Goal: Transaction & Acquisition: Purchase product/service

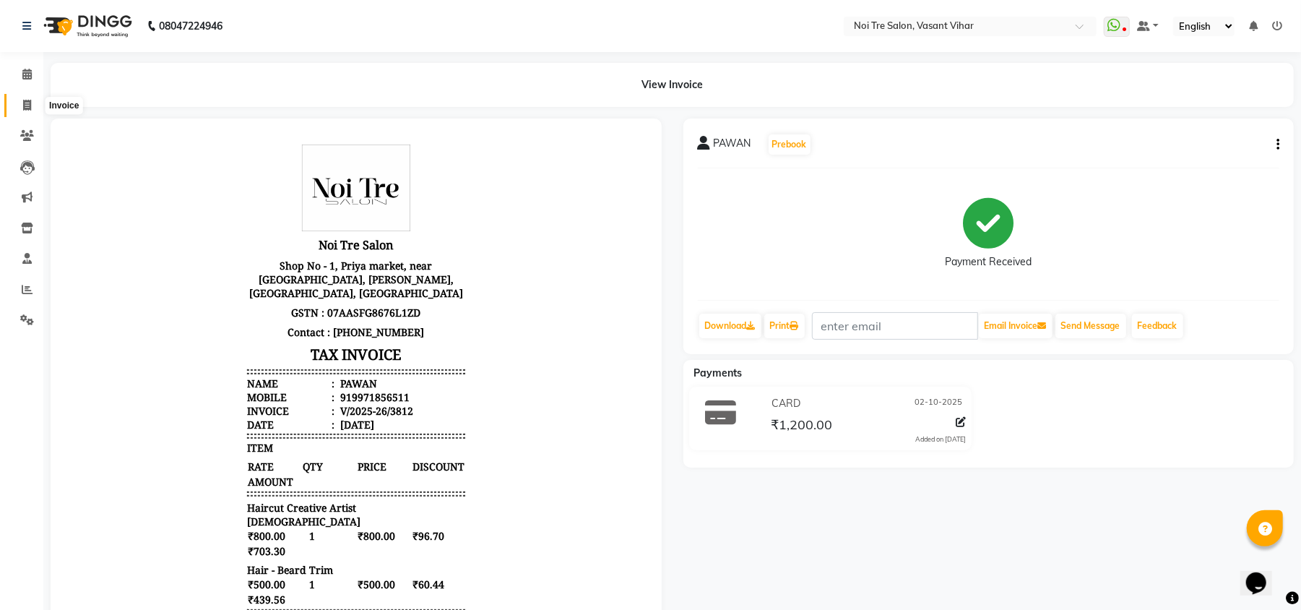
drag, startPoint x: 18, startPoint y: 110, endPoint x: 30, endPoint y: 108, distance: 11.6
click at [18, 110] on span at bounding box center [26, 106] width 25 height 17
select select "service"
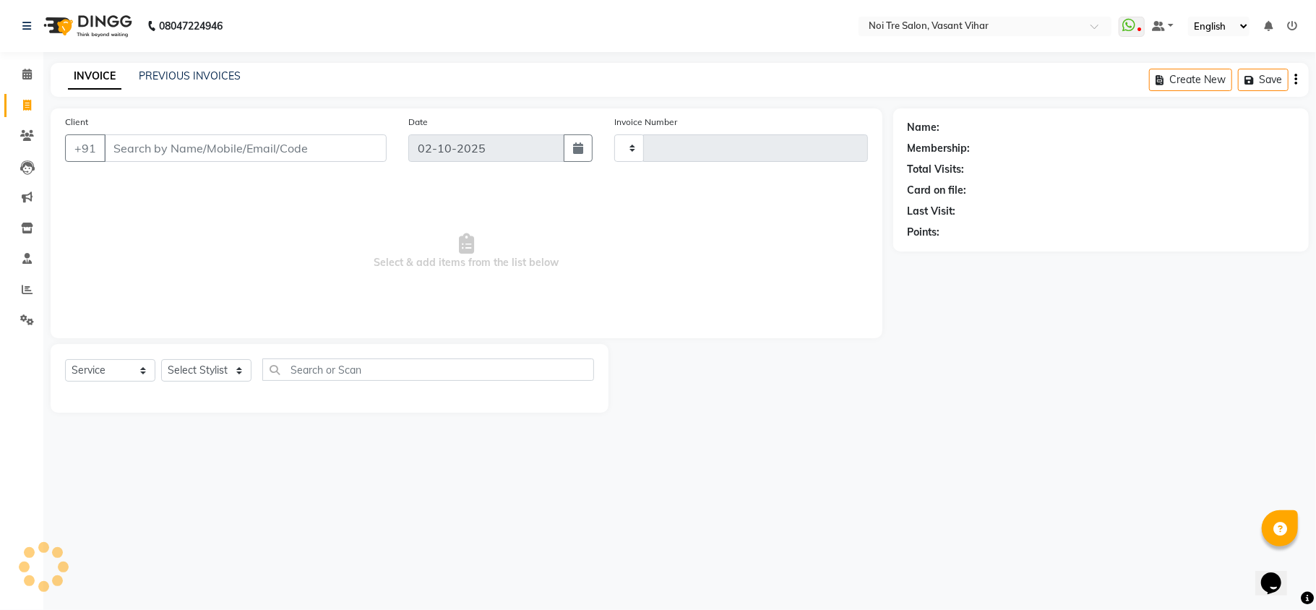
type input "3813"
select select "3944"
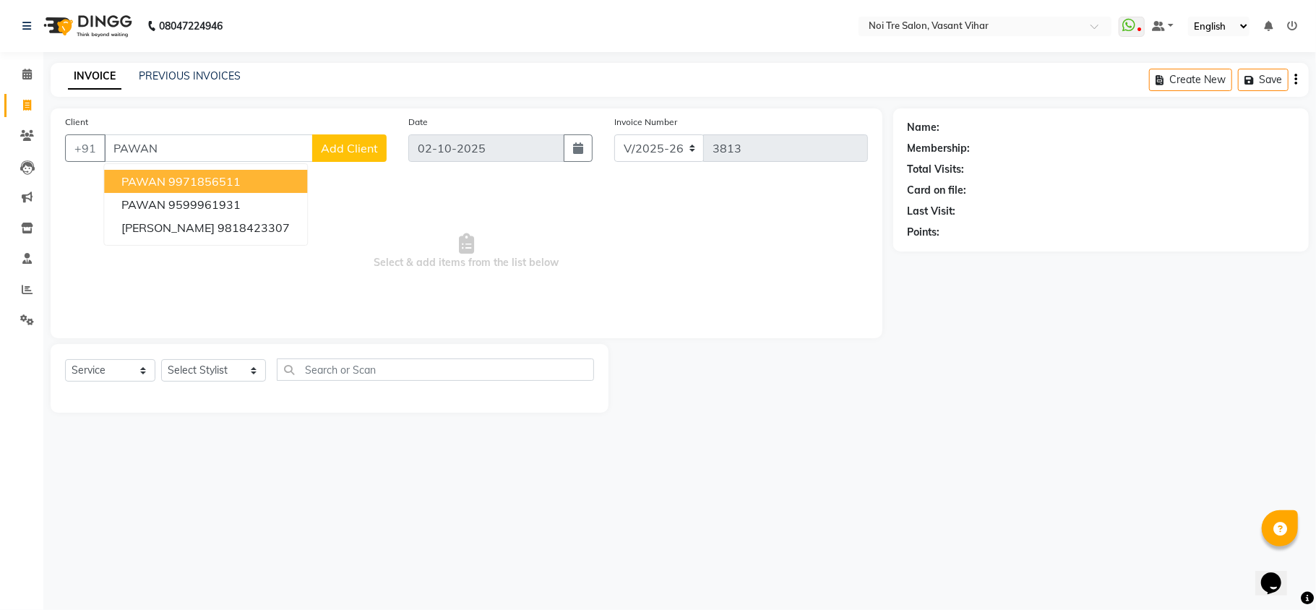
click at [210, 174] on ngb-highlight "9971856511" at bounding box center [204, 181] width 72 height 14
type input "9971856511"
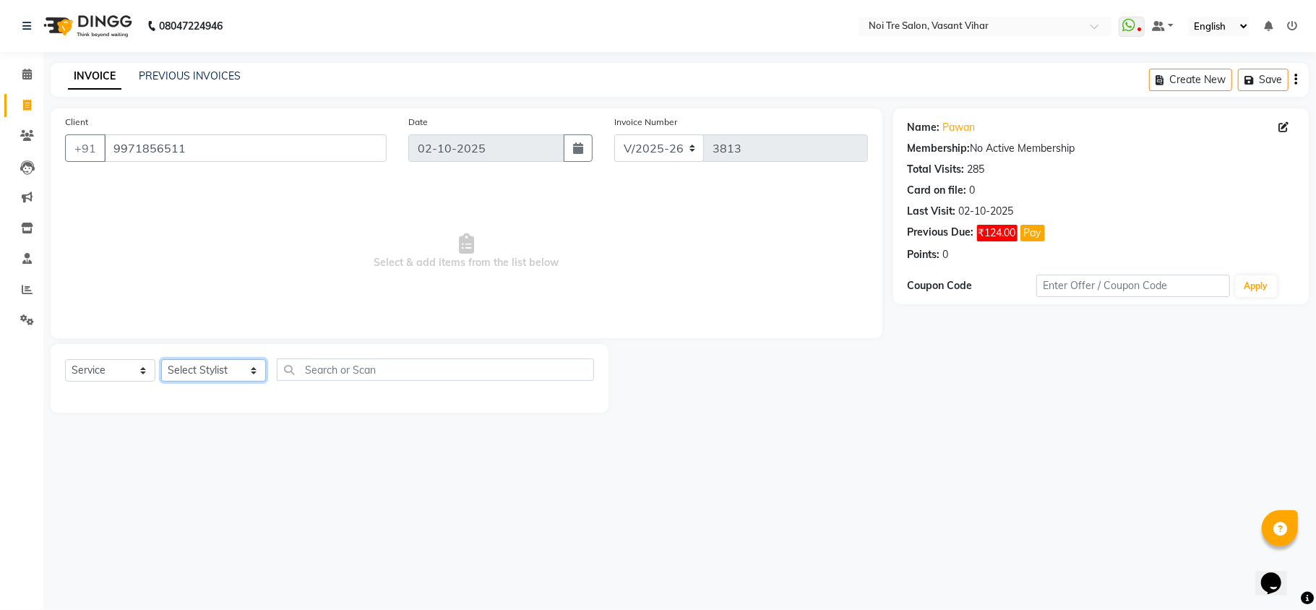
click at [212, 371] on select "Select Stylist [PERSON_NAME](PUNJABI BAGH) [PERSON_NAME] GEETA [PERSON_NAME] PD…" at bounding box center [213, 370] width 105 height 22
select select "38778"
click at [161, 359] on select "Select Stylist [PERSON_NAME](PUNJABI BAGH) [PERSON_NAME] GEETA [PERSON_NAME] PD…" at bounding box center [213, 370] width 105 height 22
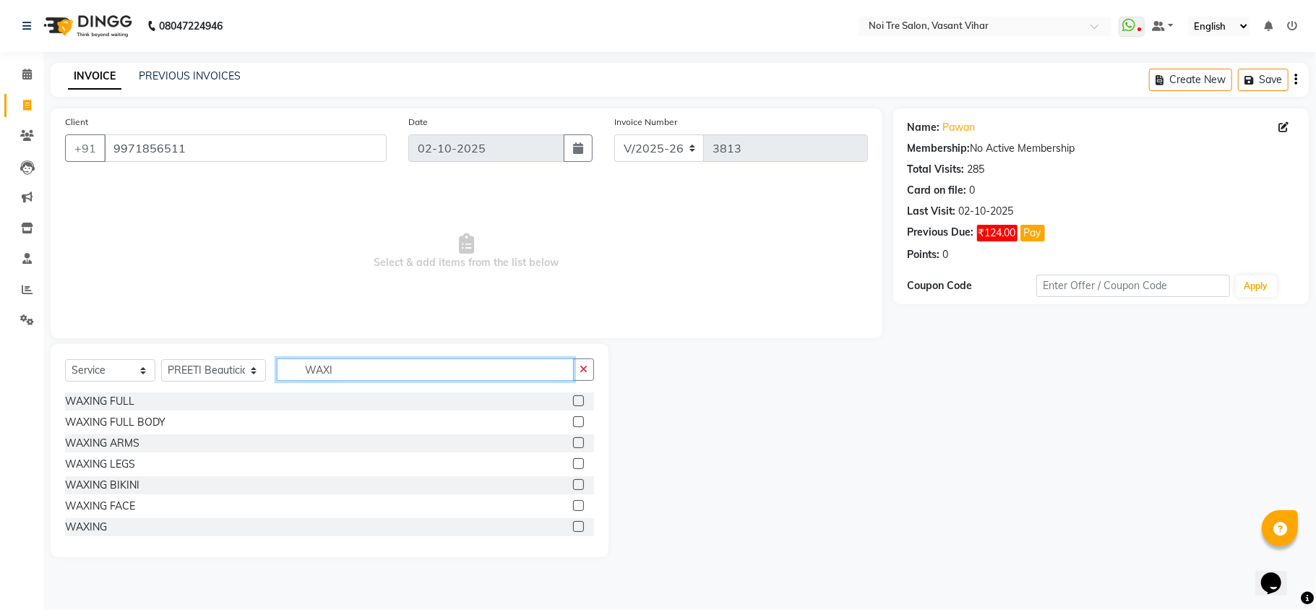
type input "WAXI"
click at [573, 527] on label at bounding box center [578, 526] width 11 height 11
click at [573, 527] on input "checkbox" at bounding box center [577, 526] width 9 height 9
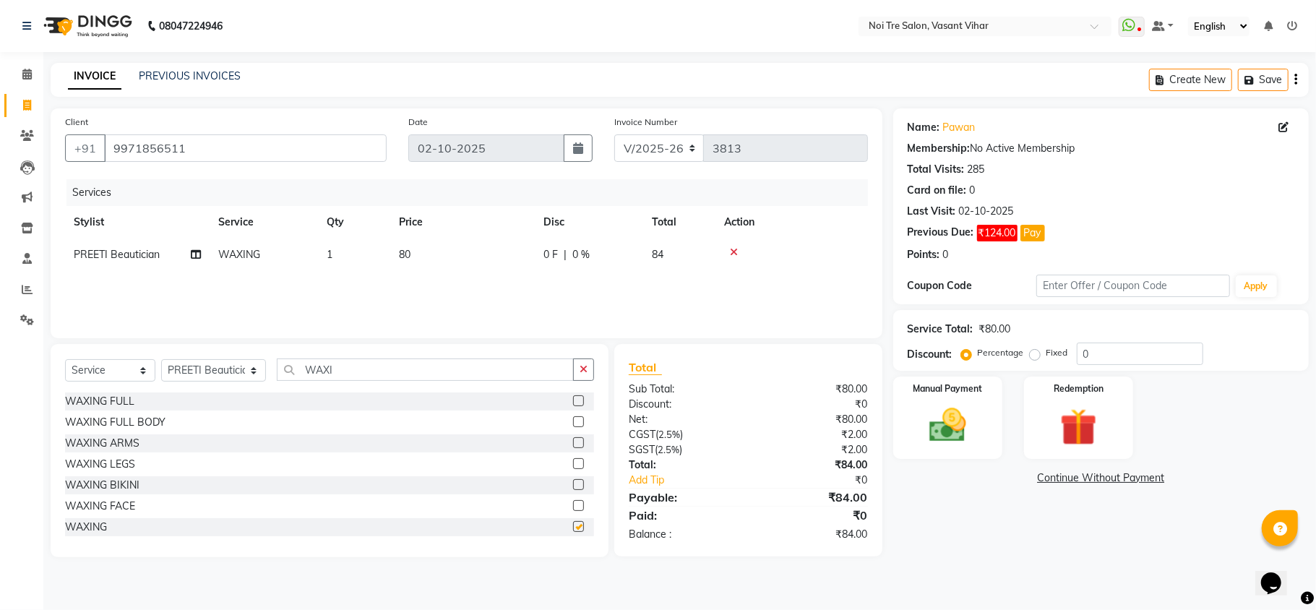
checkbox input "false"
click at [444, 250] on td "80" at bounding box center [462, 254] width 144 height 33
select select "38778"
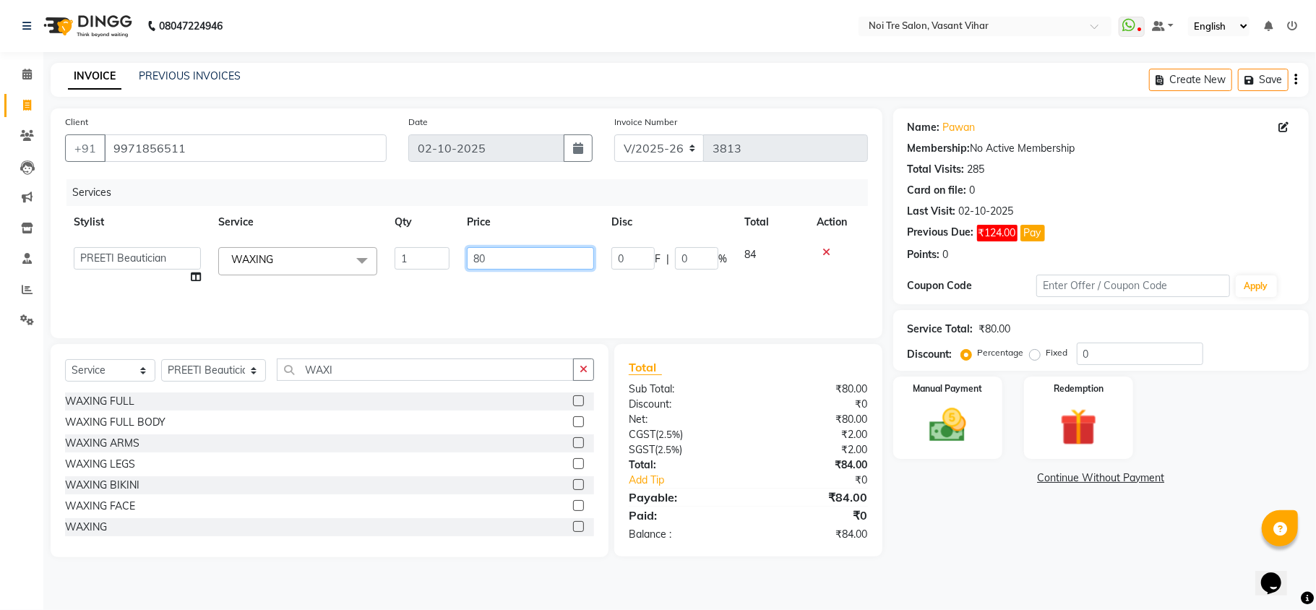
drag, startPoint x: 501, startPoint y: 249, endPoint x: 351, endPoint y: 232, distance: 151.2
click at [360, 235] on table "Stylist Service Qty Price Disc Total Action [PERSON_NAME](PUNJABI BAGH) [PERSON…" at bounding box center [466, 249] width 803 height 87
type input "1"
type input "2000"
click at [1085, 532] on div "Name: Pawan Membership: No Active Membership Total Visits: 285 Card on file: 0 …" at bounding box center [1106, 332] width 426 height 449
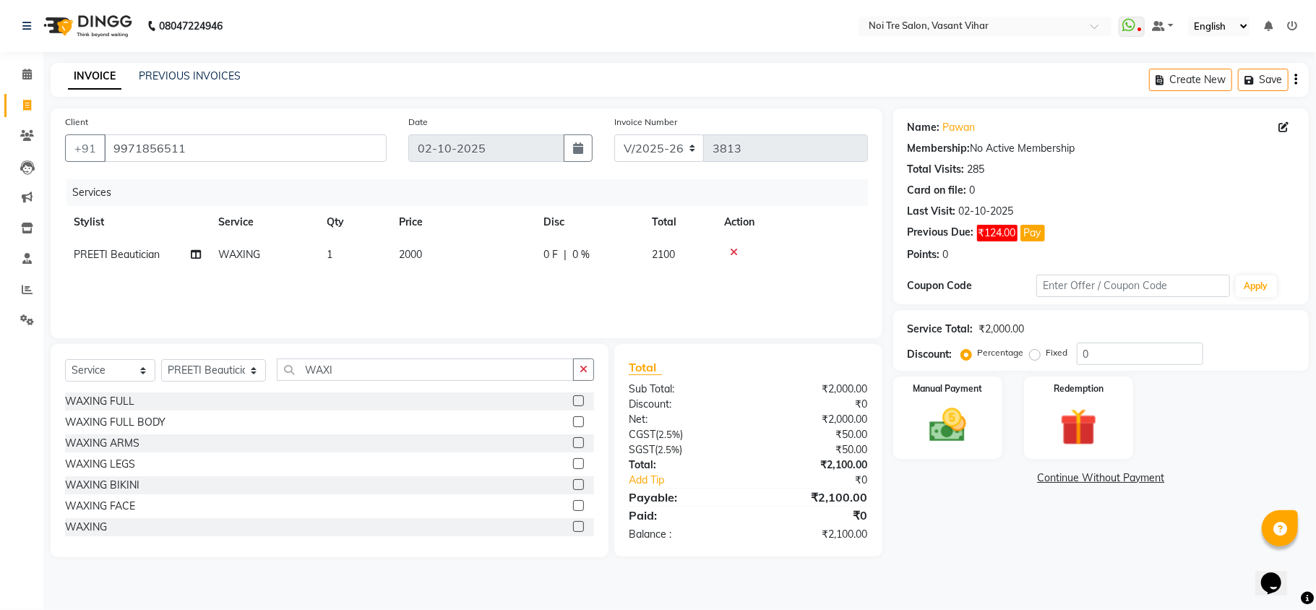
click at [1046, 358] on label "Fixed" at bounding box center [1057, 352] width 22 height 13
click at [1032, 358] on input "Fixed" at bounding box center [1037, 352] width 10 height 10
radio input "true"
drag, startPoint x: 1099, startPoint y: 353, endPoint x: 988, endPoint y: 341, distance: 111.1
click at [988, 341] on div "Service Total: ₹2,000.00 Discount: Percentage Fixed 0" at bounding box center [1100, 340] width 387 height 49
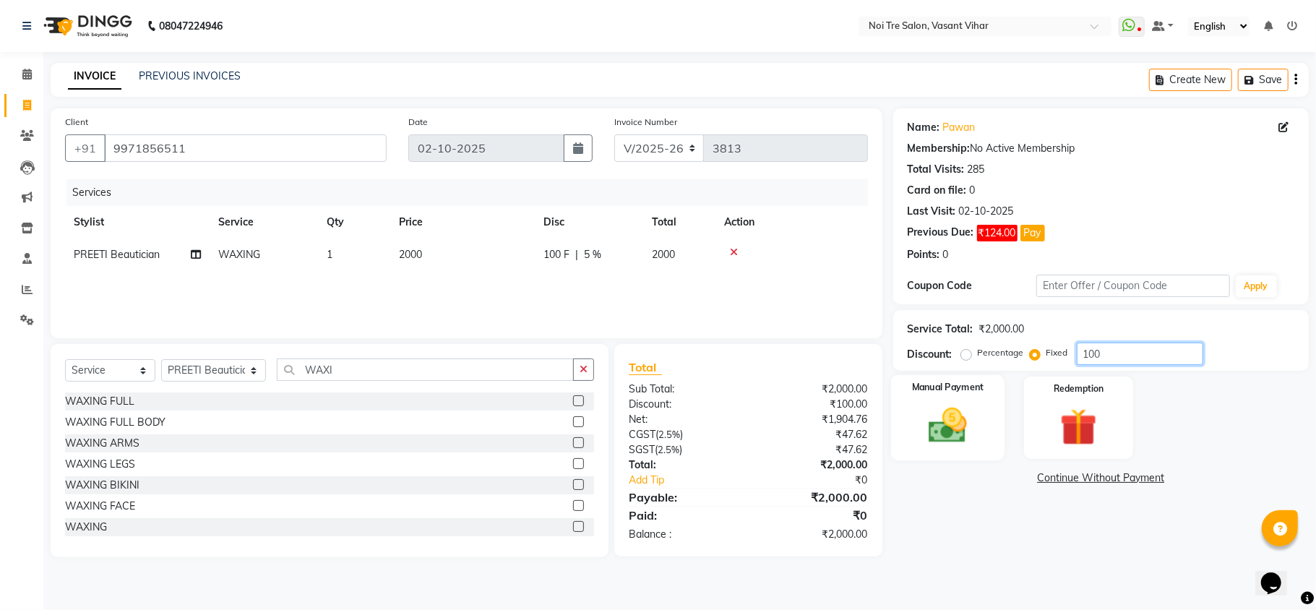
type input "100"
click at [997, 420] on div "Manual Payment" at bounding box center [947, 417] width 113 height 85
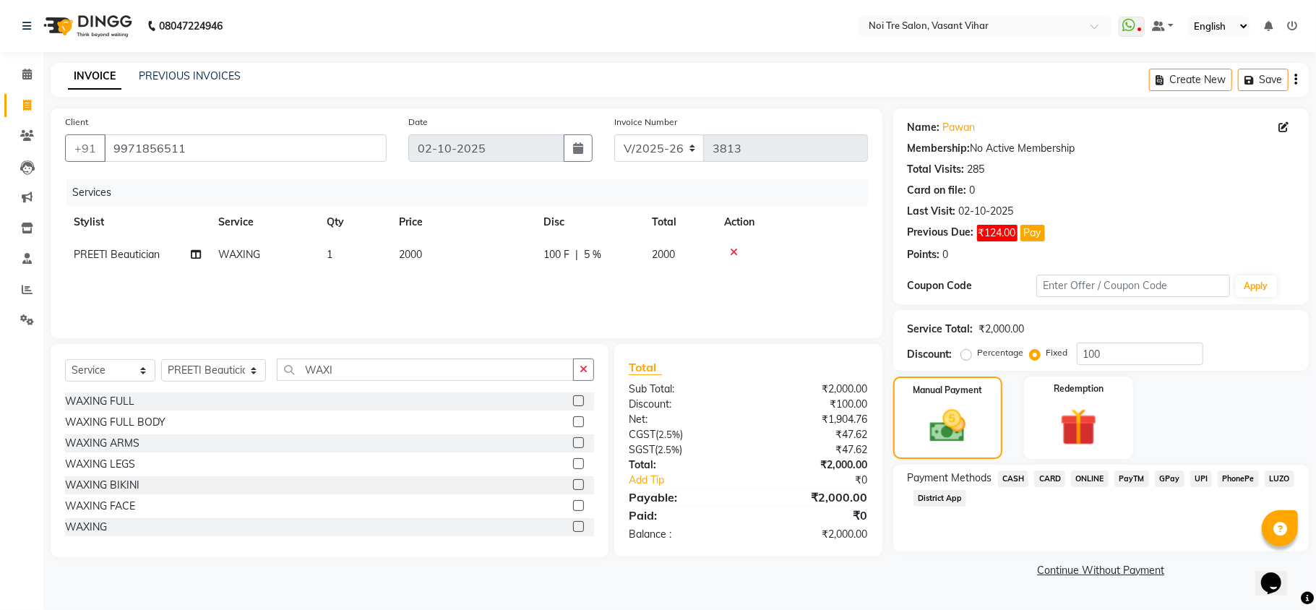
drag, startPoint x: 1048, startPoint y: 481, endPoint x: 1087, endPoint y: 513, distance: 50.3
click at [1049, 480] on span "CARD" at bounding box center [1049, 478] width 31 height 17
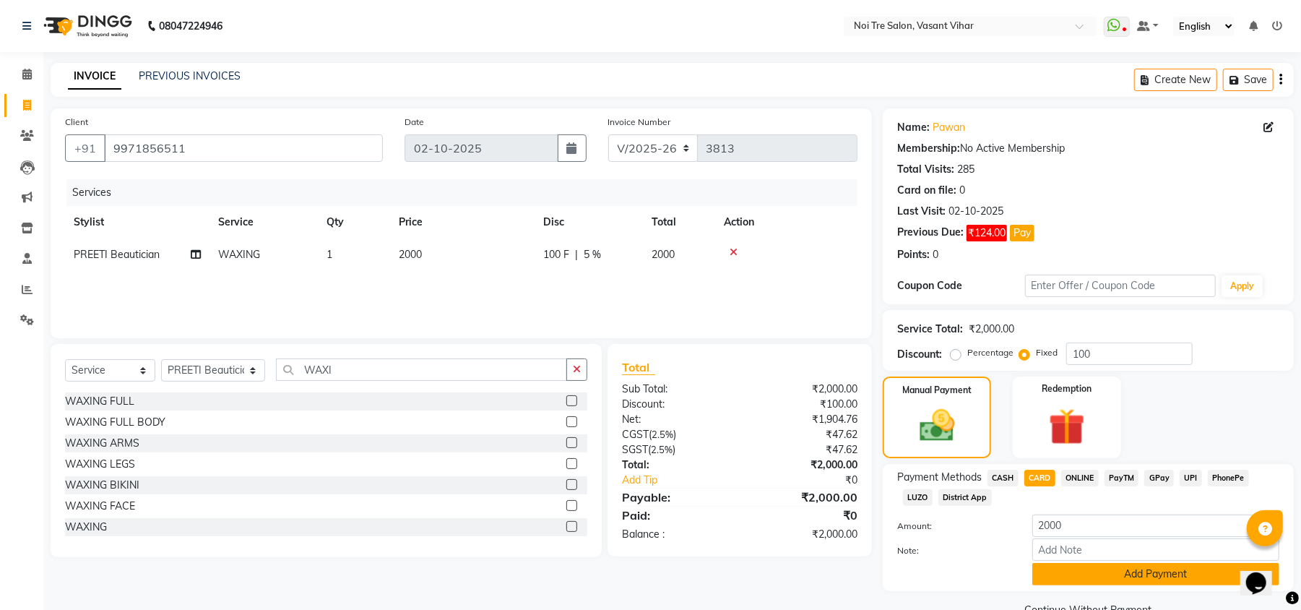
click at [1162, 567] on button "Add Payment" at bounding box center [1155, 574] width 247 height 22
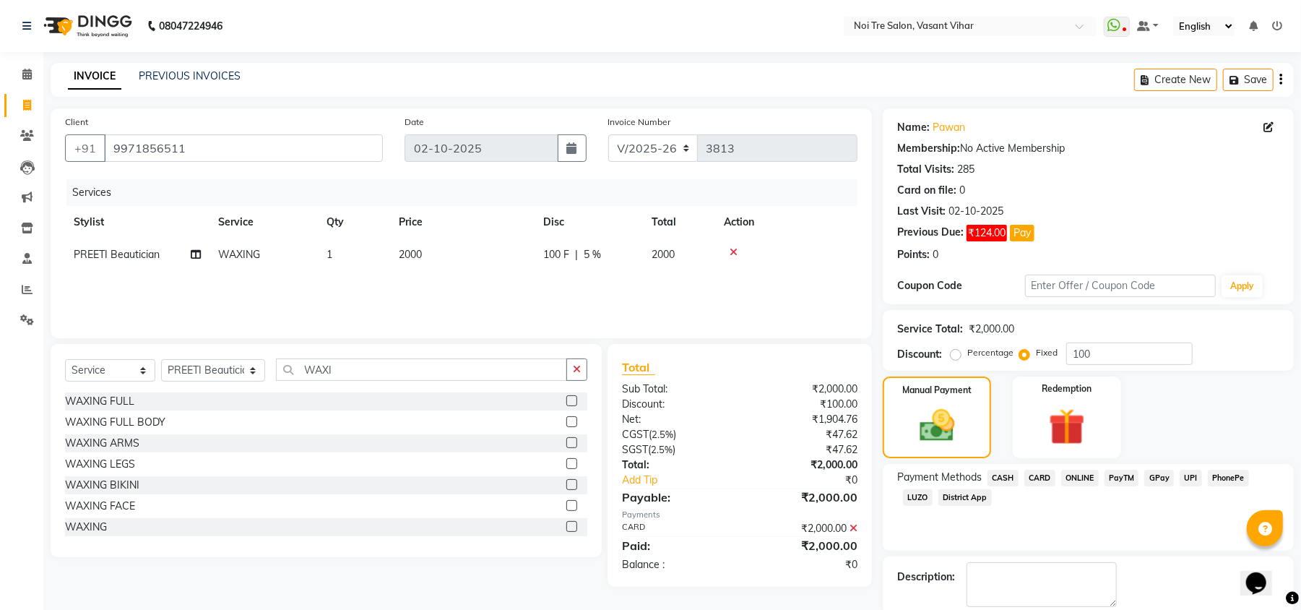
scroll to position [75, 0]
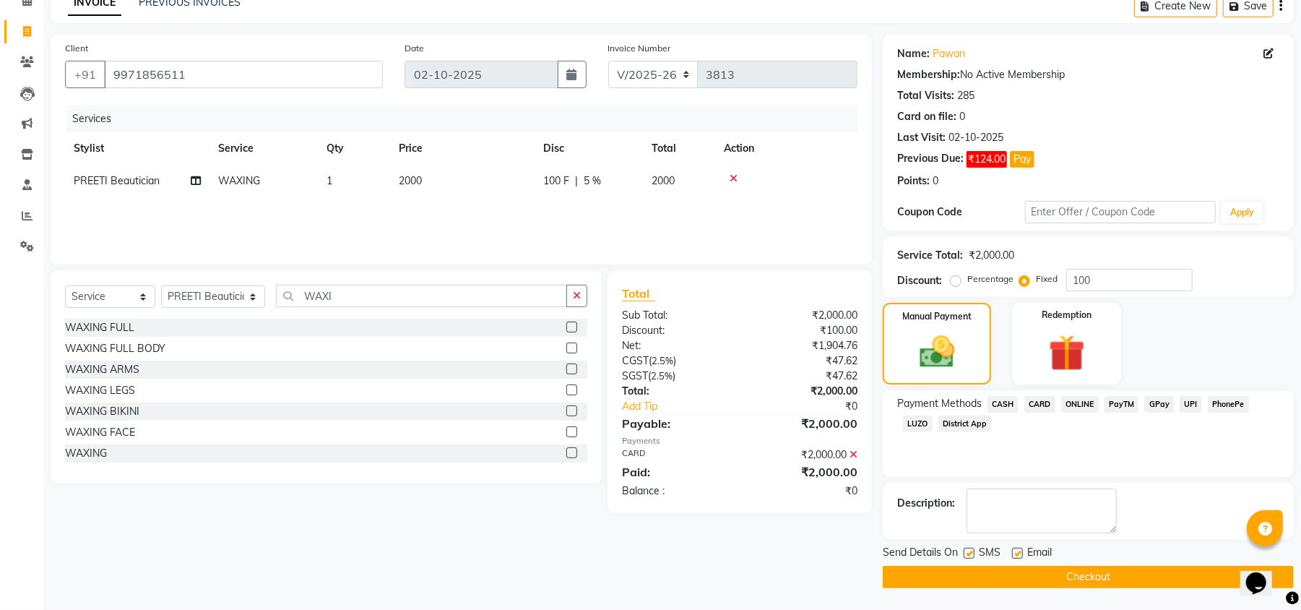
click at [1045, 567] on button "Checkout" at bounding box center [1088, 577] width 411 height 22
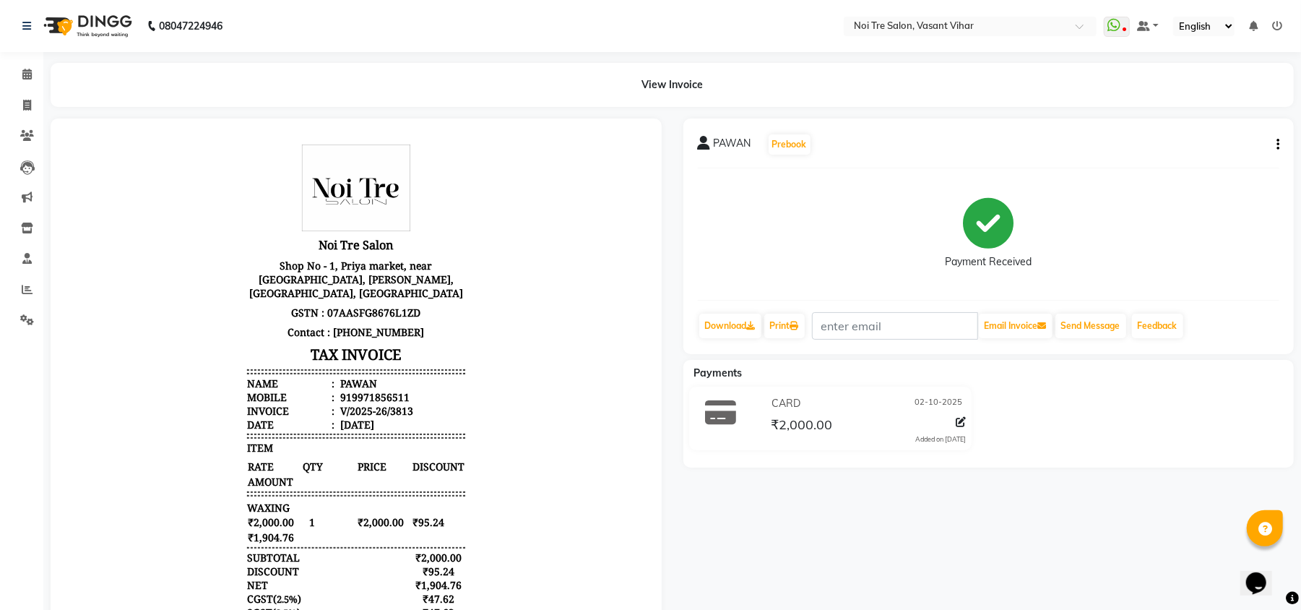
click at [30, 122] on li "Clients" at bounding box center [21, 136] width 43 height 31
click at [32, 105] on span at bounding box center [26, 106] width 25 height 17
select select "service"
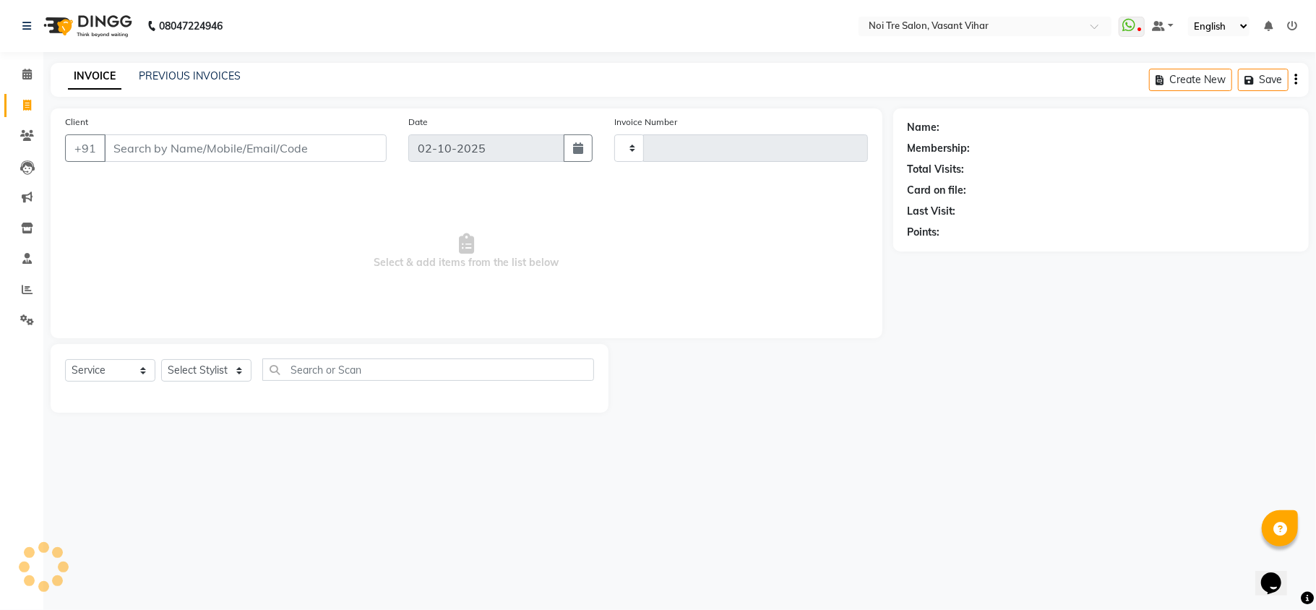
type input "3814"
select select "3944"
click at [165, 77] on link "PREVIOUS INVOICES" at bounding box center [190, 75] width 102 height 13
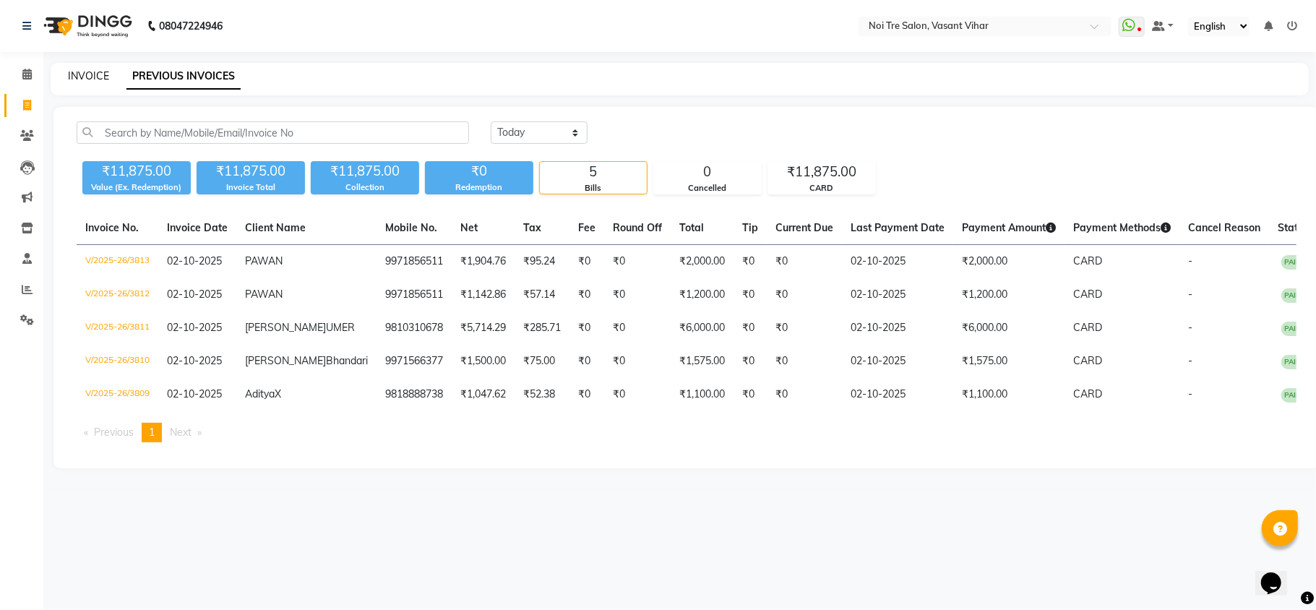
click at [90, 71] on link "INVOICE" at bounding box center [88, 75] width 41 height 13
select select "service"
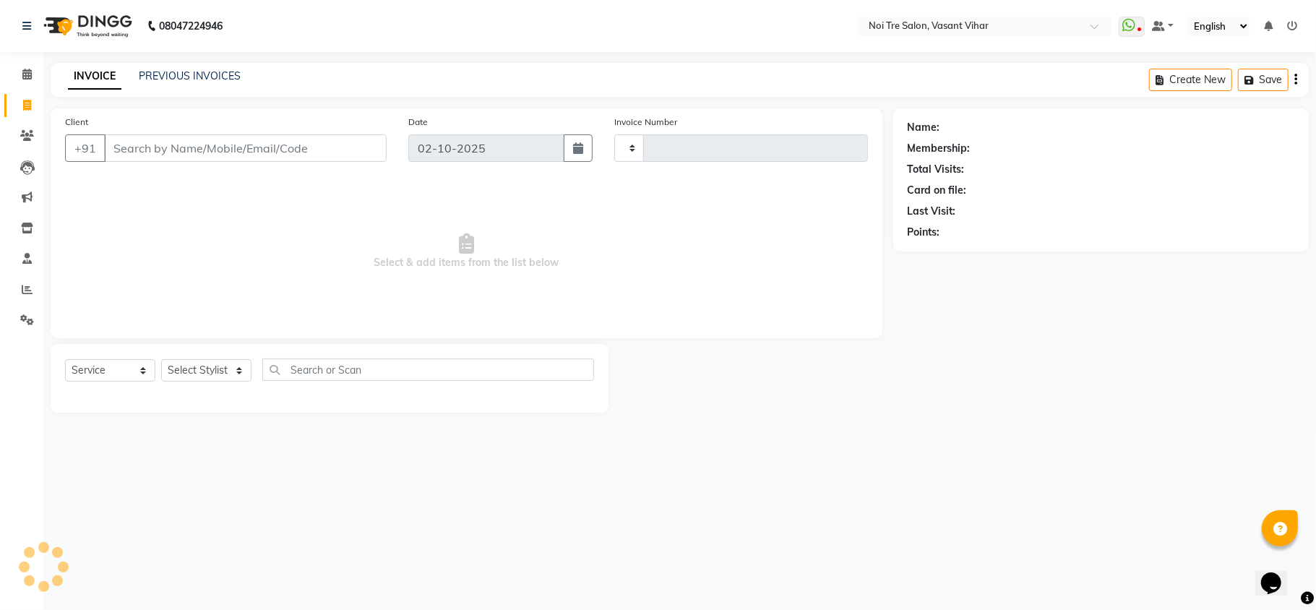
type input "3814"
select select "3944"
click at [209, 367] on select "Select Stylist [PERSON_NAME](PUNJABI BAGH) [PERSON_NAME] GEETA [PERSON_NAME] PD…" at bounding box center [213, 370] width 105 height 22
click at [153, 139] on input "Client" at bounding box center [245, 147] width 282 height 27
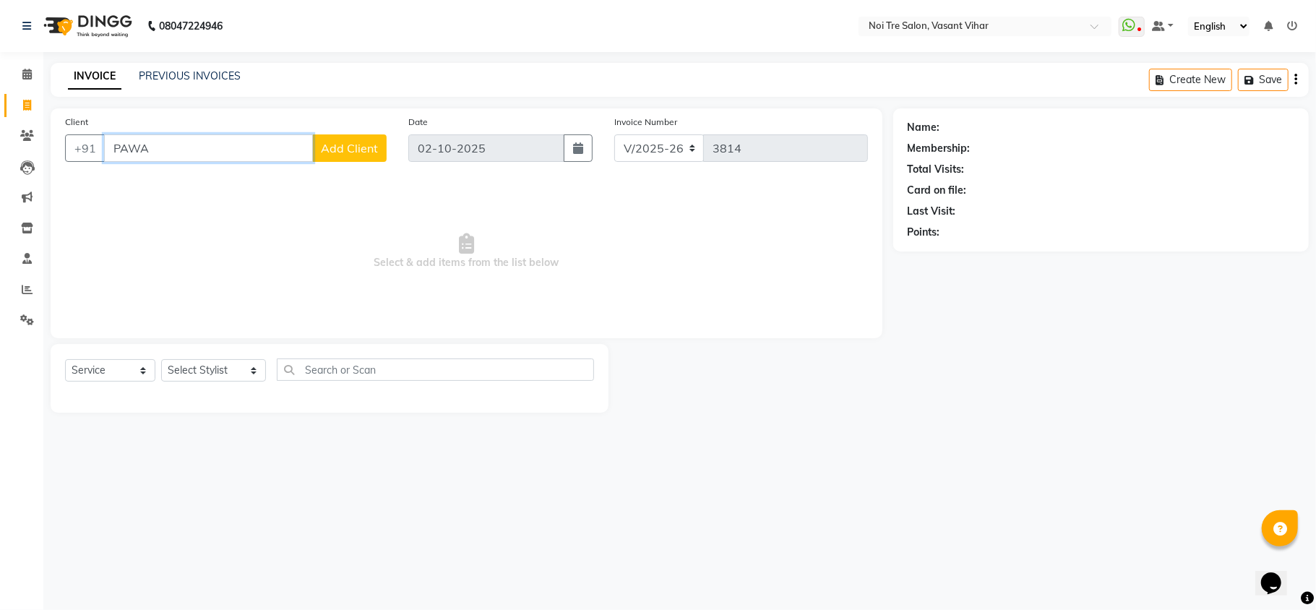
type input "PAWAN"
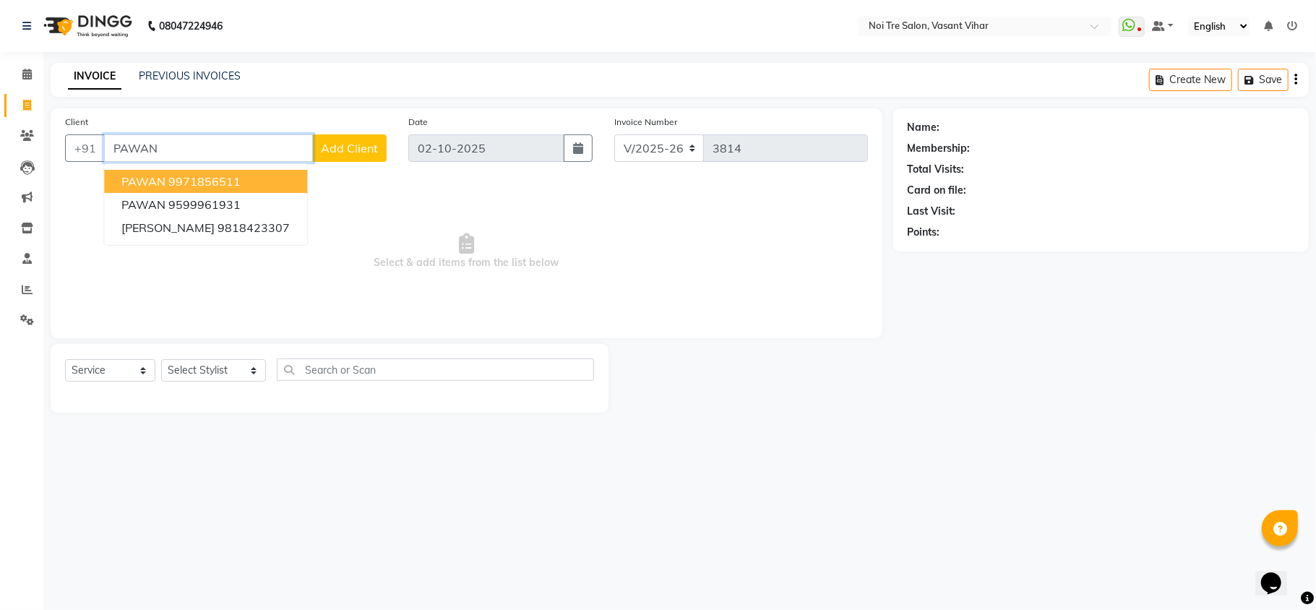
drag, startPoint x: 234, startPoint y: 146, endPoint x: 0, endPoint y: 131, distance: 234.6
click at [0, 131] on app-home "08047224946 Select Location × Noi Tre Salon, [GEOGRAPHIC_DATA] Vihar WhatsApp S…" at bounding box center [658, 217] width 1316 height 434
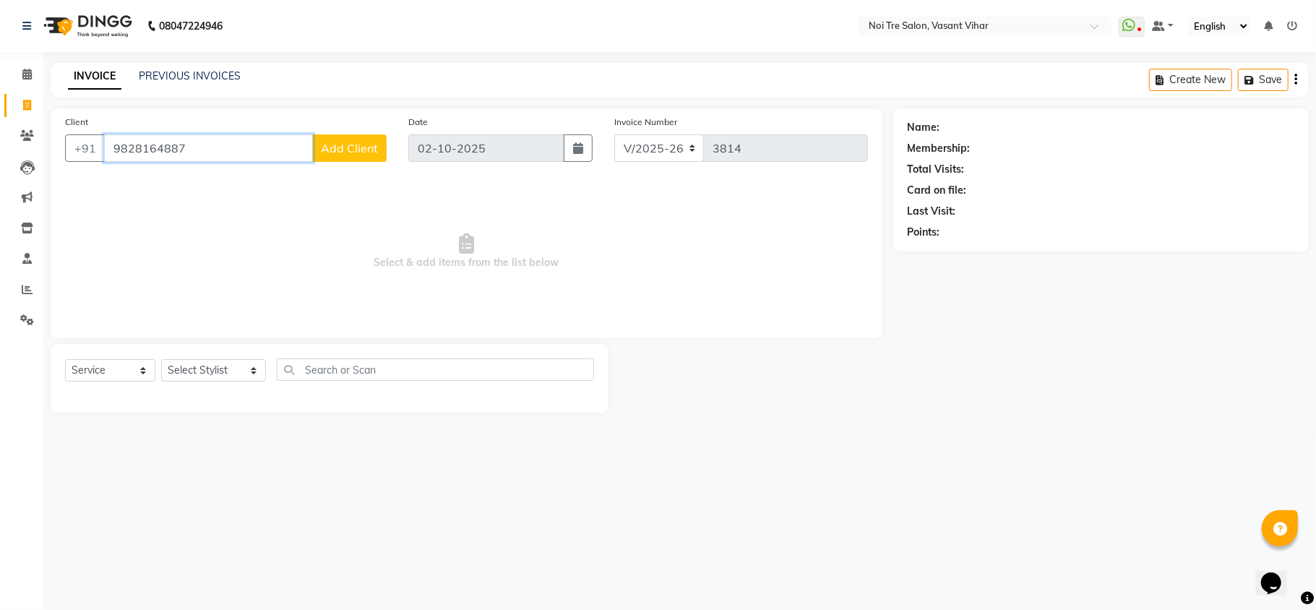
type input "9828164887"
click at [337, 142] on span "Add Client" at bounding box center [349, 148] width 57 height 14
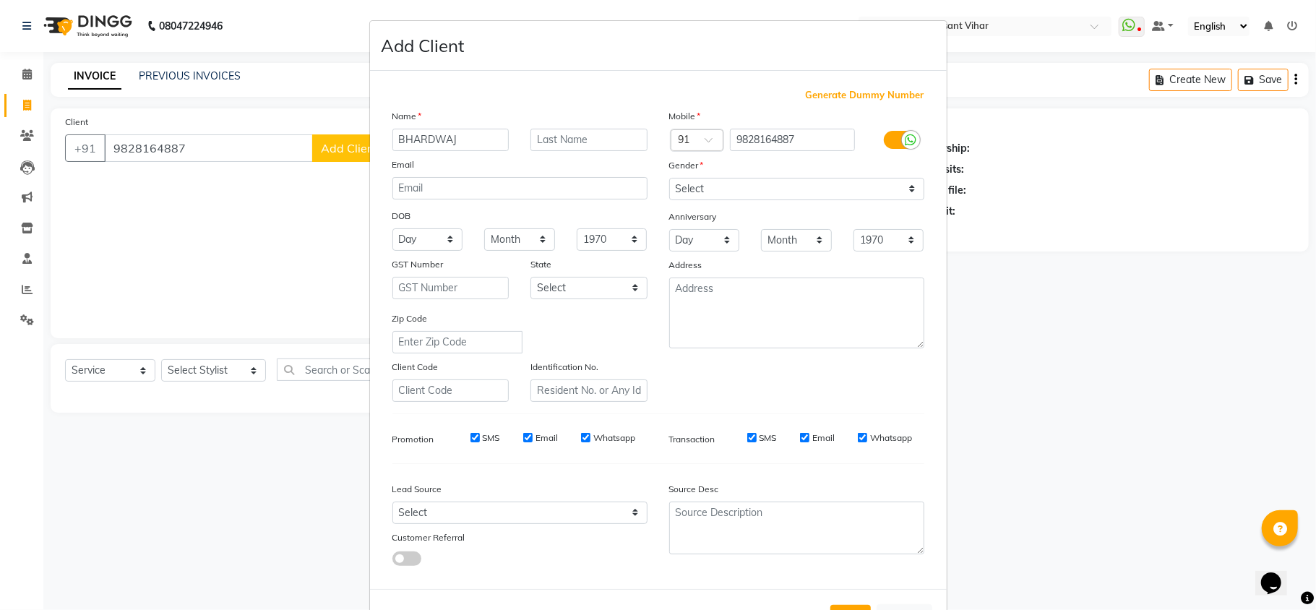
type input "BHARDWAJ"
type input "WALKIN"
drag, startPoint x: 845, startPoint y: 194, endPoint x: 821, endPoint y: 198, distance: 24.1
click at [845, 194] on select "Select [DEMOGRAPHIC_DATA] [DEMOGRAPHIC_DATA] Other Prefer Not To Say" at bounding box center [796, 189] width 255 height 22
select select "[DEMOGRAPHIC_DATA]"
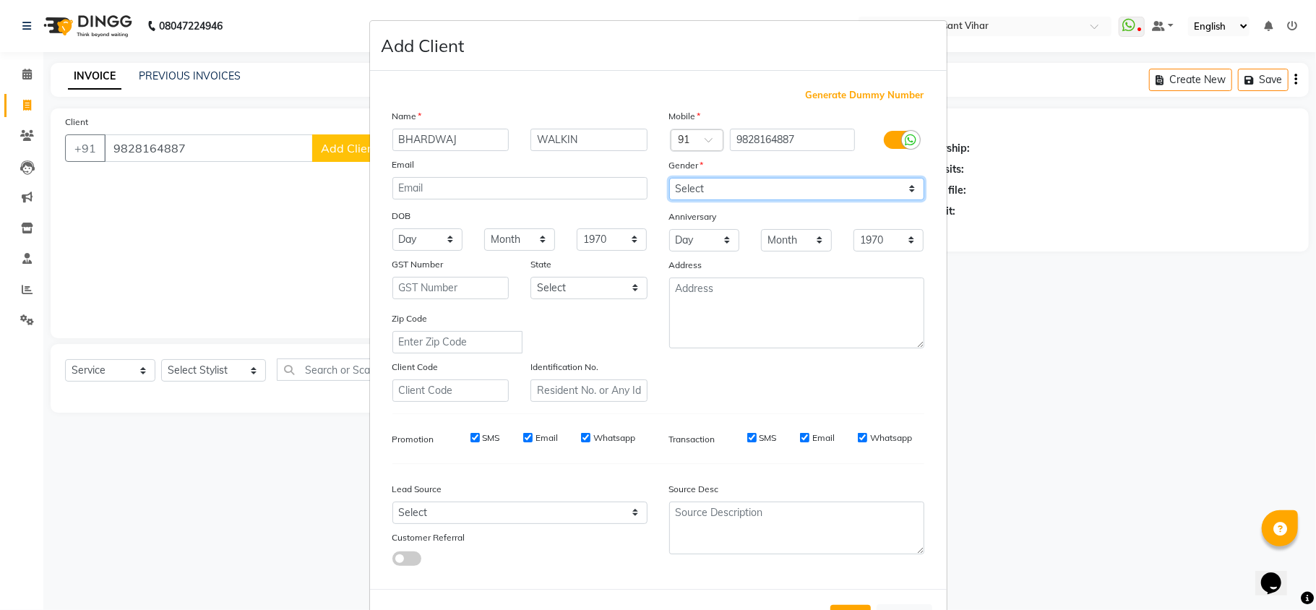
click at [669, 178] on select "Select [DEMOGRAPHIC_DATA] [DEMOGRAPHIC_DATA] Other Prefer Not To Say" at bounding box center [796, 189] width 255 height 22
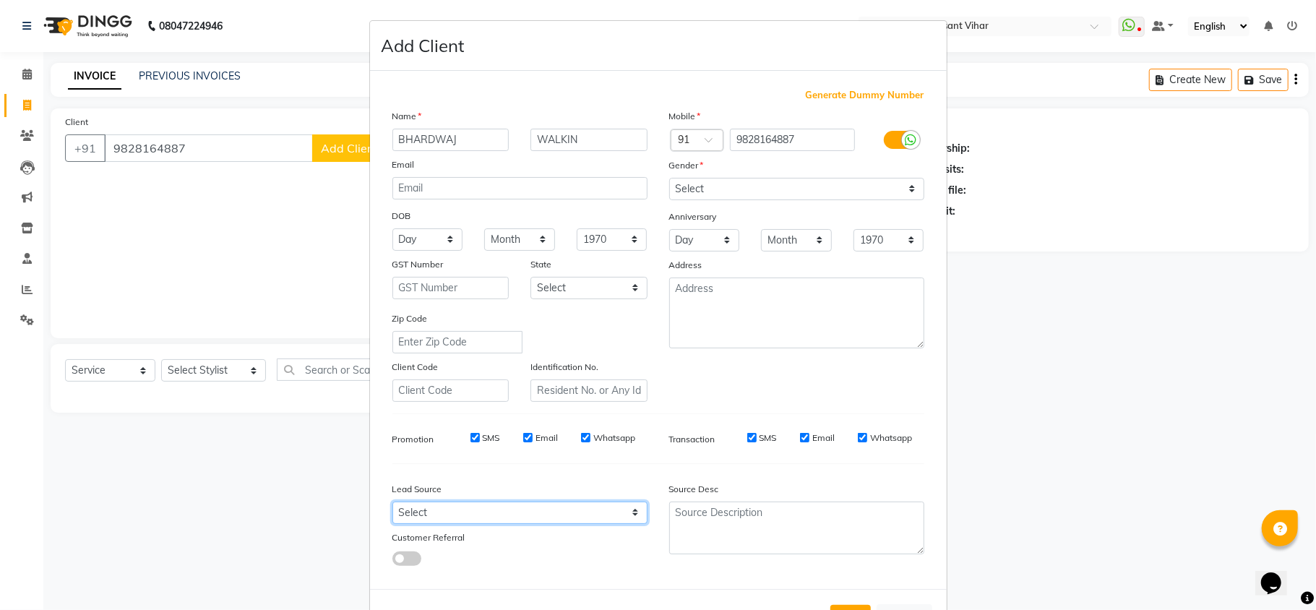
click at [452, 509] on select "Select Walk-in Referral Internet Friend Word of Mouth Advertisement Facebook Ju…" at bounding box center [519, 512] width 255 height 22
select select "28142"
click at [392, 501] on select "Select Walk-in Referral Internet Friend Word of Mouth Advertisement Facebook Ju…" at bounding box center [519, 512] width 255 height 22
click at [850, 605] on button "Add" at bounding box center [850, 618] width 40 height 26
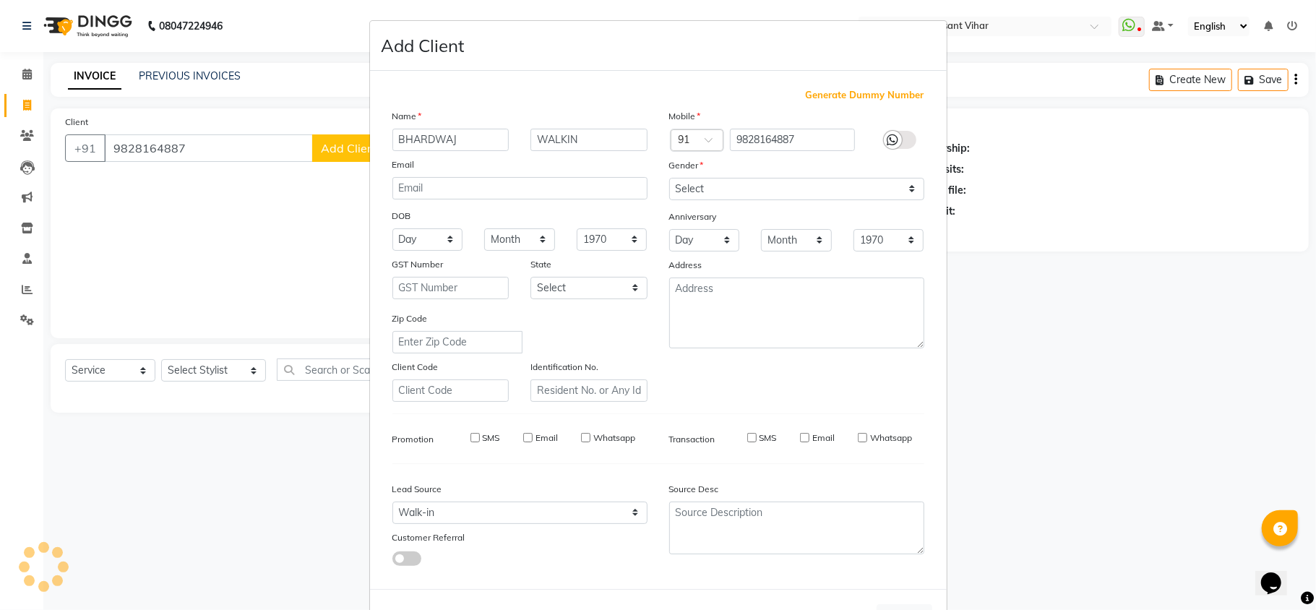
select select
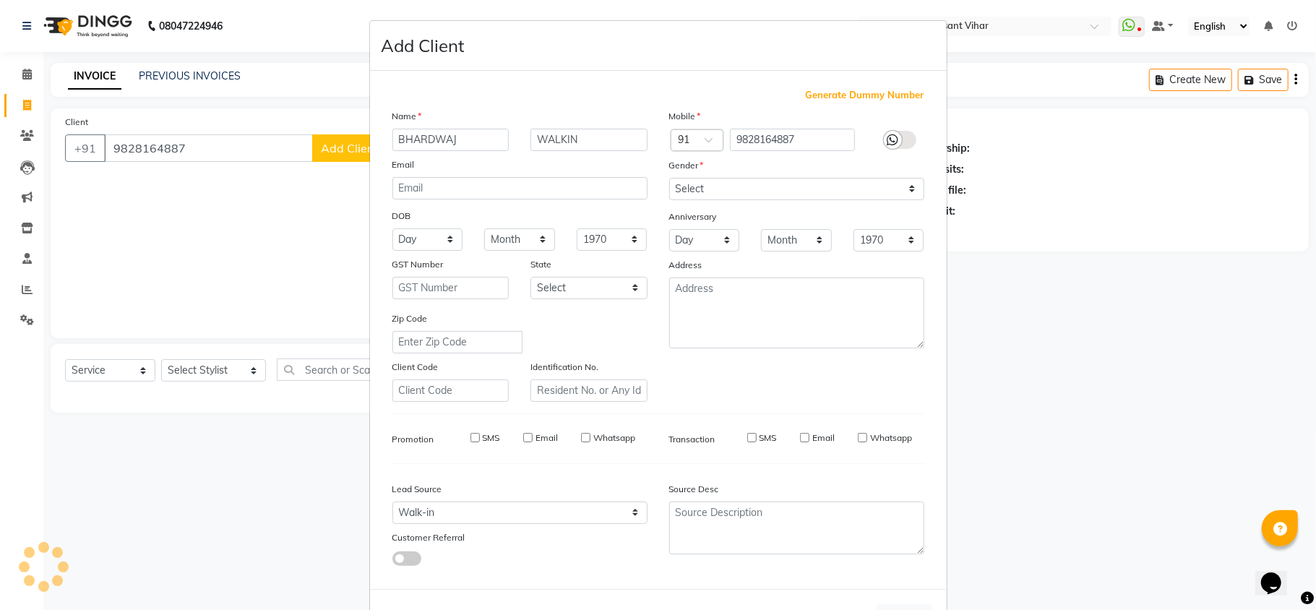
select select
checkbox input "false"
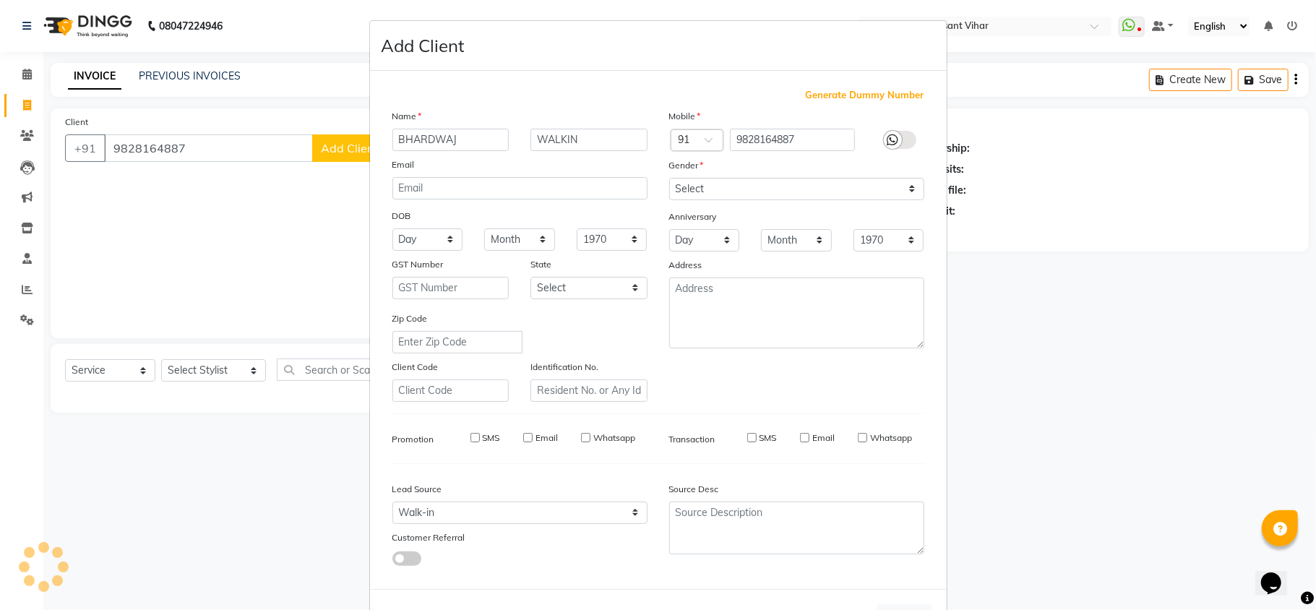
checkbox input "false"
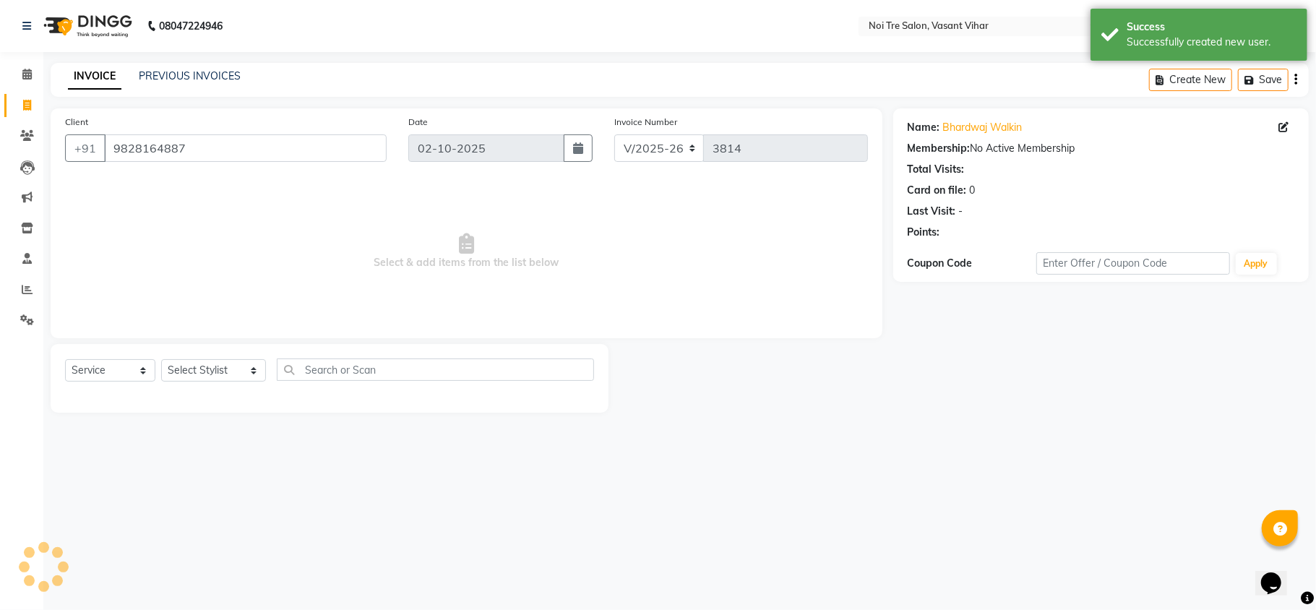
click at [211, 354] on div "Select Service Product Membership Package Voucher Prepaid Gift Card Select Styl…" at bounding box center [330, 378] width 558 height 69
click at [211, 368] on select "Select Stylist [PERSON_NAME](PUNJABI BAGH) [PERSON_NAME] GEETA [PERSON_NAME] PD…" at bounding box center [213, 370] width 105 height 22
select select "20382"
click at [161, 359] on select "Select Stylist [PERSON_NAME](PUNJABI BAGH) [PERSON_NAME] GEETA [PERSON_NAME] PD…" at bounding box center [213, 370] width 105 height 22
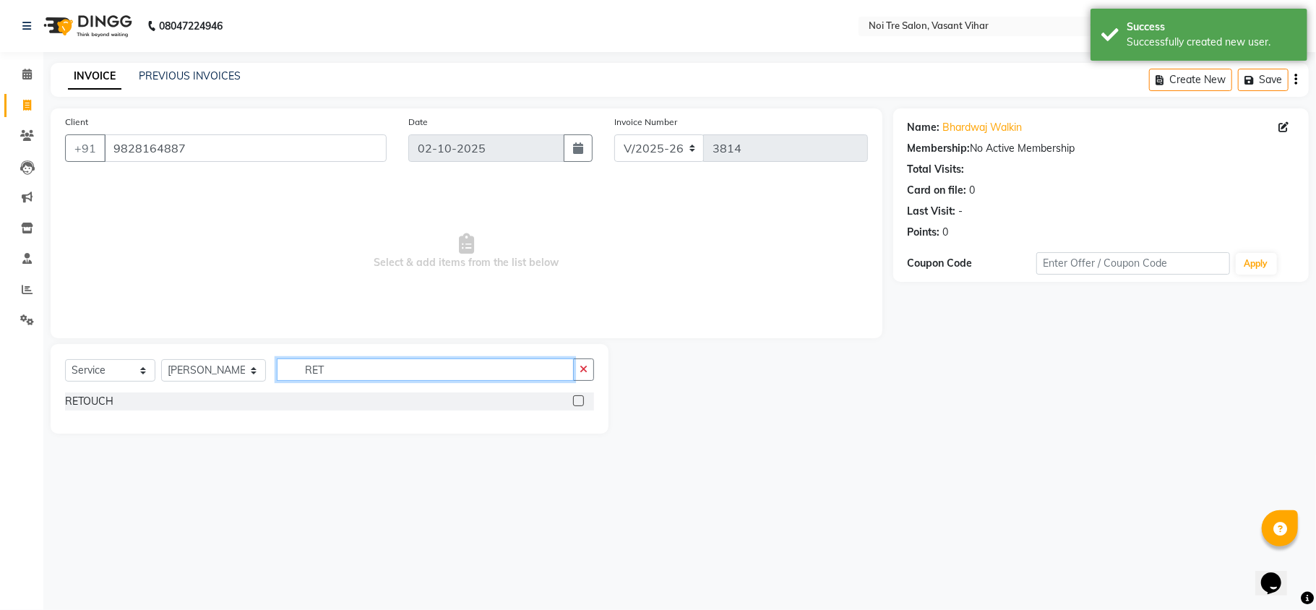
type input "RET"
click at [579, 400] on label at bounding box center [578, 400] width 11 height 11
click at [579, 400] on input "checkbox" at bounding box center [577, 401] width 9 height 9
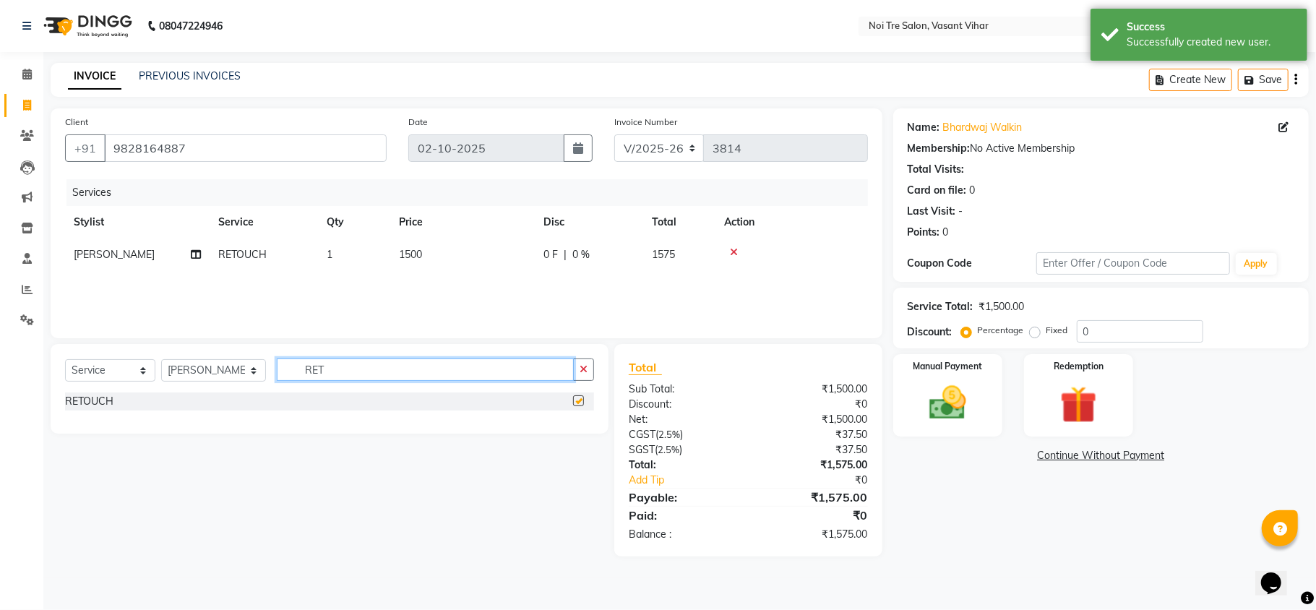
drag, startPoint x: 397, startPoint y: 373, endPoint x: 120, endPoint y: 368, distance: 277.4
click at [137, 373] on div "Select Service Product Membership Package Voucher Prepaid Gift Card Select Styl…" at bounding box center [329, 375] width 529 height 34
checkbox input "false"
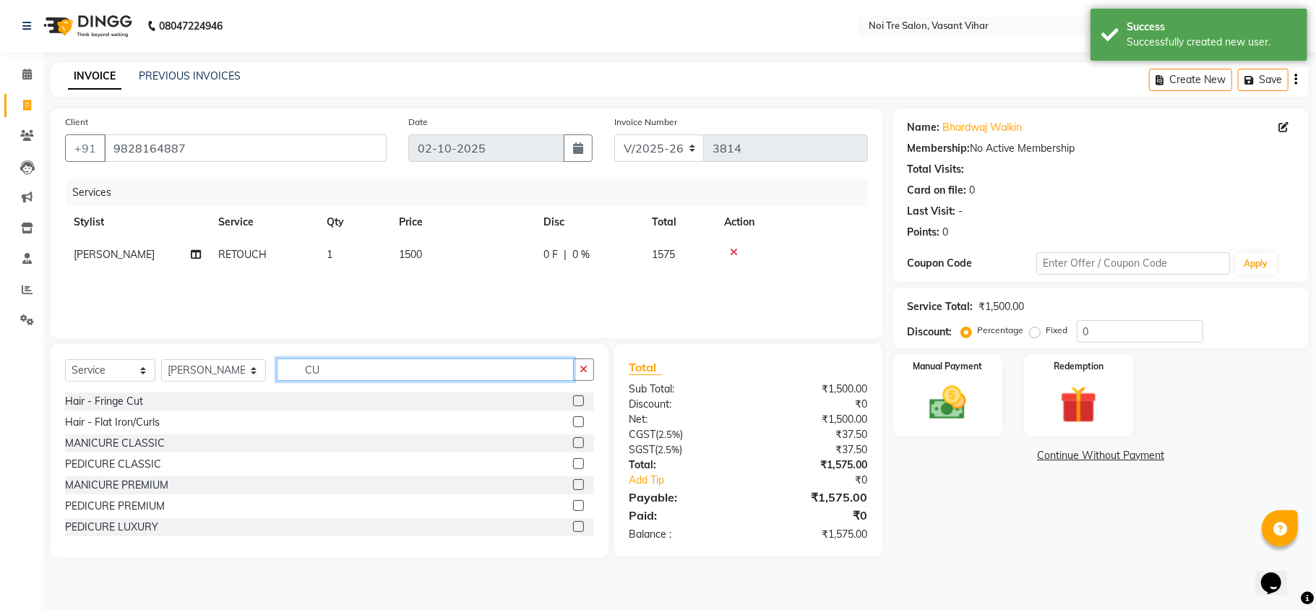
type input "C"
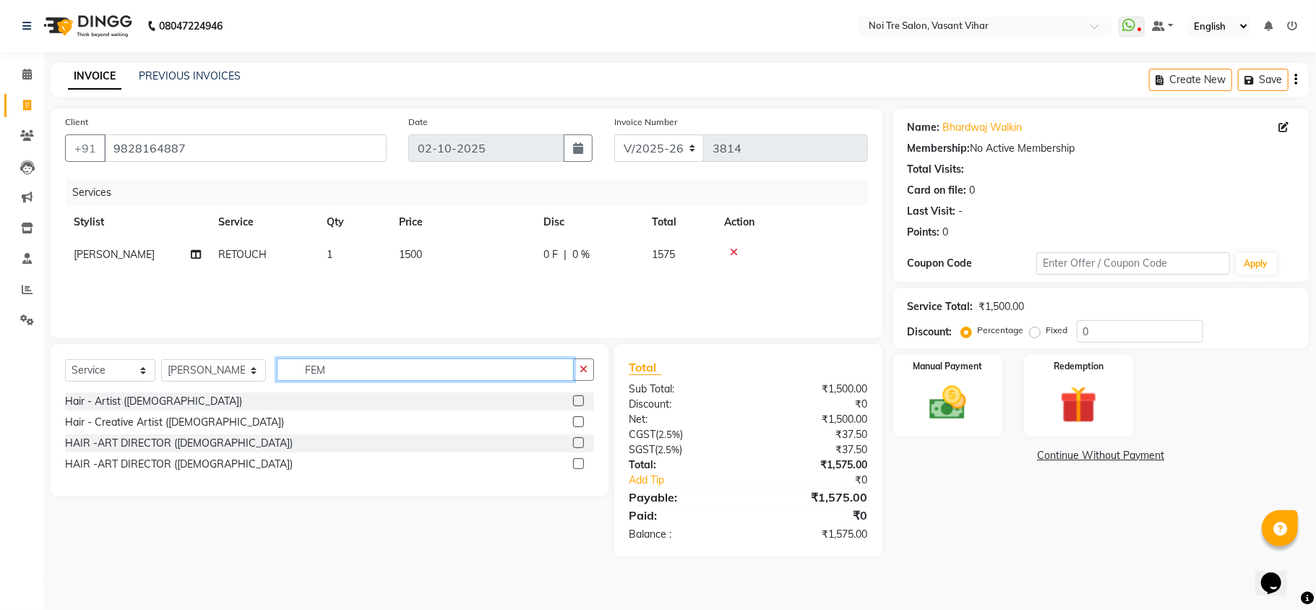
type input "FEM"
click at [574, 422] on label at bounding box center [578, 421] width 11 height 11
click at [574, 422] on input "checkbox" at bounding box center [577, 422] width 9 height 9
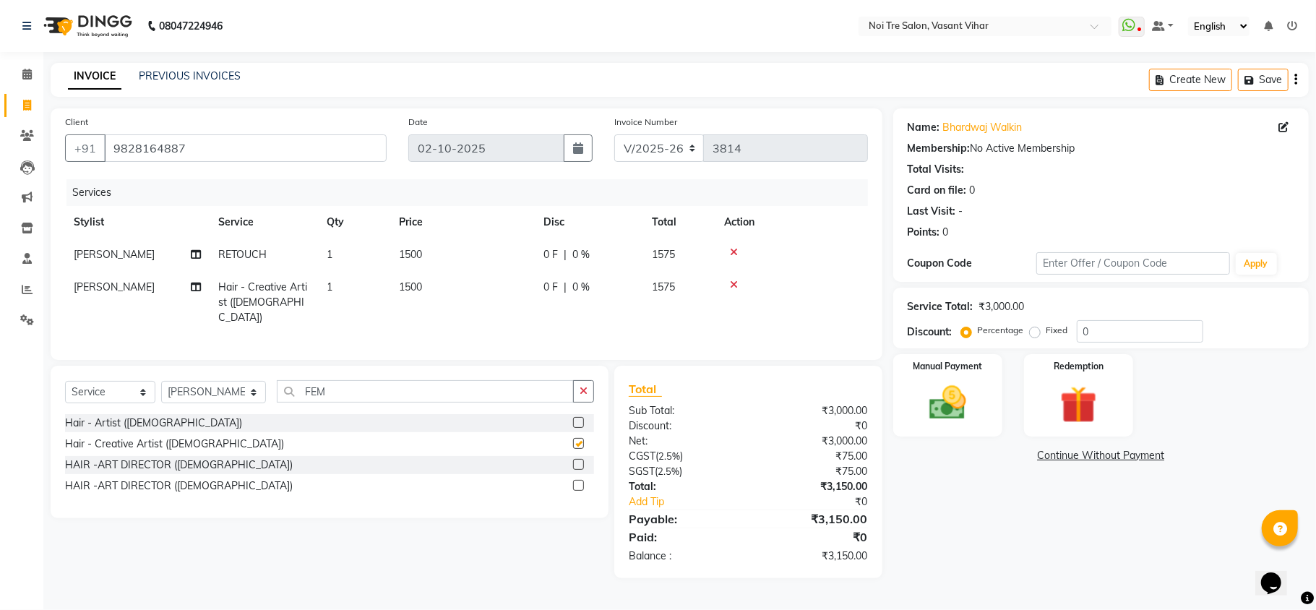
checkbox input "false"
click at [191, 384] on select "Select Stylist [PERSON_NAME](PUNJABI BAGH) [PERSON_NAME] GEETA [PERSON_NAME] PD…" at bounding box center [213, 392] width 105 height 22
select select "38778"
click at [161, 381] on select "Select Stylist [PERSON_NAME](PUNJABI BAGH) [PERSON_NAME] GEETA [PERSON_NAME] PD…" at bounding box center [213, 392] width 105 height 22
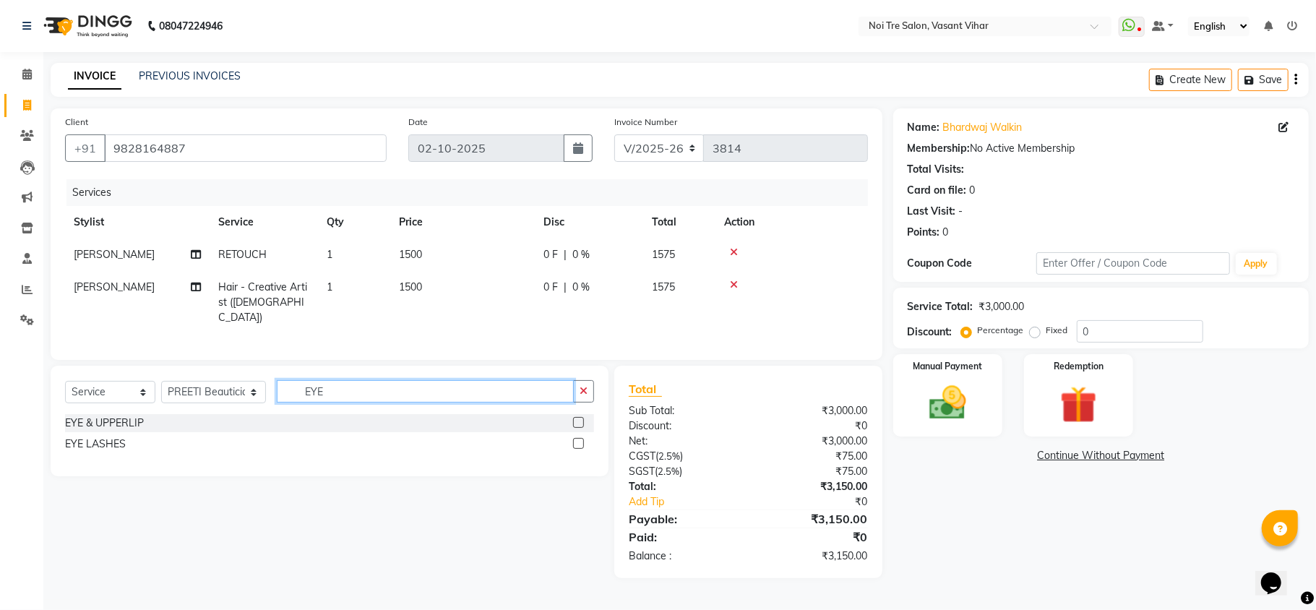
type input "EYE"
click at [582, 426] on label at bounding box center [578, 422] width 11 height 11
click at [582, 426] on input "checkbox" at bounding box center [577, 422] width 9 height 9
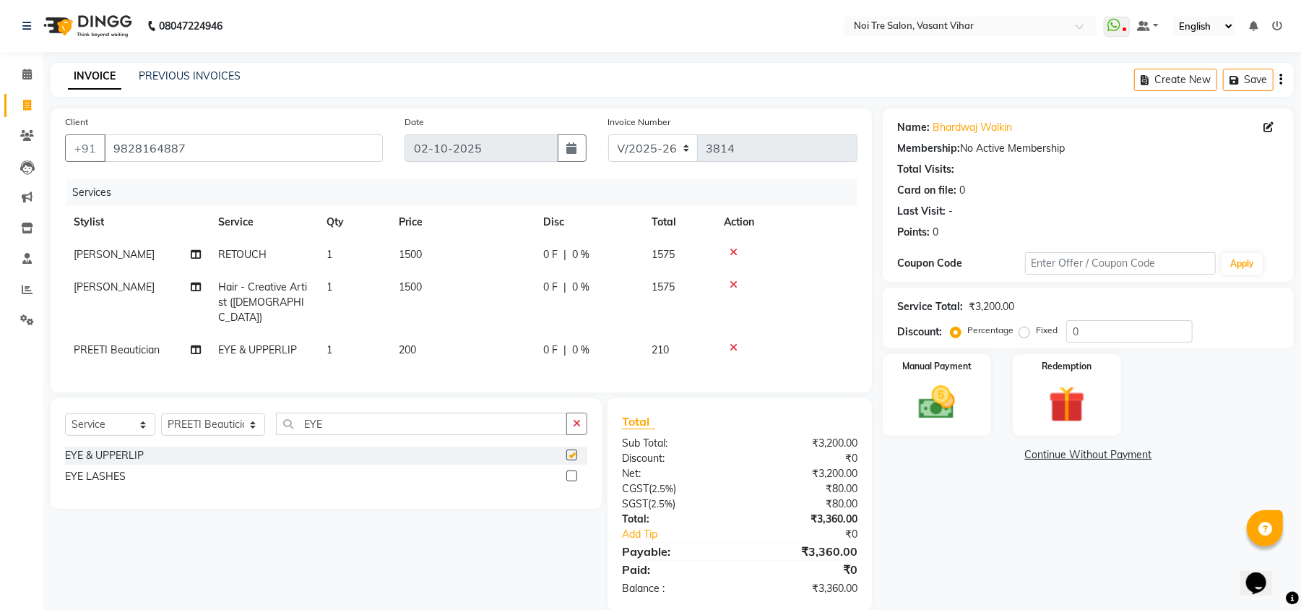
click at [454, 334] on td "200" at bounding box center [462, 350] width 144 height 33
checkbox input "false"
select select "38778"
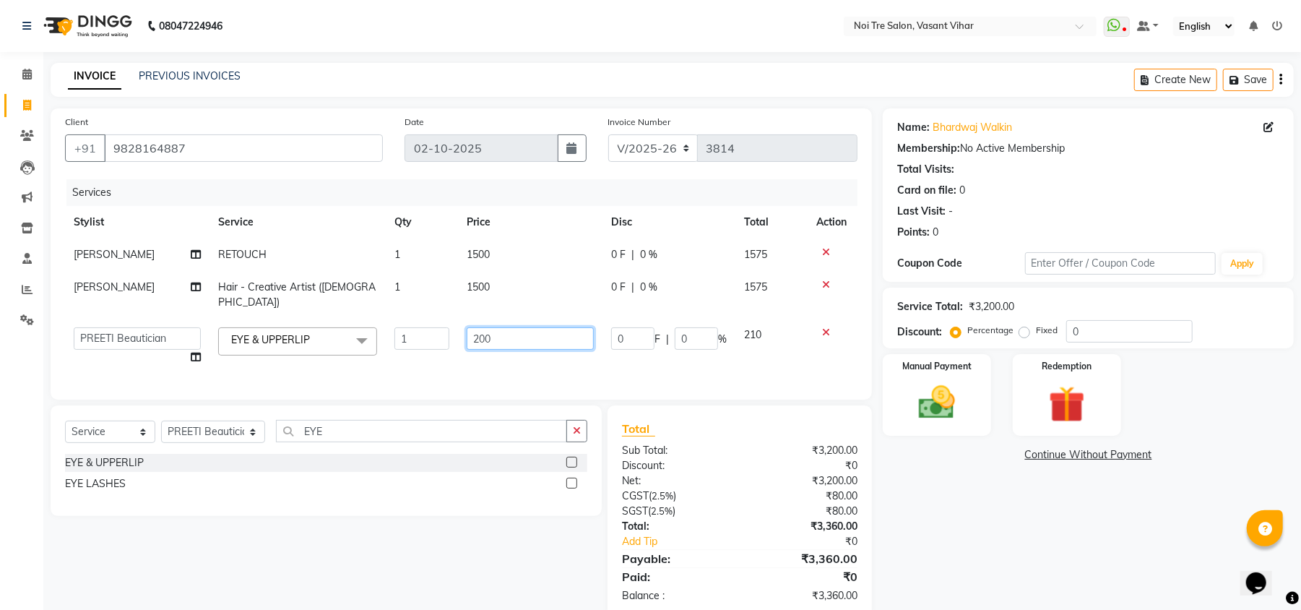
drag, startPoint x: 512, startPoint y: 324, endPoint x: 241, endPoint y: 277, distance: 275.5
click at [272, 287] on tbody "[PERSON_NAME] RETOUCH 1 1500 0 F | 0 % 1575 [PERSON_NAME] Hair - Creative Artis…" at bounding box center [461, 305] width 793 height 135
type input "240"
click at [506, 255] on td "1500" at bounding box center [530, 254] width 144 height 33
select select "20382"
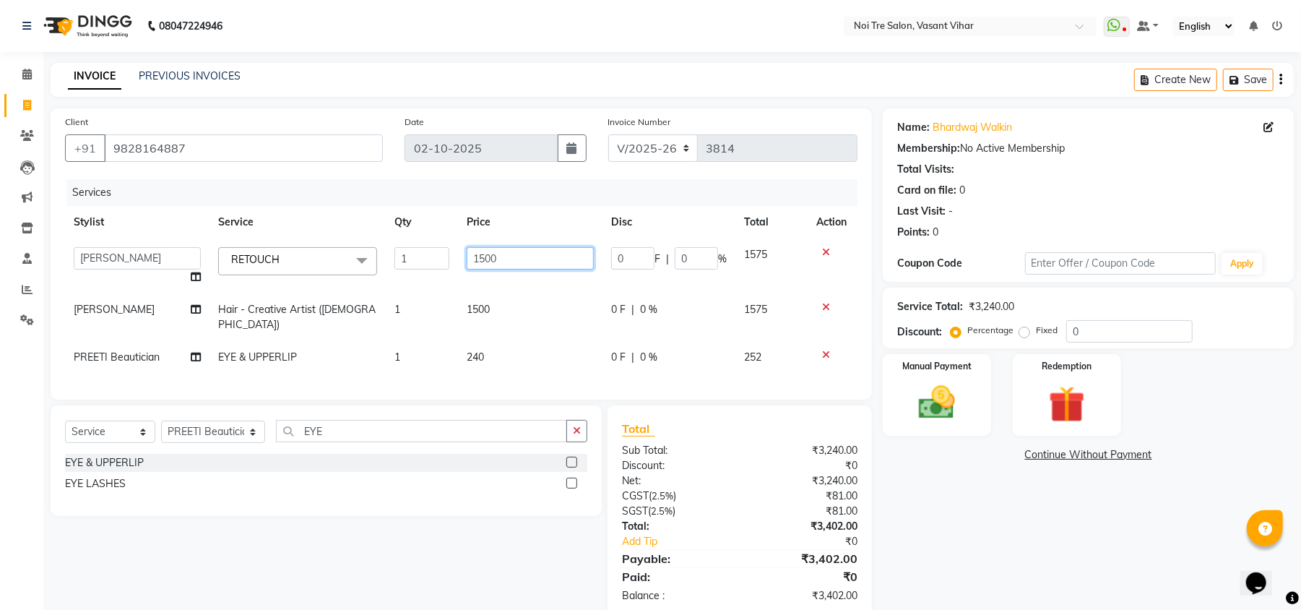
drag, startPoint x: 526, startPoint y: 256, endPoint x: 253, endPoint y: 174, distance: 285.0
click at [342, 226] on table "Stylist Service Qty Price Disc Total Action [PERSON_NAME](PUNJABI BAGH) [PERSON…" at bounding box center [461, 290] width 793 height 168
type input "1770"
click at [515, 313] on td "1500" at bounding box center [530, 317] width 144 height 48
select select "20382"
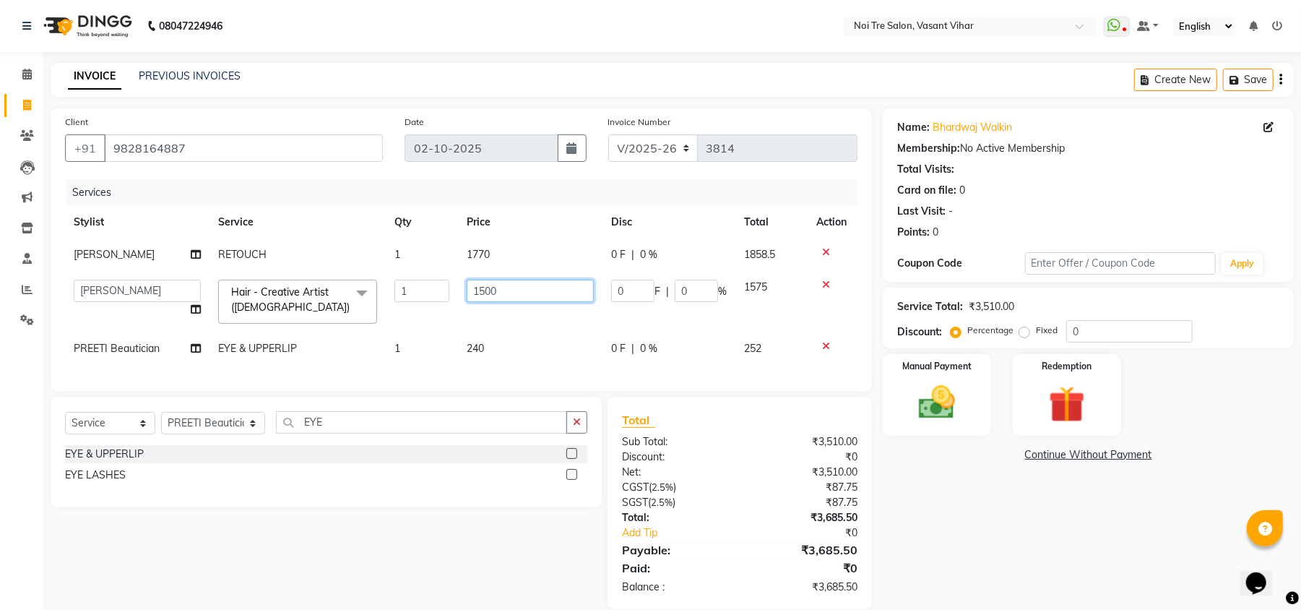
drag, startPoint x: 527, startPoint y: 295, endPoint x: 290, endPoint y: 241, distance: 242.9
click at [301, 249] on tbody "[PERSON_NAME] RETOUCH 1 1770 0 F | 0 % 1858.5 [PERSON_NAME](PUNJABI BAGH) [PERS…" at bounding box center [461, 301] width 793 height 126
type input "1770"
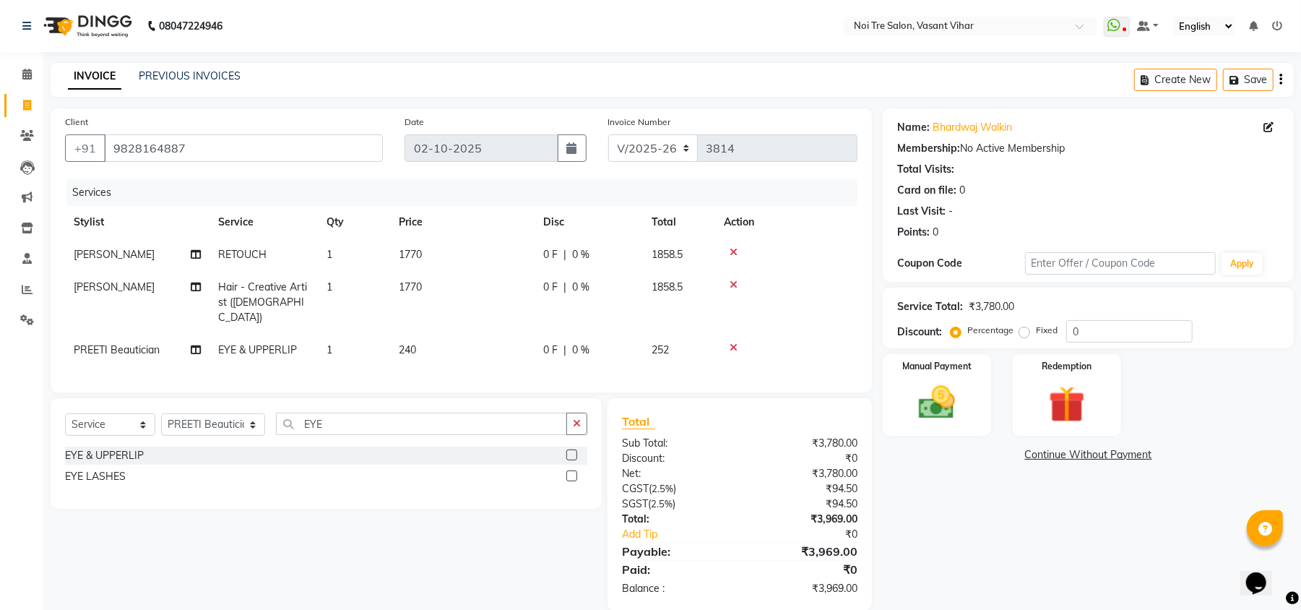
click at [1058, 563] on div "Name: [PERSON_NAME] Walkin Membership: No Active Membership Total Visits: Card …" at bounding box center [1094, 359] width 422 height 502
click at [1036, 330] on label "Fixed" at bounding box center [1047, 330] width 22 height 13
click at [1027, 330] on input "Fixed" at bounding box center [1027, 330] width 10 height 10
radio input "true"
drag, startPoint x: 1099, startPoint y: 337, endPoint x: 883, endPoint y: 321, distance: 216.5
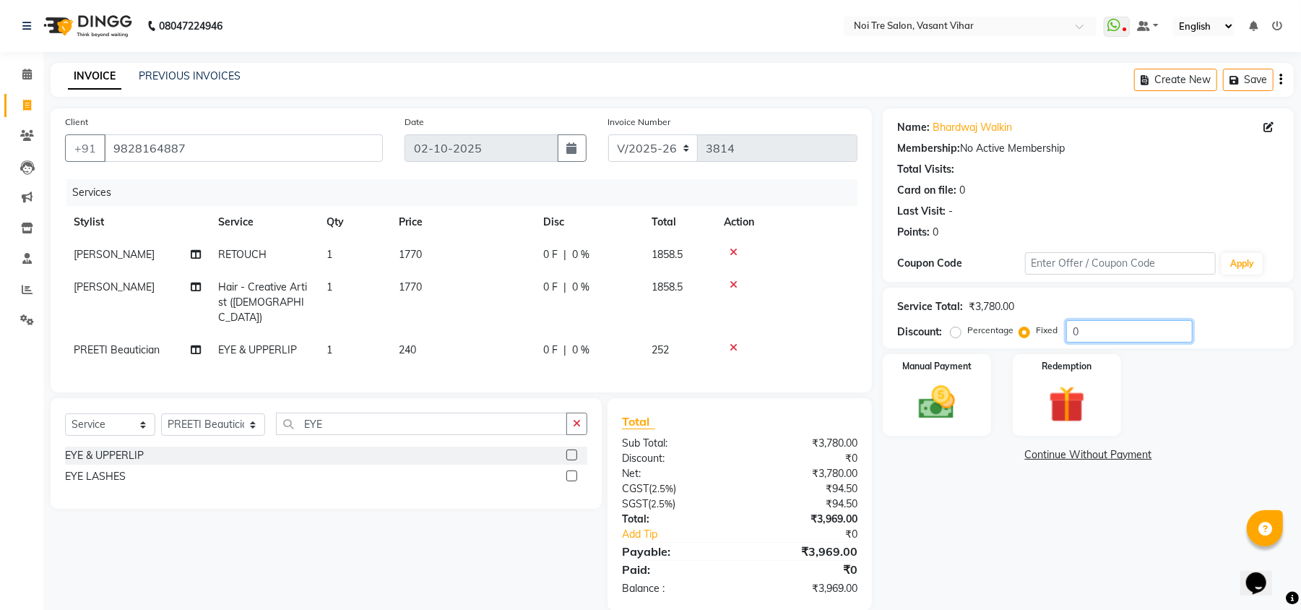
click at [894, 324] on div "Service Total: ₹3,780.00 Discount: Percentage Fixed 0" at bounding box center [1088, 318] width 411 height 61
type input "189"
click at [933, 400] on img at bounding box center [937, 403] width 62 height 44
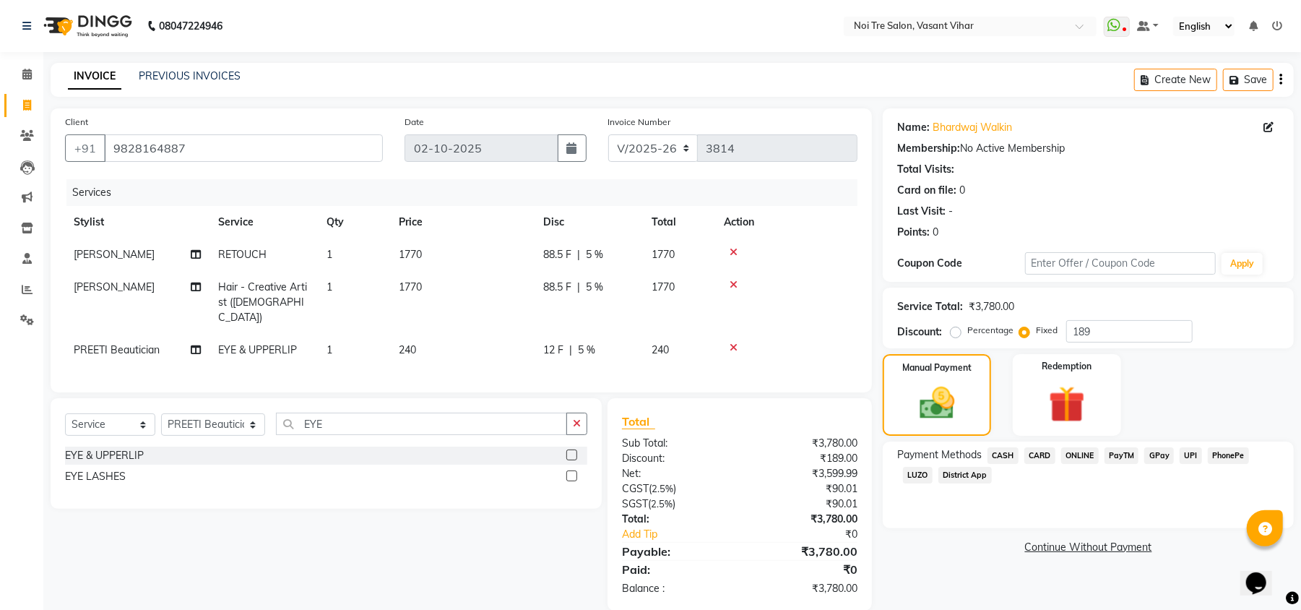
click at [1009, 457] on span "CASH" at bounding box center [1003, 455] width 31 height 17
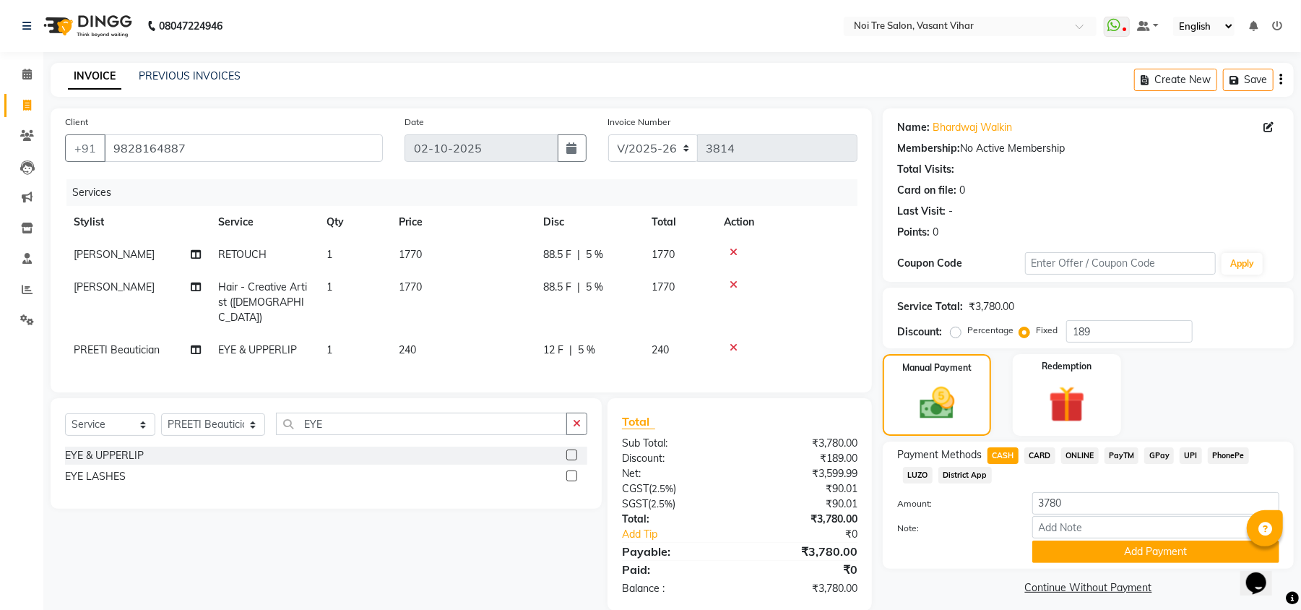
click at [1041, 454] on span "CARD" at bounding box center [1039, 455] width 31 height 17
click at [1165, 564] on div "Payment Methods CASH CARD ONLINE PayTM GPay UPI PhonePe LUZO District App Amoun…" at bounding box center [1088, 504] width 411 height 127
click at [1180, 555] on button "Add Payment" at bounding box center [1155, 551] width 247 height 22
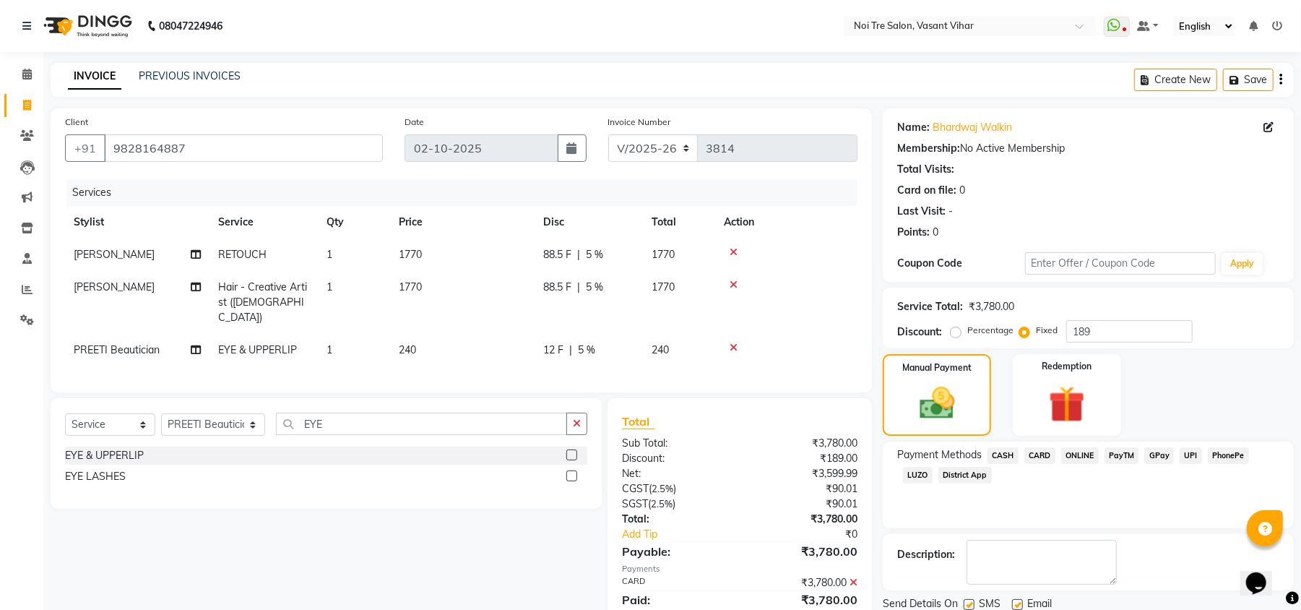
scroll to position [53, 0]
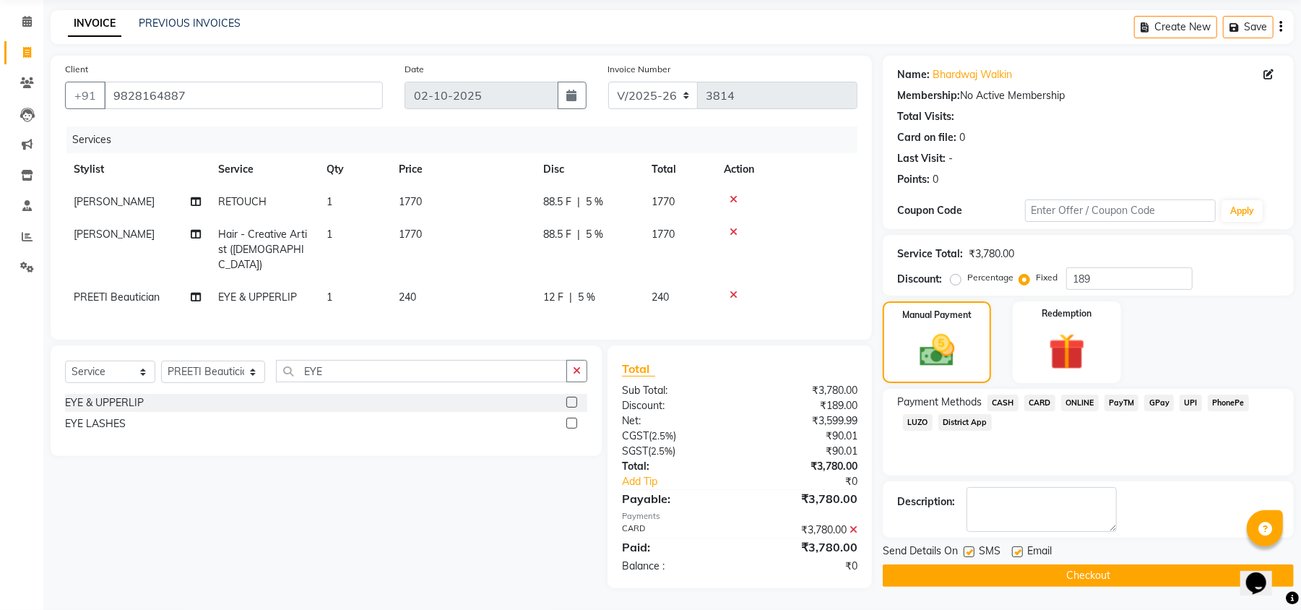
click at [1062, 582] on button "Checkout" at bounding box center [1088, 575] width 411 height 22
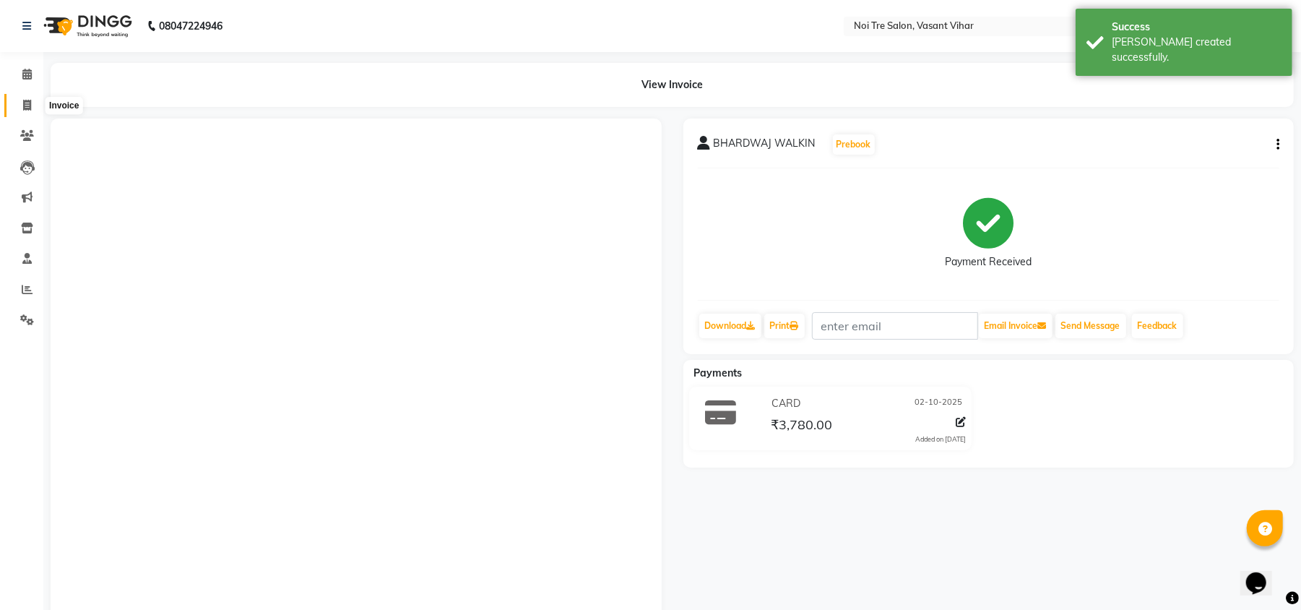
click at [27, 98] on span at bounding box center [26, 106] width 25 height 17
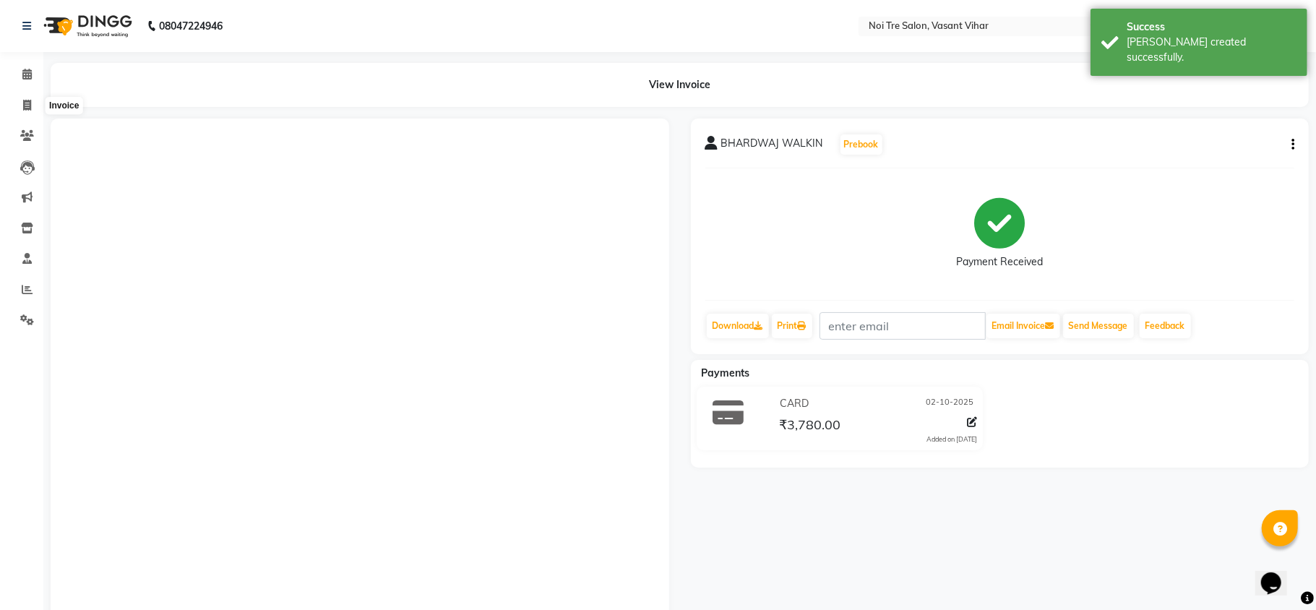
select select "3944"
select select "service"
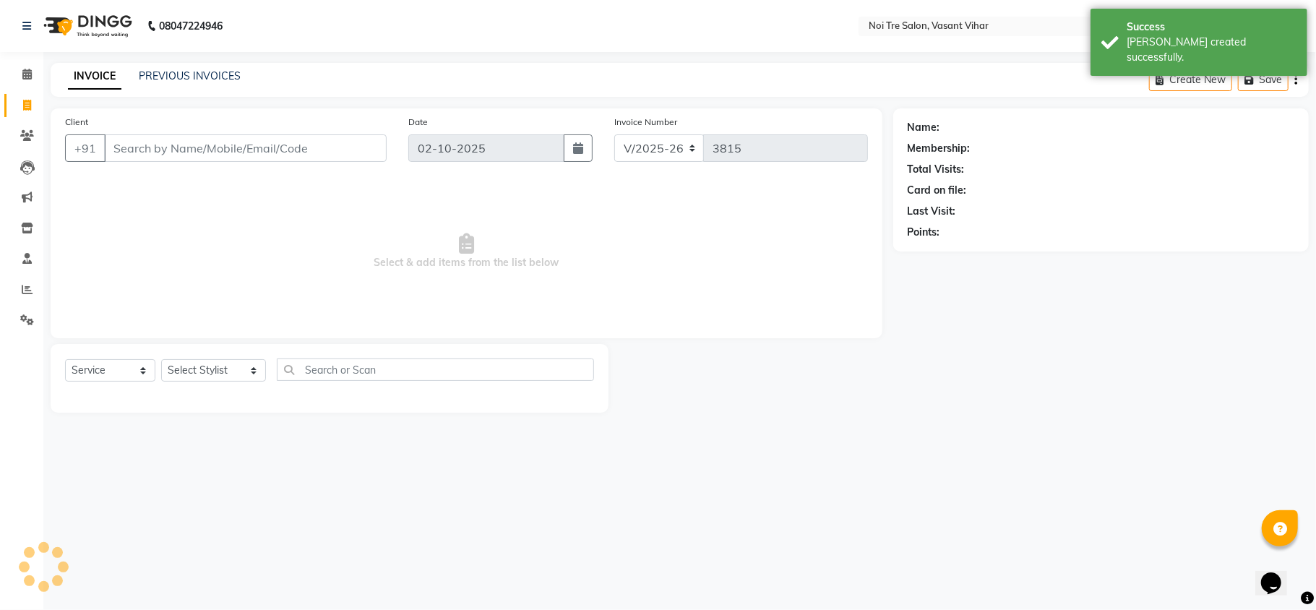
click at [180, 67] on div "INVOICE PREVIOUS INVOICES Create New Save" at bounding box center [680, 80] width 1258 height 34
click at [180, 73] on link "PREVIOUS INVOICES" at bounding box center [190, 75] width 102 height 13
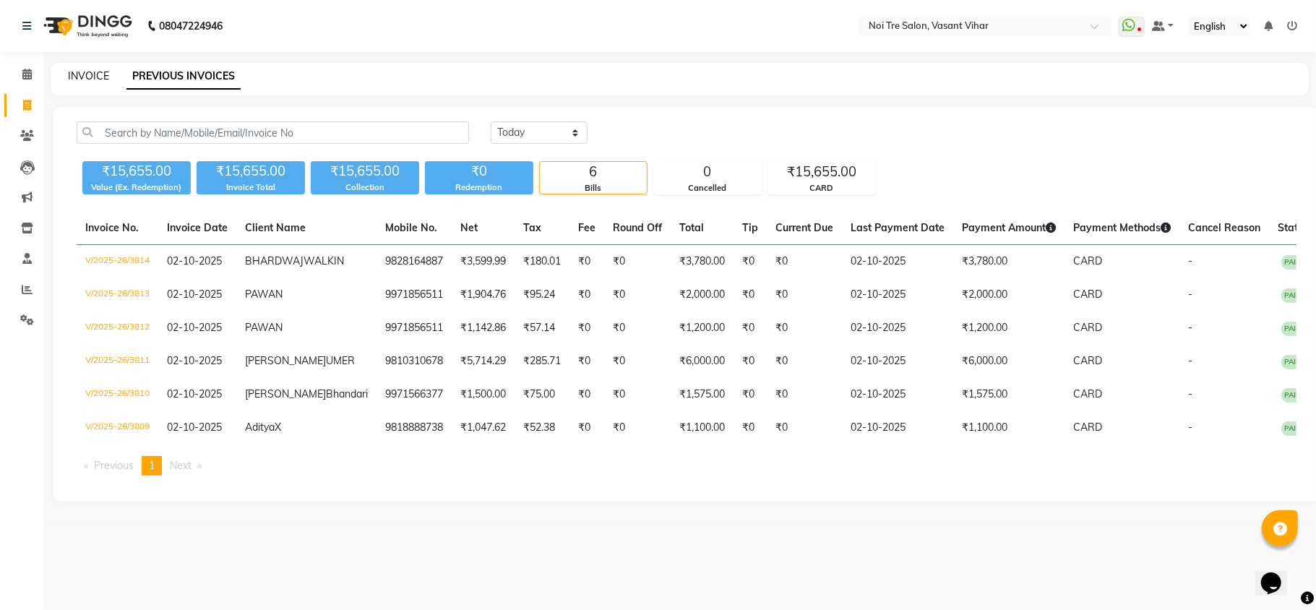
click at [97, 69] on link "INVOICE" at bounding box center [88, 75] width 41 height 13
select select "service"
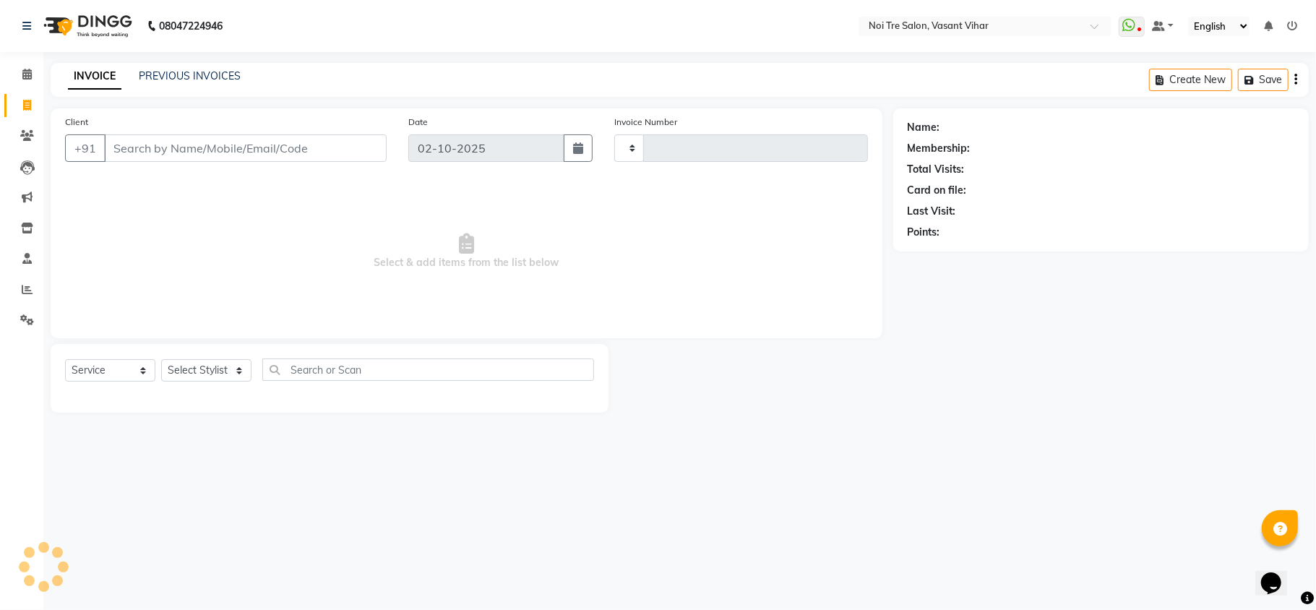
type input "3815"
select select "3944"
click at [205, 368] on select "Select Stylist [PERSON_NAME](PUNJABI BAGH) [PERSON_NAME] GEETA [PERSON_NAME] PD…" at bounding box center [213, 370] width 105 height 22
select select "20380"
click at [161, 359] on select "Select Stylist [PERSON_NAME](PUNJABI BAGH) [PERSON_NAME] GEETA [PERSON_NAME] PD…" at bounding box center [213, 370] width 105 height 22
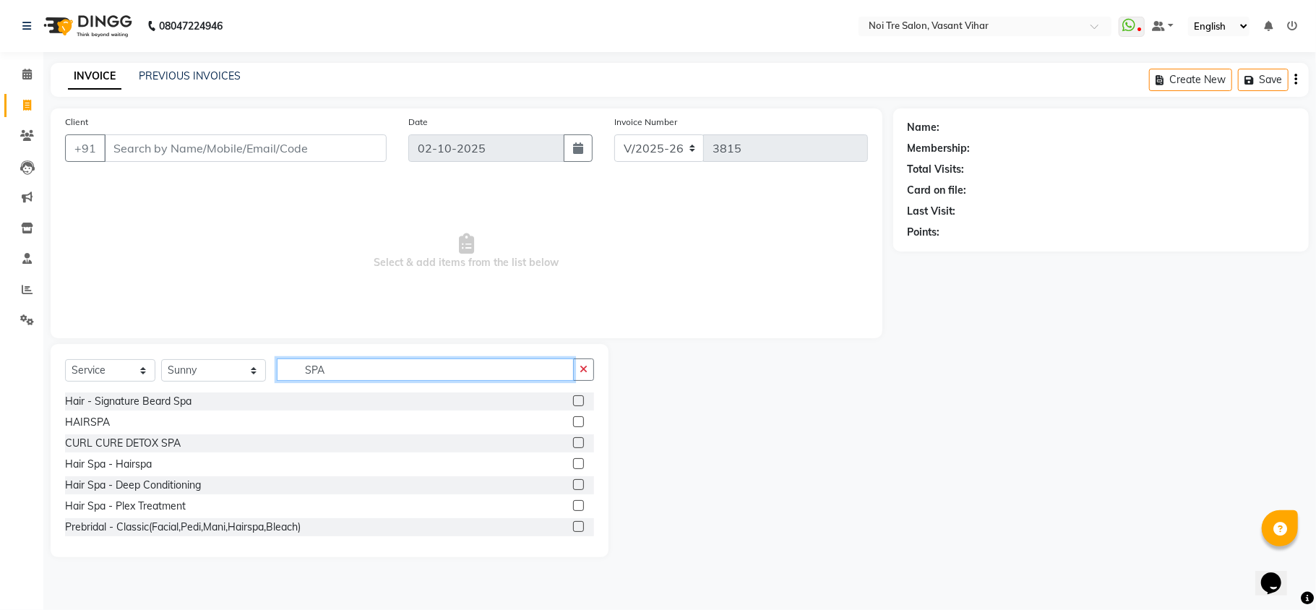
type input "SPA"
click at [573, 422] on label at bounding box center [578, 421] width 11 height 11
click at [573, 422] on input "checkbox" at bounding box center [577, 422] width 9 height 9
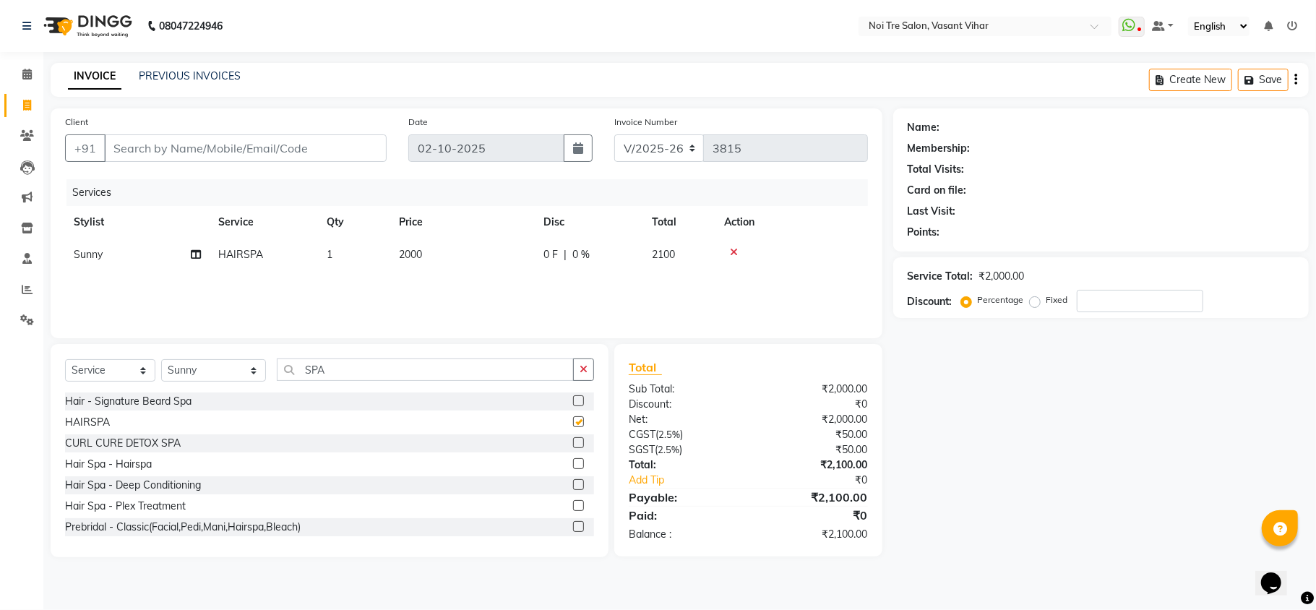
checkbox input "false"
click at [443, 252] on td "2000" at bounding box center [462, 254] width 144 height 33
select select "20380"
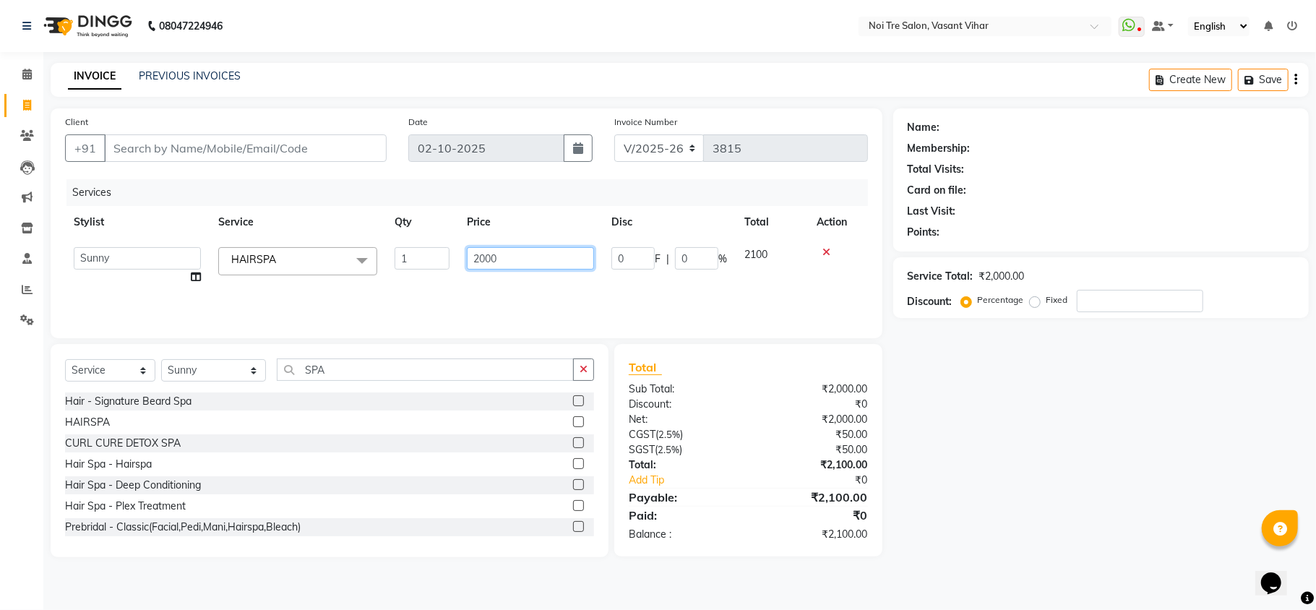
drag, startPoint x: 506, startPoint y: 255, endPoint x: 246, endPoint y: 243, distance: 259.6
click at [256, 249] on tr "[PERSON_NAME](PUNJABI BAGH) [PERSON_NAME] GEETA [PERSON_NAME] PDC [PERSON_NAME]…" at bounding box center [466, 265] width 803 height 55
type input "2500"
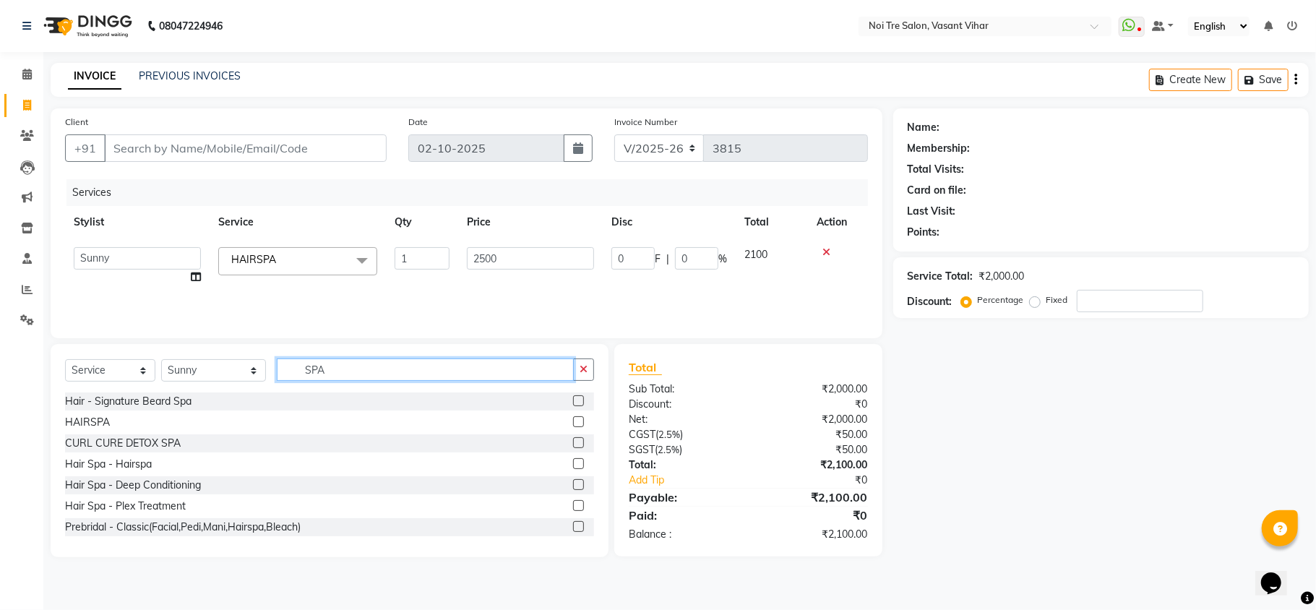
drag, startPoint x: 314, startPoint y: 367, endPoint x: 68, endPoint y: 358, distance: 245.8
click at [77, 363] on div "Select Service Product Membership Package Voucher Prepaid Gift Card Select Styl…" at bounding box center [329, 375] width 529 height 34
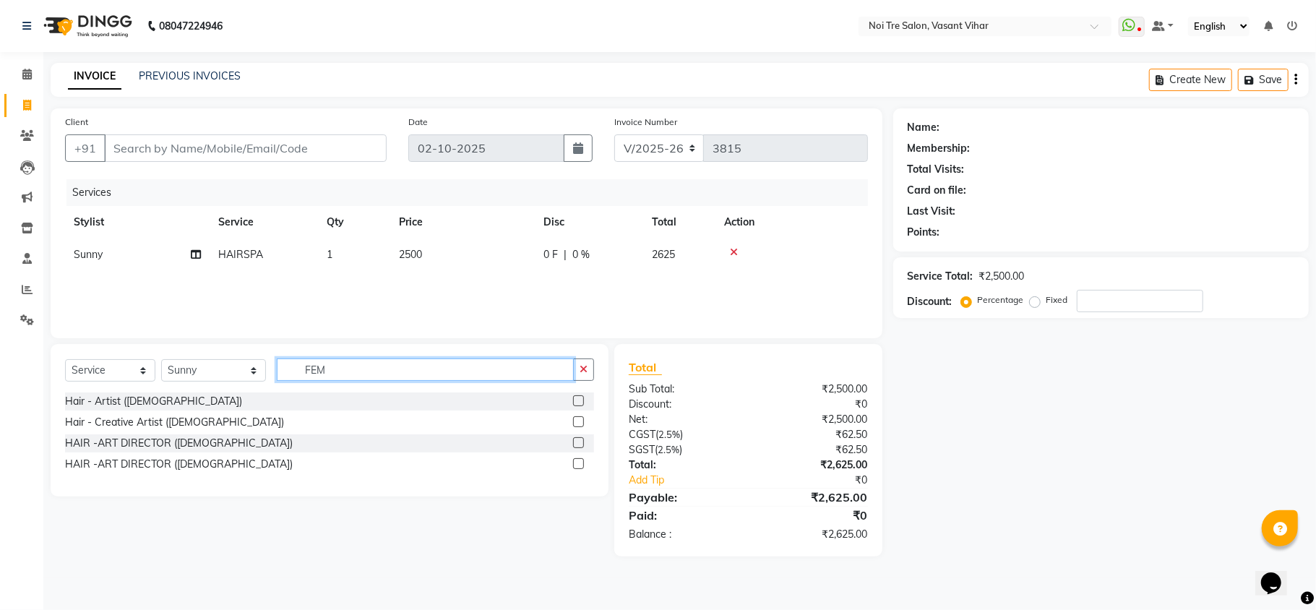
type input "FEM"
click at [579, 420] on label at bounding box center [578, 421] width 11 height 11
click at [579, 420] on input "checkbox" at bounding box center [577, 422] width 9 height 9
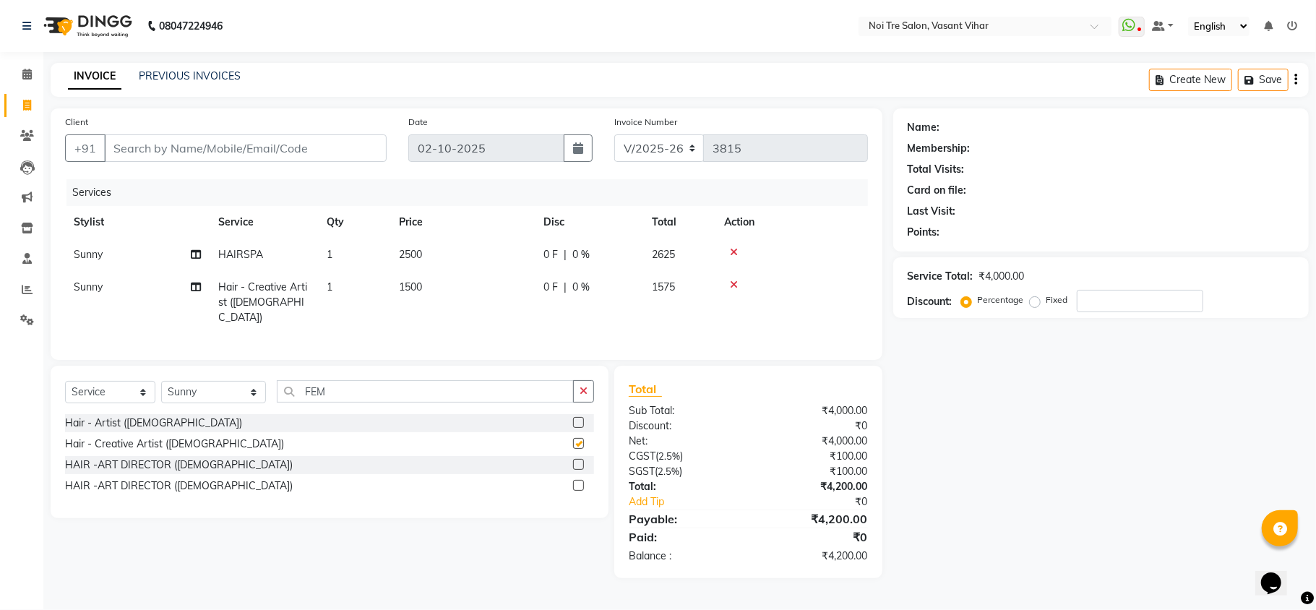
checkbox input "false"
drag, startPoint x: 264, startPoint y: 387, endPoint x: 225, endPoint y: 373, distance: 40.7
click at [240, 384] on div "Select Service Product Membership Package Voucher Prepaid Gift Card Select Styl…" at bounding box center [329, 397] width 529 height 34
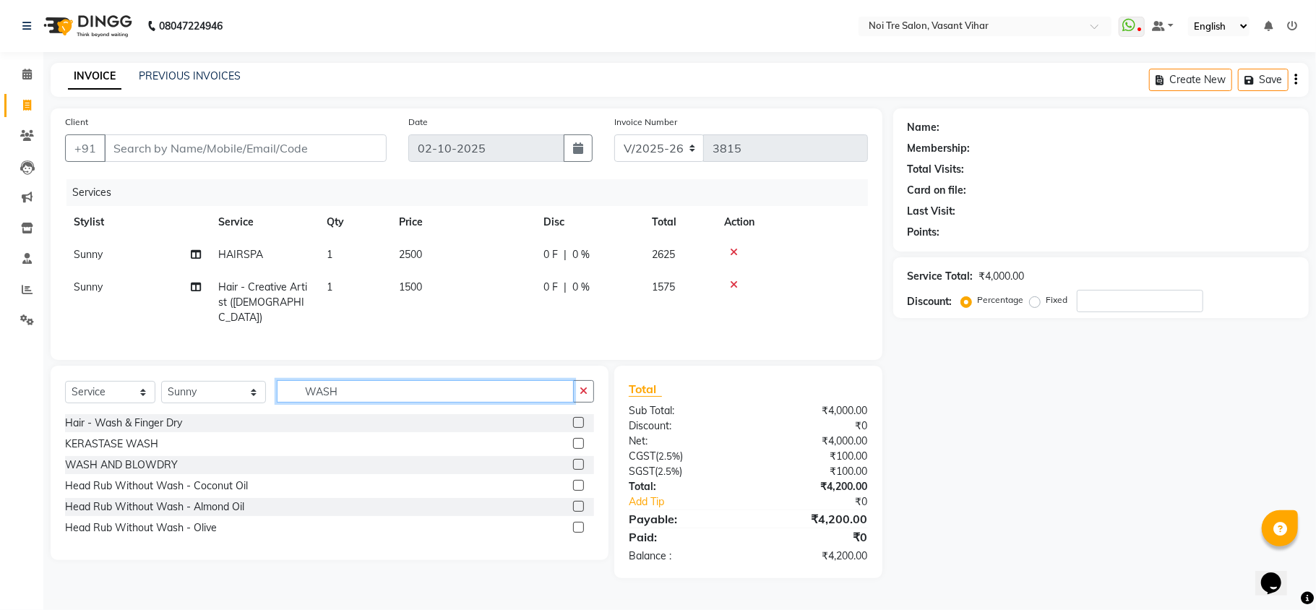
type input "WASH"
click at [581, 464] on label at bounding box center [578, 464] width 11 height 11
click at [581, 464] on input "checkbox" at bounding box center [577, 464] width 9 height 9
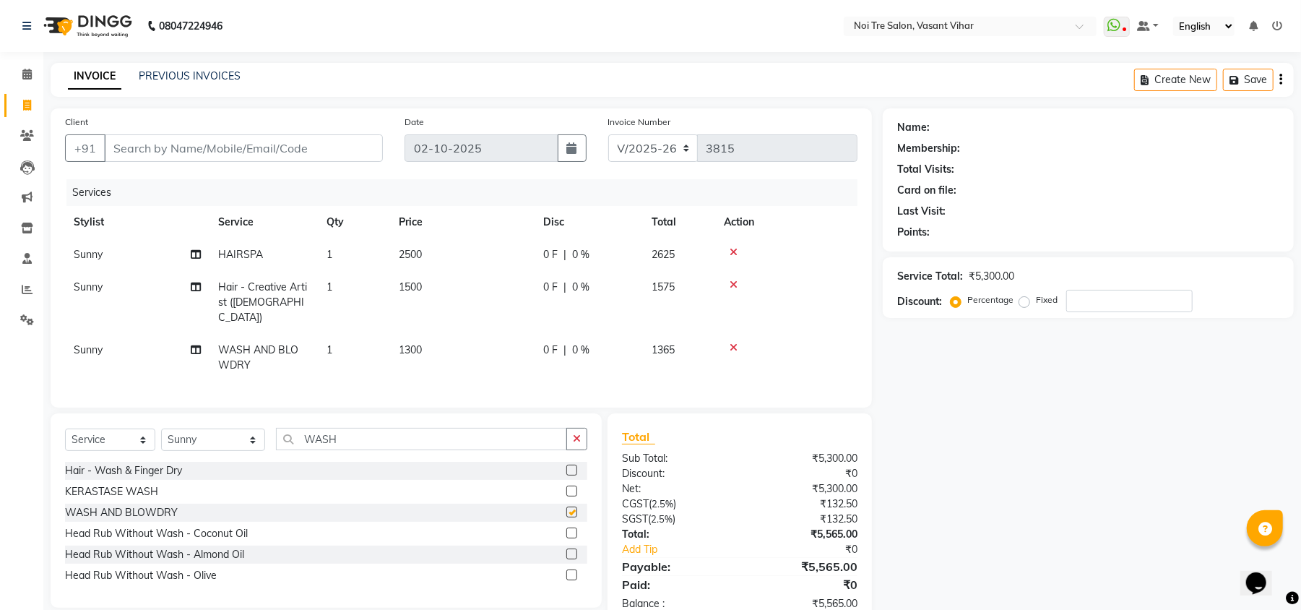
checkbox input "false"
click at [451, 334] on td "1300" at bounding box center [462, 358] width 144 height 48
select select "20380"
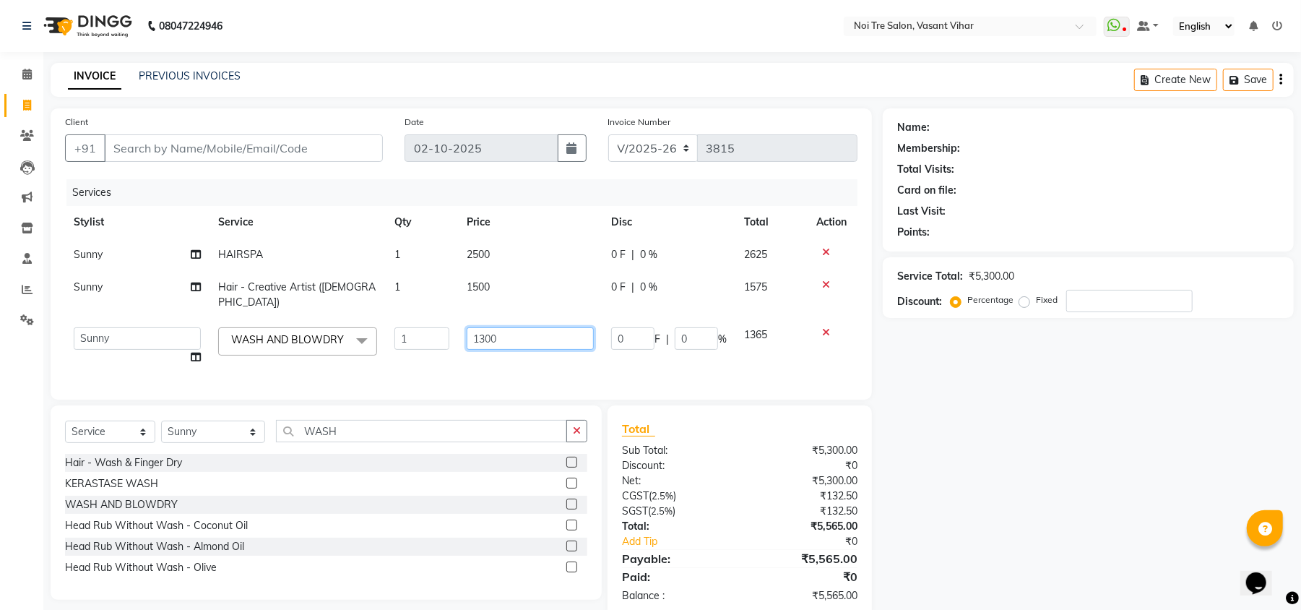
drag, startPoint x: 520, startPoint y: 330, endPoint x: 295, endPoint y: 302, distance: 226.4
click at [339, 319] on tr "[PERSON_NAME](PUNJABI BAGH) [PERSON_NAME] GEETA [PERSON_NAME] PDC [PERSON_NAME]…" at bounding box center [461, 346] width 793 height 55
type input "1500"
click at [446, 361] on tr "[PERSON_NAME](PUNJABI BAGH) [PERSON_NAME] GEETA [PERSON_NAME] PDC [PERSON_NAME]…" at bounding box center [461, 346] width 793 height 55
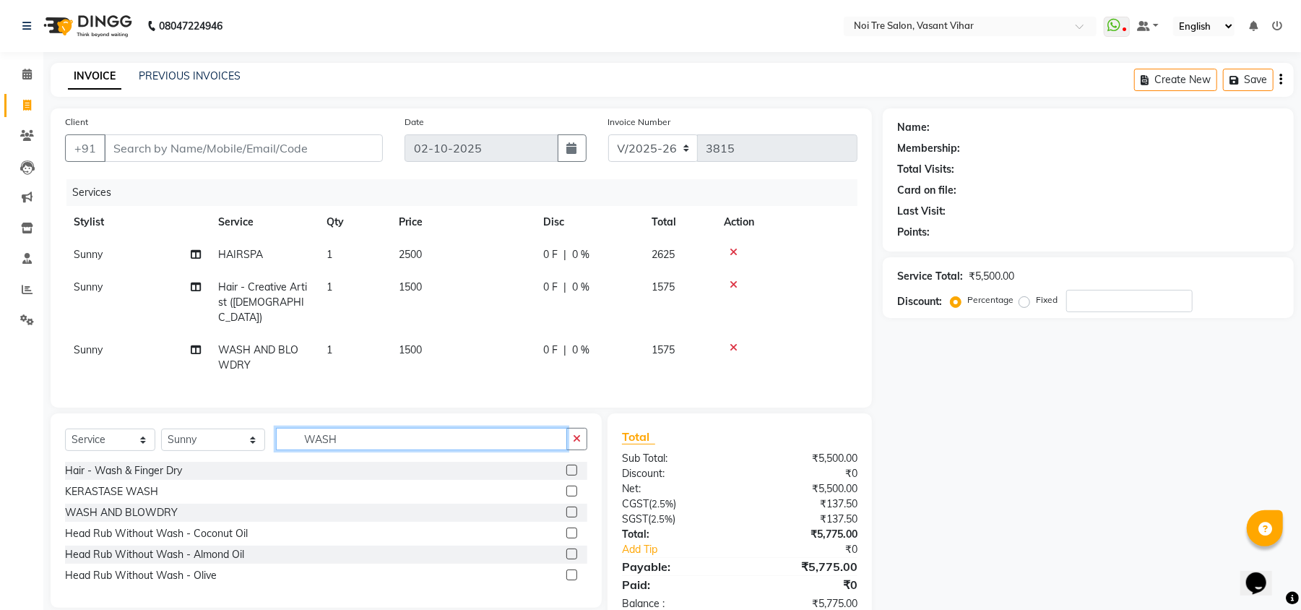
drag, startPoint x: 383, startPoint y: 443, endPoint x: 0, endPoint y: 383, distance: 387.6
click at [0, 383] on app-home "08047224946 Select Location × Noi Tre Salon, [GEOGRAPHIC_DATA] Vihar WhatsApp S…" at bounding box center [650, 323] width 1301 height 647
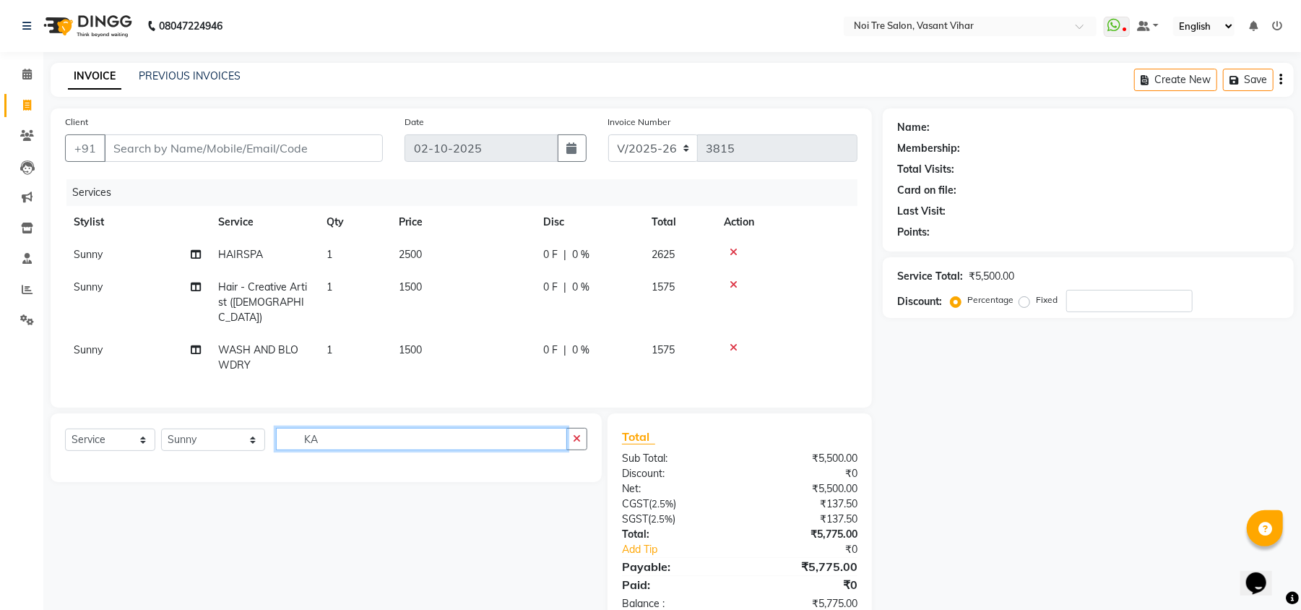
type input "K"
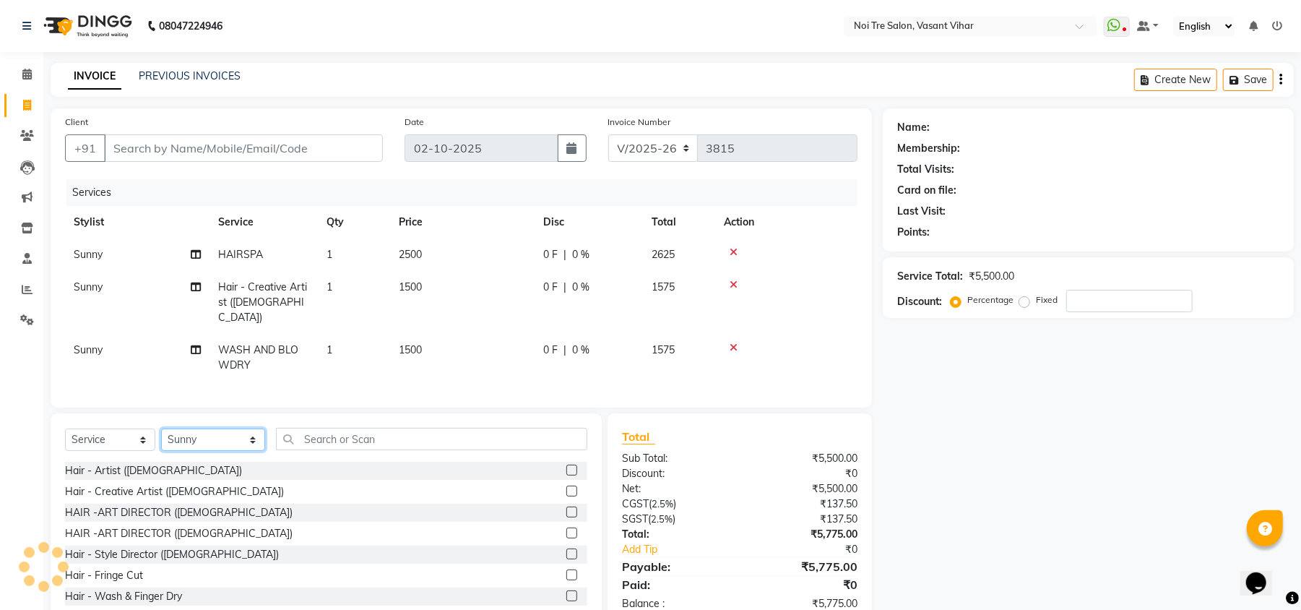
click at [206, 441] on select "Select Stylist [PERSON_NAME](PUNJABI BAGH) [PERSON_NAME] GEETA [PERSON_NAME] PD…" at bounding box center [213, 439] width 104 height 22
select select "41769"
click at [161, 428] on select "Select Stylist [PERSON_NAME](PUNJABI BAGH) [PERSON_NAME] GEETA [PERSON_NAME] PD…" at bounding box center [213, 439] width 104 height 22
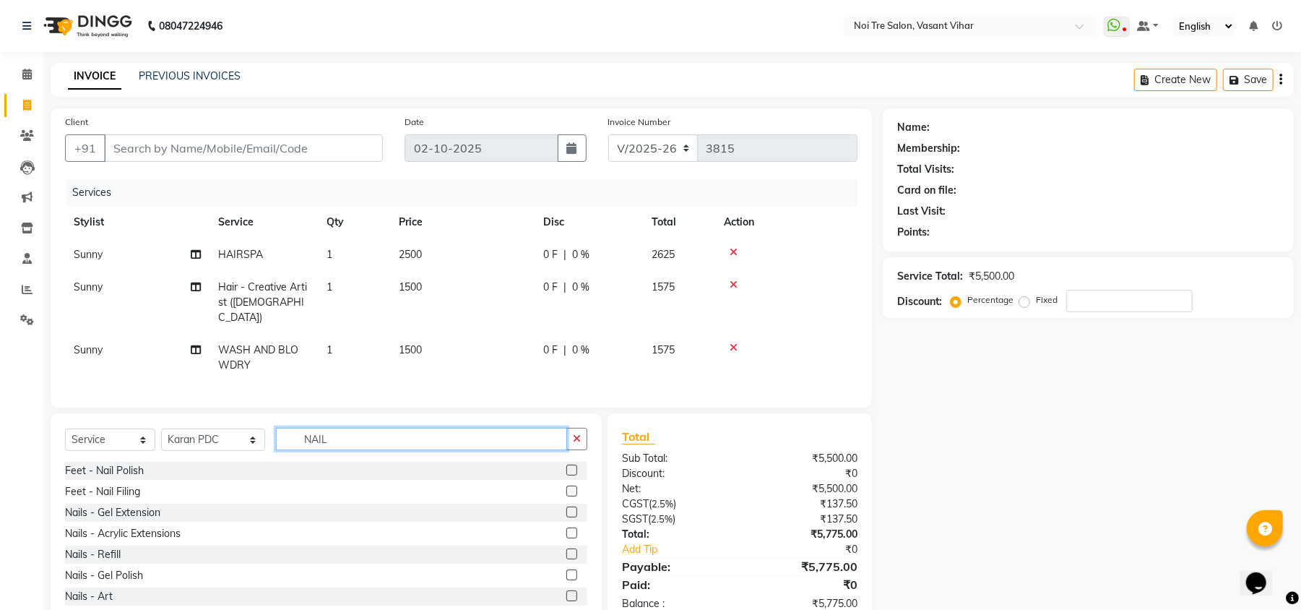
type input "NAIL"
click at [566, 474] on label at bounding box center [571, 470] width 11 height 11
click at [566, 474] on input "checkbox" at bounding box center [570, 470] width 9 height 9
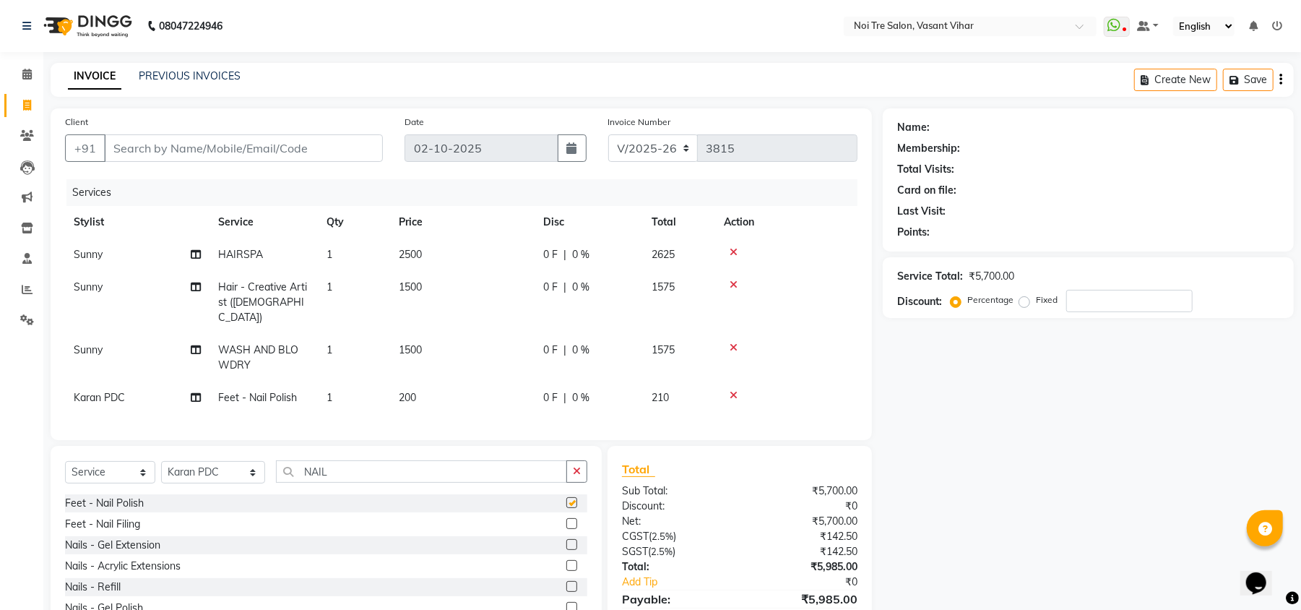
checkbox input "false"
click at [344, 391] on td "1" at bounding box center [354, 397] width 72 height 33
select select "41769"
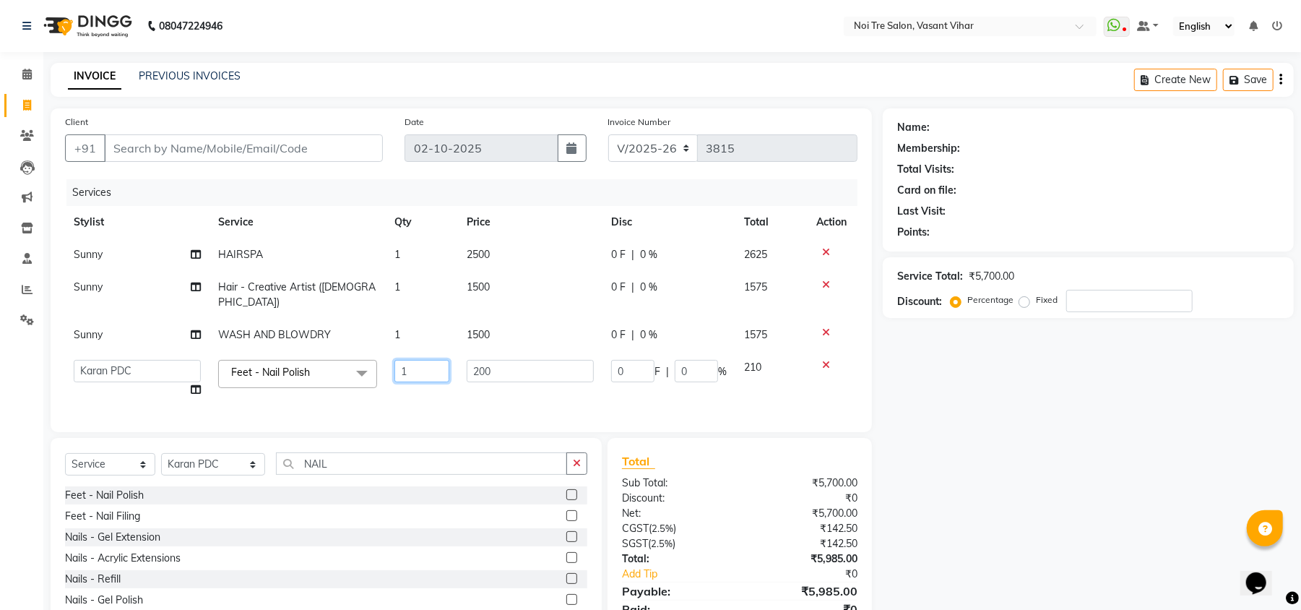
drag, startPoint x: 405, startPoint y: 347, endPoint x: 254, endPoint y: 330, distance: 151.3
click at [262, 332] on tbody "Sunny HAIRSPA 1 2500 0 F | 0 % 2625 Sunny Hair - Creative Artist ([DEMOGRAPHIC_…" at bounding box center [461, 322] width 793 height 168
type input "3"
click at [501, 380] on td "200" at bounding box center [530, 378] width 144 height 55
select select "41769"
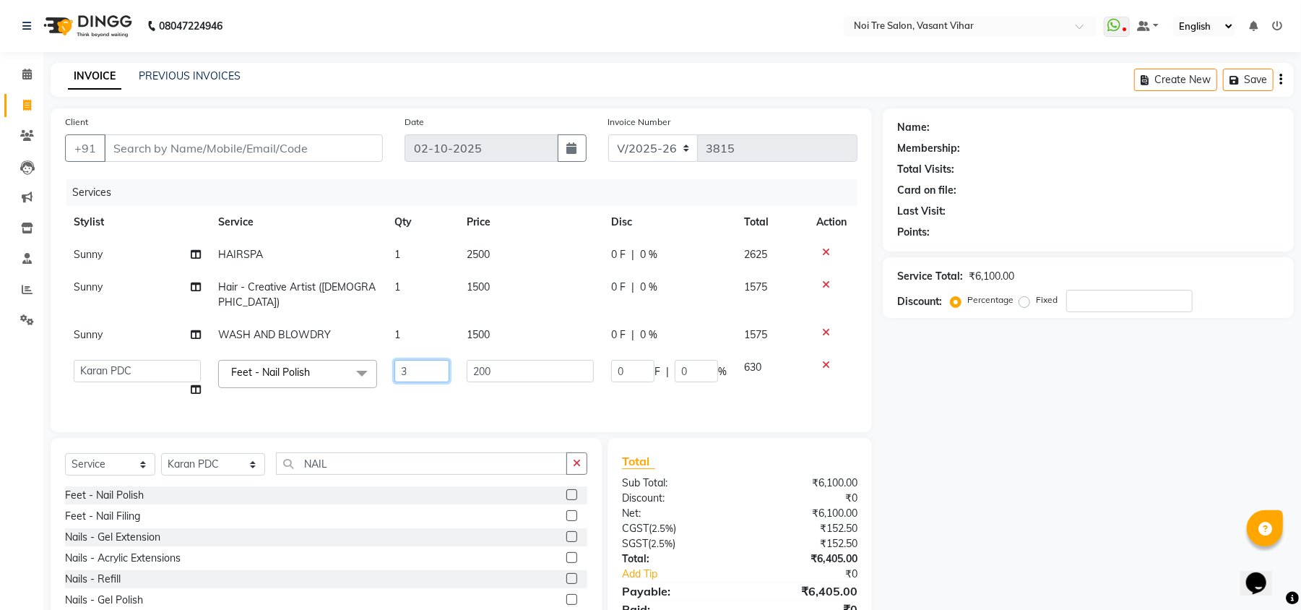
click at [441, 371] on td "3" at bounding box center [422, 378] width 72 height 55
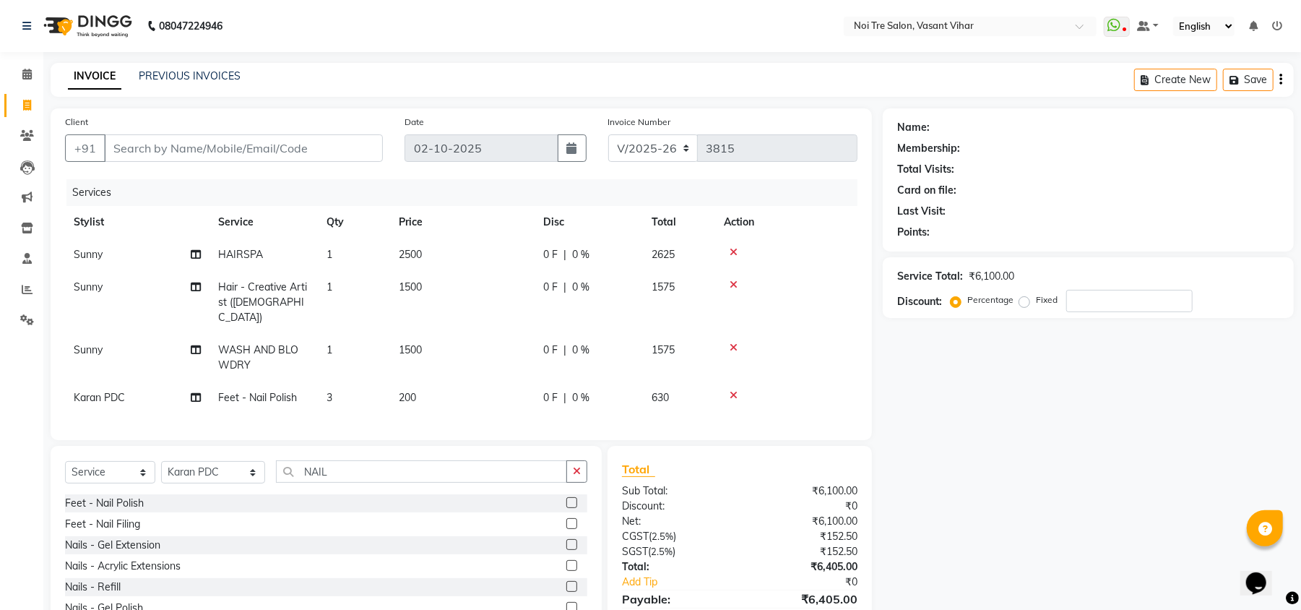
click at [465, 400] on div "Services Stylist Service Qty Price Disc Total Action Sunny HAIRSPA 1 2500 0 F |…" at bounding box center [461, 302] width 793 height 246
click at [393, 76] on div "INVOICE PREVIOUS INVOICES Create New Save" at bounding box center [672, 80] width 1243 height 34
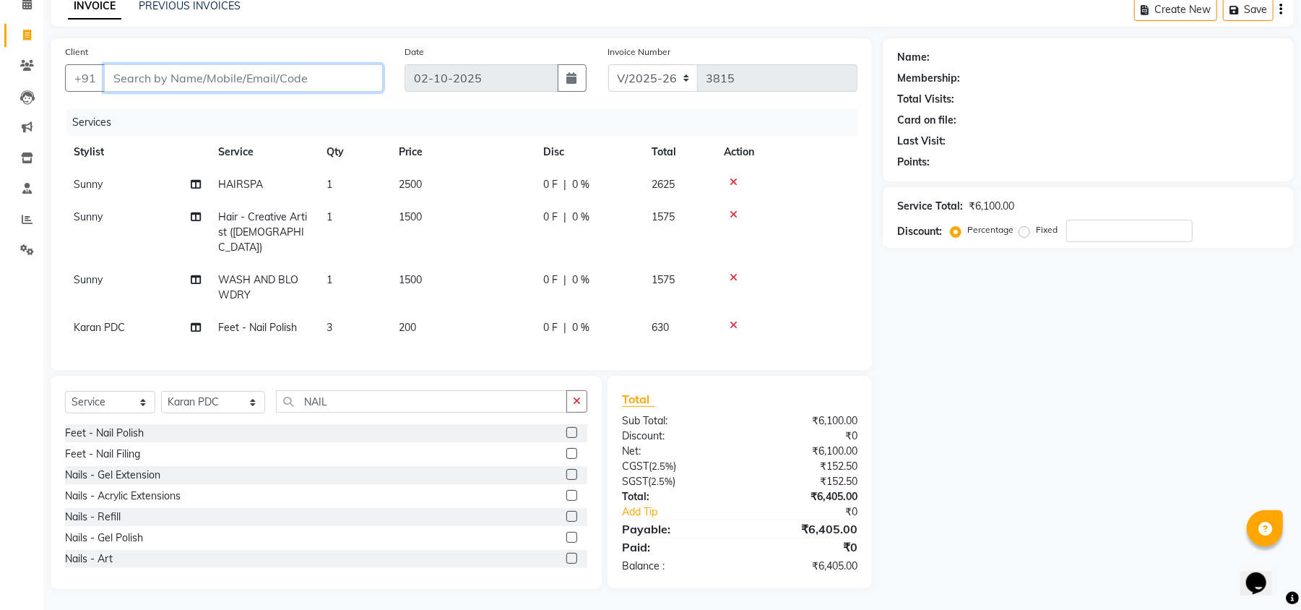
click at [345, 79] on input "Client" at bounding box center [243, 77] width 279 height 27
type input "P"
type input "0"
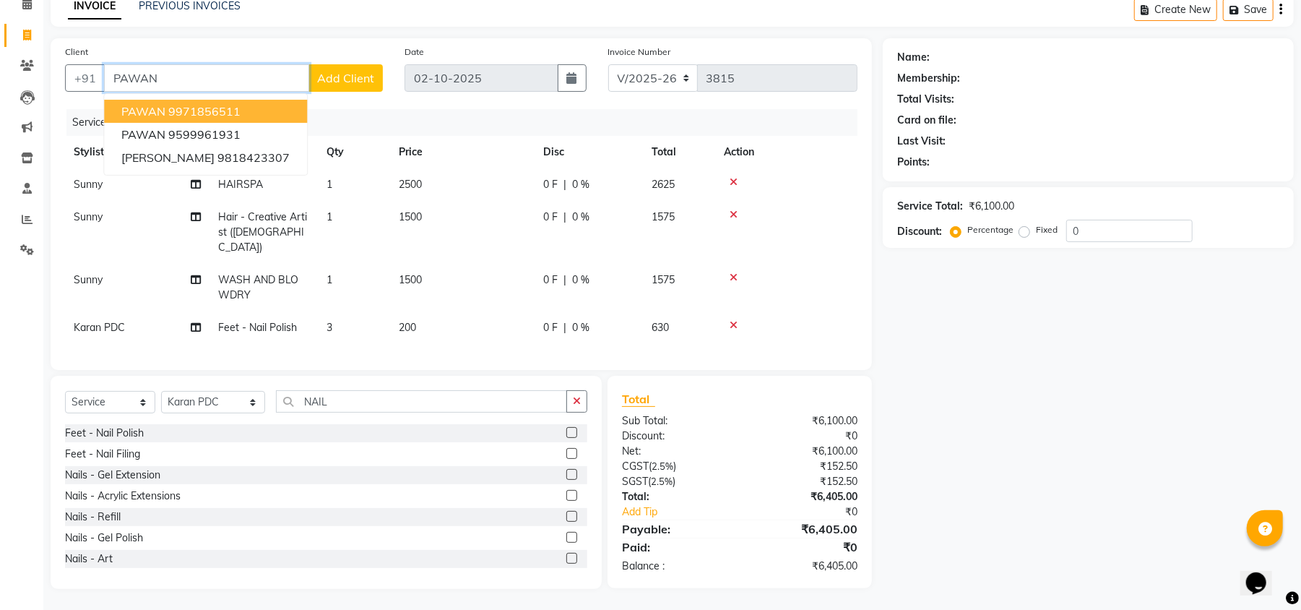
click at [236, 113] on ngb-highlight "9971856511" at bounding box center [204, 111] width 72 height 14
type input "9971856511"
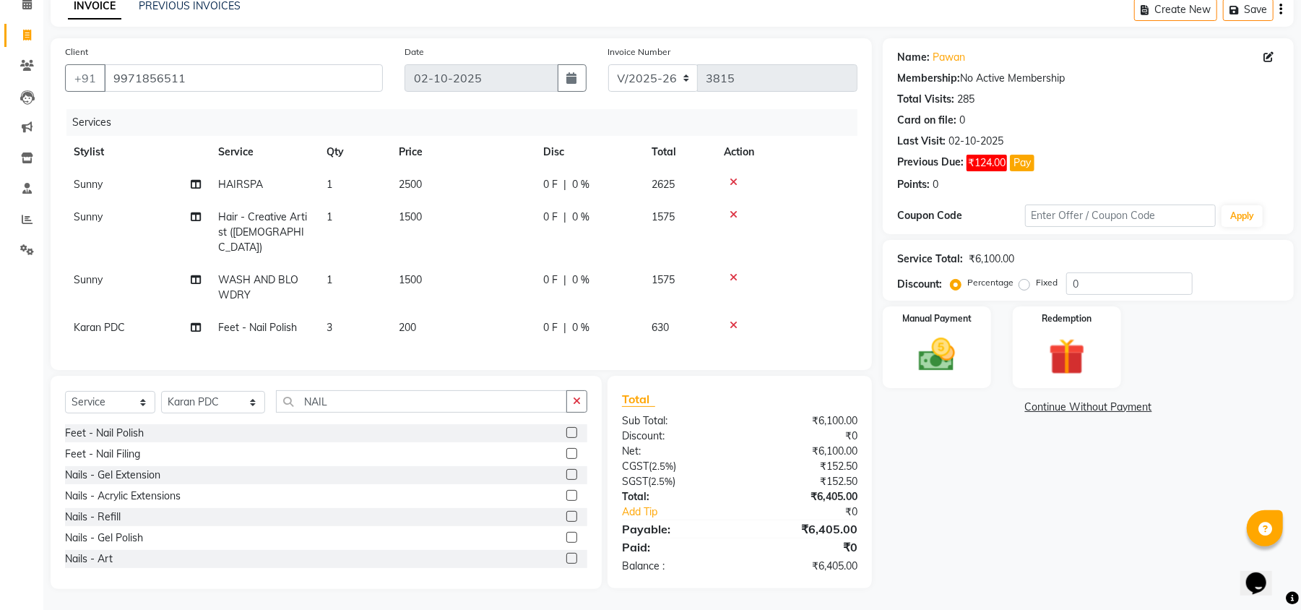
click at [1036, 281] on label "Fixed" at bounding box center [1047, 282] width 22 height 13
click at [1023, 281] on input "Fixed" at bounding box center [1027, 282] width 10 height 10
radio input "true"
drag, startPoint x: 1088, startPoint y: 281, endPoint x: 930, endPoint y: 260, distance: 158.9
click at [940, 261] on div "Service Total: ₹6,100.00 Discount: Percentage Fixed 0" at bounding box center [1088, 270] width 382 height 49
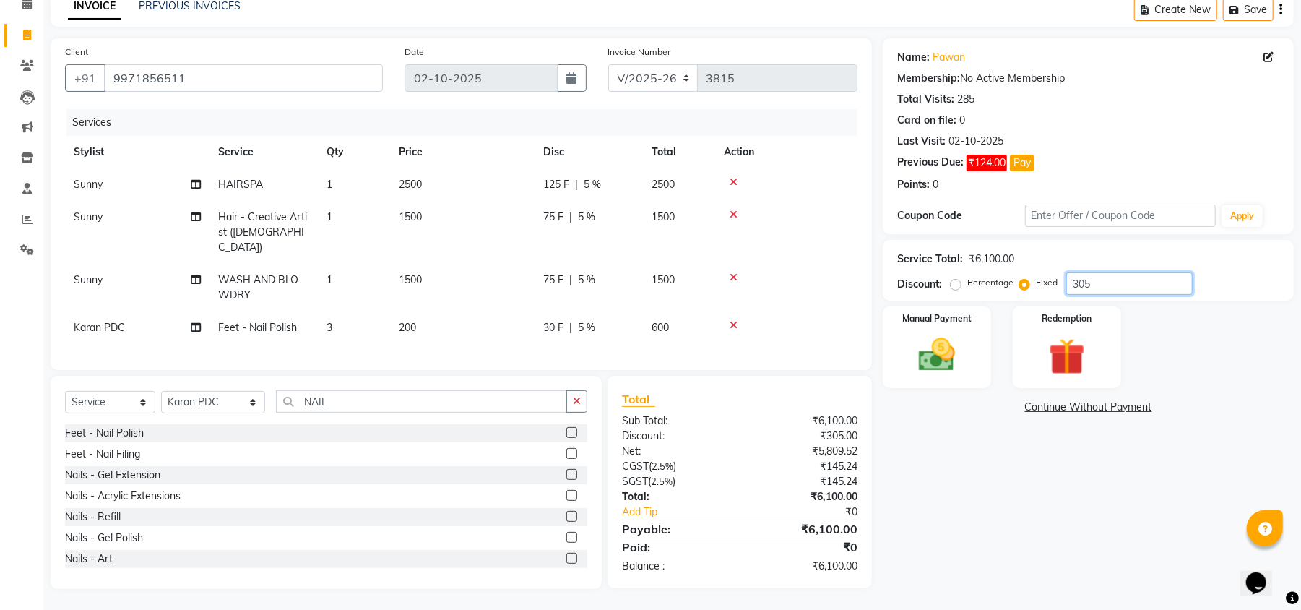
type input "305"
drag, startPoint x: 983, startPoint y: 494, endPoint x: 1010, endPoint y: 486, distance: 27.9
click at [989, 492] on div "Name: Pawan Membership: No Active Membership Total Visits: 285 Card on file: 0 …" at bounding box center [1094, 313] width 422 height 550
click at [900, 457] on div "Name: Pawan Membership: No Active Membership Total Visits: 285 Card on file: 0 …" at bounding box center [1094, 313] width 422 height 550
click at [972, 351] on div "Manual Payment" at bounding box center [937, 347] width 113 height 85
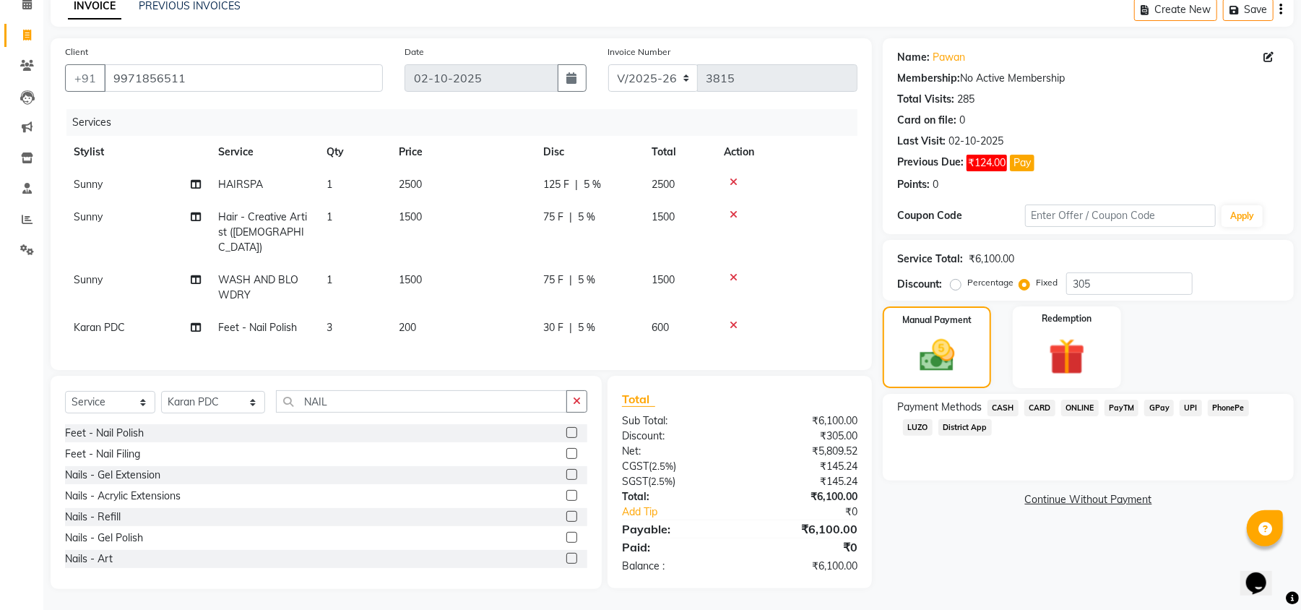
click at [1001, 413] on span "CASH" at bounding box center [1003, 408] width 31 height 17
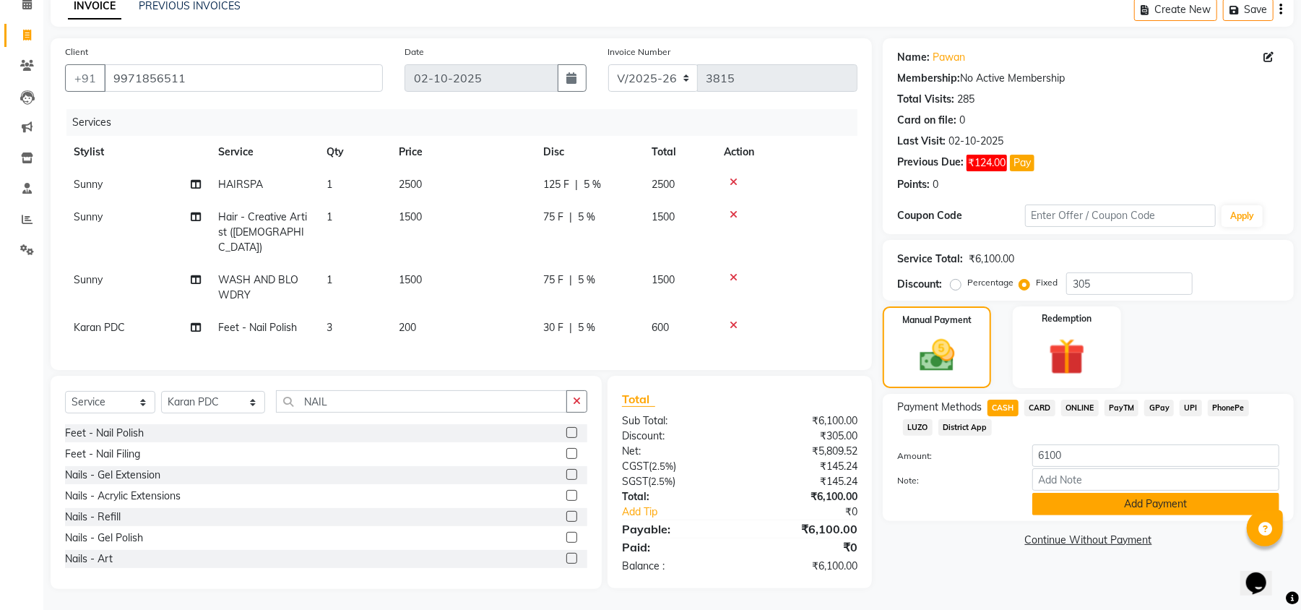
click at [1146, 498] on button "Add Payment" at bounding box center [1155, 504] width 247 height 22
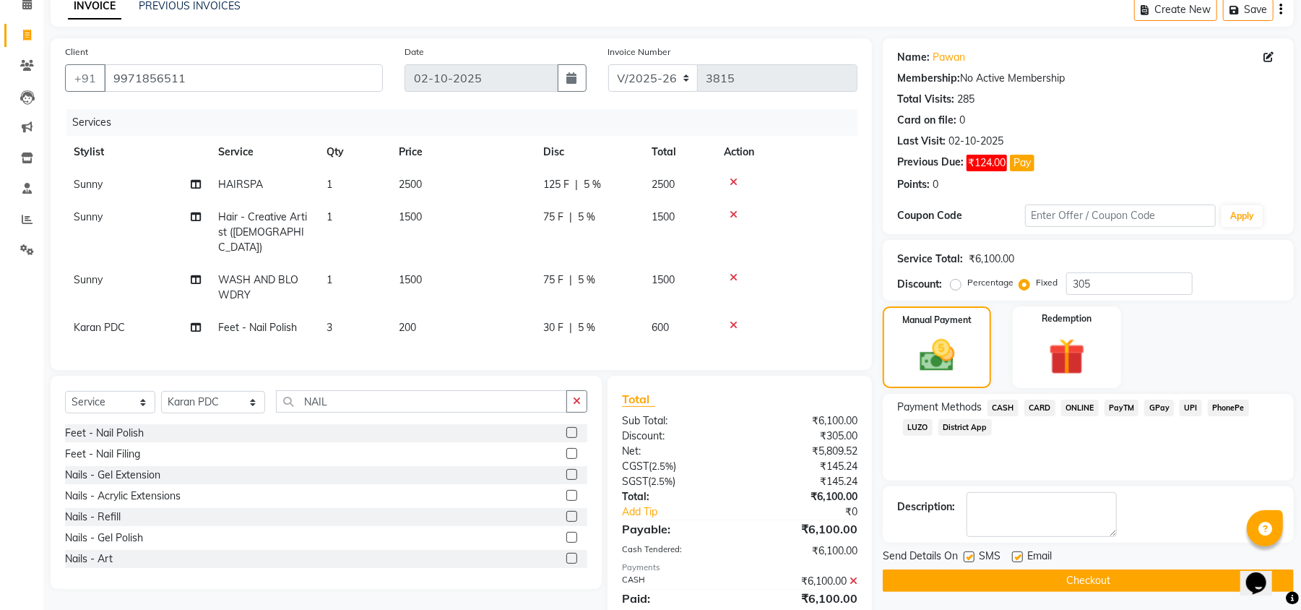
scroll to position [121, 0]
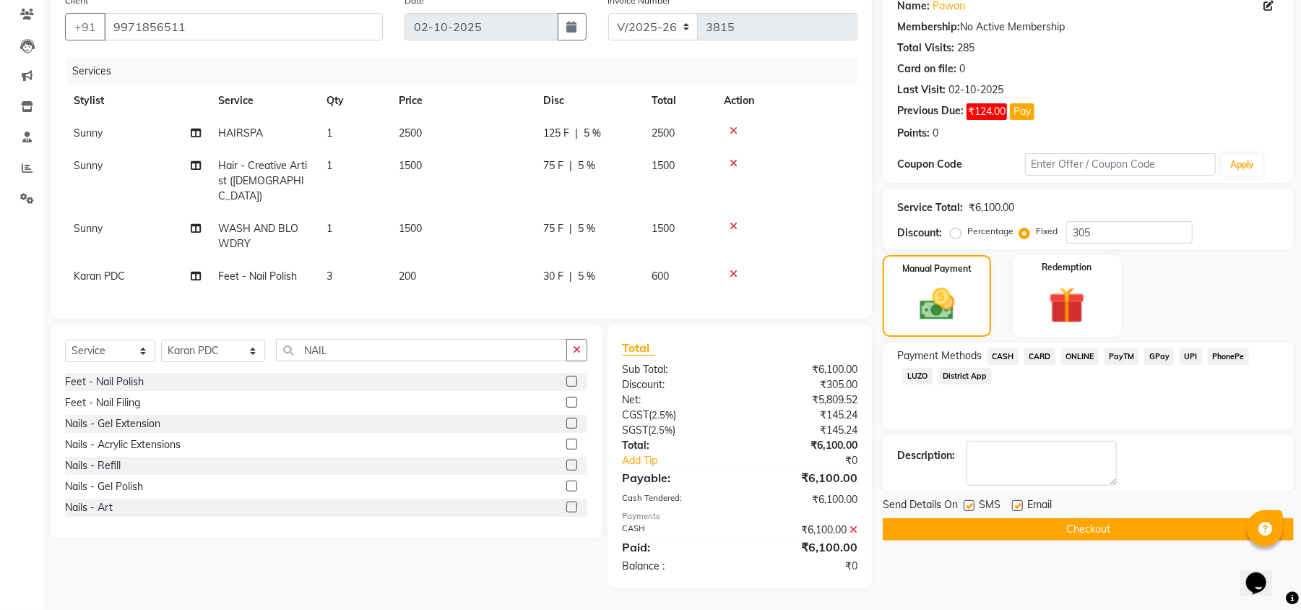
click at [1017, 506] on label at bounding box center [1017, 505] width 11 height 11
click at [1017, 506] on input "checkbox" at bounding box center [1016, 505] width 9 height 9
checkbox input "false"
click at [967, 506] on label at bounding box center [969, 505] width 11 height 11
click at [967, 506] on input "checkbox" at bounding box center [968, 505] width 9 height 9
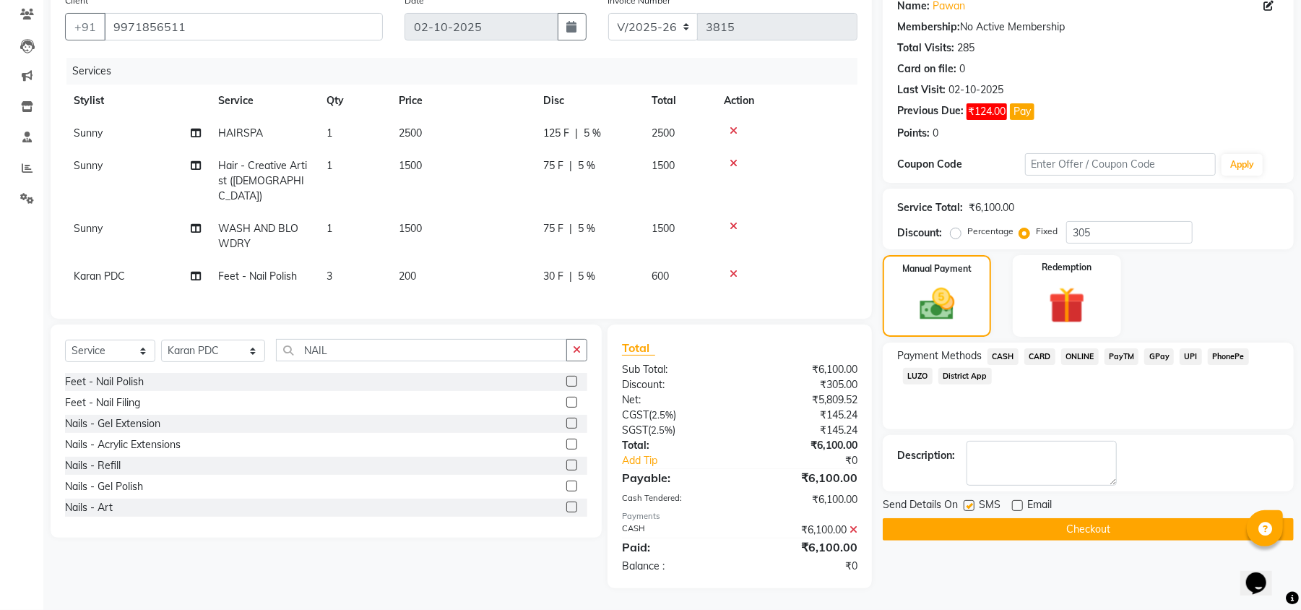
checkbox input "false"
click at [1015, 527] on button "Checkout" at bounding box center [1088, 529] width 411 height 22
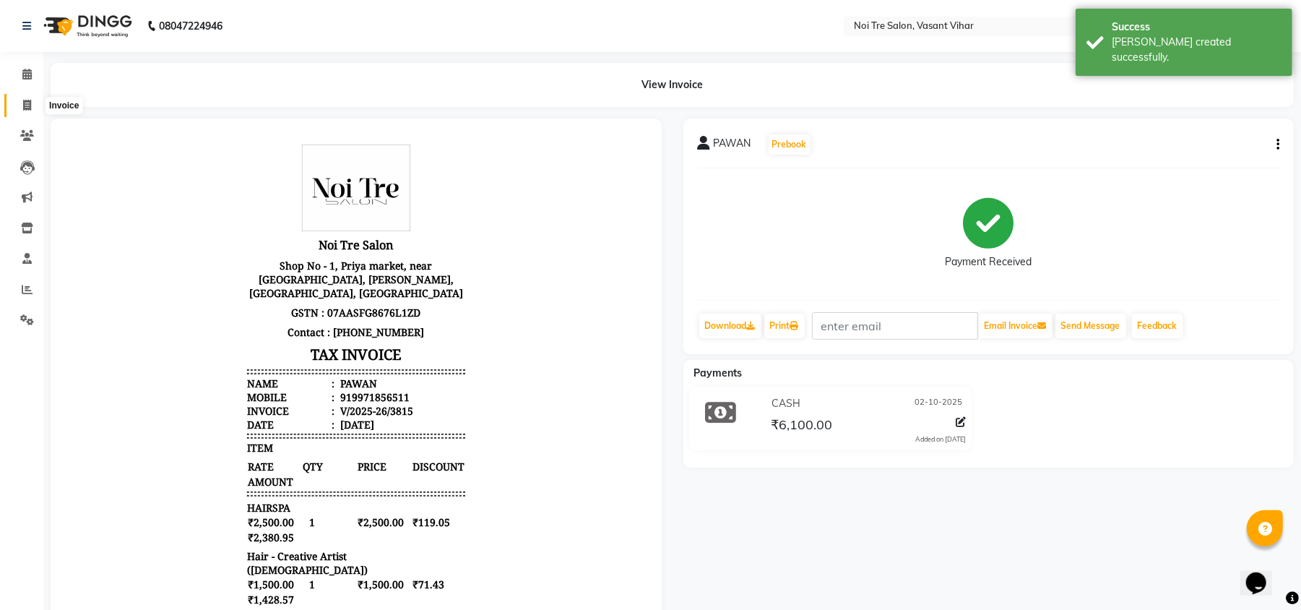
click at [21, 99] on span at bounding box center [26, 106] width 25 height 17
select select "service"
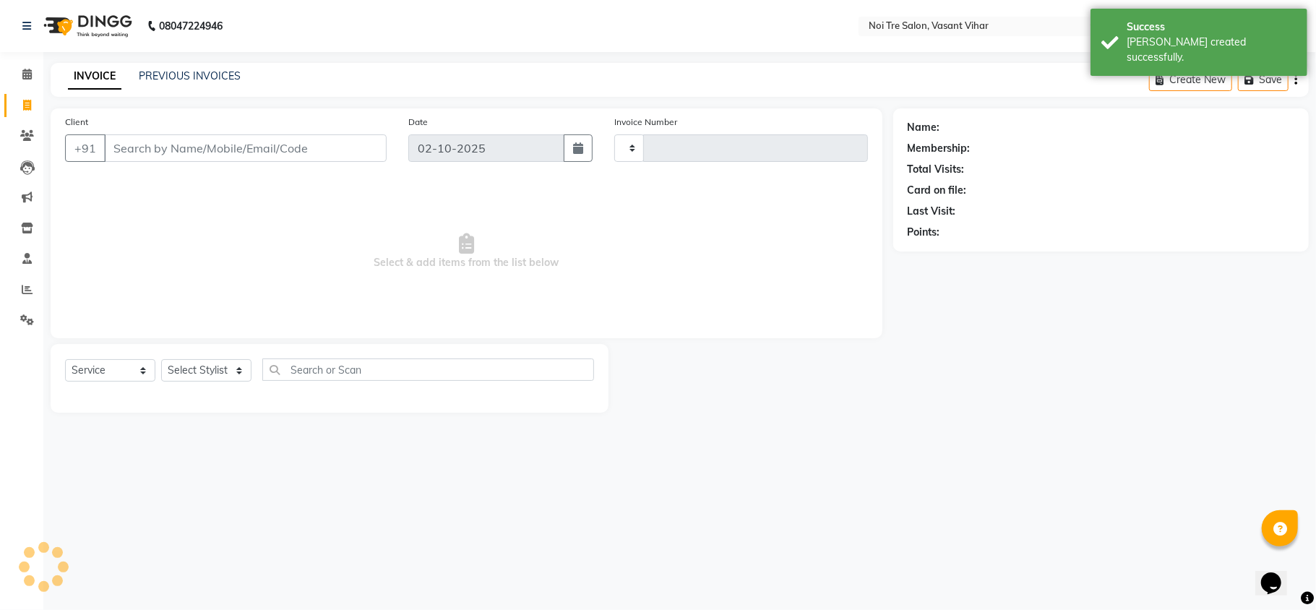
click at [186, 143] on input "Client" at bounding box center [245, 147] width 282 height 27
type input "PA"
type input "3816"
select select "3944"
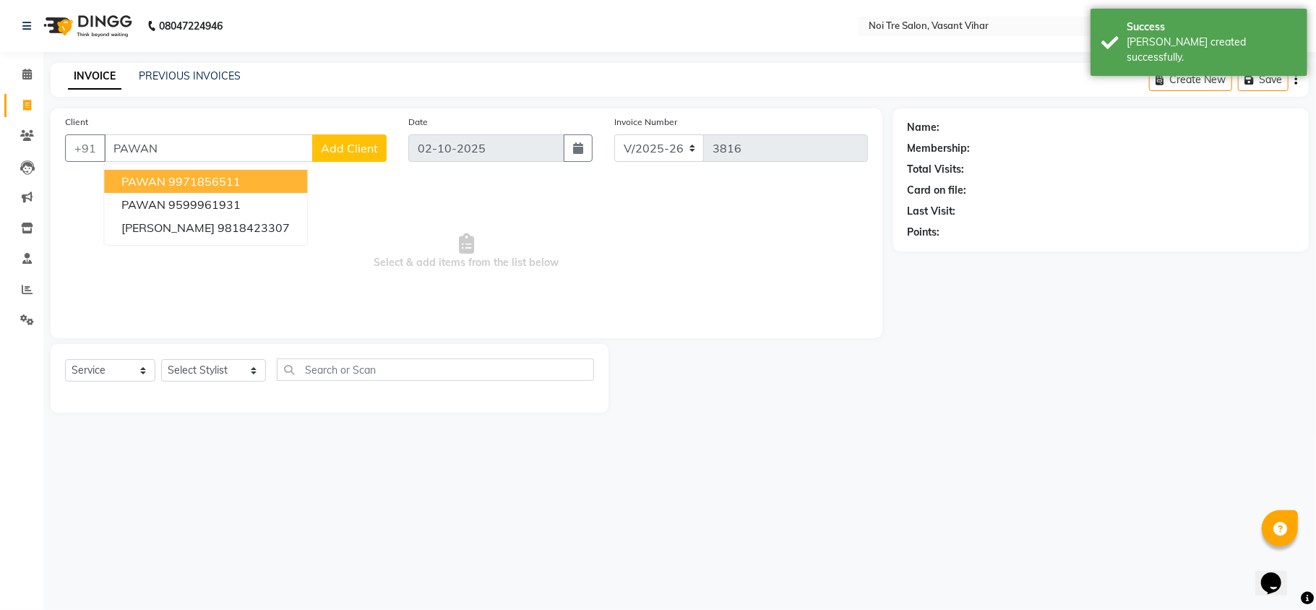
click at [214, 174] on ngb-highlight "9971856511" at bounding box center [204, 181] width 72 height 14
type input "9971856511"
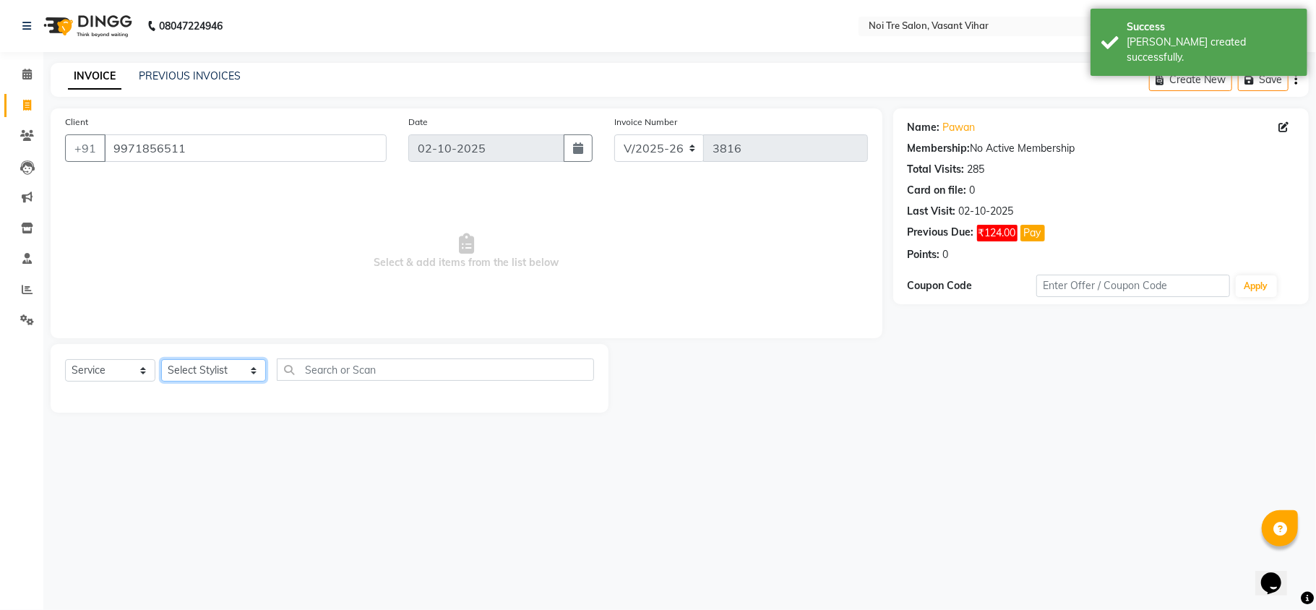
click at [215, 373] on select "Select Stylist [PERSON_NAME](PUNJABI BAGH) [PERSON_NAME] GEETA [PERSON_NAME] PD…" at bounding box center [213, 370] width 105 height 22
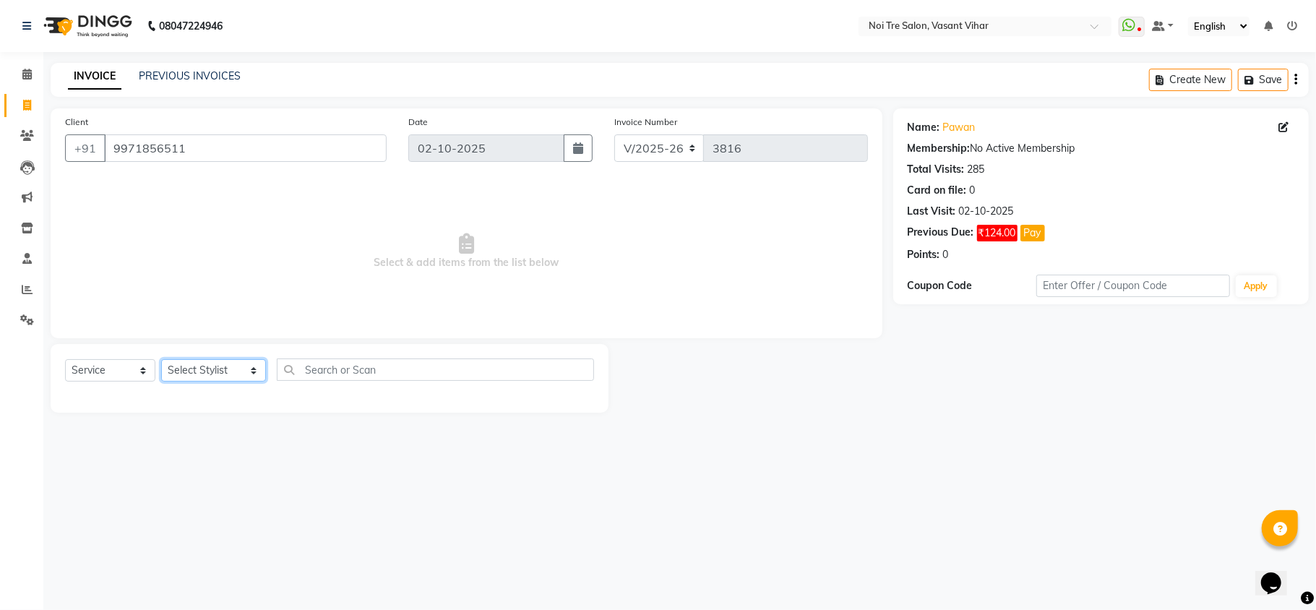
select select "20380"
click at [161, 359] on select "Select Stylist [PERSON_NAME](PUNJABI BAGH) [PERSON_NAME] GEETA [PERSON_NAME] PD…" at bounding box center [213, 370] width 105 height 22
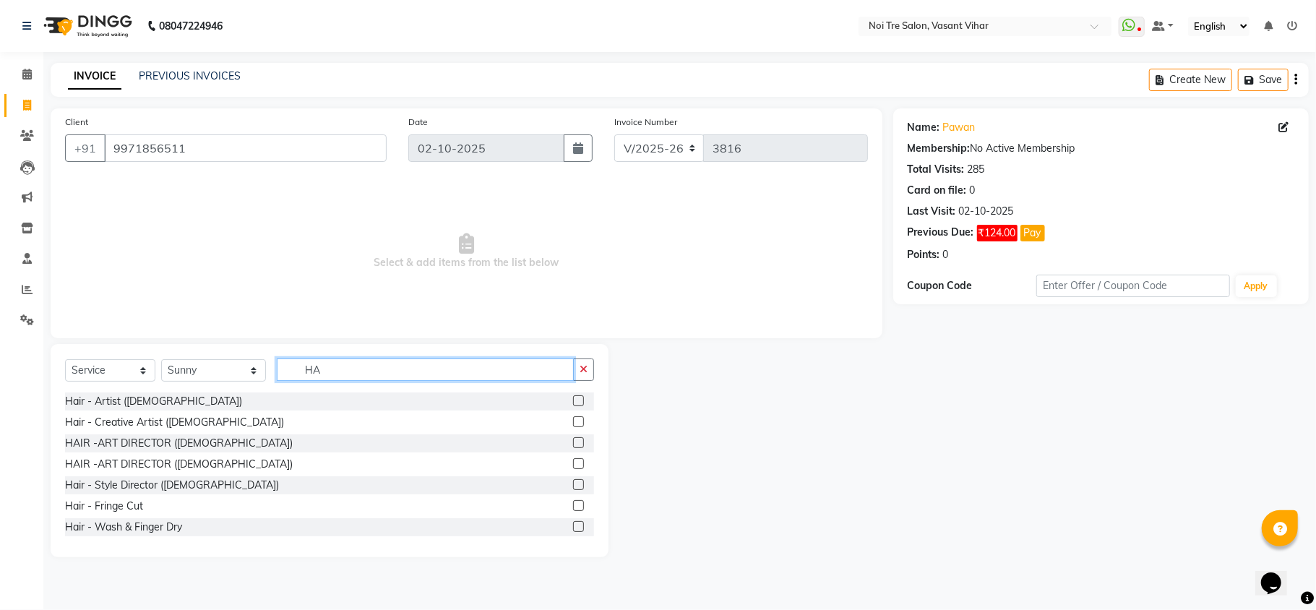
type input "H"
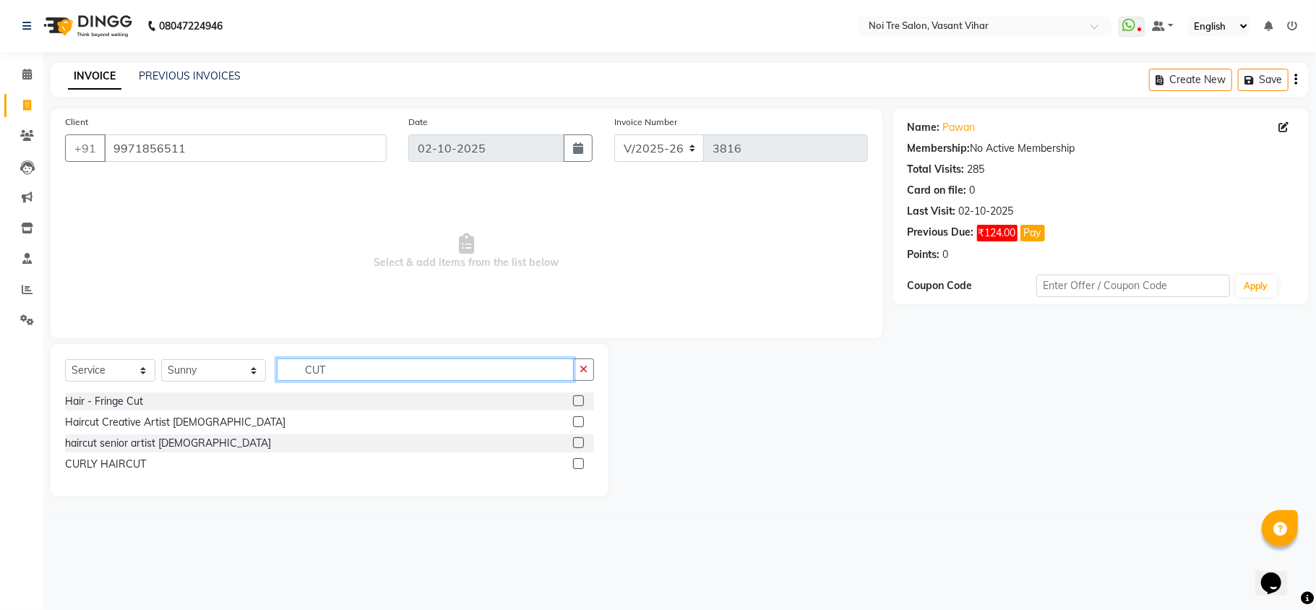
type input "CUT"
click at [579, 418] on label at bounding box center [578, 421] width 11 height 11
click at [579, 418] on input "checkbox" at bounding box center [577, 422] width 9 height 9
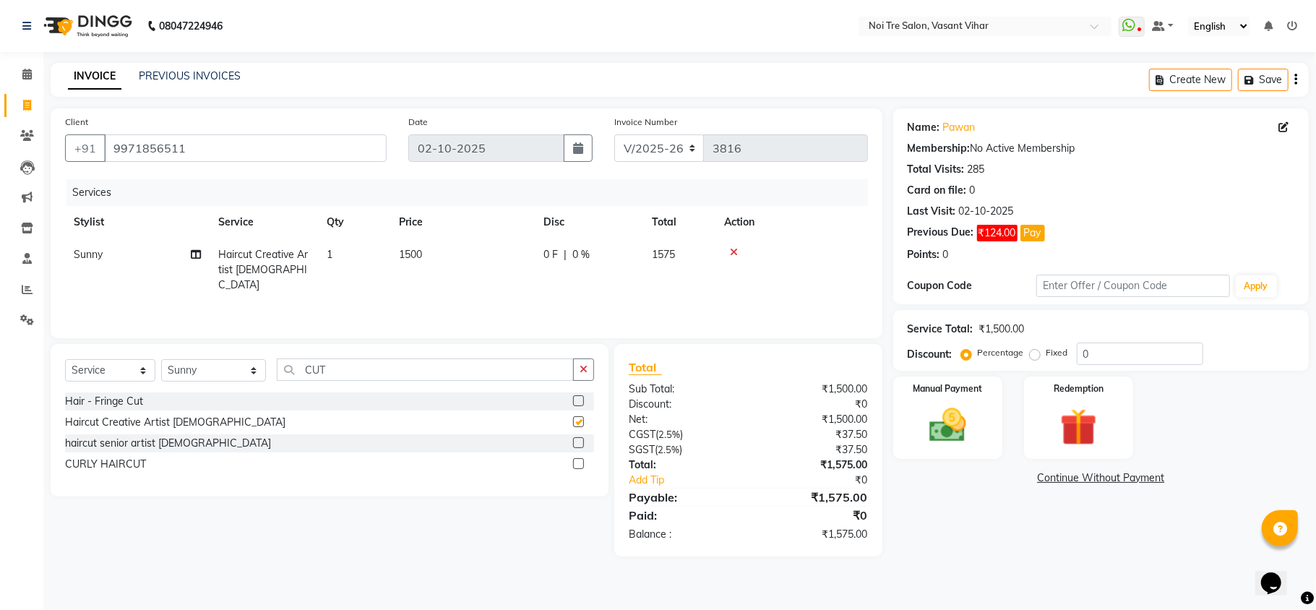
checkbox input "false"
drag, startPoint x: 368, startPoint y: 376, endPoint x: 61, endPoint y: 324, distance: 310.6
click at [114, 339] on div "Client [PHONE_NUMBER] Date [DATE] Invoice Number V/2025 V/[PHONE_NUMBER] Servic…" at bounding box center [466, 332] width 853 height 448
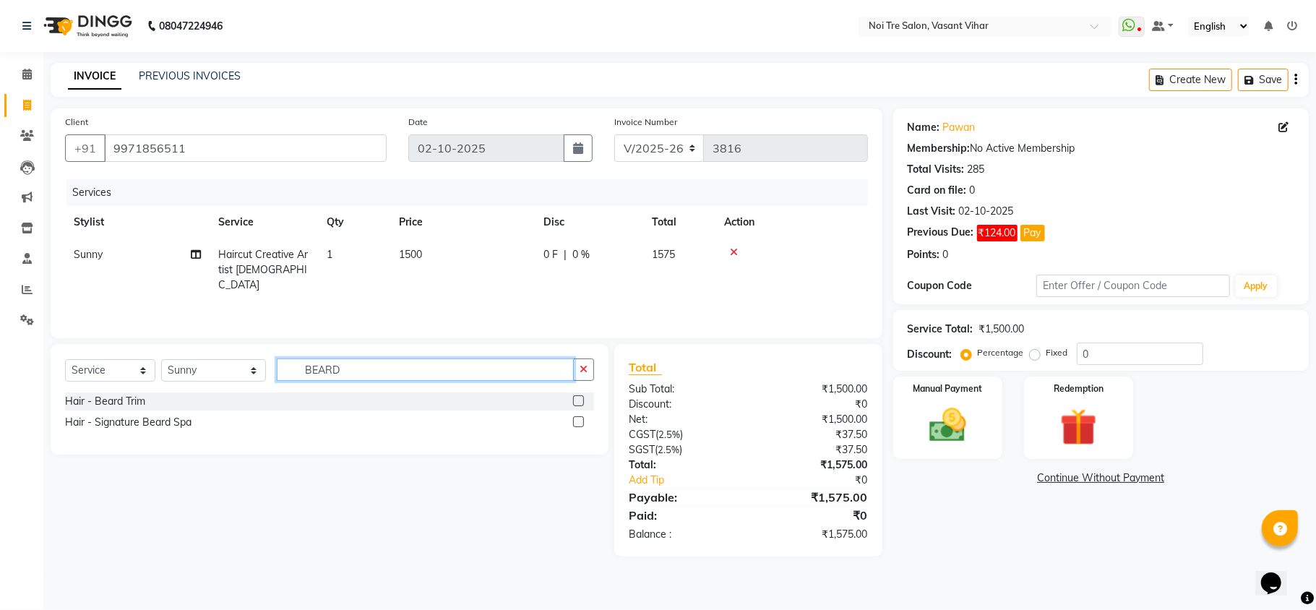
type input "BEARD"
click at [581, 397] on label at bounding box center [578, 400] width 11 height 11
click at [581, 397] on input "checkbox" at bounding box center [577, 401] width 9 height 9
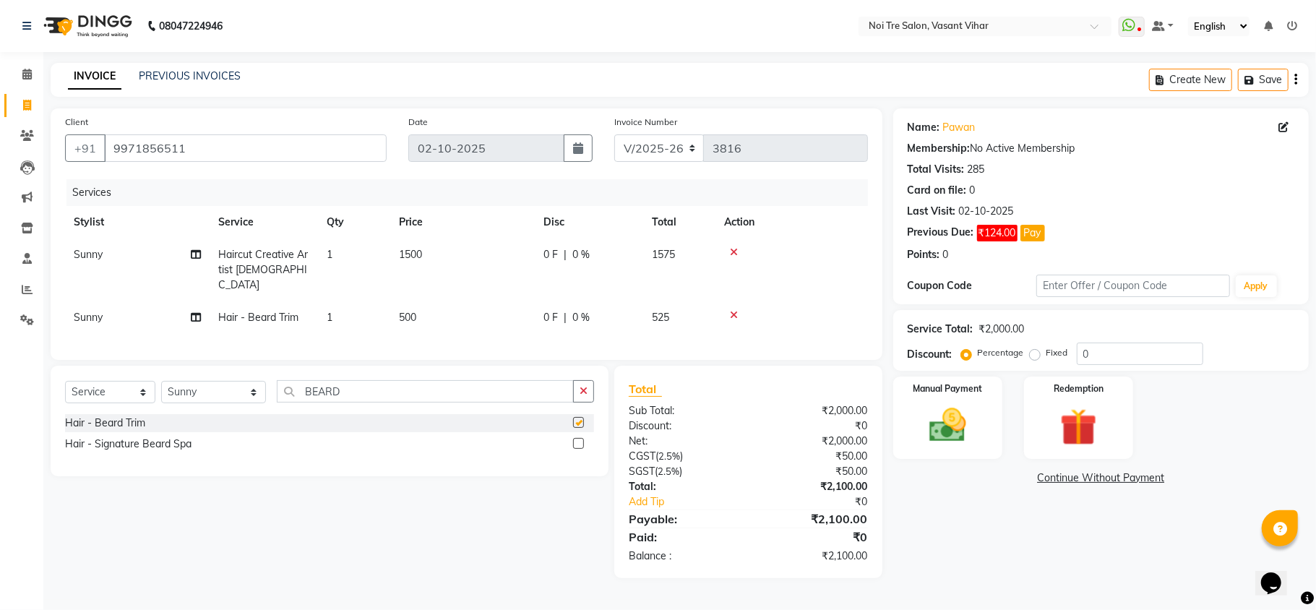
checkbox input "false"
click at [439, 260] on td "1500" at bounding box center [462, 269] width 144 height 63
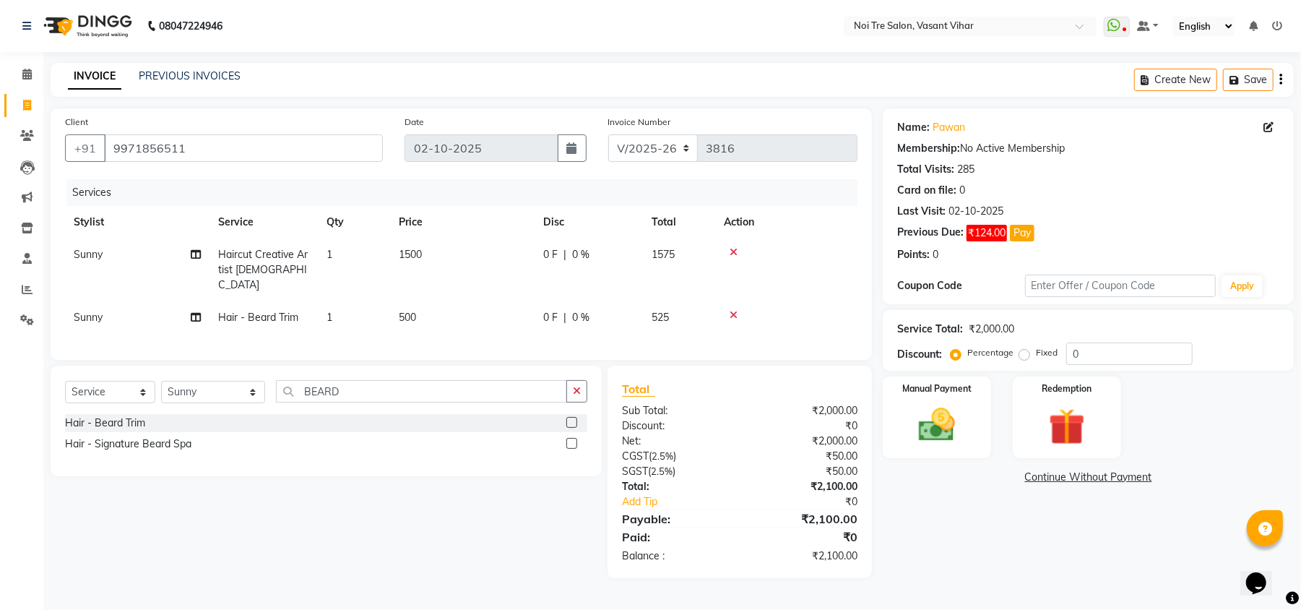
select select "20380"
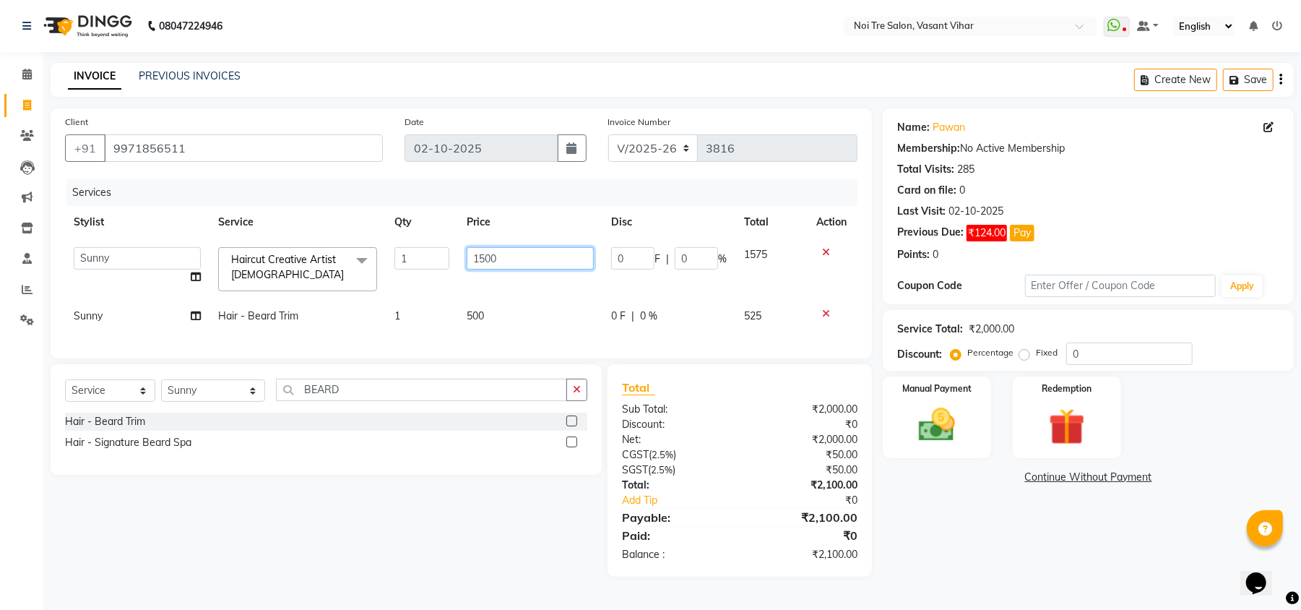
drag, startPoint x: 529, startPoint y: 247, endPoint x: 104, endPoint y: 113, distance: 445.3
click at [185, 159] on div "Client [PHONE_NUMBER] Date [DATE] Invoice Number V/2025 V/[PHONE_NUMBER] Servic…" at bounding box center [461, 233] width 821 height 250
click at [569, 272] on tr "[PERSON_NAME](PUNJABI BAGH) [PERSON_NAME] GEETA [PERSON_NAME] PDC [PERSON_NAME]…" at bounding box center [461, 268] width 793 height 61
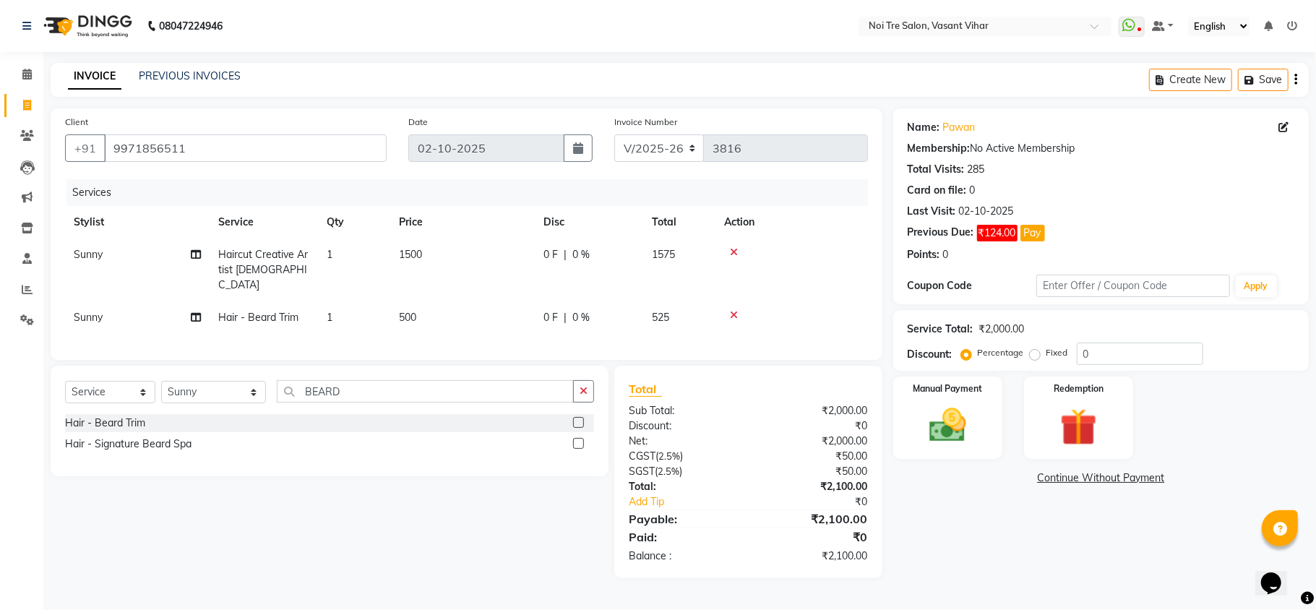
click at [462, 257] on td "1500" at bounding box center [462, 269] width 144 height 63
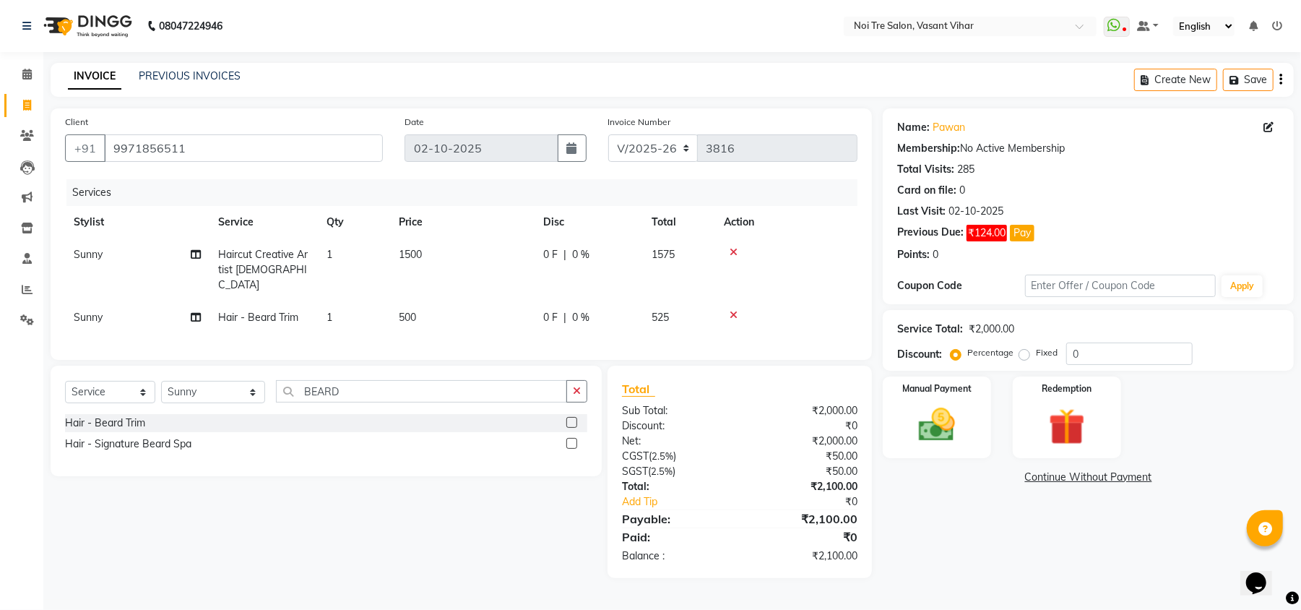
select select "20380"
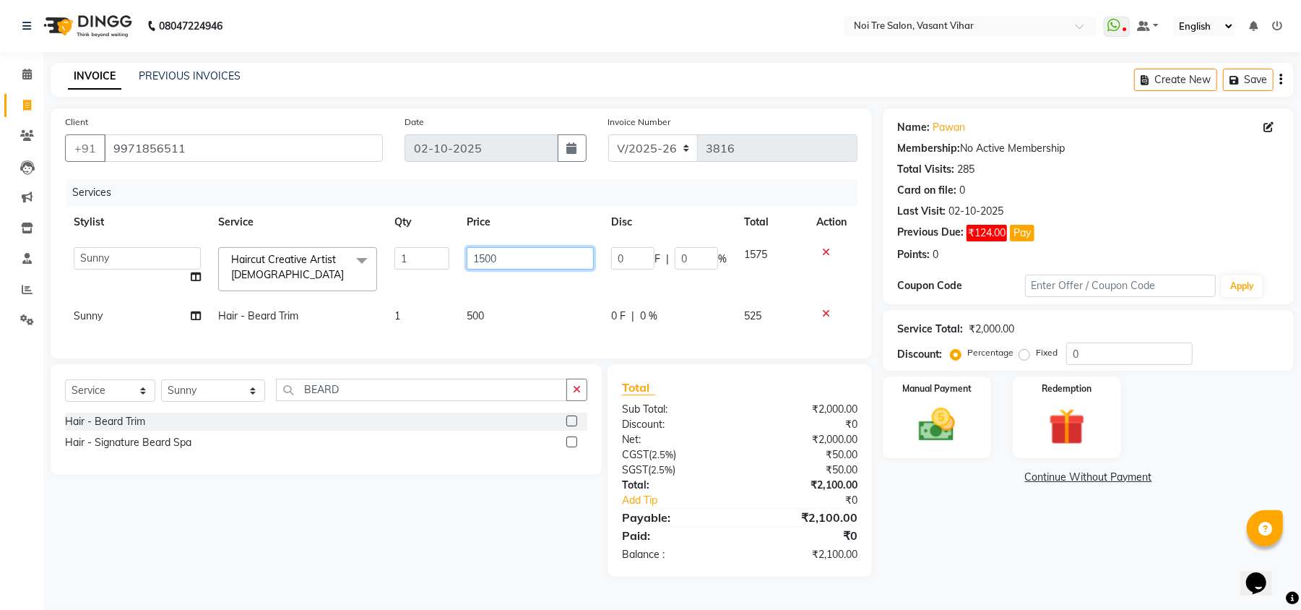
drag, startPoint x: 532, startPoint y: 263, endPoint x: 0, endPoint y: 118, distance: 551.7
click at [59, 205] on div "Client [PHONE_NUMBER] Date [DATE] Invoice Number V/2025 V/[PHONE_NUMBER] Servic…" at bounding box center [461, 233] width 821 height 250
type input "900"
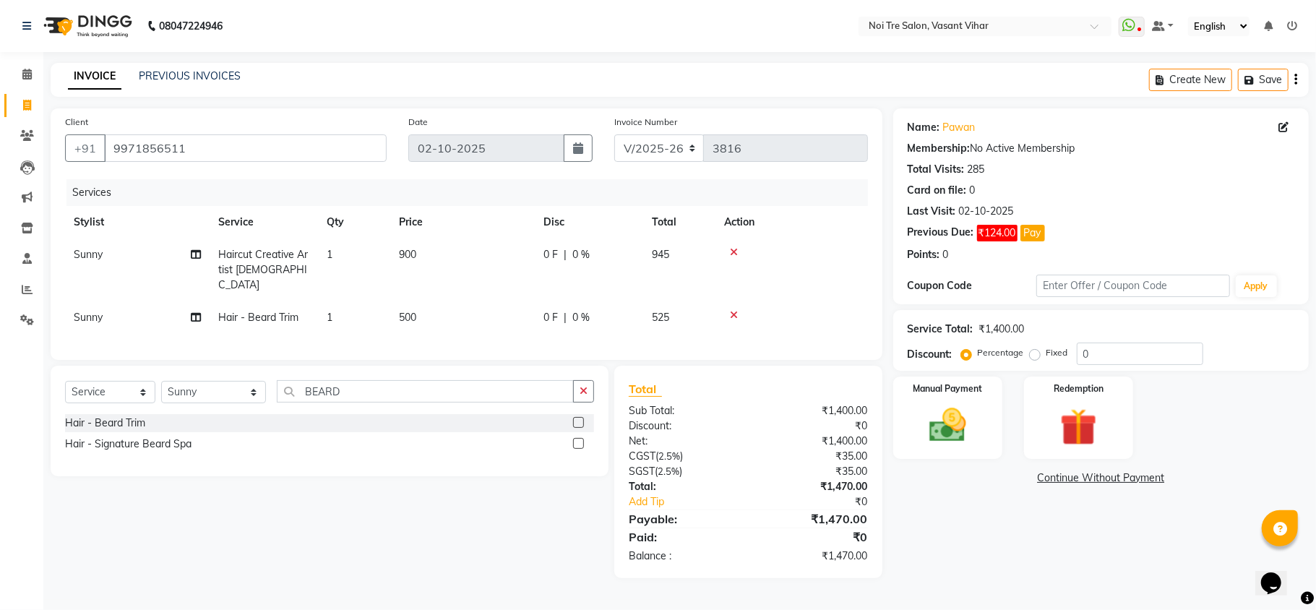
click at [472, 296] on tbody "Sunny Haircut Creative Artist [DEMOGRAPHIC_DATA] 1 900 0 F | 0 % 945 Sunny Hair…" at bounding box center [466, 285] width 803 height 95
click at [437, 301] on td "500" at bounding box center [462, 317] width 144 height 33
select select "20380"
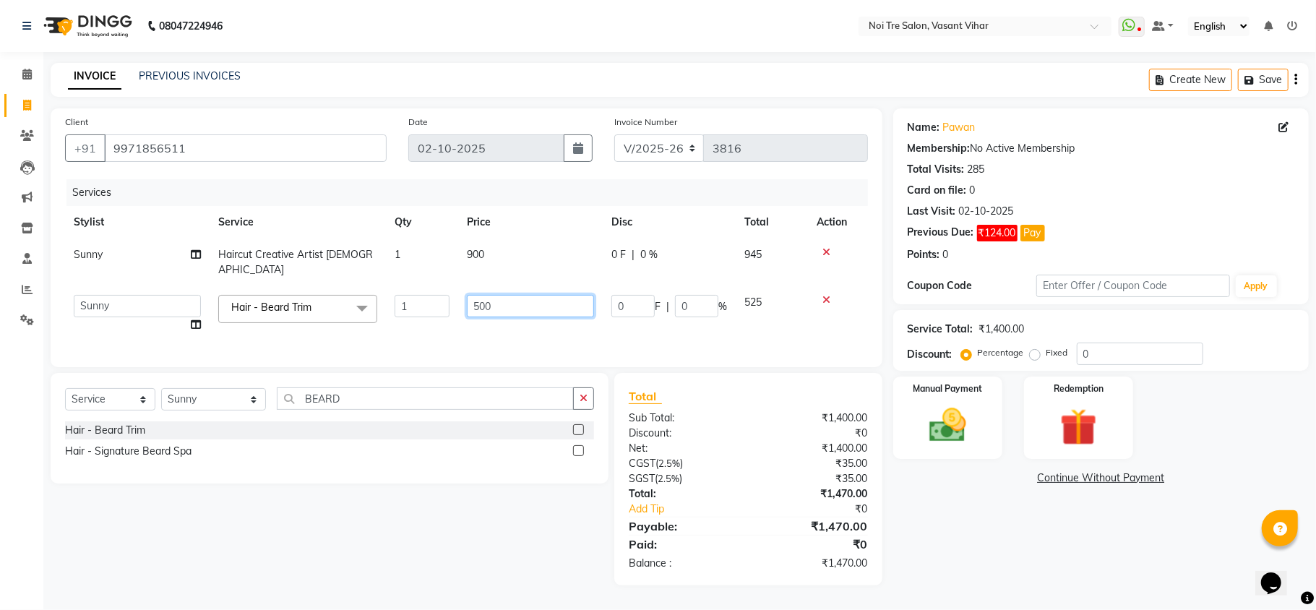
click at [373, 269] on tbody "Sunny Haircut Creative Artist [DEMOGRAPHIC_DATA] 1 900 0 F | 0 % 945 [PERSON_NA…" at bounding box center [466, 289] width 803 height 103
type input "600"
click at [574, 324] on div "Services Stylist Service Qty Price Disc Total Action Sunny Haircut Creative Art…" at bounding box center [466, 265] width 803 height 173
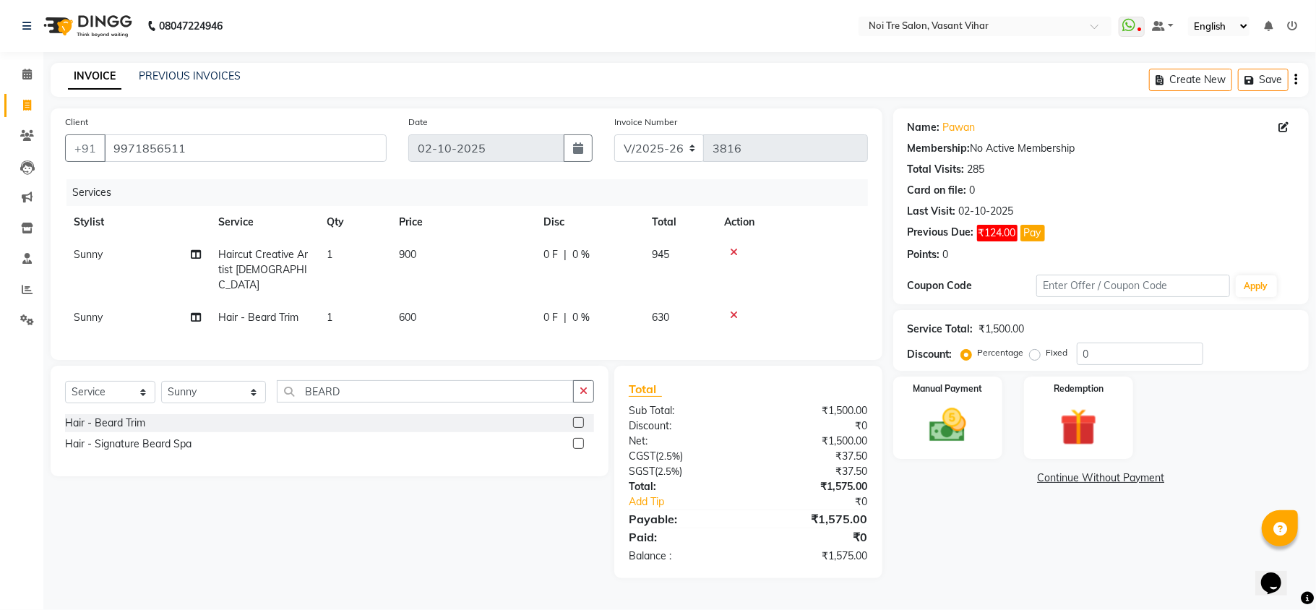
click at [1046, 353] on label "Fixed" at bounding box center [1057, 352] width 22 height 13
click at [1032, 353] on input "Fixed" at bounding box center [1037, 352] width 10 height 10
radio input "true"
drag, startPoint x: 1121, startPoint y: 342, endPoint x: 974, endPoint y: 335, distance: 147.6
click at [981, 338] on div "Service Total: ₹1,500.00 Discount: Percentage Fixed 0" at bounding box center [1100, 340] width 387 height 49
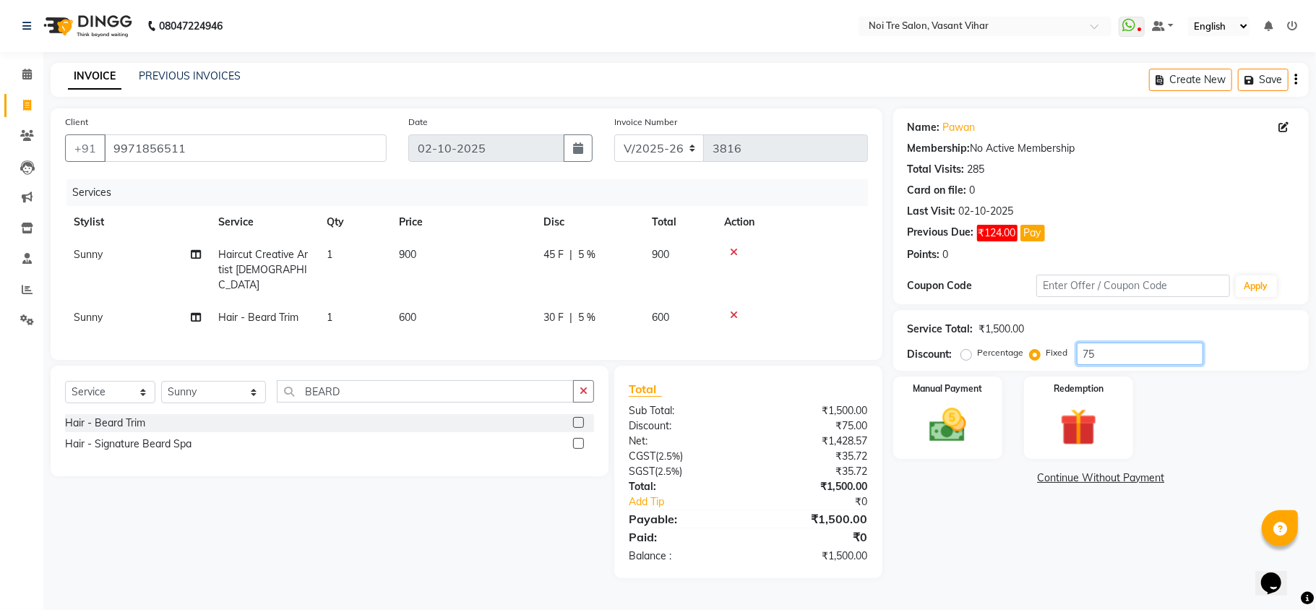
type input "75"
click at [647, 47] on nav "08047224946 Select Location × [GEOGRAPHIC_DATA], [GEOGRAPHIC_DATA] Vihar WhatsA…" at bounding box center [658, 26] width 1316 height 52
drag, startPoint x: 197, startPoint y: 144, endPoint x: 0, endPoint y: 52, distance: 217.8
click at [0, 79] on app-home "08047224946 Select Location × Noi Tre Salon, [GEOGRAPHIC_DATA] Vihar WhatsApp S…" at bounding box center [658, 300] width 1316 height 600
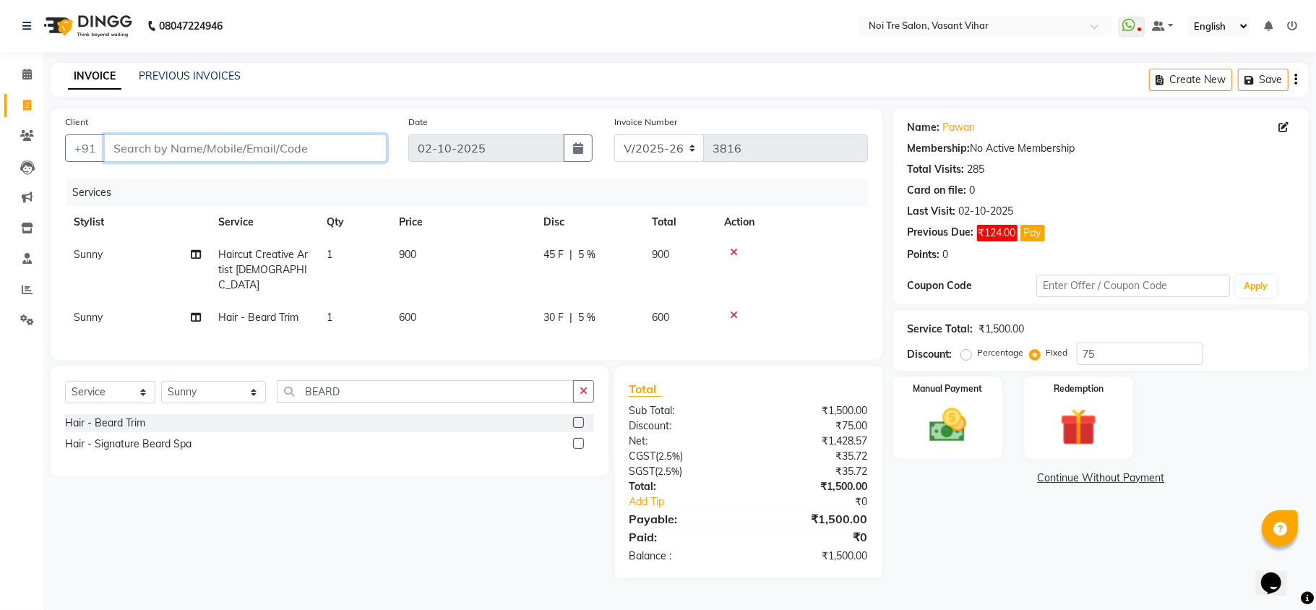
type input "9"
radio input "true"
type input "0"
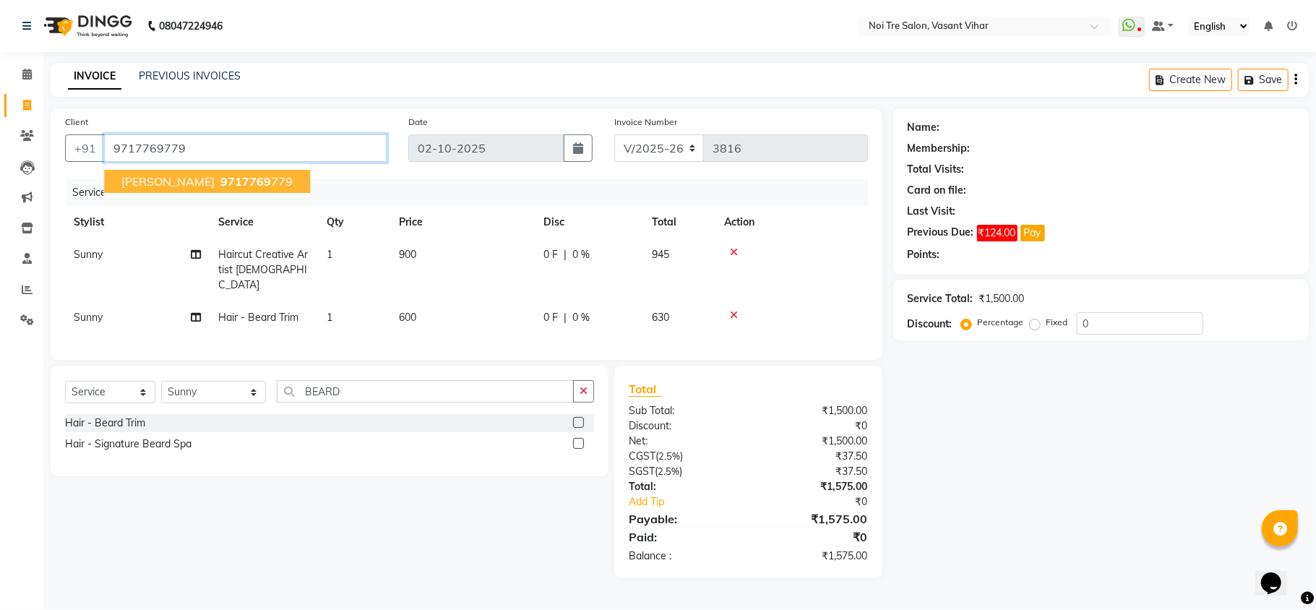
type input "9717769779"
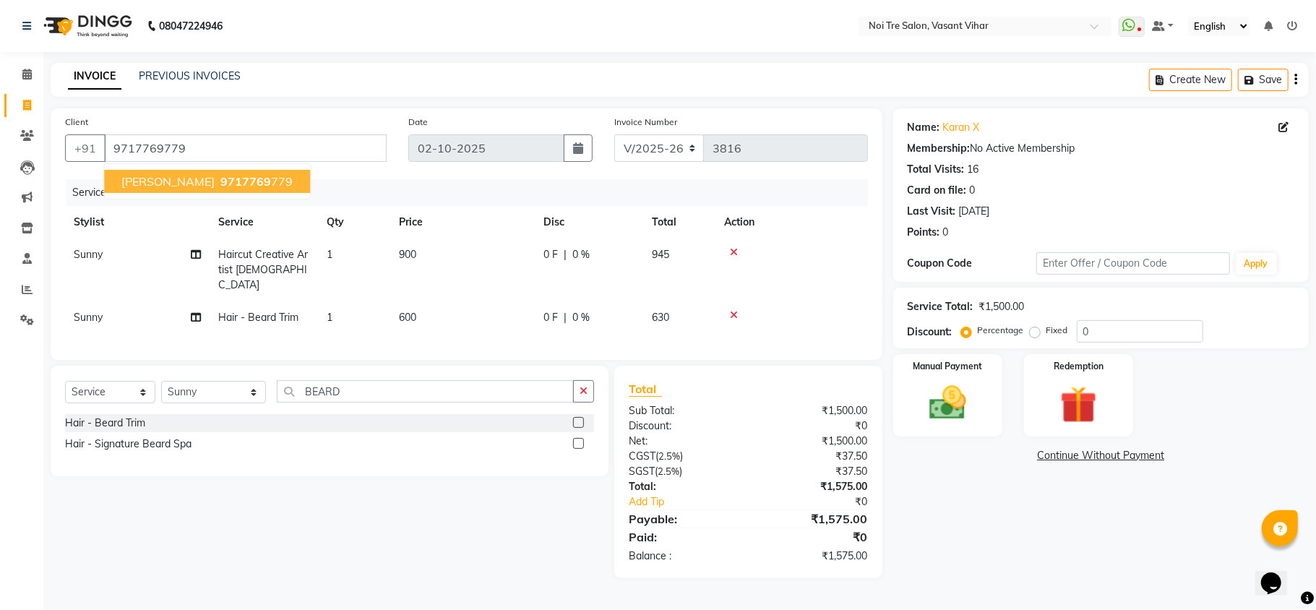
click at [220, 183] on span "9717769" at bounding box center [245, 181] width 51 height 14
click at [1043, 513] on div "Name: Karan X Membership: No Active Membership Total Visits: 16 Card on file: 0…" at bounding box center [1106, 343] width 426 height 470
click at [1046, 331] on label "Fixed" at bounding box center [1057, 330] width 22 height 13
click at [1036, 331] on input "Fixed" at bounding box center [1037, 330] width 10 height 10
radio input "true"
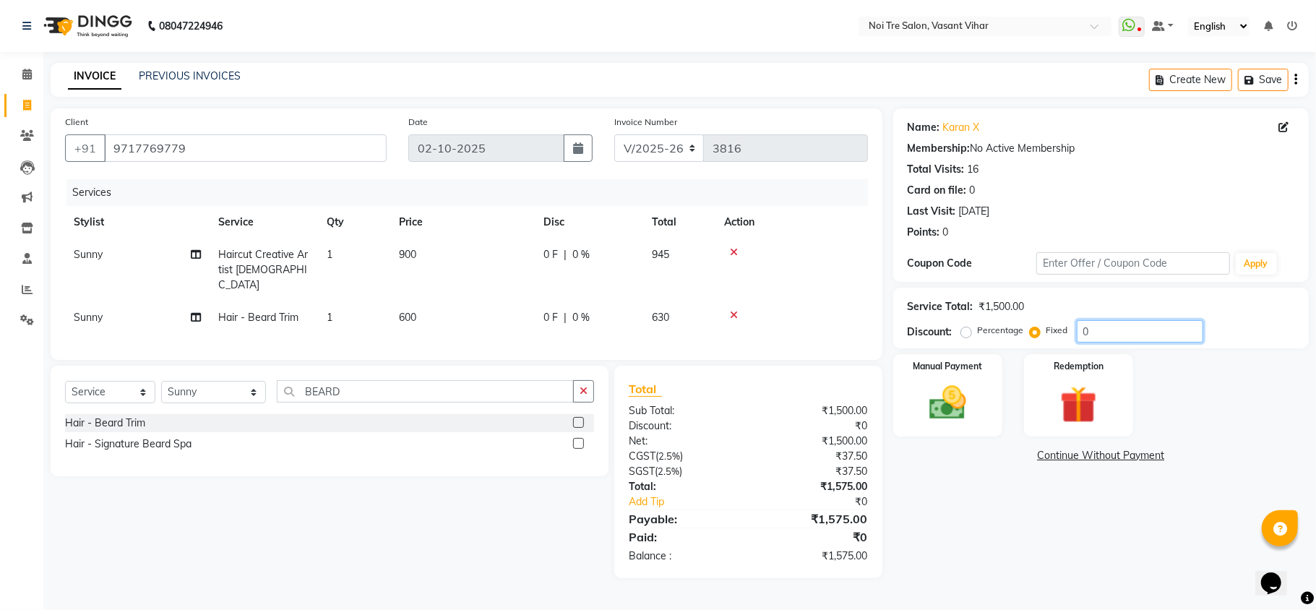
drag, startPoint x: 1102, startPoint y: 330, endPoint x: 859, endPoint y: 295, distance: 245.9
click at [859, 295] on div "Client [PHONE_NUMBER] Date [DATE] Invoice Number V/2025 V/[PHONE_NUMBER] Servic…" at bounding box center [679, 343] width 1279 height 470
type input "75"
click at [1050, 548] on div "Name: Karan X Membership: No Active Membership Total Visits: 16 Card on file: 0…" at bounding box center [1106, 343] width 426 height 470
click at [902, 379] on div "Manual Payment" at bounding box center [947, 395] width 113 height 85
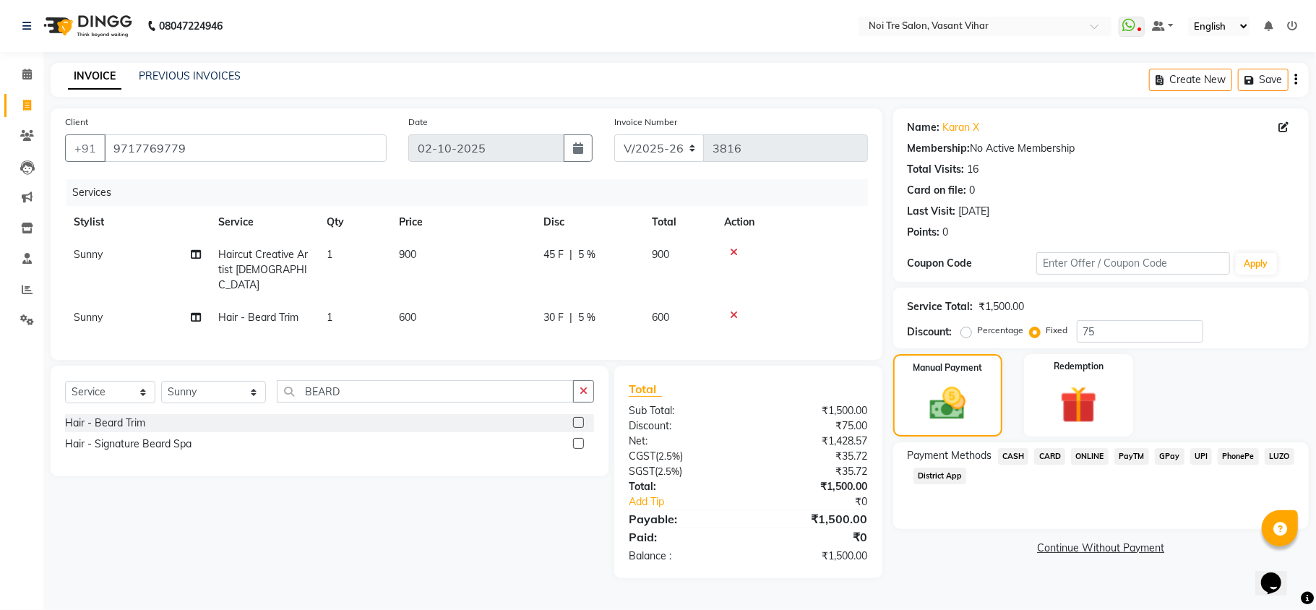
click at [1047, 448] on span "CARD" at bounding box center [1049, 456] width 31 height 17
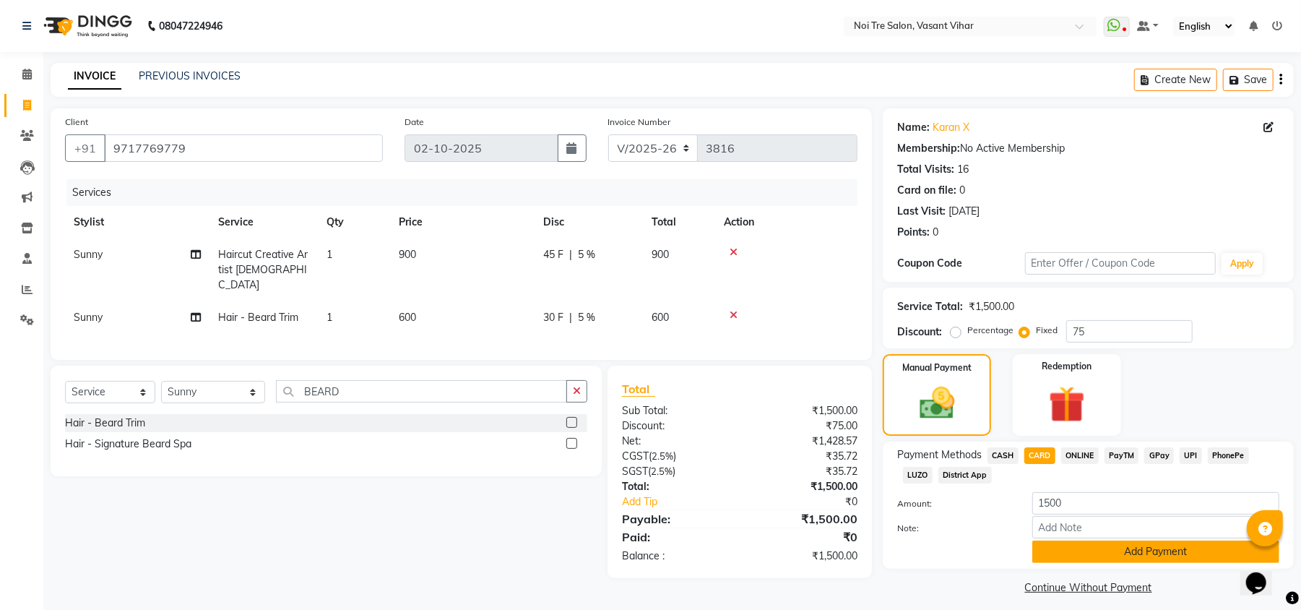
click at [1110, 553] on button "Add Payment" at bounding box center [1155, 551] width 247 height 22
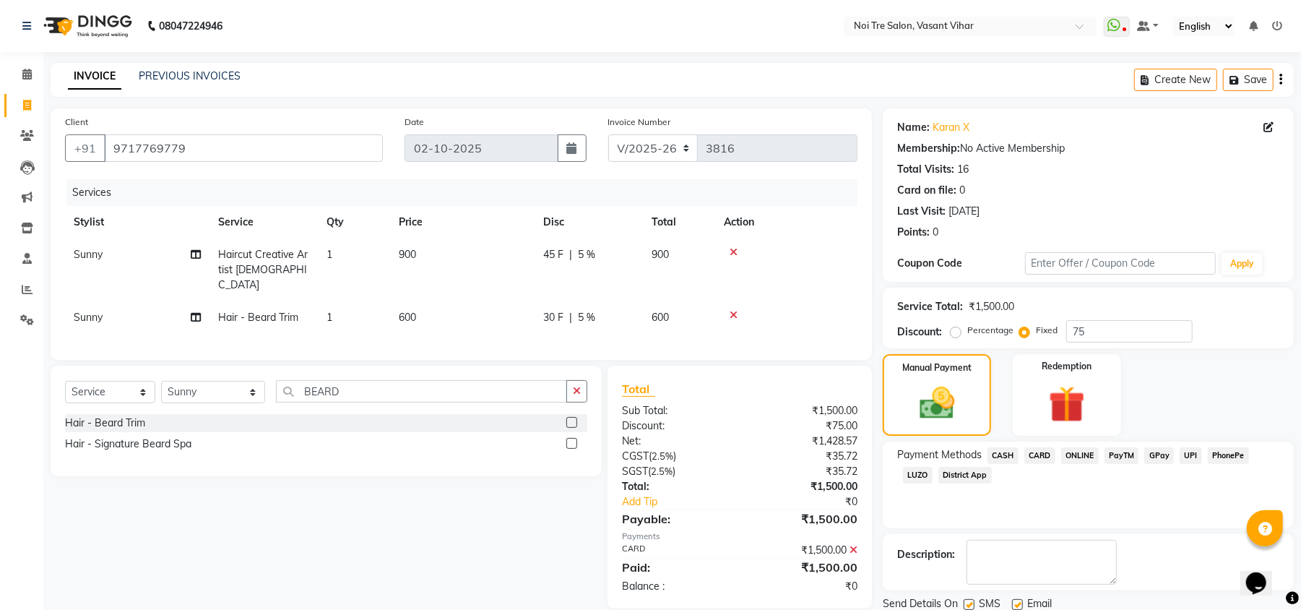
scroll to position [53, 0]
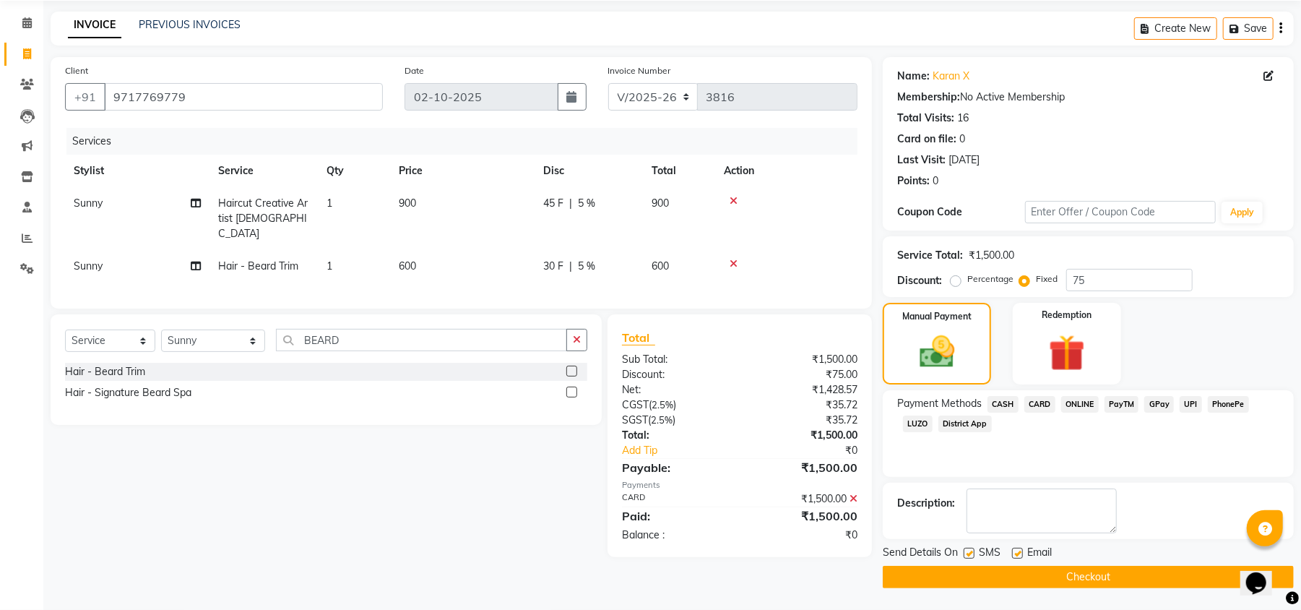
click at [1133, 577] on button "Checkout" at bounding box center [1088, 577] width 411 height 22
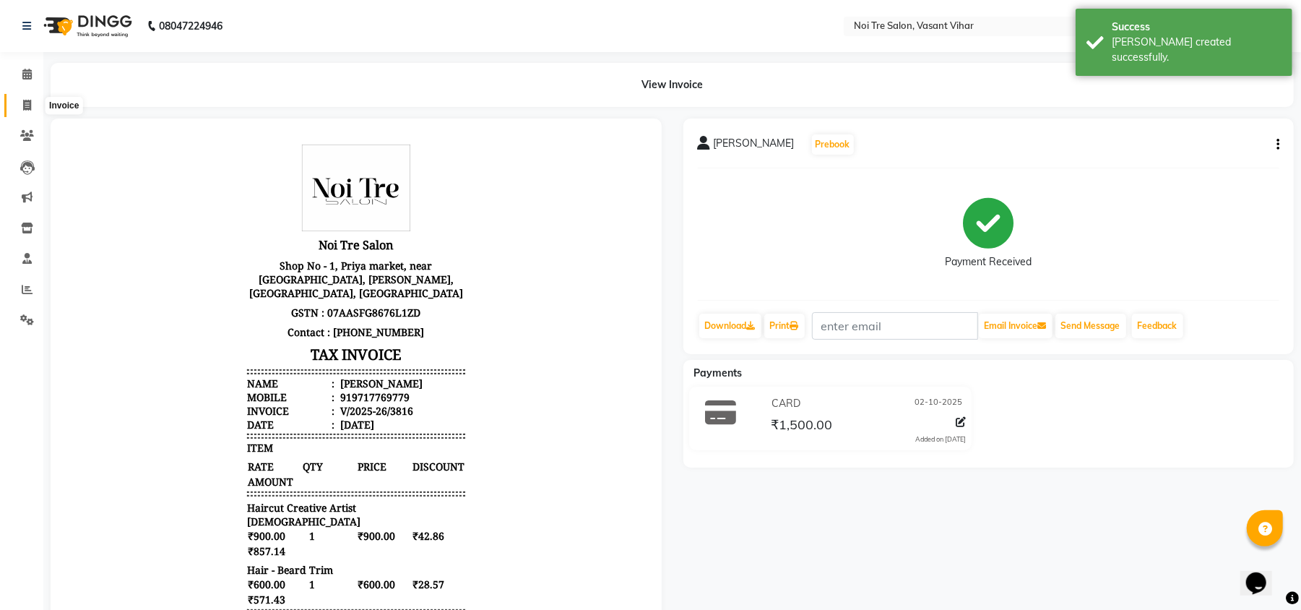
click at [38, 98] on span at bounding box center [26, 106] width 25 height 17
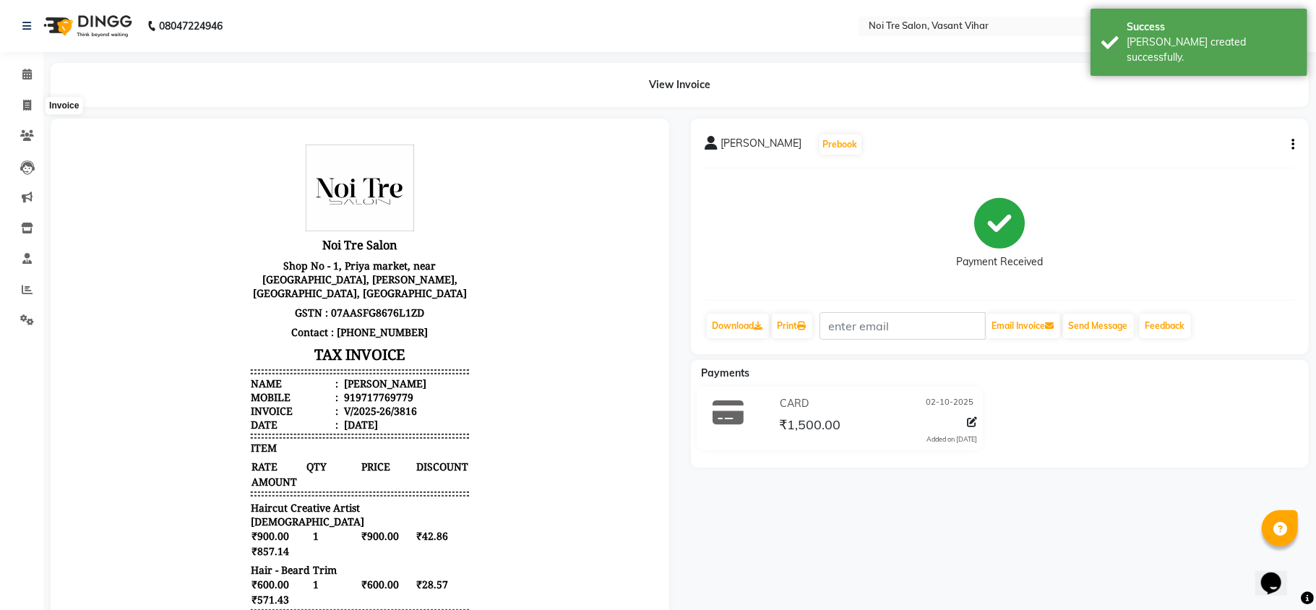
select select "3944"
select select "service"
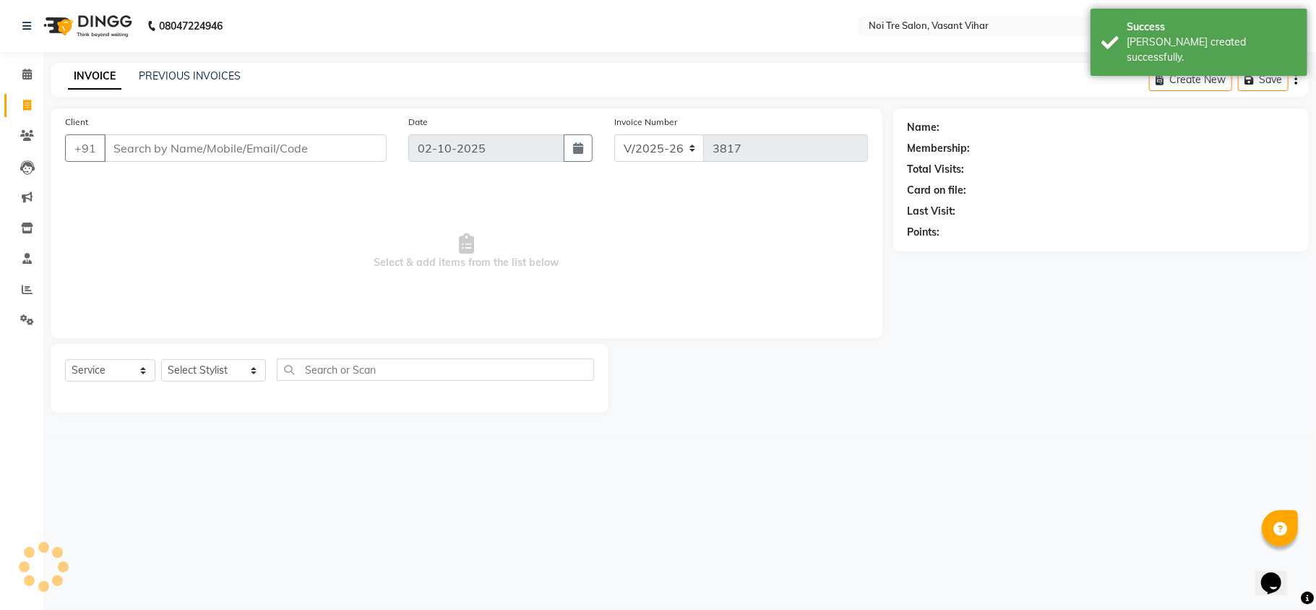
click at [229, 66] on div "INVOICE PREVIOUS INVOICES Create New Save" at bounding box center [680, 80] width 1258 height 34
click at [226, 67] on div "INVOICE PREVIOUS INVOICES Create New Save" at bounding box center [680, 80] width 1258 height 34
click at [226, 87] on div "INVOICE PREVIOUS INVOICES Create New Save" at bounding box center [680, 80] width 1258 height 34
click at [227, 79] on link "PREVIOUS INVOICES" at bounding box center [190, 75] width 102 height 13
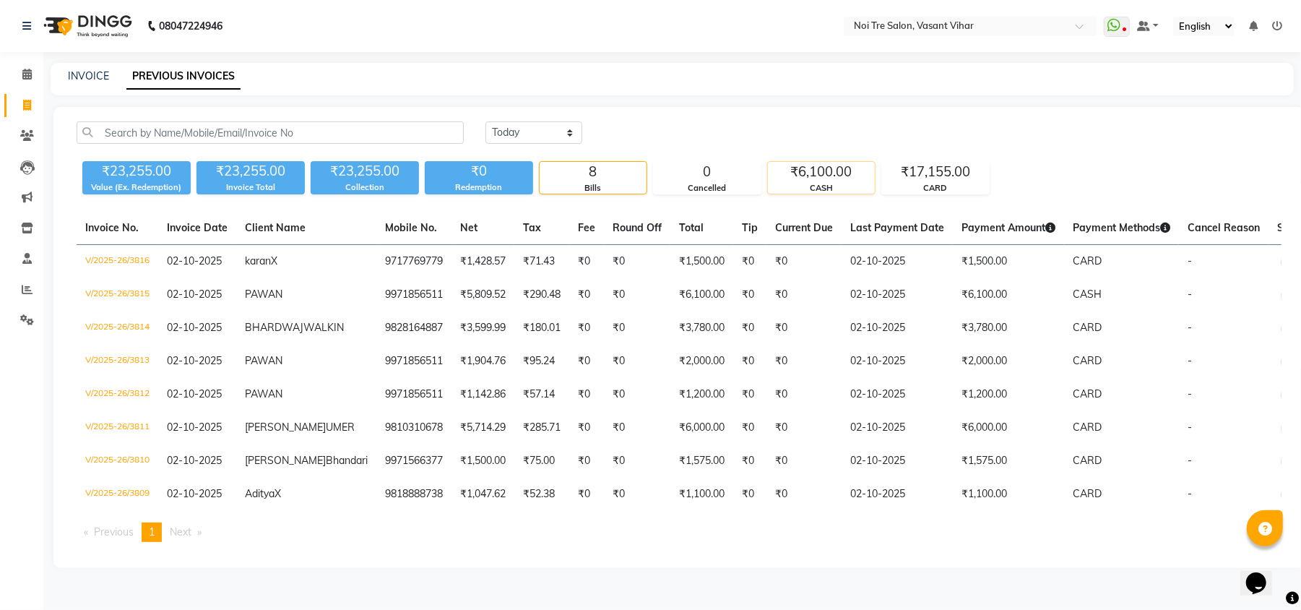
click at [850, 183] on div "CASH" at bounding box center [821, 188] width 107 height 12
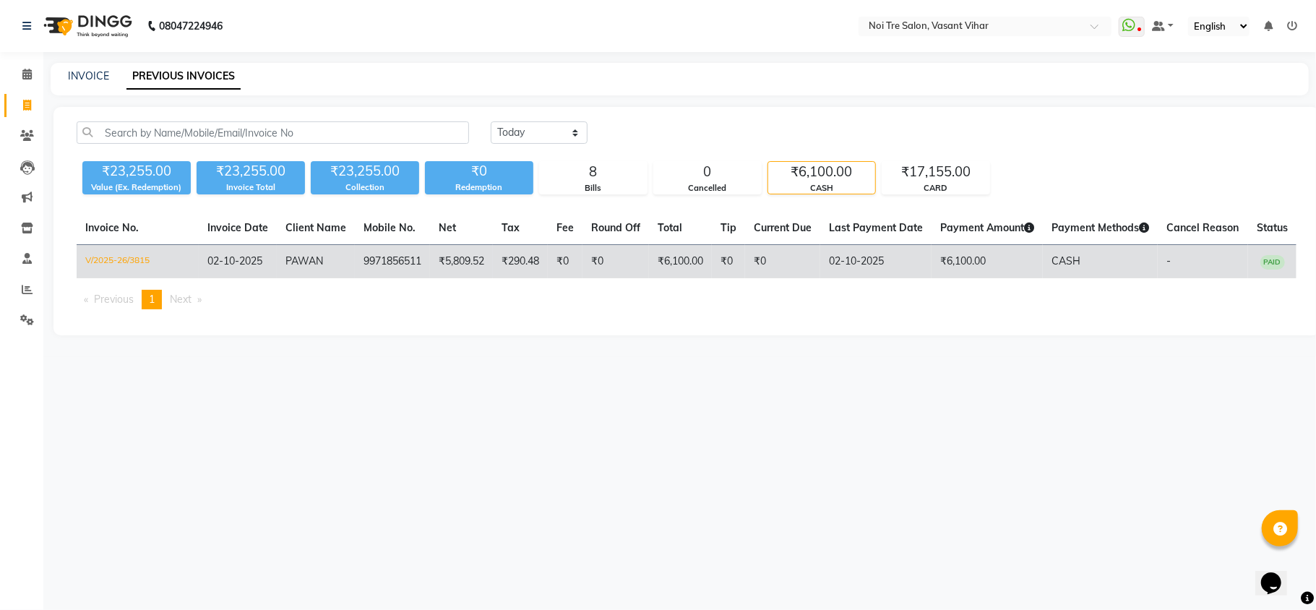
click at [1009, 267] on td "₹6,100.00" at bounding box center [986, 262] width 111 height 34
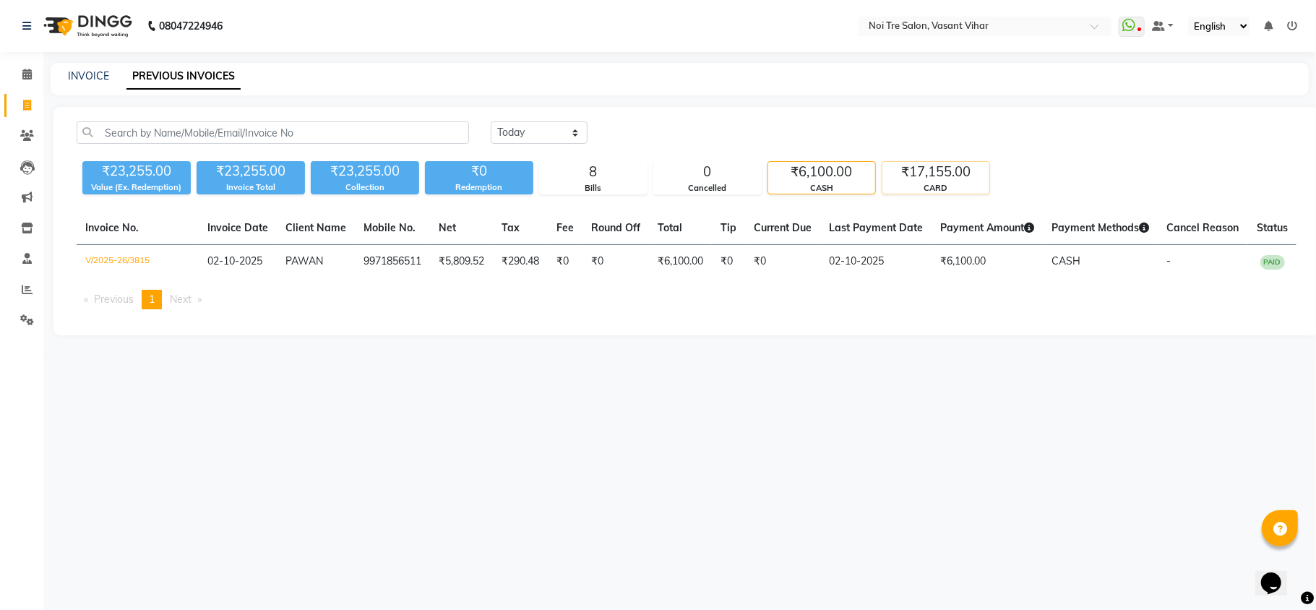
click at [978, 173] on div "₹17,155.00" at bounding box center [935, 172] width 107 height 20
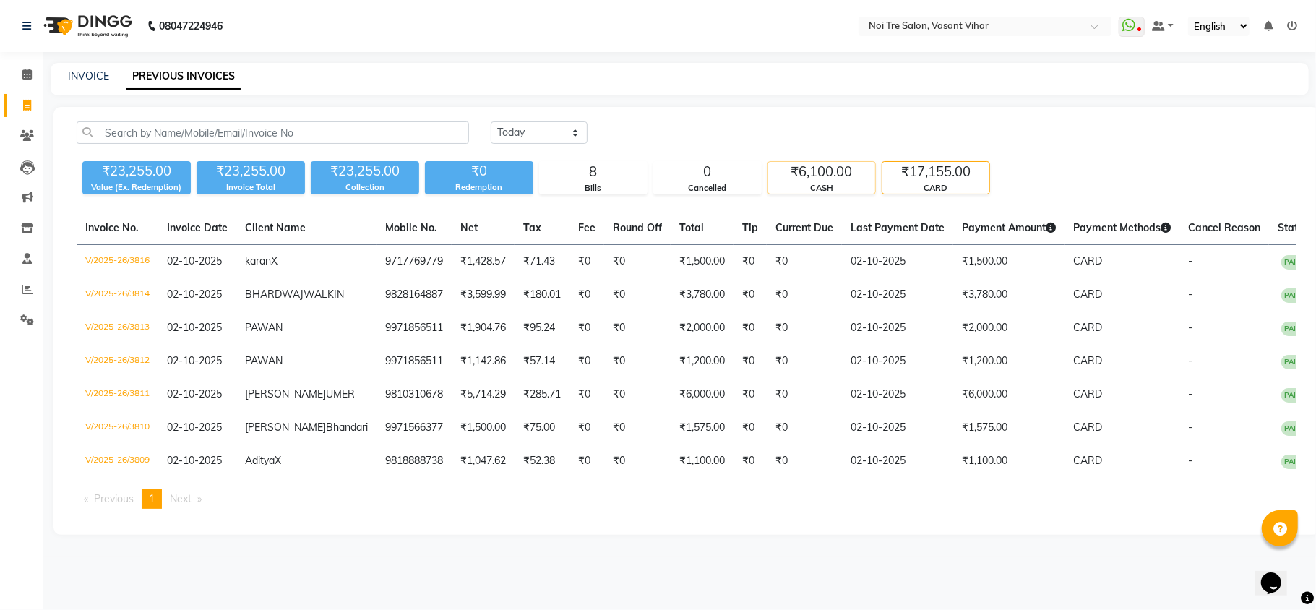
click at [803, 169] on div "₹6,100.00" at bounding box center [821, 172] width 107 height 20
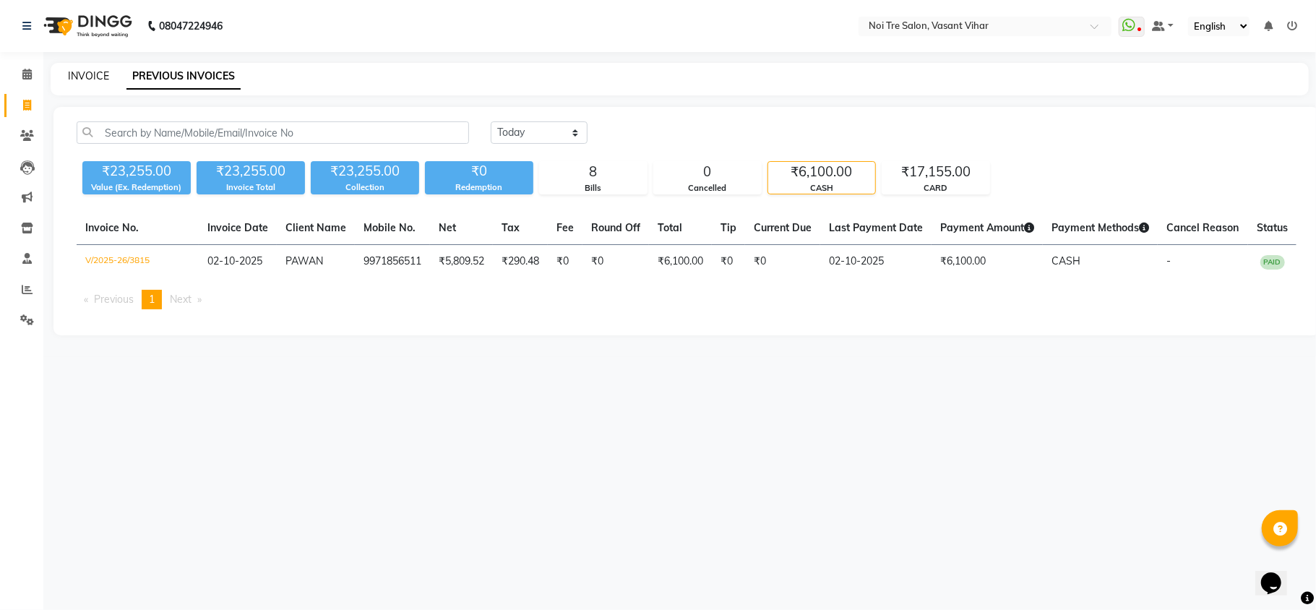
click at [88, 74] on link "INVOICE" at bounding box center [88, 75] width 41 height 13
select select "service"
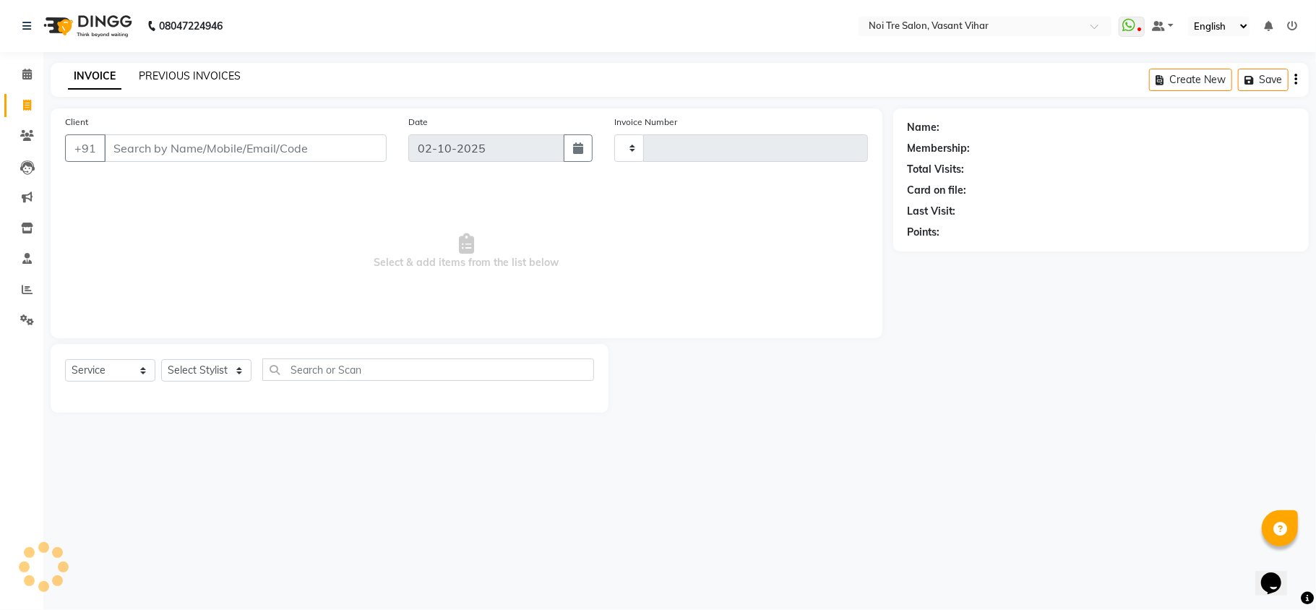
type input "3817"
select select "3944"
click at [185, 74] on link "PREVIOUS INVOICES" at bounding box center [190, 75] width 102 height 13
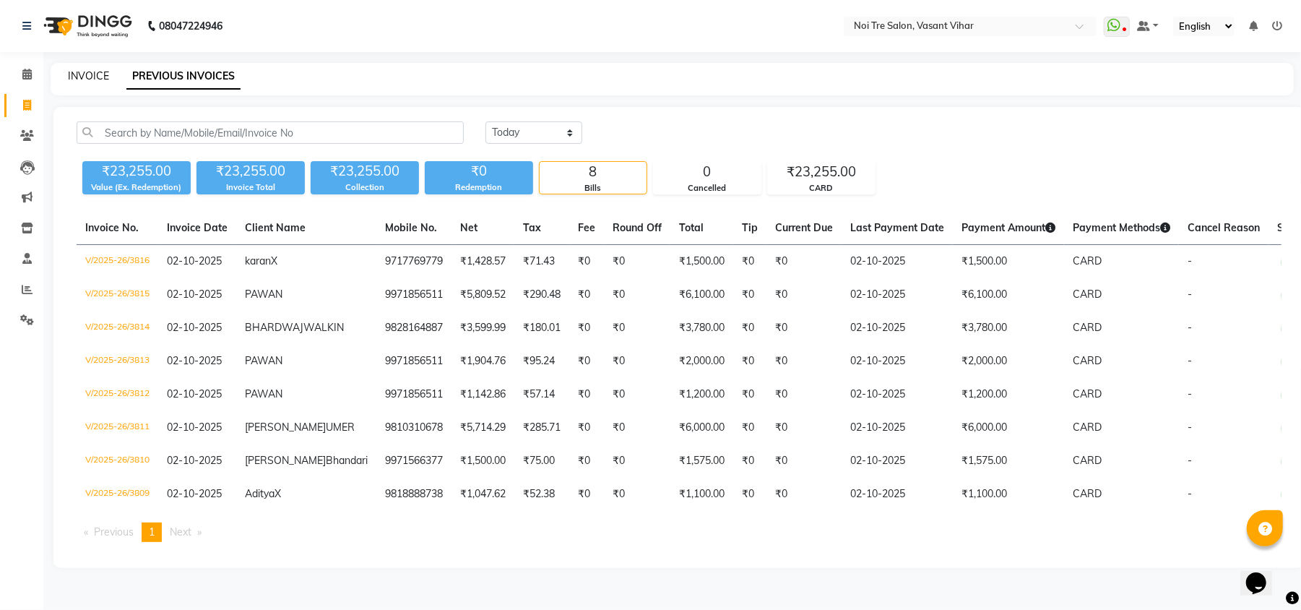
click at [102, 72] on link "INVOICE" at bounding box center [88, 75] width 41 height 13
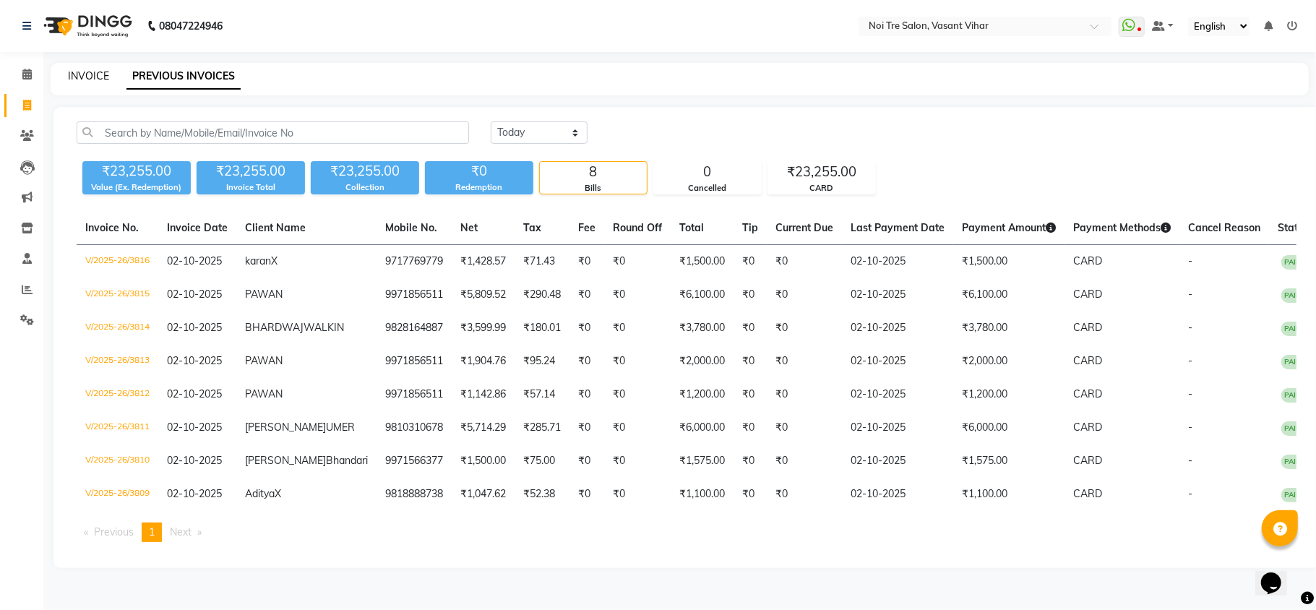
select select "service"
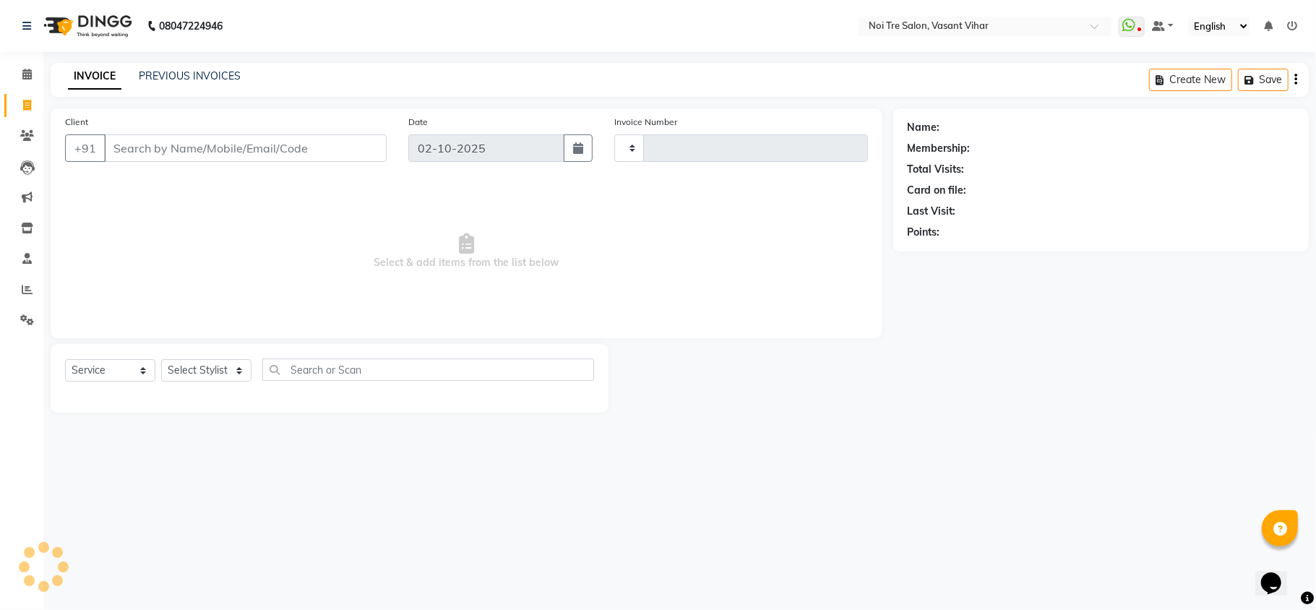
type input "3817"
select select "3944"
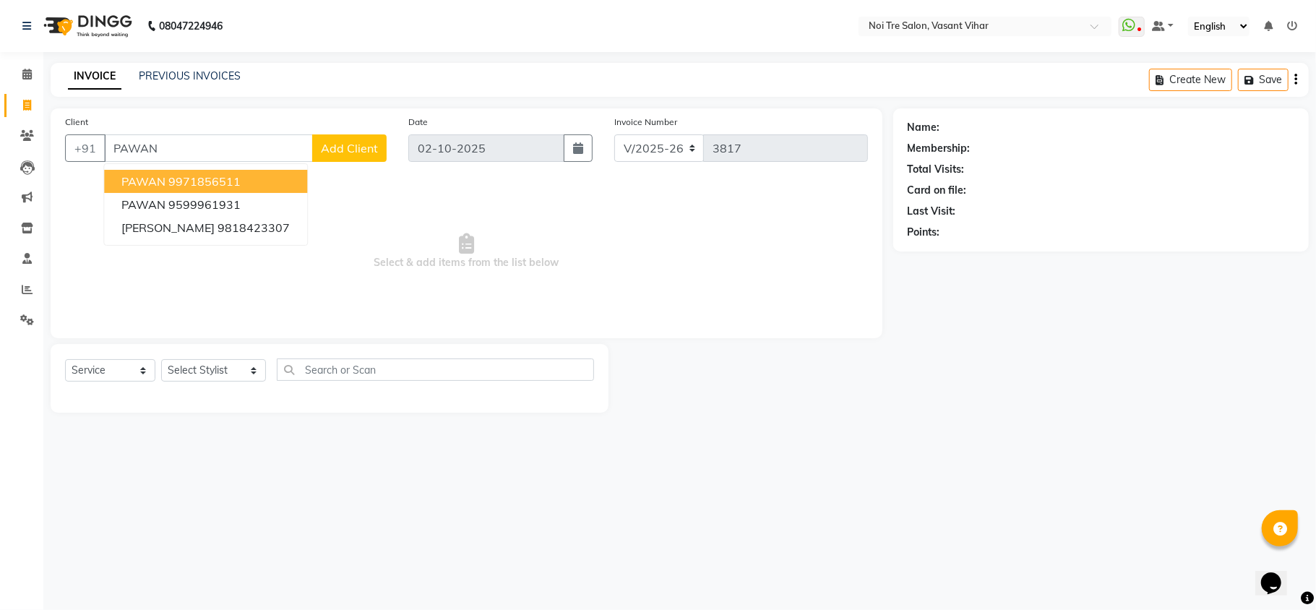
click at [256, 171] on button "PAWAN 9971856511" at bounding box center [205, 181] width 203 height 23
type input "9971856511"
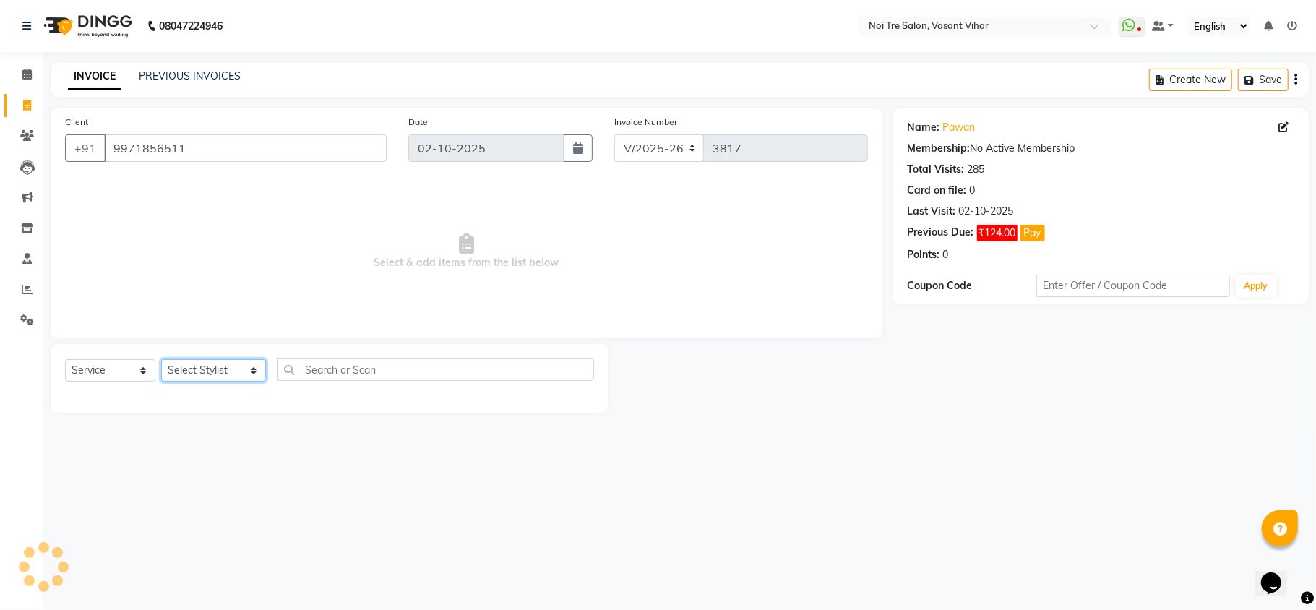
click at [215, 379] on select "Select Stylist [PERSON_NAME](PUNJABI BAGH) [PERSON_NAME] GEETA [PERSON_NAME] PD…" at bounding box center [213, 370] width 105 height 22
select select "20379"
click at [161, 359] on select "Select Stylist [PERSON_NAME](PUNJABI BAGH) [PERSON_NAME] GEETA [PERSON_NAME] PD…" at bounding box center [213, 370] width 105 height 22
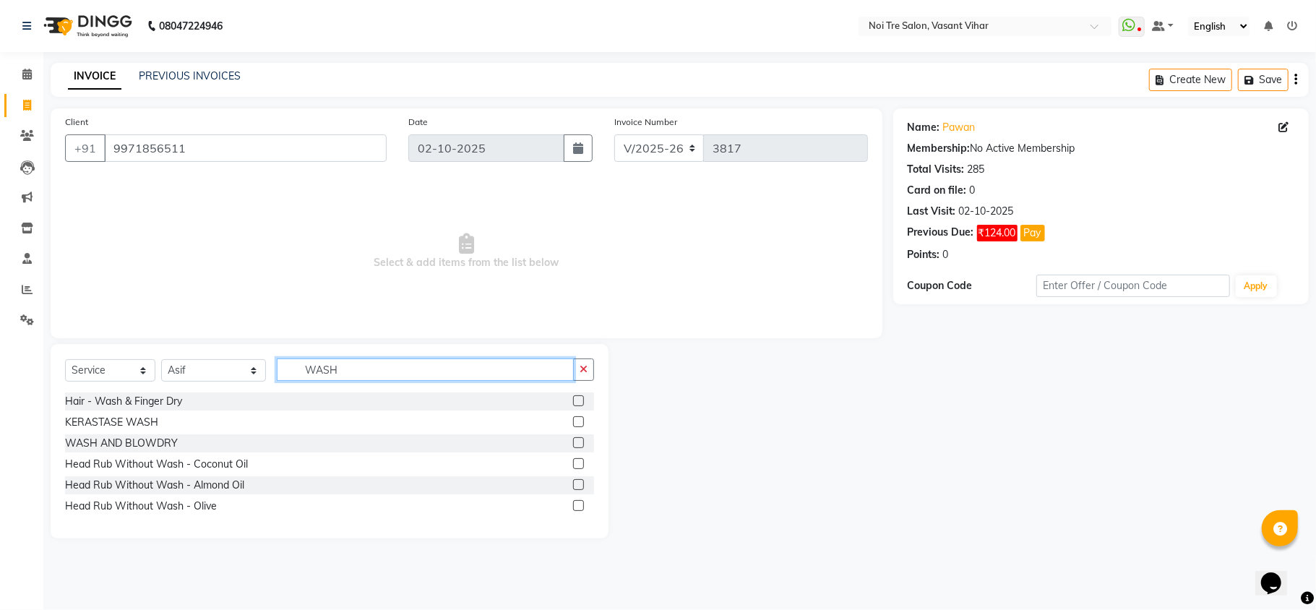
type input "WASH"
click at [574, 442] on label at bounding box center [578, 442] width 11 height 11
click at [574, 442] on input "checkbox" at bounding box center [577, 443] width 9 height 9
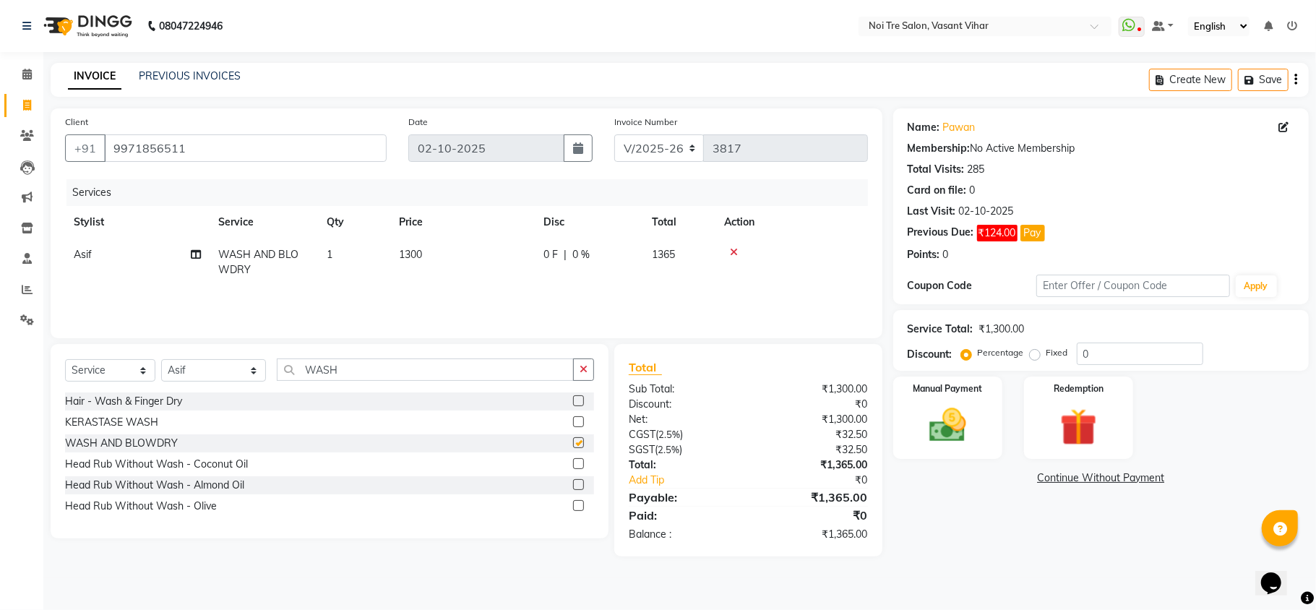
checkbox input "false"
drag, startPoint x: 425, startPoint y: 249, endPoint x: 436, endPoint y: 246, distance: 12.1
click at [428, 246] on td "1300" at bounding box center [462, 262] width 144 height 48
select select "20379"
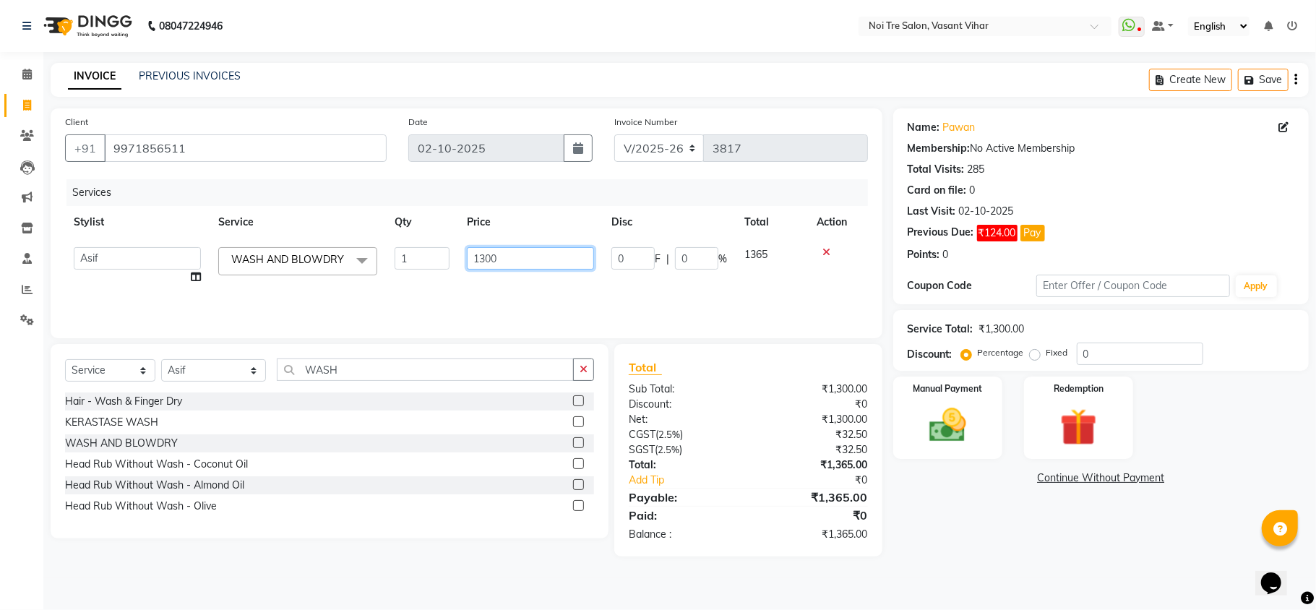
drag, startPoint x: 487, startPoint y: 243, endPoint x: 648, endPoint y: 309, distance: 174.0
click at [486, 249] on td "1300" at bounding box center [530, 265] width 144 height 55
drag, startPoint x: 546, startPoint y: 261, endPoint x: 286, endPoint y: 261, distance: 260.1
click at [286, 261] on tr "[PERSON_NAME](PUNJABI BAGH) [PERSON_NAME] GEETA [PERSON_NAME] PDC [PERSON_NAME]…" at bounding box center [466, 265] width 803 height 55
type input "1500"
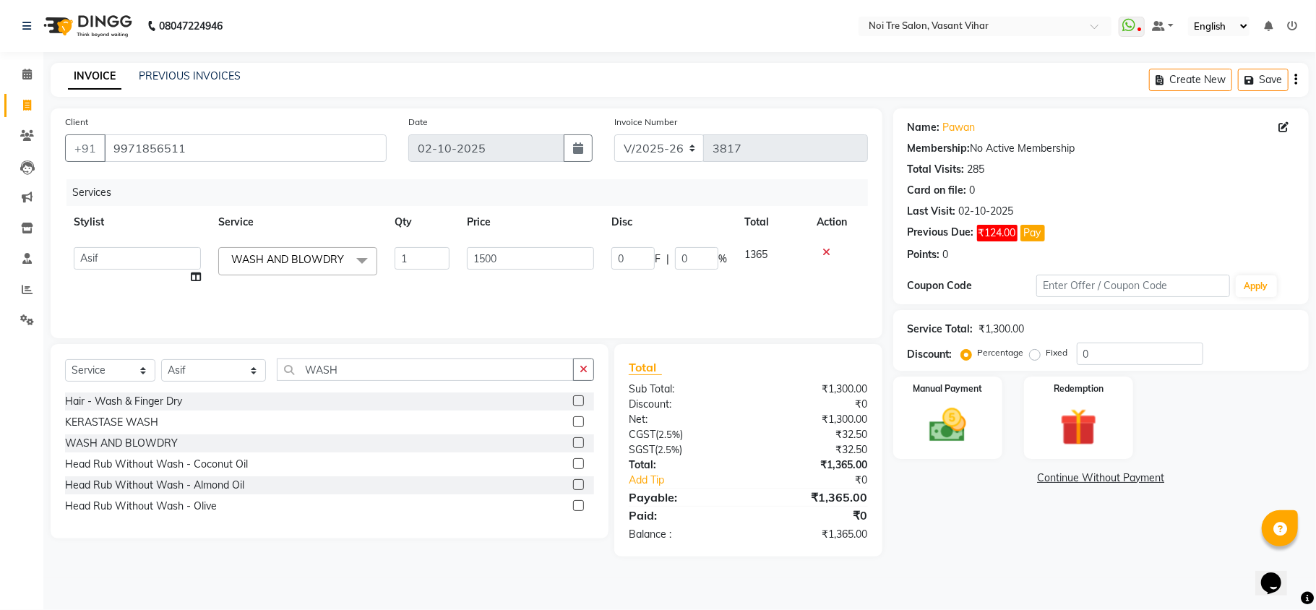
click at [1029, 348] on div "Percentage Fixed" at bounding box center [1020, 353] width 113 height 19
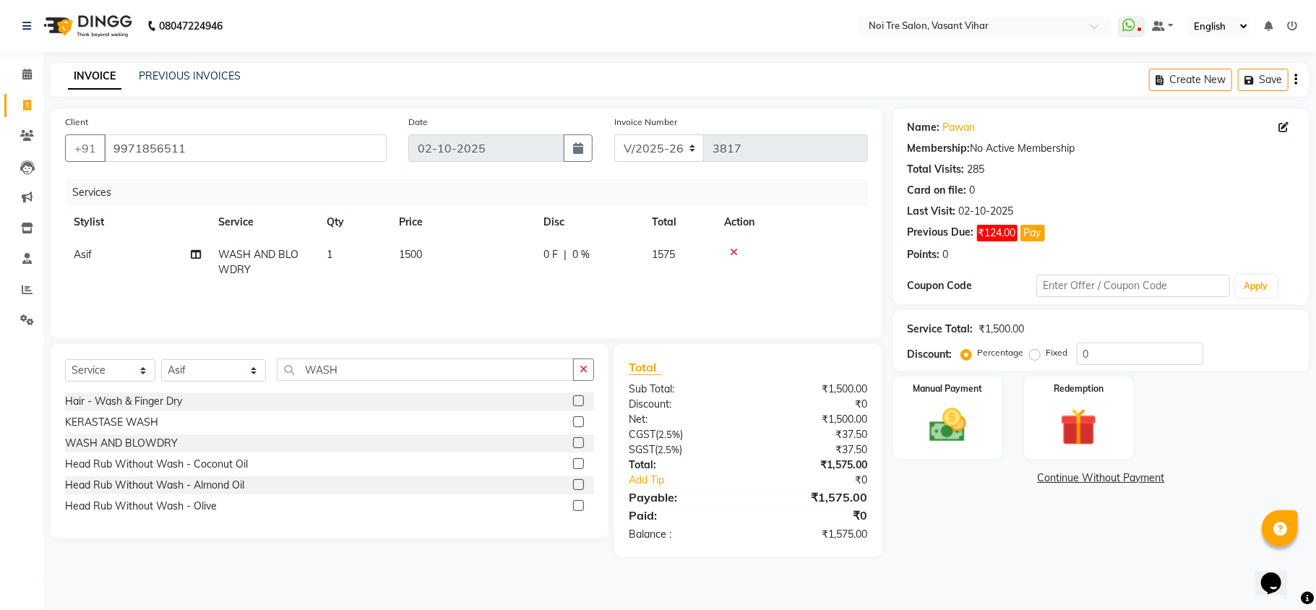
click at [1046, 357] on label "Fixed" at bounding box center [1057, 352] width 22 height 13
click at [1035, 357] on input "Fixed" at bounding box center [1037, 352] width 10 height 10
radio input "true"
drag, startPoint x: 1146, startPoint y: 345, endPoint x: 887, endPoint y: 348, distance: 258.7
click at [887, 348] on div "Client [PHONE_NUMBER] Date [DATE] Invoice Number V/2025 V/[PHONE_NUMBER] Servic…" at bounding box center [679, 332] width 1279 height 448
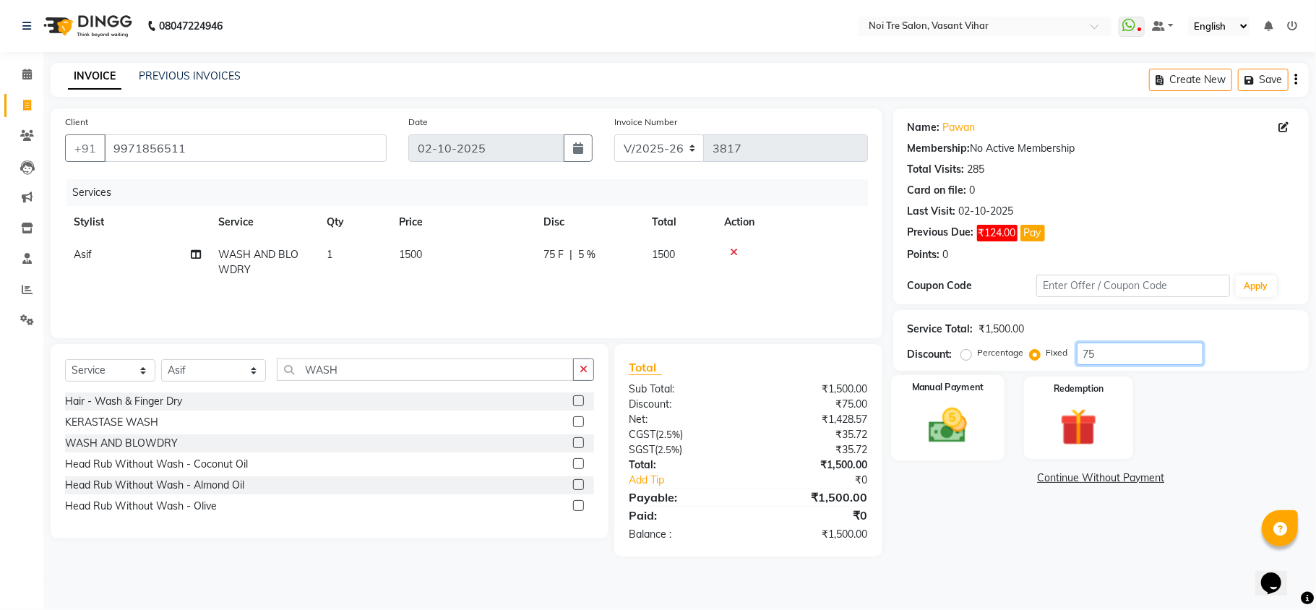
type input "75"
click at [925, 412] on img at bounding box center [947, 425] width 63 height 45
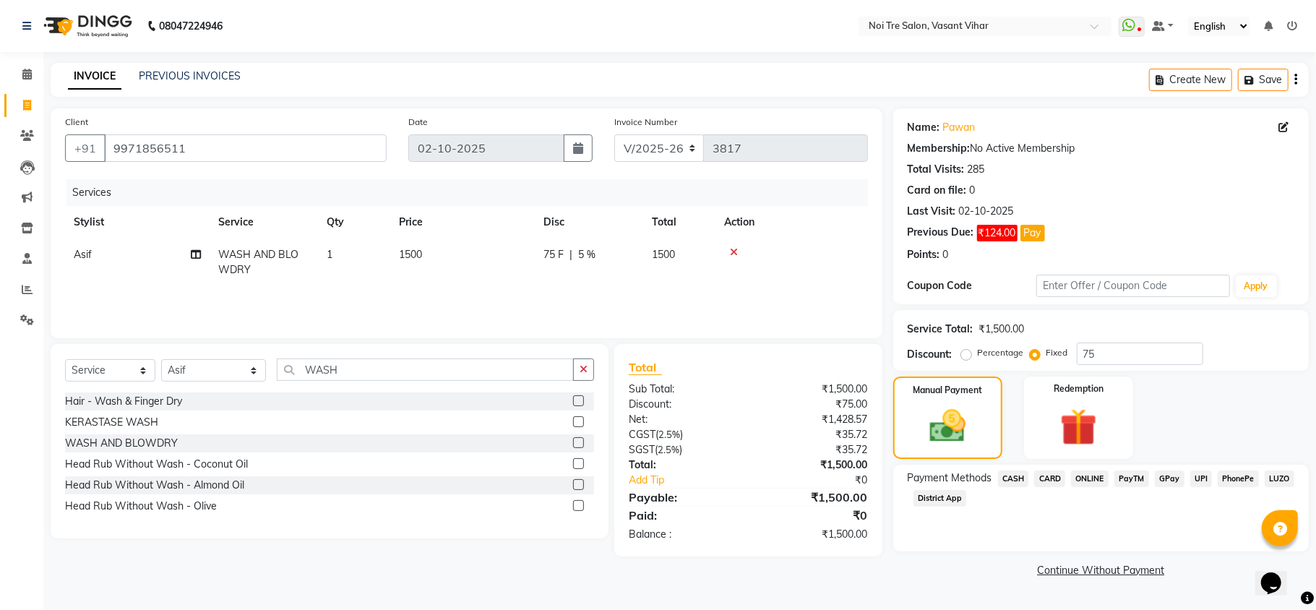
click at [1013, 467] on div "Payment Methods CASH CARD ONLINE PayTM GPay UPI PhonePe LUZO District App" at bounding box center [1100, 508] width 415 height 87
click at [1016, 474] on span "CASH" at bounding box center [1013, 478] width 31 height 17
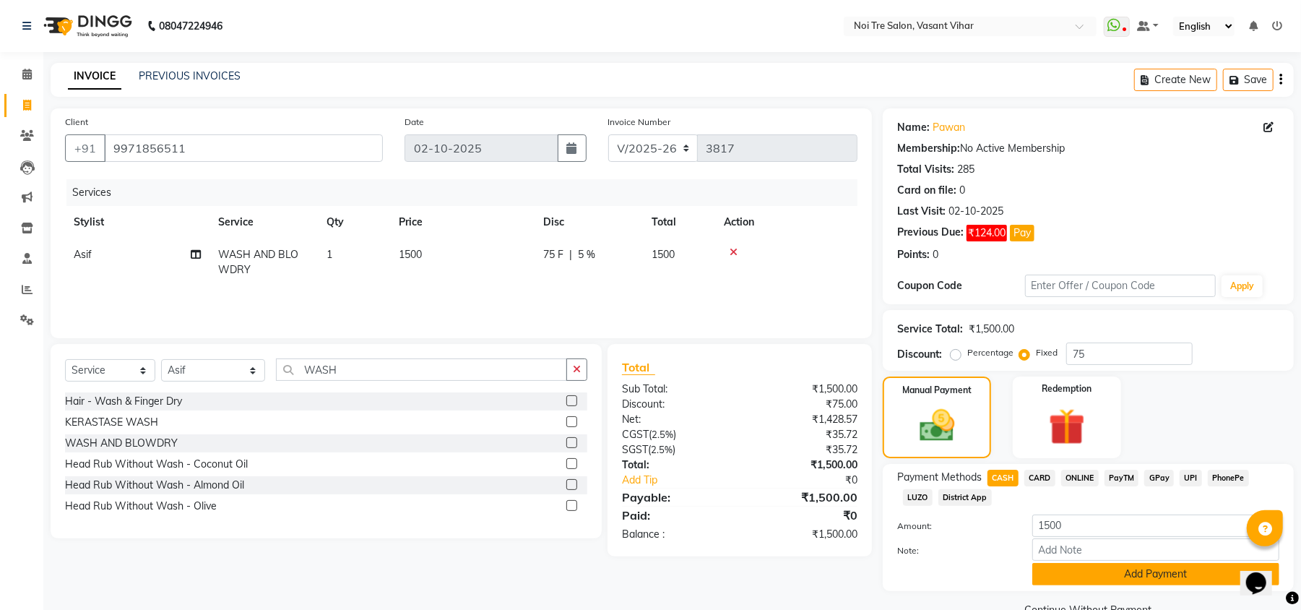
click at [1105, 572] on button "Add Payment" at bounding box center [1155, 574] width 247 height 22
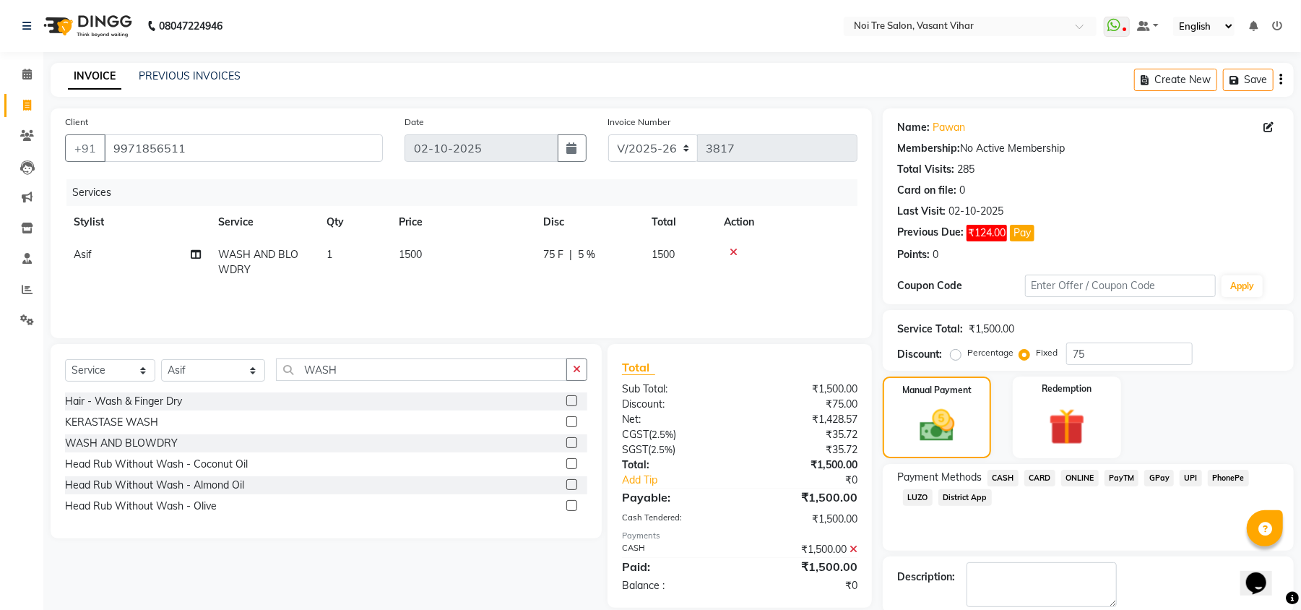
scroll to position [75, 0]
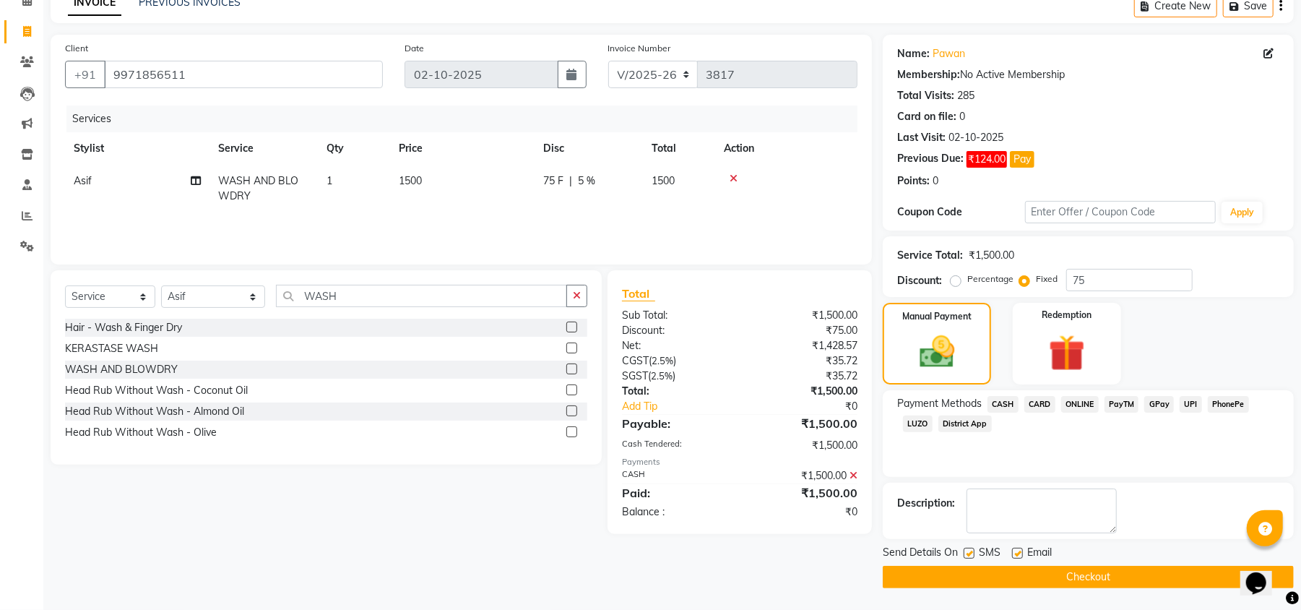
click at [1122, 578] on button "Checkout" at bounding box center [1088, 577] width 411 height 22
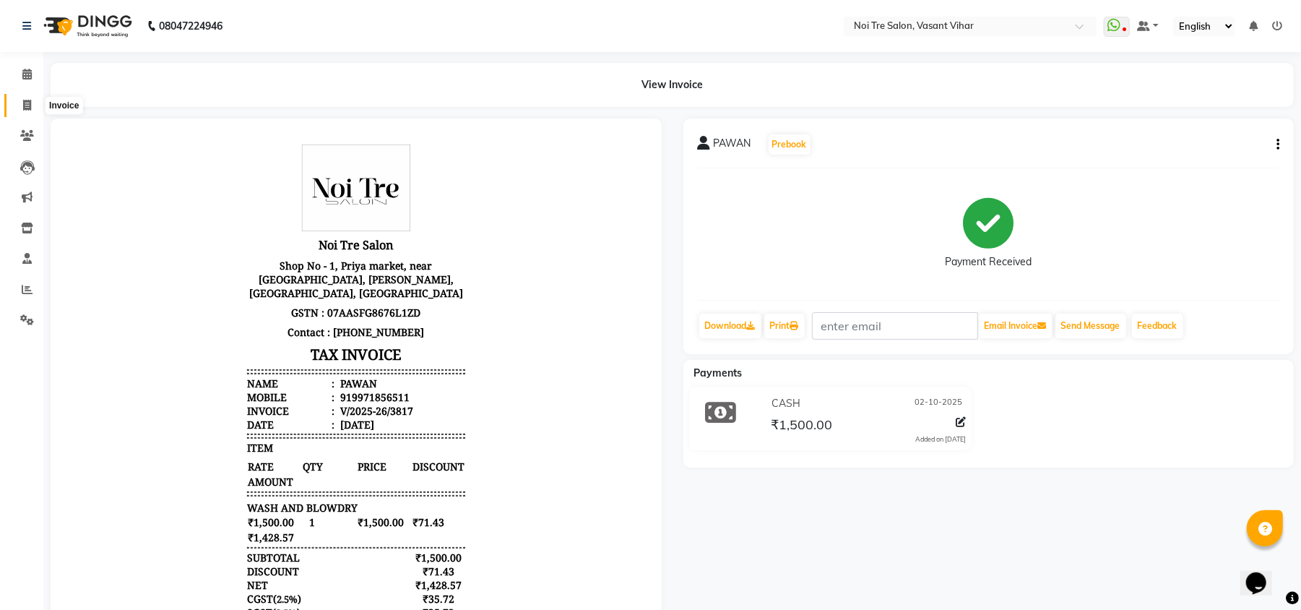
click at [27, 113] on span at bounding box center [26, 106] width 25 height 17
select select "service"
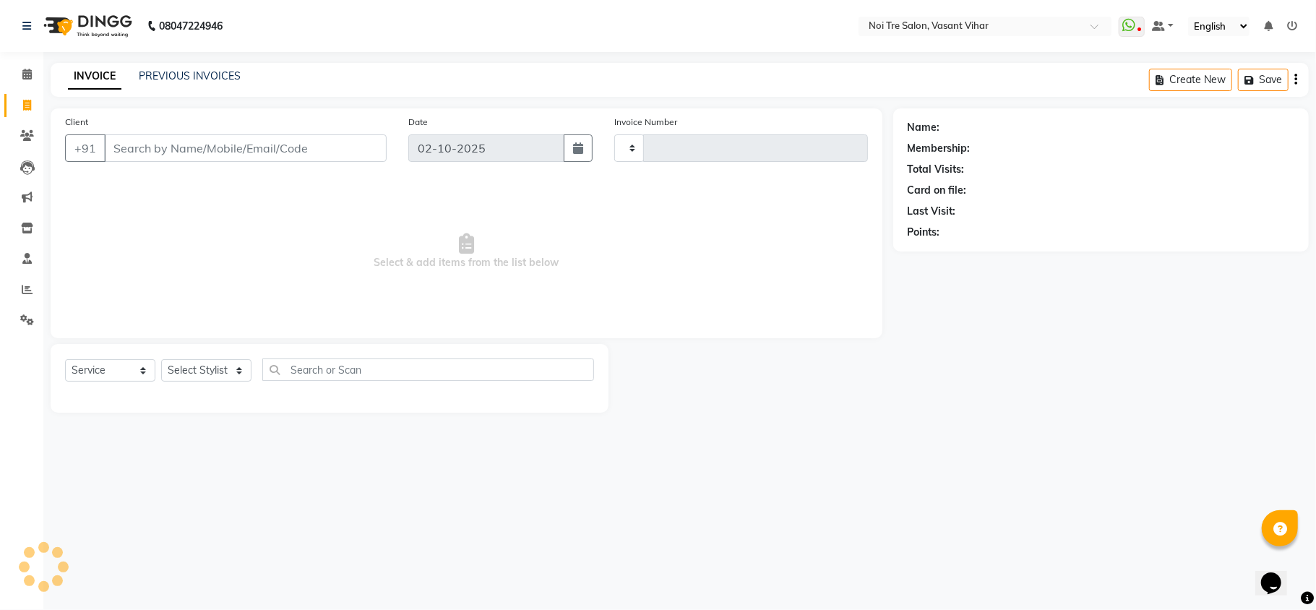
type input "3818"
select select "3944"
click at [201, 73] on link "PREVIOUS INVOICES" at bounding box center [190, 75] width 102 height 13
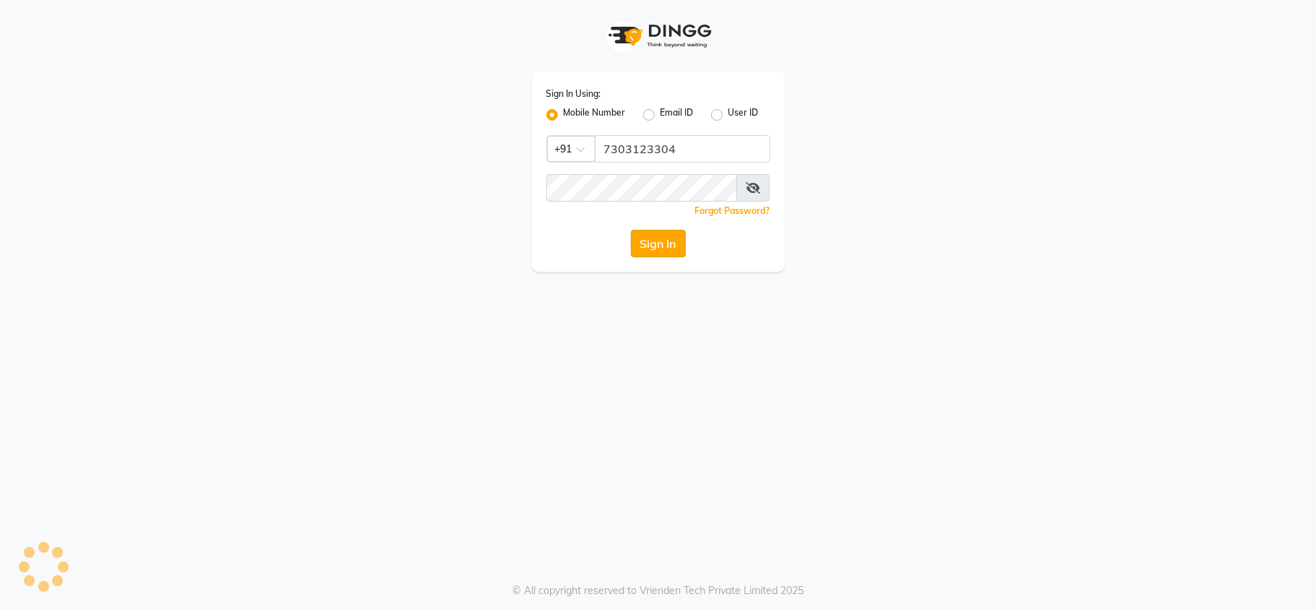
select select "service"
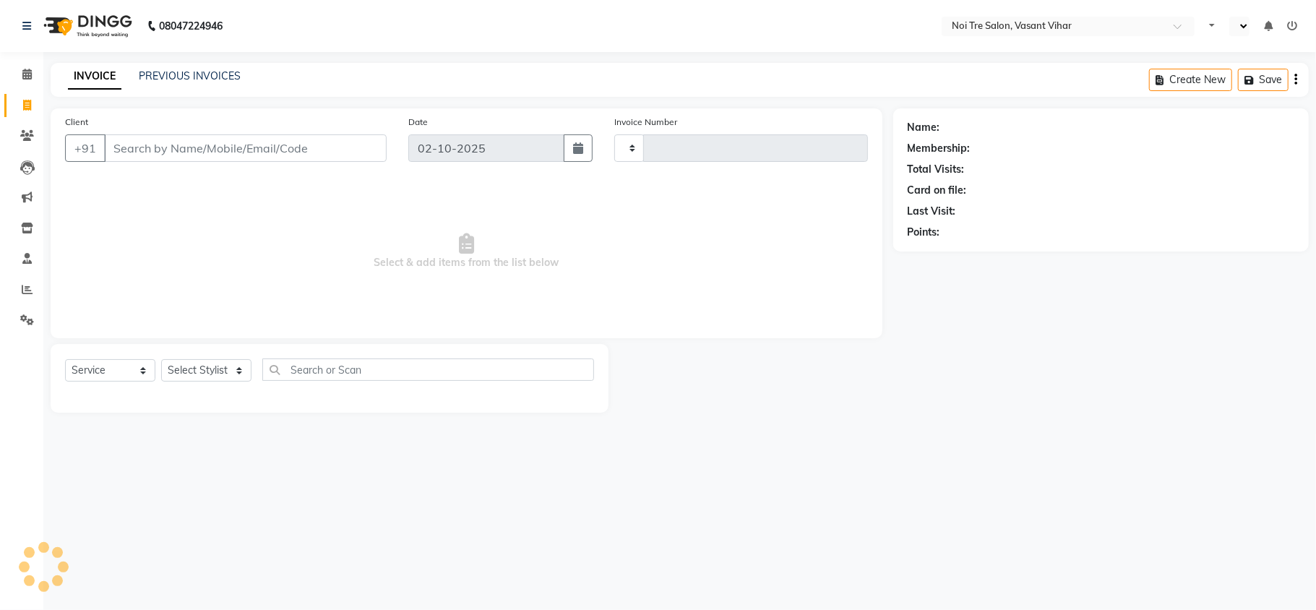
type input "3815"
select select "en"
select select "3944"
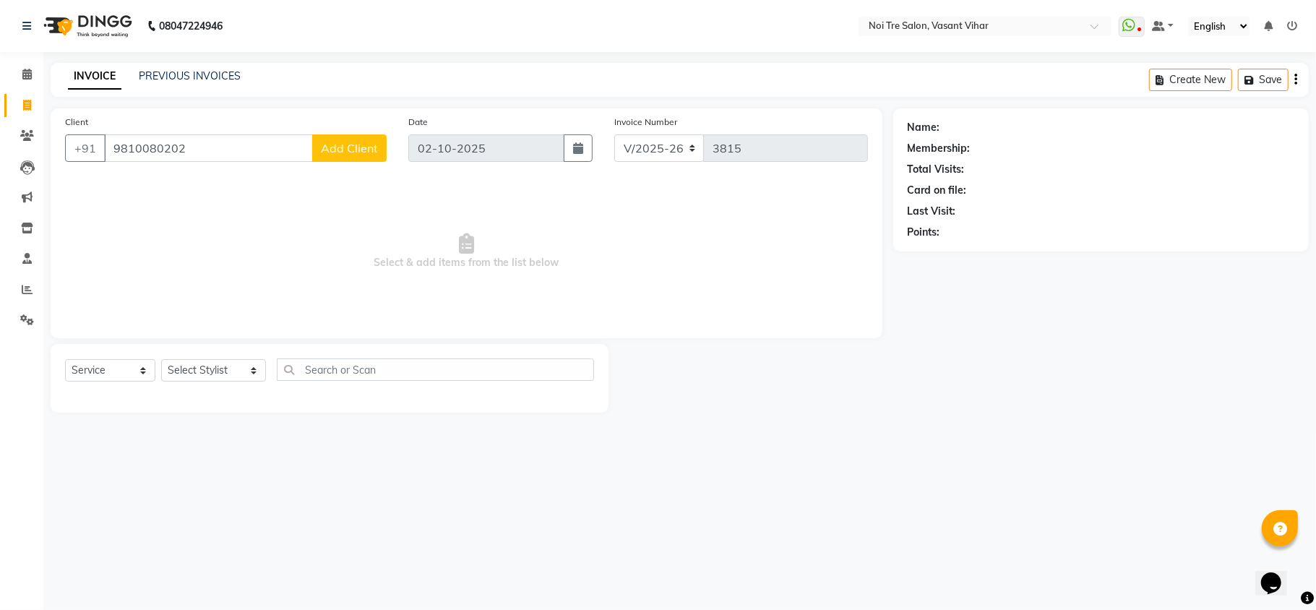
type input "9810080202"
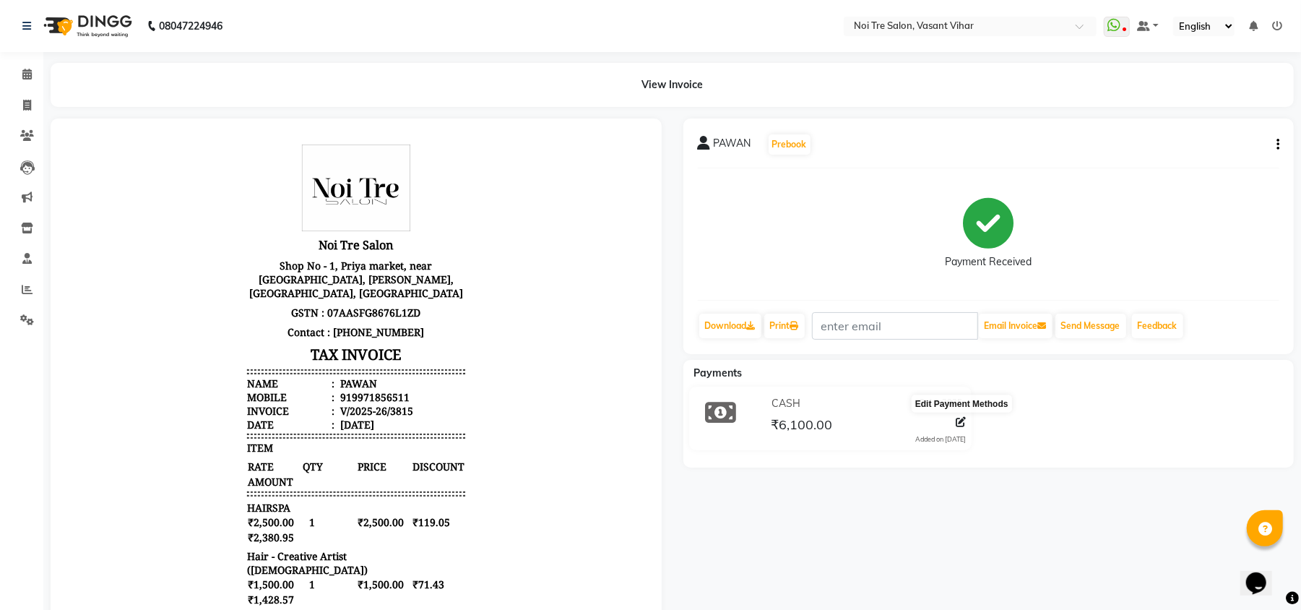
click at [964, 422] on icon at bounding box center [961, 422] width 10 height 10
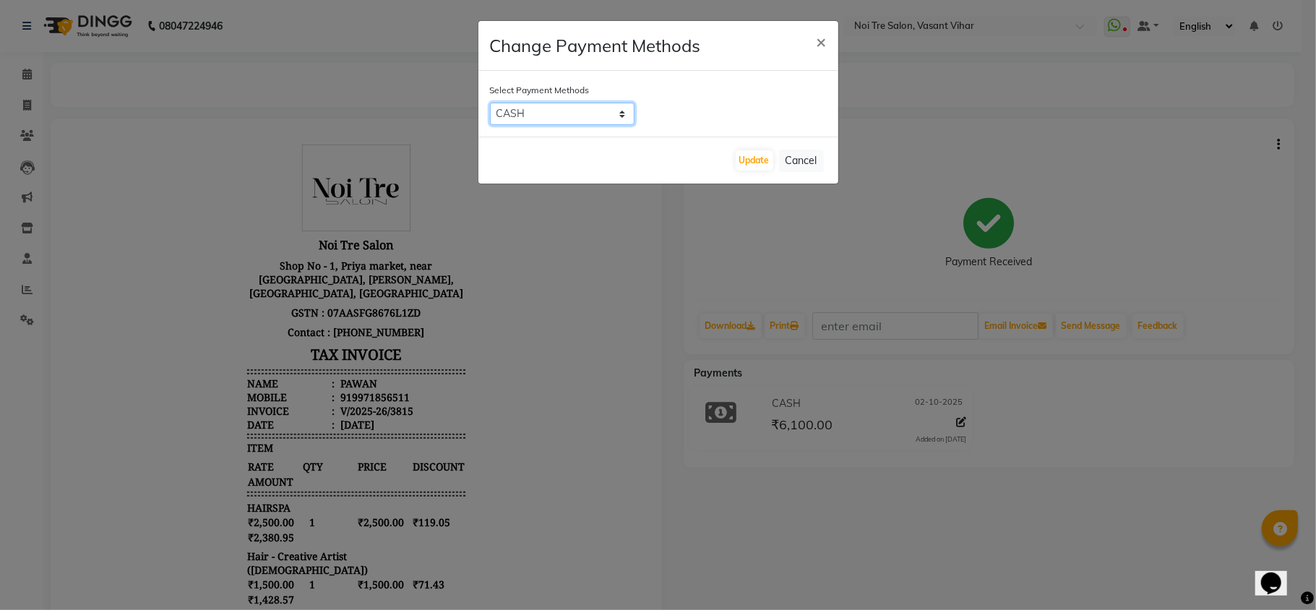
click at [549, 123] on select "CASH CARD ONLINE PayTM GPay UPI PhonePe LUZO District App" at bounding box center [562, 114] width 144 height 22
select select "2"
click at [490, 103] on select "CASH CARD ONLINE PayTM GPay UPI PhonePe LUZO District App" at bounding box center [562, 114] width 144 height 22
click at [744, 165] on button "Update" at bounding box center [754, 160] width 38 height 20
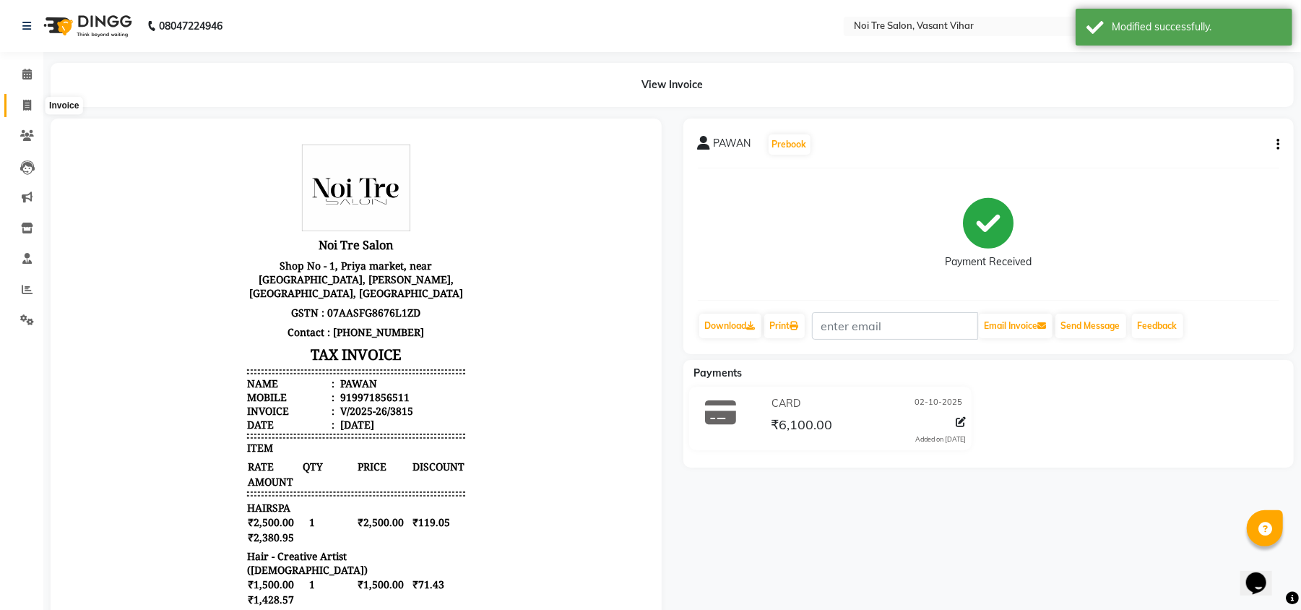
drag, startPoint x: 22, startPoint y: 105, endPoint x: 74, endPoint y: 98, distance: 52.4
click at [23, 105] on icon at bounding box center [27, 105] width 8 height 11
select select "service"
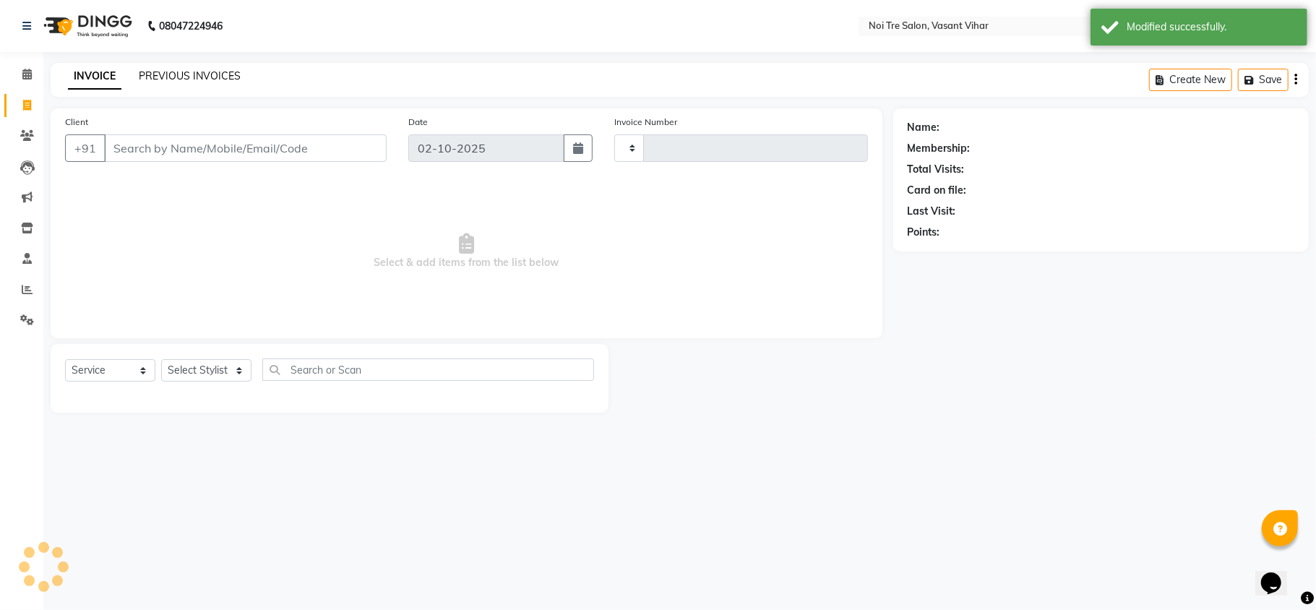
type input "3817"
select select "3944"
click at [175, 70] on link "PREVIOUS INVOICES" at bounding box center [190, 75] width 102 height 13
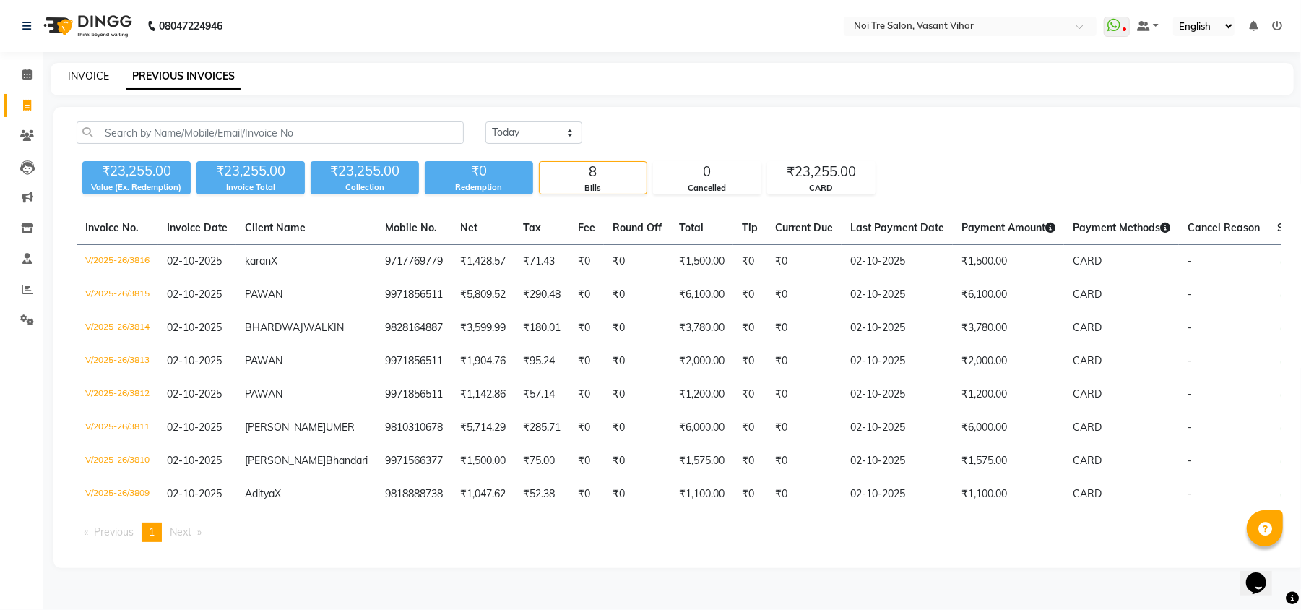
drag, startPoint x: 0, startPoint y: 0, endPoint x: 99, endPoint y: 75, distance: 124.3
click at [99, 75] on link "INVOICE" at bounding box center [88, 75] width 41 height 13
select select "service"
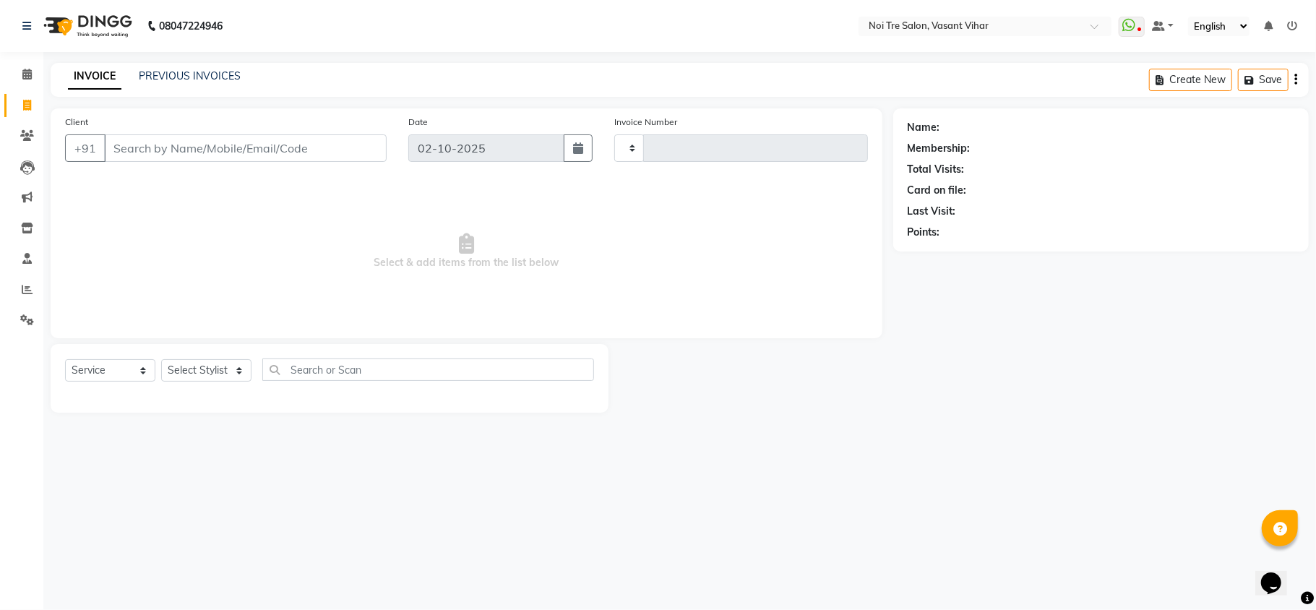
type input "3818"
select select "3944"
type input "PAWAN"
click at [212, 240] on span "Select & add items from the list below" at bounding box center [466, 251] width 803 height 144
click at [214, 376] on select "Select Stylist [PERSON_NAME](PUNJABI BAGH) [PERSON_NAME] GEETA [PERSON_NAME] PD…" at bounding box center [213, 370] width 105 height 22
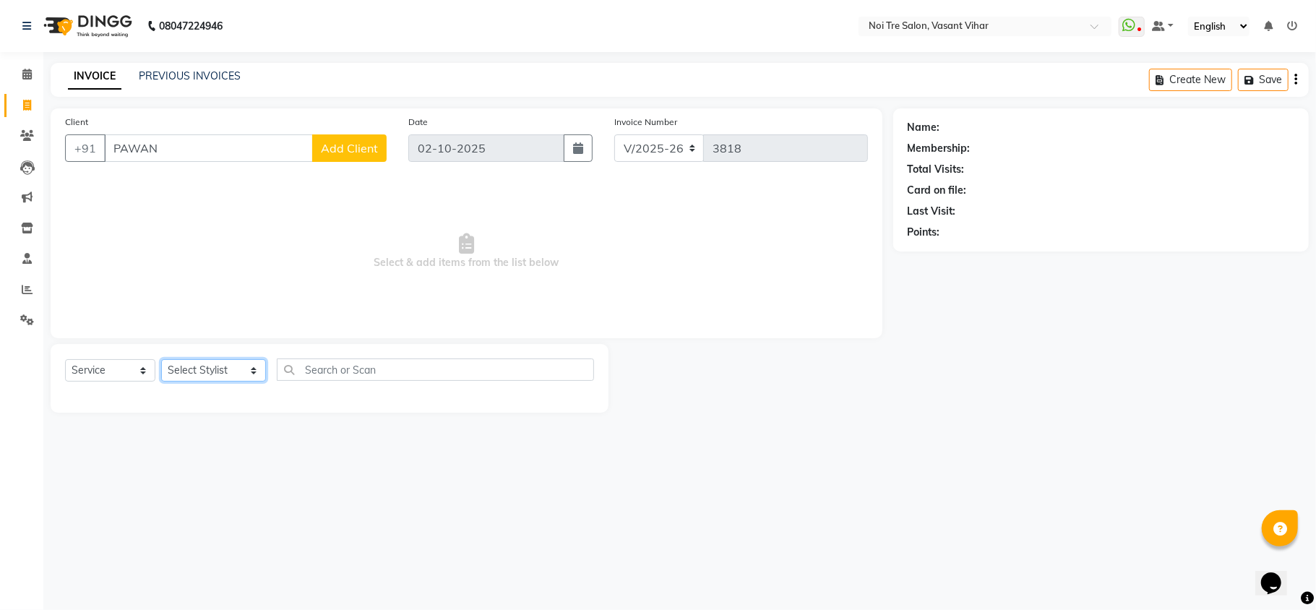
select select "54150"
click at [161, 359] on select "Select Stylist [PERSON_NAME](PUNJABI BAGH) [PERSON_NAME] GEETA [PERSON_NAME] PD…" at bounding box center [213, 370] width 105 height 22
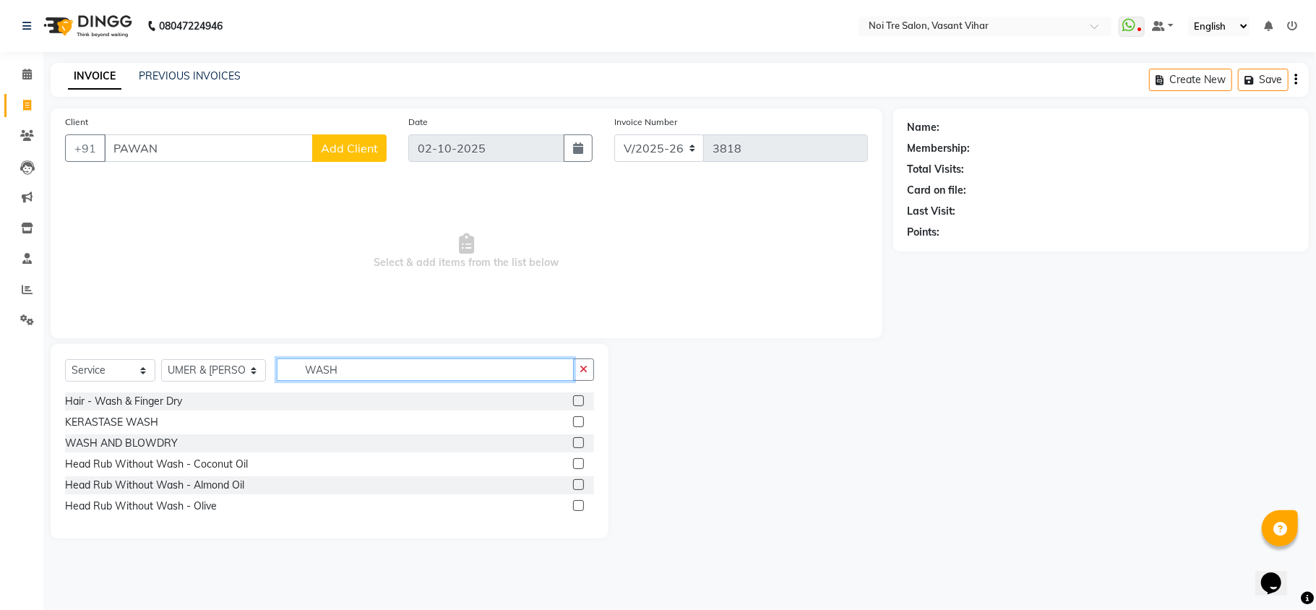
type input "WASH"
click at [579, 442] on label at bounding box center [578, 442] width 11 height 11
click at [579, 442] on input "checkbox" at bounding box center [577, 443] width 9 height 9
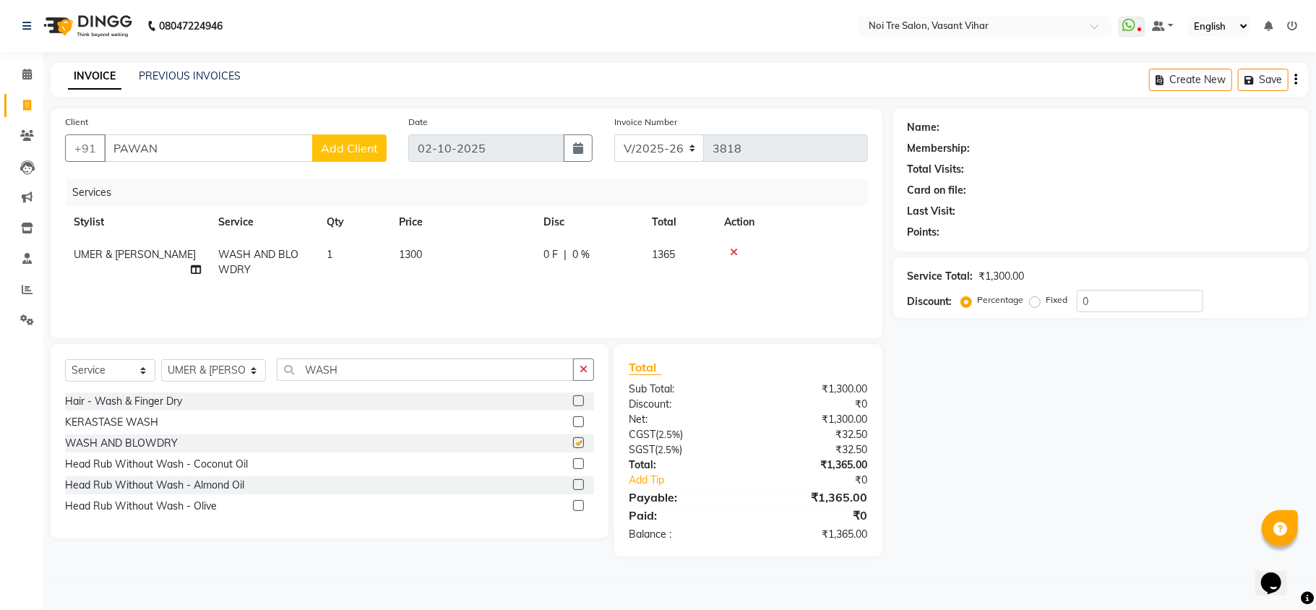
checkbox input "false"
drag, startPoint x: 441, startPoint y: 272, endPoint x: 463, endPoint y: 267, distance: 23.1
click at [443, 273] on td "1300" at bounding box center [462, 262] width 144 height 48
select select "54150"
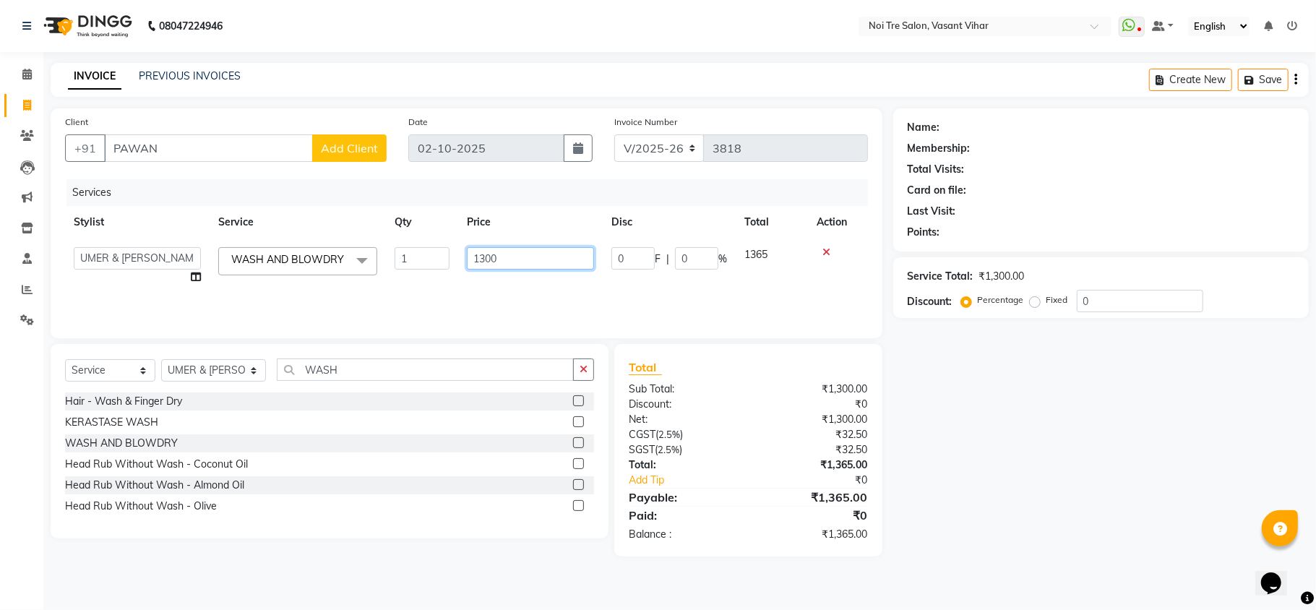
drag, startPoint x: 532, startPoint y: 256, endPoint x: 0, endPoint y: 136, distance: 545.1
click at [0, 137] on app-home "08047224946 Select Location × Noi Tre Salon, Vasant Vihar WhatsApp Status ✕ Sta…" at bounding box center [658, 289] width 1316 height 578
type input "1500"
click at [243, 217] on th "Service" at bounding box center [298, 222] width 176 height 33
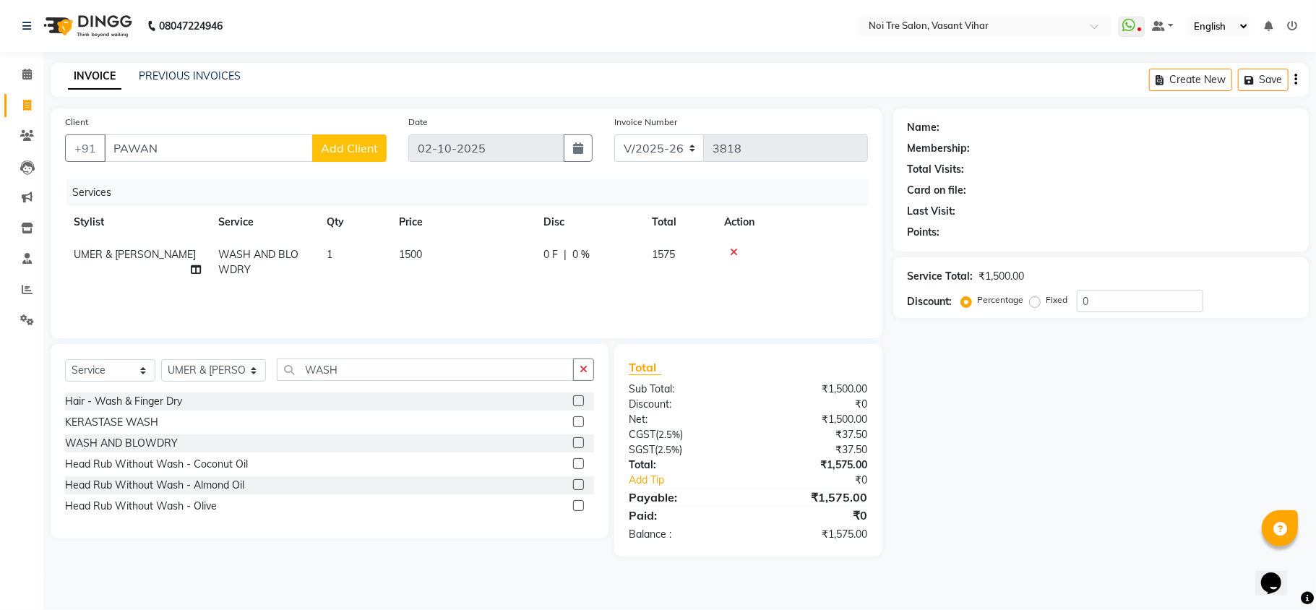
click at [1046, 301] on label "Fixed" at bounding box center [1057, 299] width 22 height 13
click at [1037, 301] on input "Fixed" at bounding box center [1037, 300] width 10 height 10
radio input "true"
drag, startPoint x: 1113, startPoint y: 301, endPoint x: 767, endPoint y: 260, distance: 348.4
click at [824, 262] on div "Client +91 PAWAN Add Client Date 02-10-2025 Invoice Number V/2025 V/2025-26 381…" at bounding box center [679, 332] width 1279 height 448
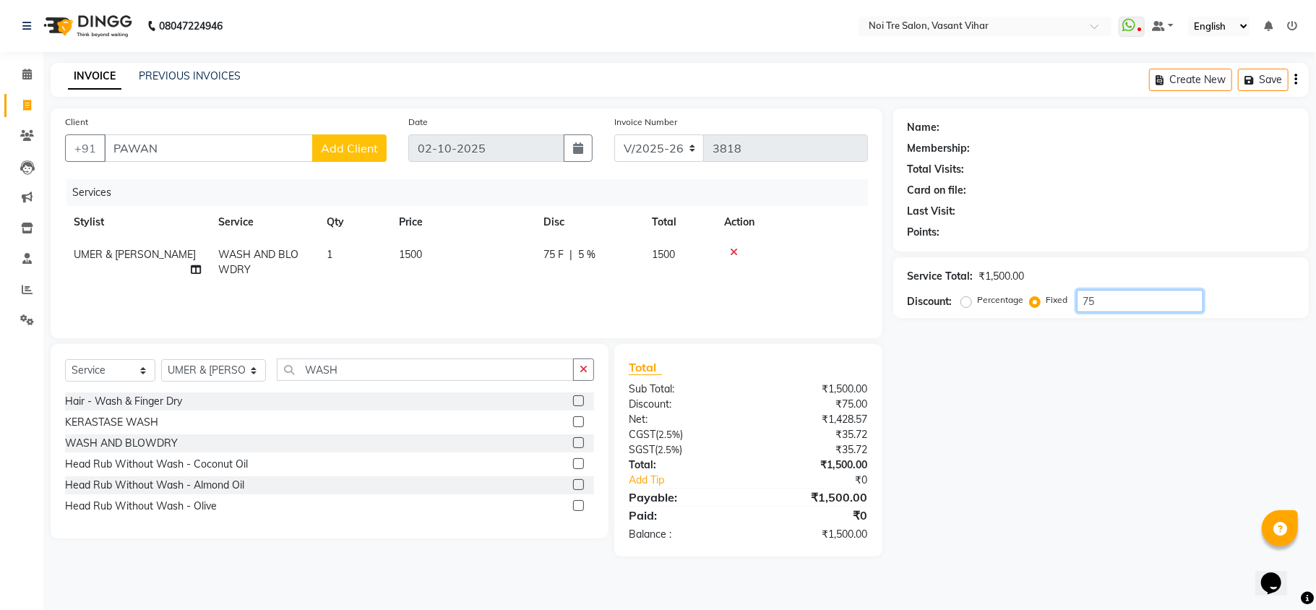
type input "75"
click at [269, 160] on input "PAWAN" at bounding box center [208, 147] width 209 height 27
type input "PAWA"
radio input "true"
type input "0"
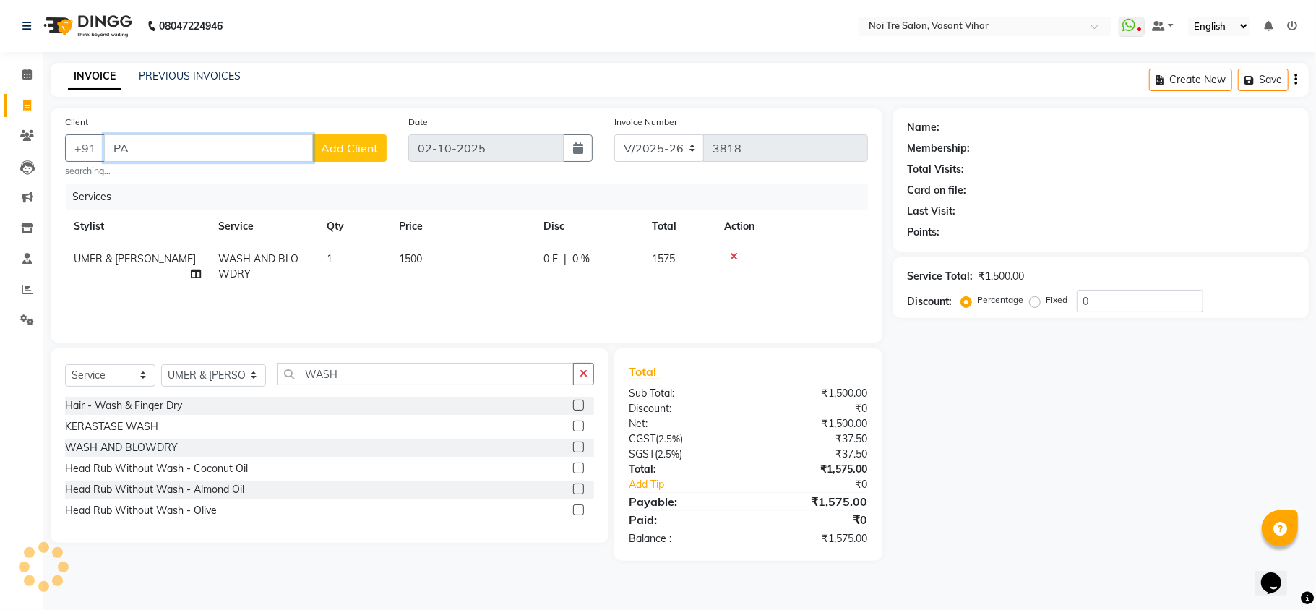
type input "P"
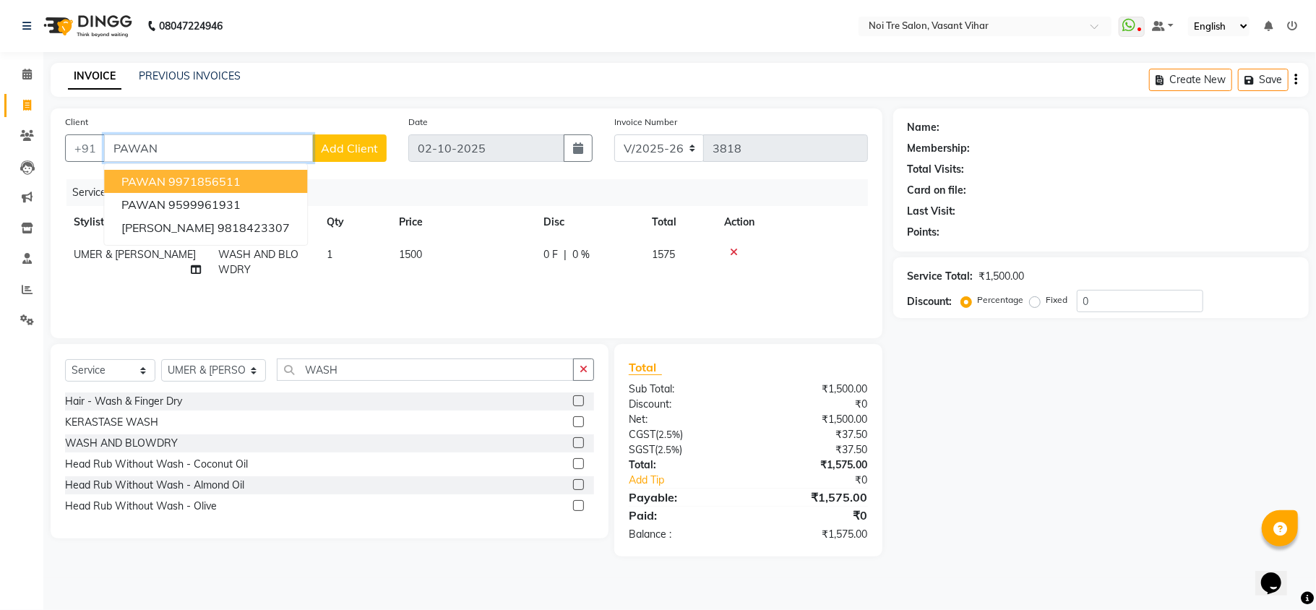
click at [140, 191] on button "PAWAN 9971856511" at bounding box center [205, 181] width 203 height 23
type input "9971856511"
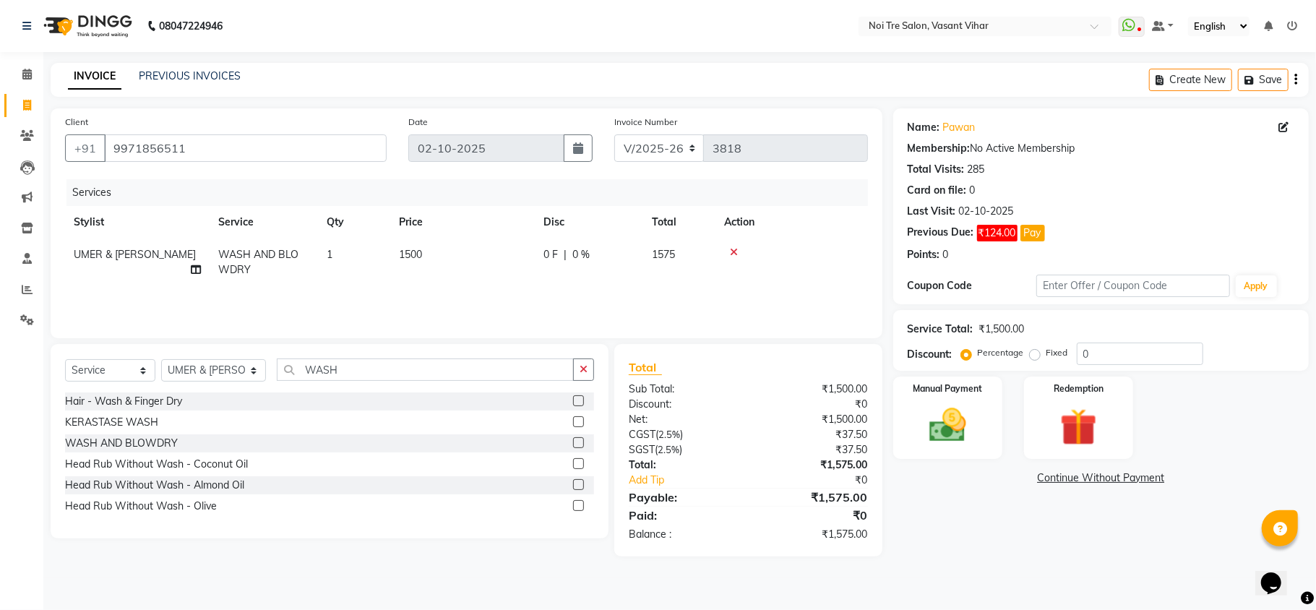
click at [1046, 354] on label "Fixed" at bounding box center [1057, 352] width 22 height 13
click at [1037, 354] on input "Fixed" at bounding box center [1037, 352] width 10 height 10
radio input "true"
drag, startPoint x: 1119, startPoint y: 354, endPoint x: 951, endPoint y: 337, distance: 168.5
click at [952, 337] on div "Service Total: ₹1,500.00 Discount: Percentage Fixed 0" at bounding box center [1100, 340] width 387 height 49
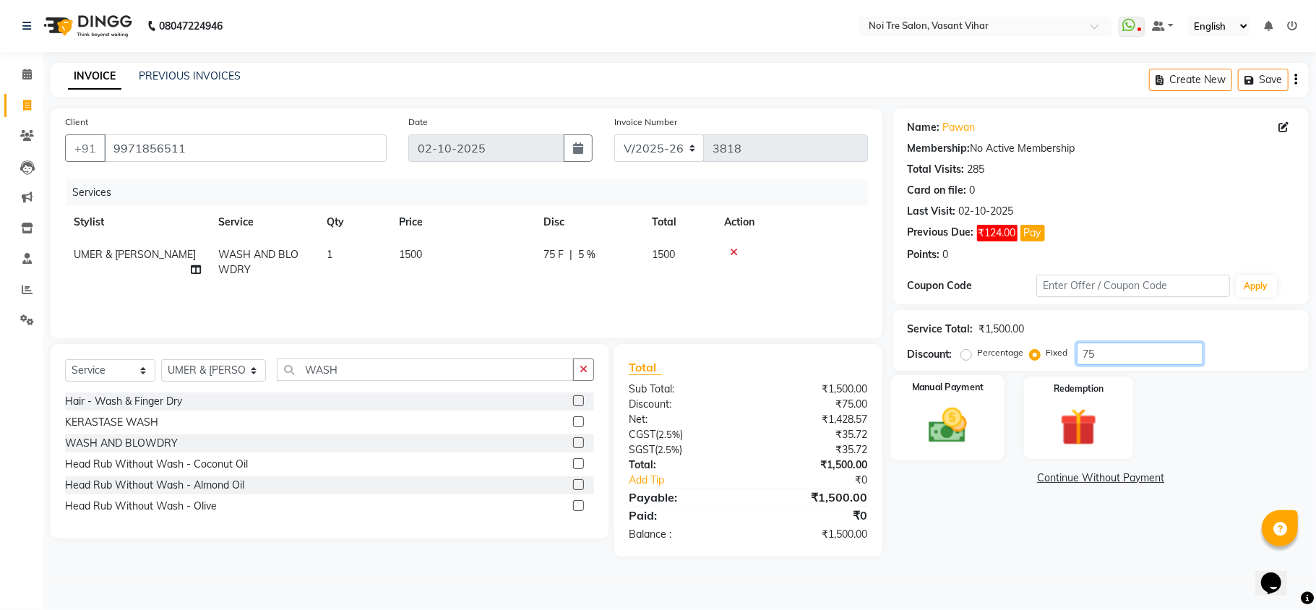
type input "75"
click at [972, 431] on img at bounding box center [947, 425] width 63 height 45
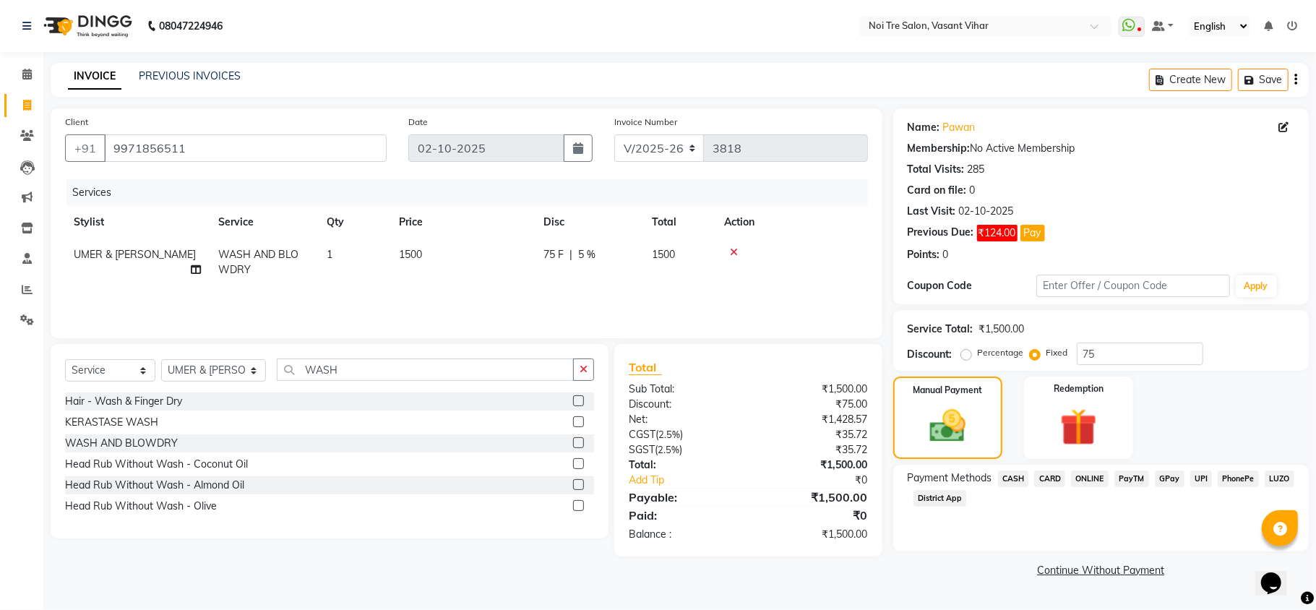
click at [1053, 481] on span "CARD" at bounding box center [1049, 478] width 31 height 17
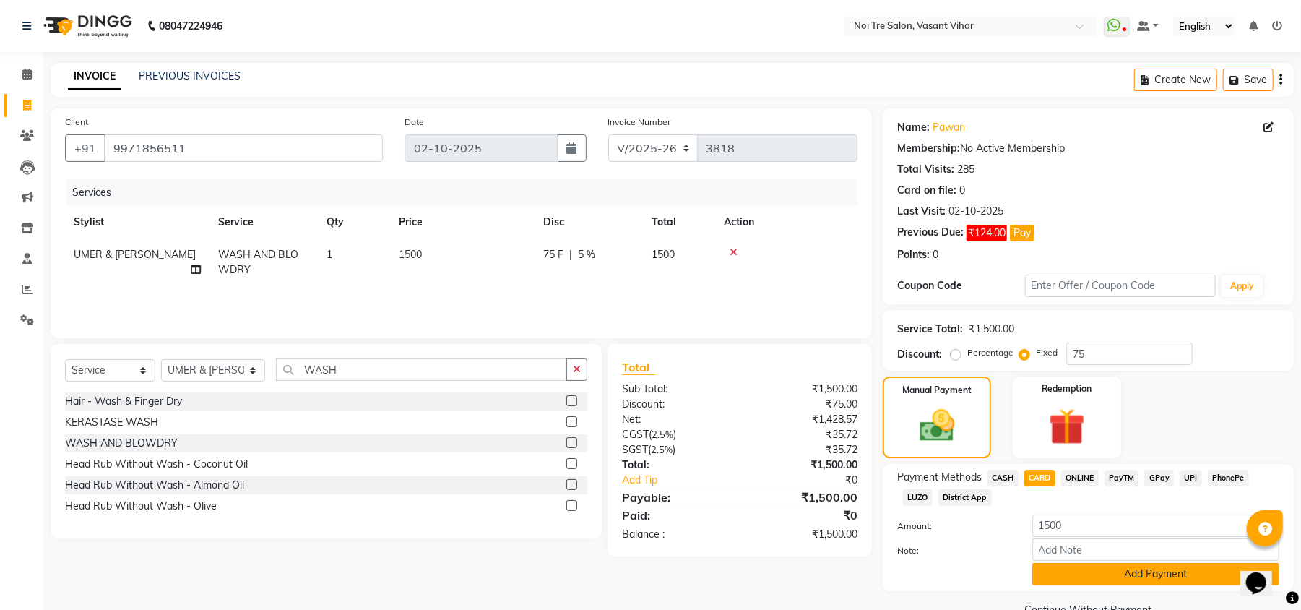
click at [1124, 579] on button "Add Payment" at bounding box center [1155, 574] width 247 height 22
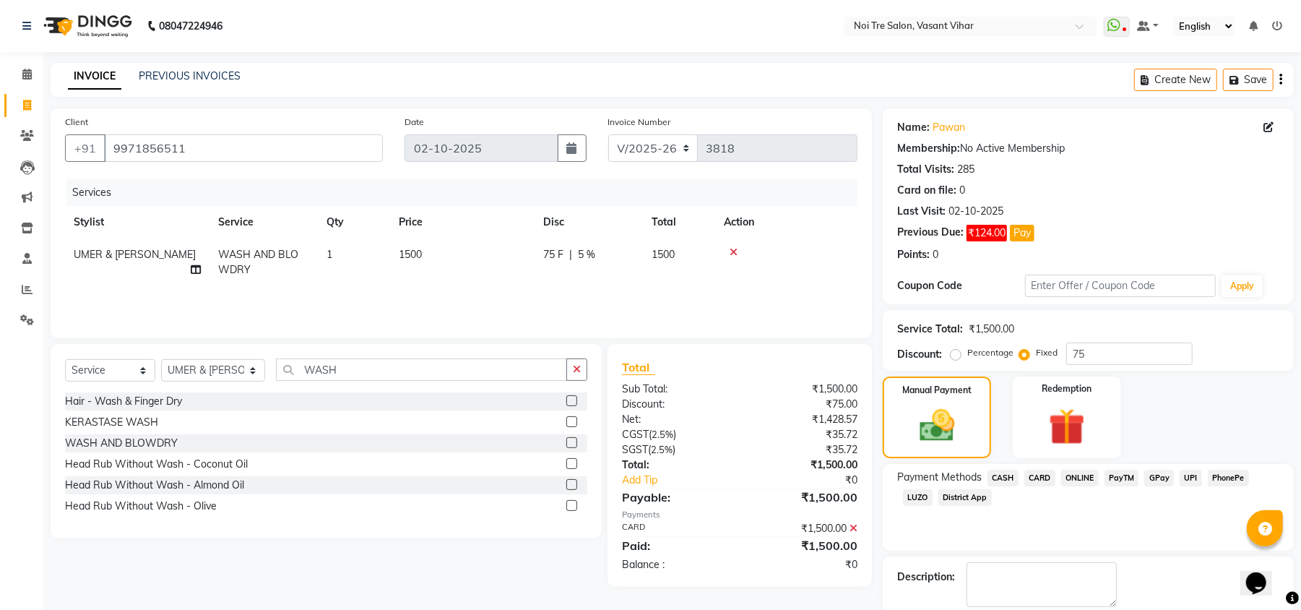
scroll to position [75, 0]
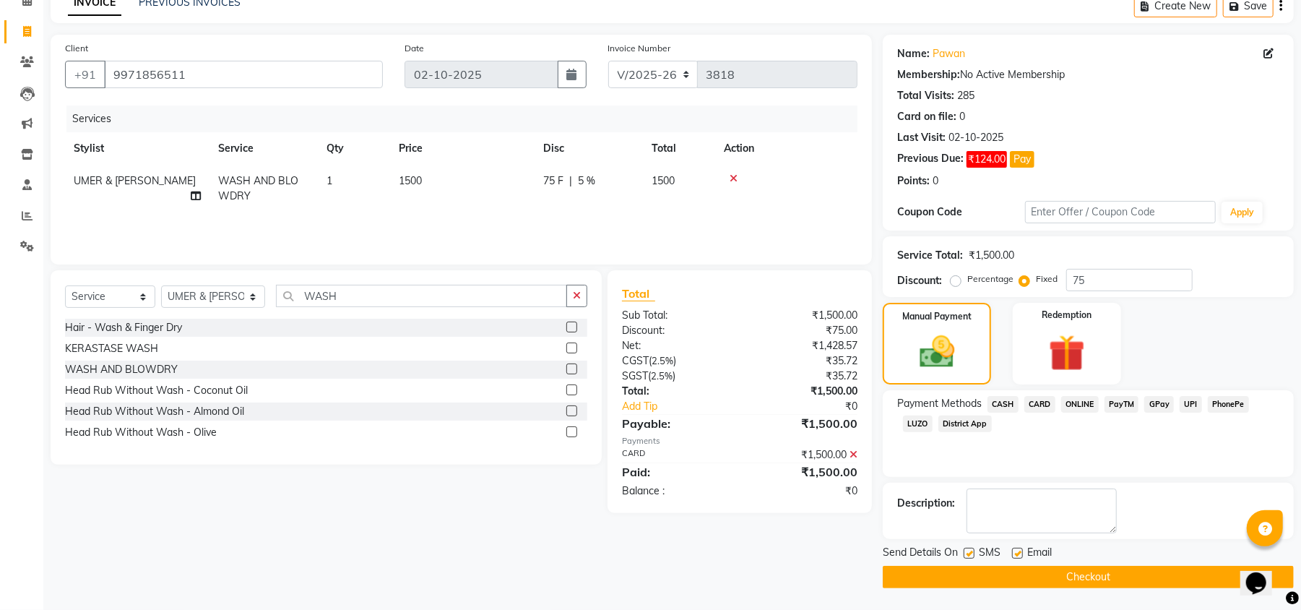
click at [1085, 581] on button "Checkout" at bounding box center [1088, 577] width 411 height 22
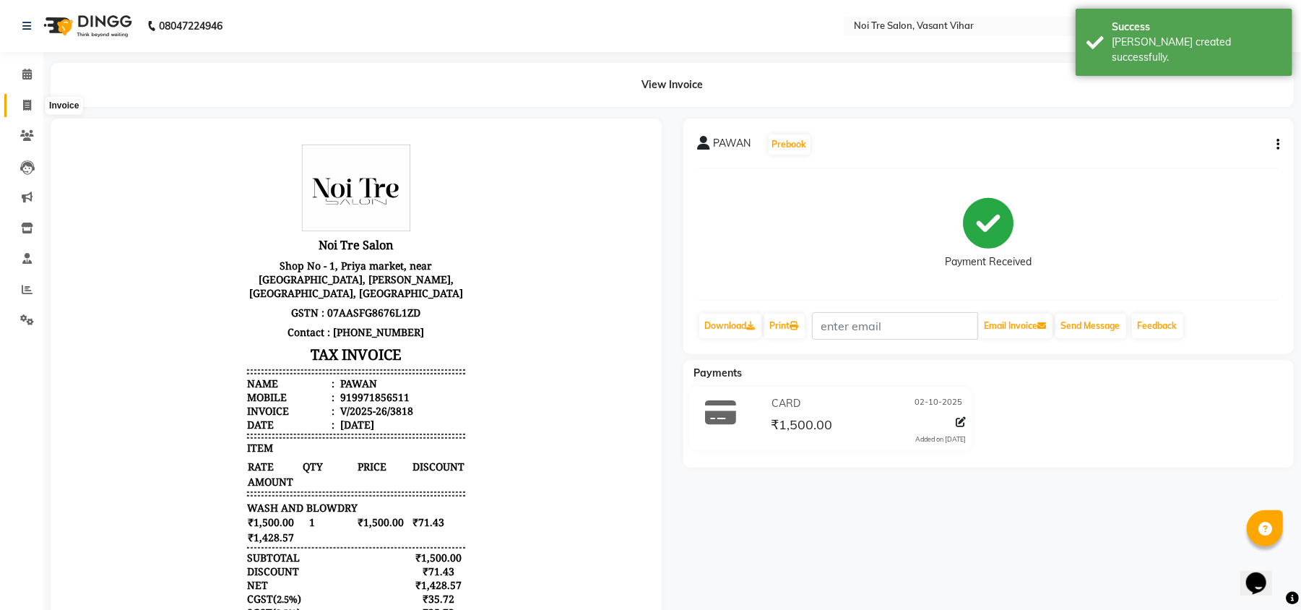
click at [14, 105] on span at bounding box center [26, 106] width 25 height 17
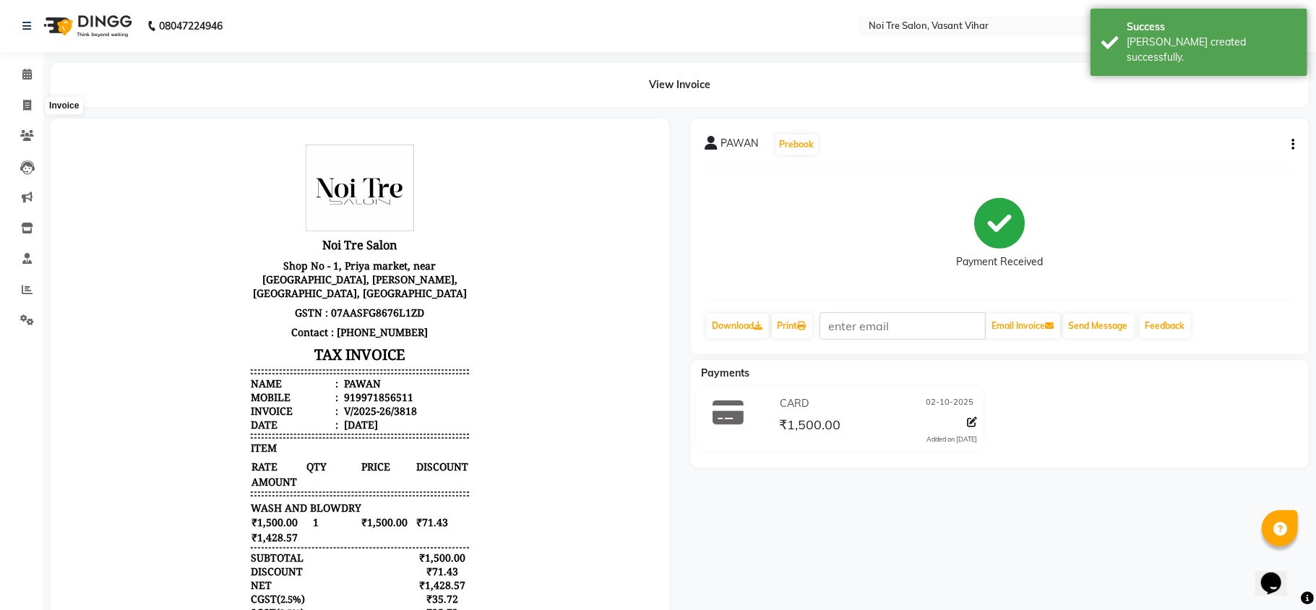
select select "3944"
select select "service"
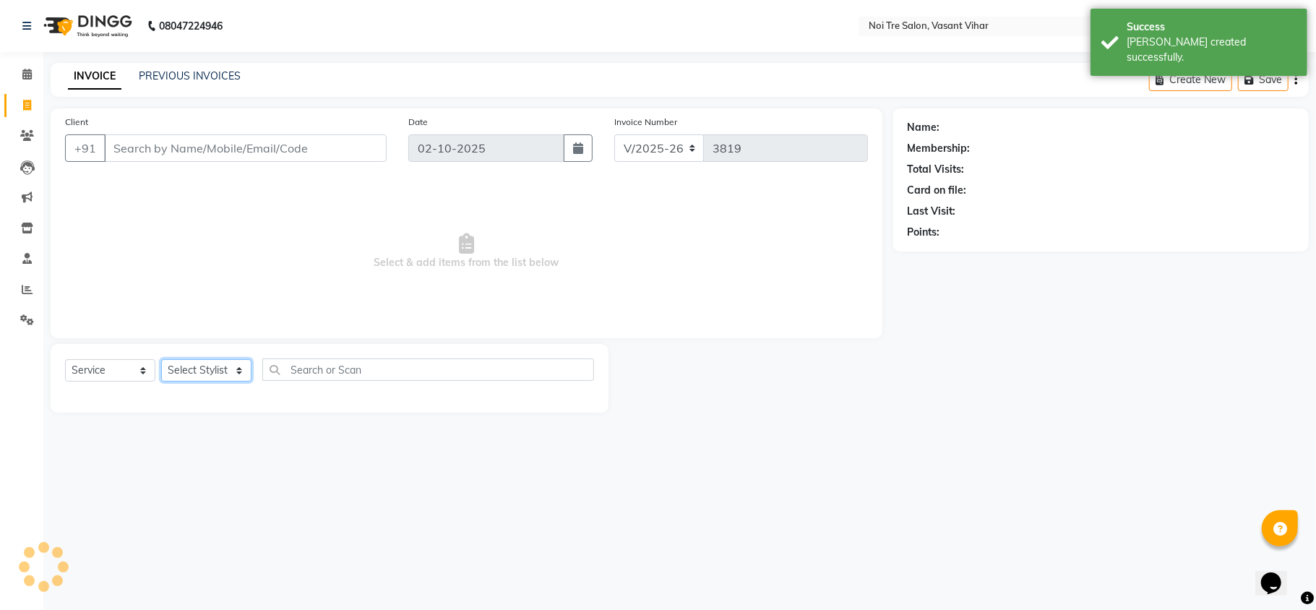
click at [204, 368] on select "Select Stylist" at bounding box center [206, 370] width 90 height 22
click at [284, 144] on input "Client" at bounding box center [245, 147] width 282 height 27
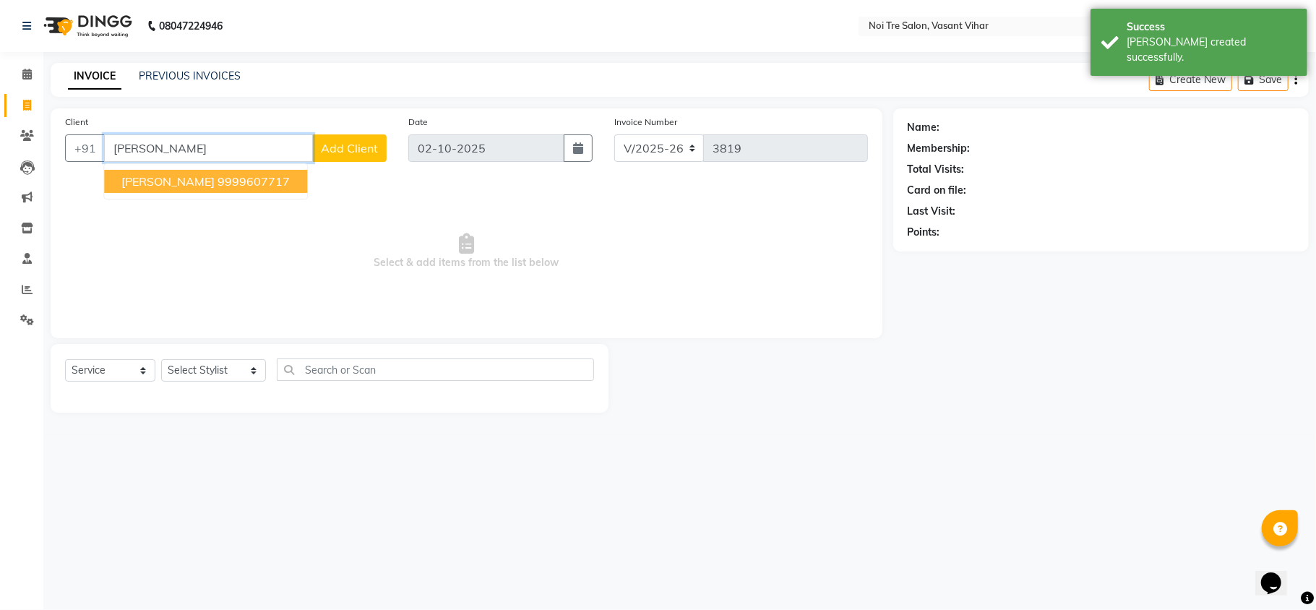
click at [267, 177] on ngb-highlight "9999607717" at bounding box center [253, 181] width 72 height 14
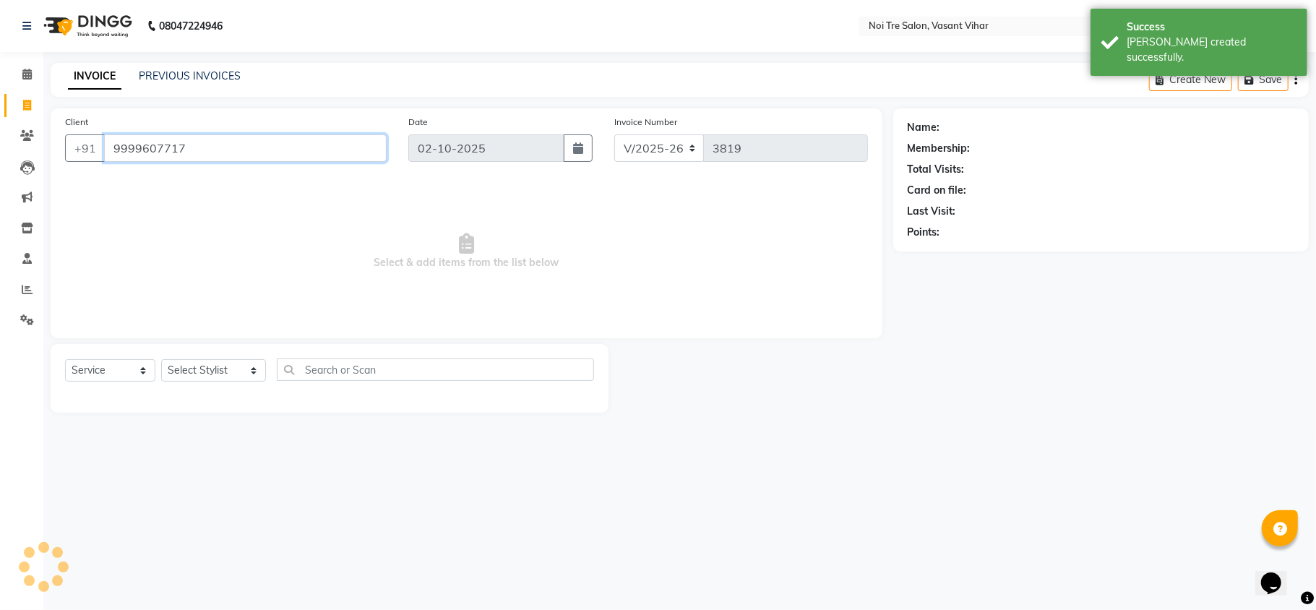
type input "9999607717"
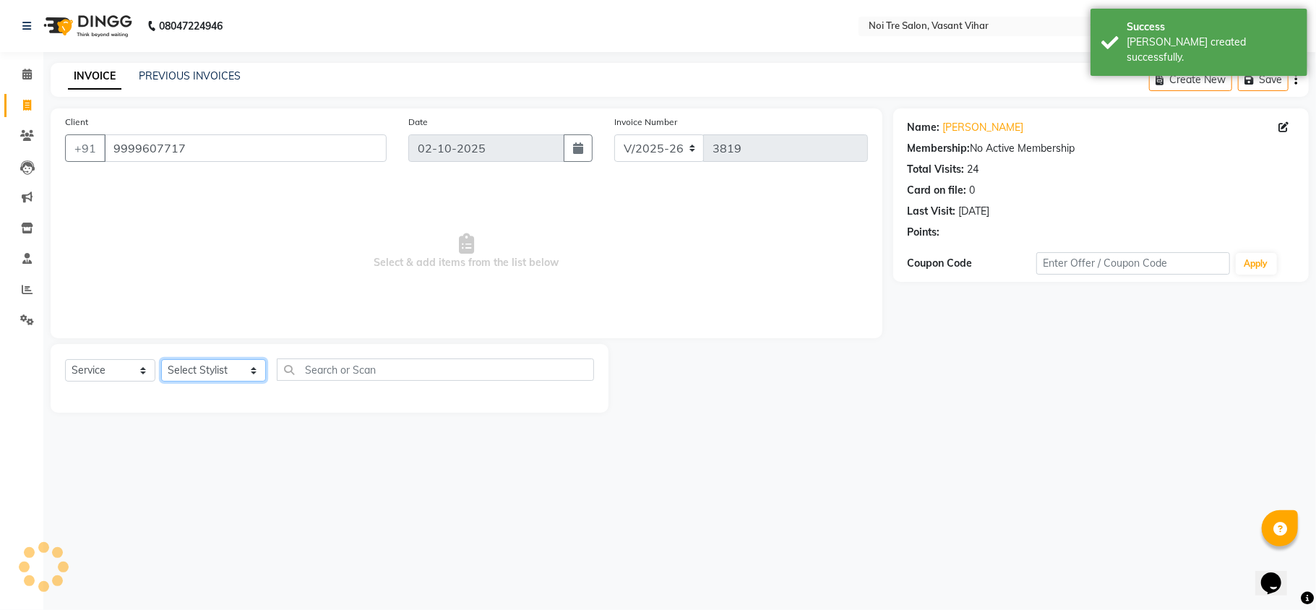
click at [186, 368] on select "Select Stylist [PERSON_NAME](PUNJABI BAGH) [PERSON_NAME] GEETA [PERSON_NAME] PD…" at bounding box center [213, 370] width 105 height 22
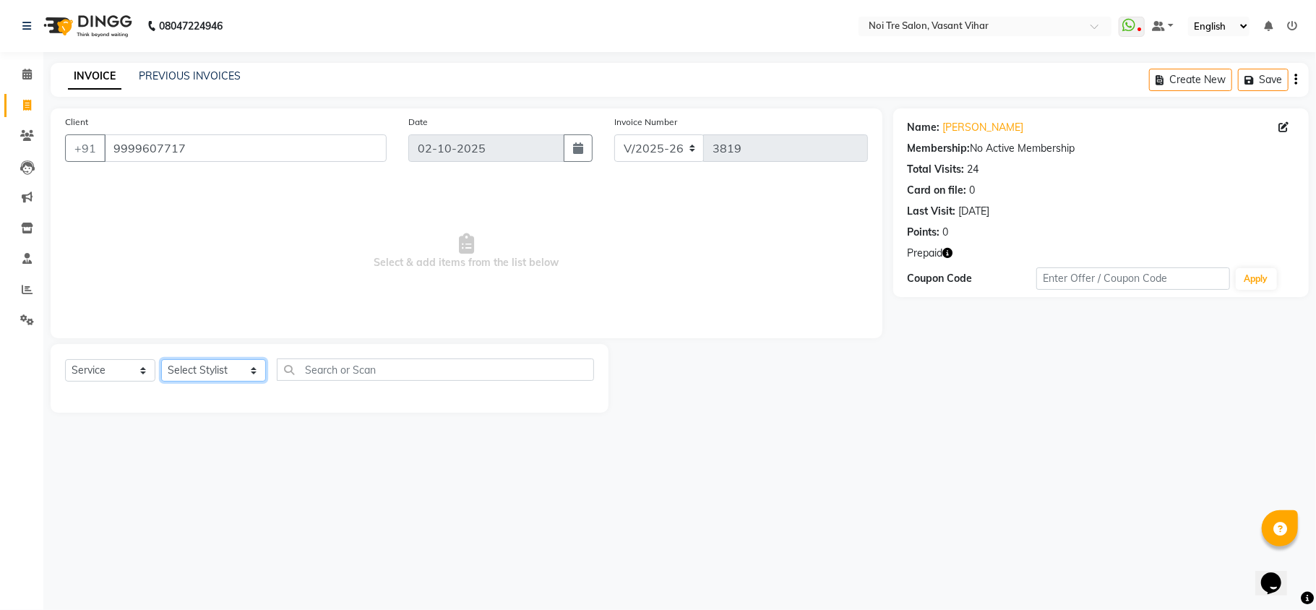
select select "38778"
click at [161, 359] on select "Select Stylist [PERSON_NAME](PUNJABI BAGH) [PERSON_NAME] GEETA [PERSON_NAME] PD…" at bounding box center [213, 370] width 105 height 22
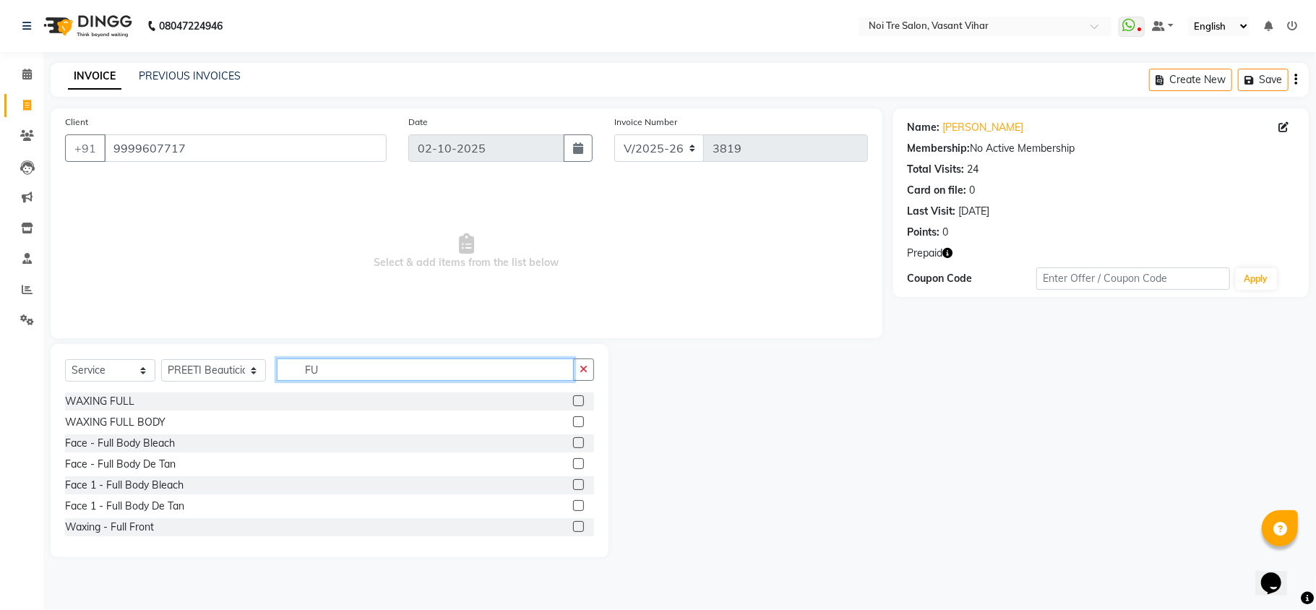
type input "F"
type input "ARMS"
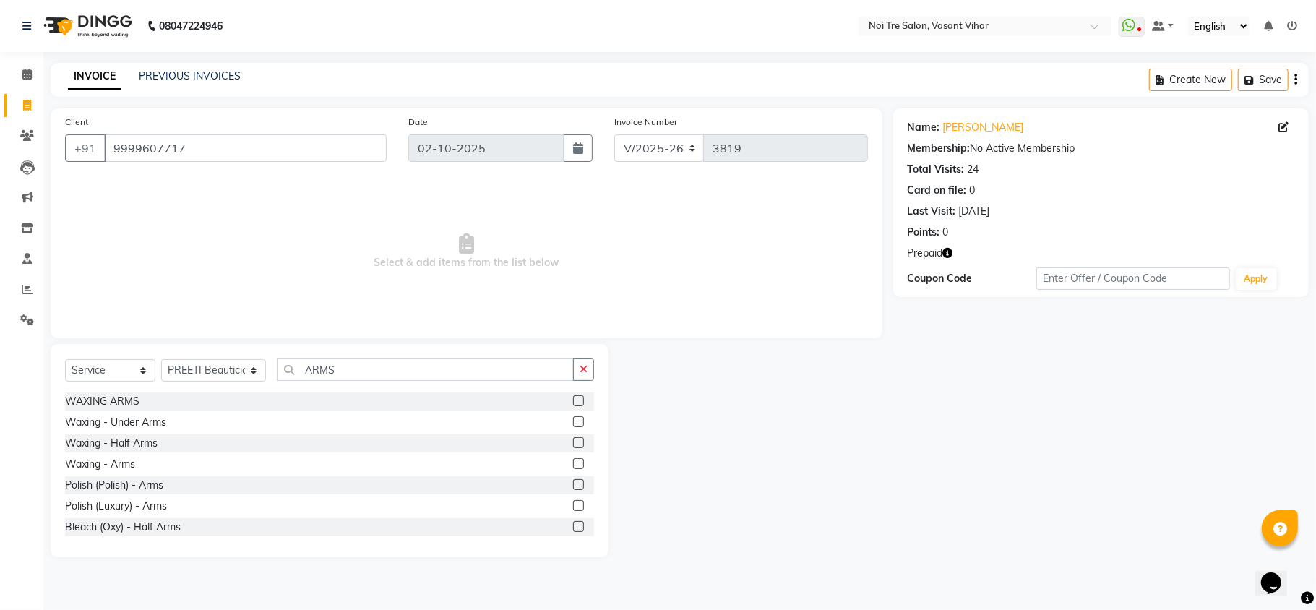
click at [573, 460] on label at bounding box center [578, 463] width 11 height 11
click at [573, 460] on input "checkbox" at bounding box center [577, 463] width 9 height 9
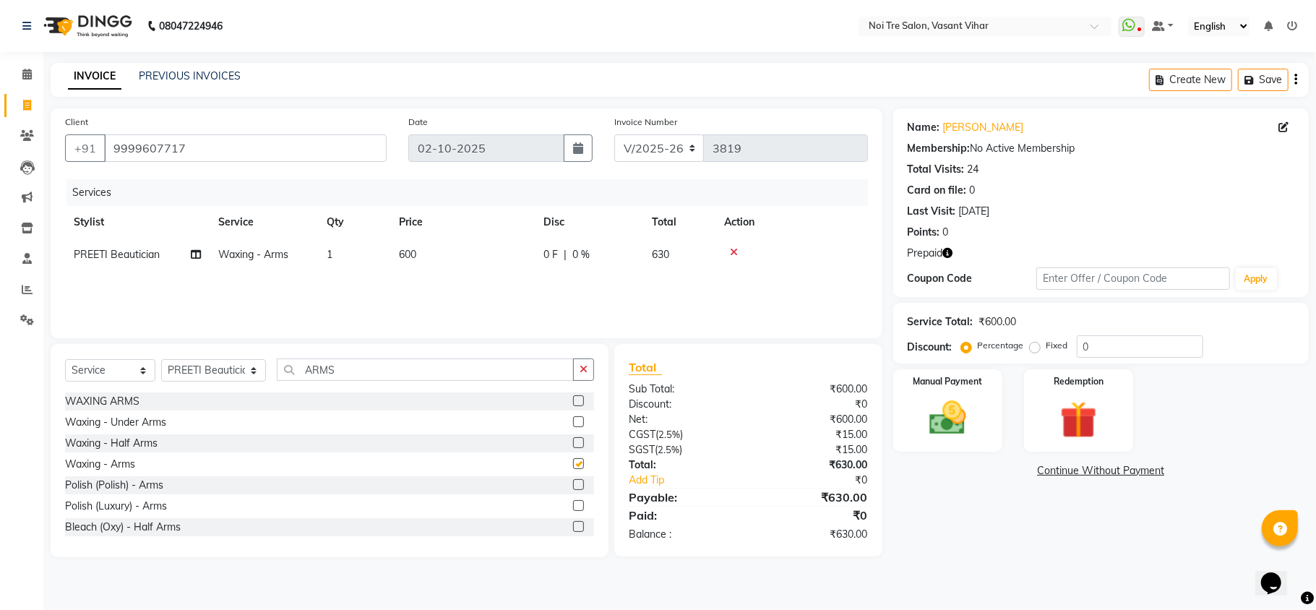
checkbox input "false"
click at [469, 272] on div "Services Stylist Service Qty Price Disc Total Action PREETI Beautician Waxing -…" at bounding box center [466, 251] width 803 height 144
click at [516, 259] on td "600" at bounding box center [462, 254] width 144 height 33
select select "38778"
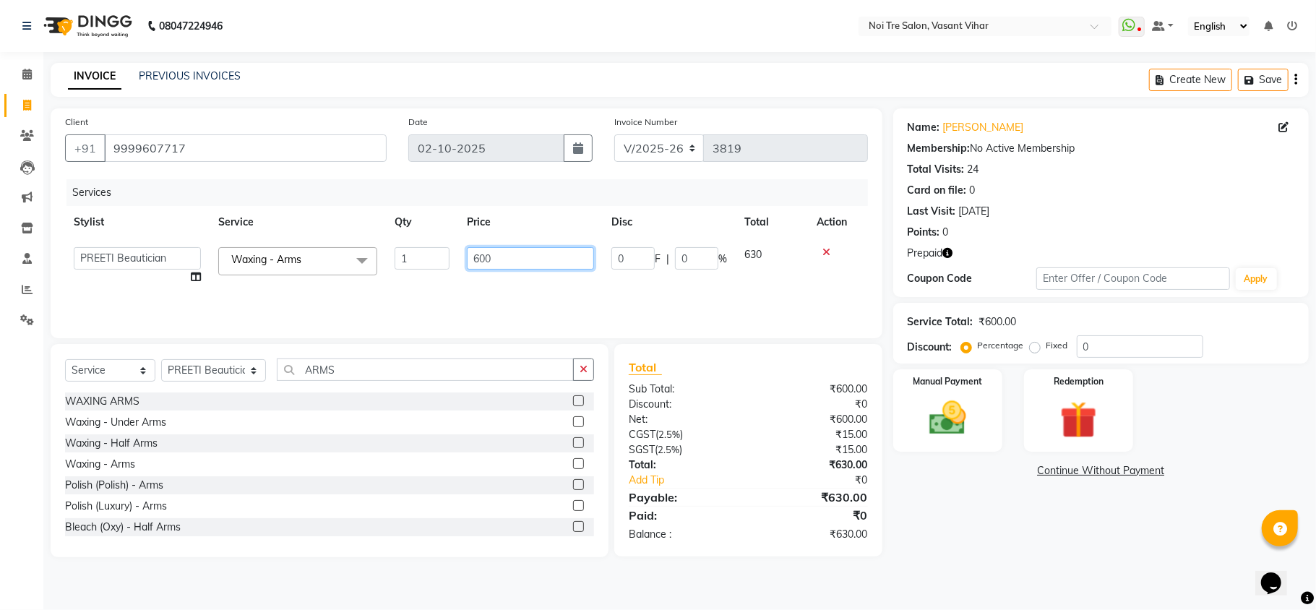
drag, startPoint x: 516, startPoint y: 259, endPoint x: 357, endPoint y: 230, distance: 161.5
click at [361, 230] on table "Stylist Service Qty Price Disc Total Action Abhishek AMARNATH Asif DANISH(PUNJA…" at bounding box center [466, 249] width 803 height 87
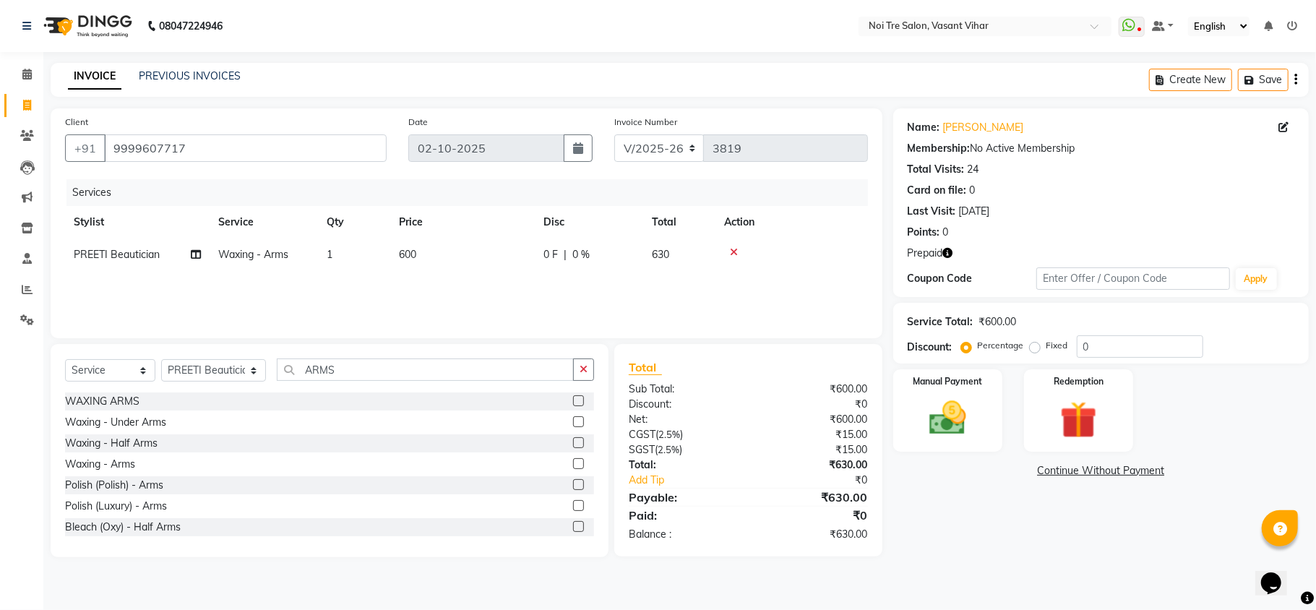
click at [463, 258] on td "600" at bounding box center [462, 254] width 144 height 33
select select "38778"
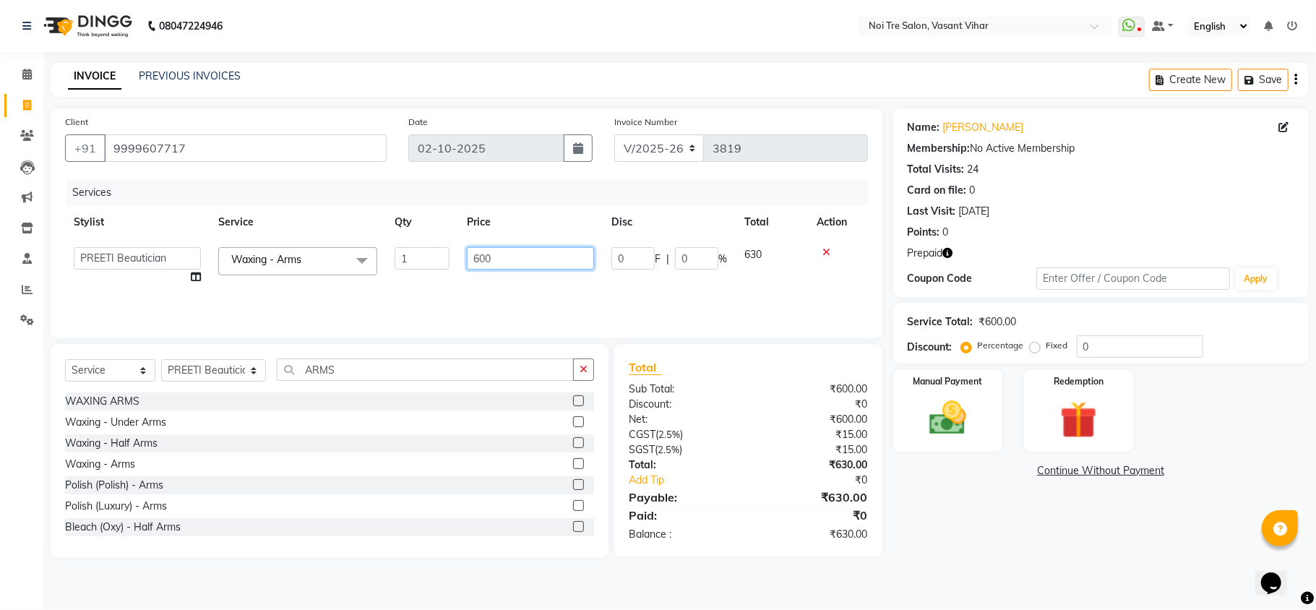
drag, startPoint x: 488, startPoint y: 257, endPoint x: 387, endPoint y: 220, distance: 107.6
click at [387, 220] on table "Stylist Service Qty Price Disc Total Action Abhishek AMARNATH Asif DANISH(PUNJA…" at bounding box center [466, 249] width 803 height 87
type input "1180"
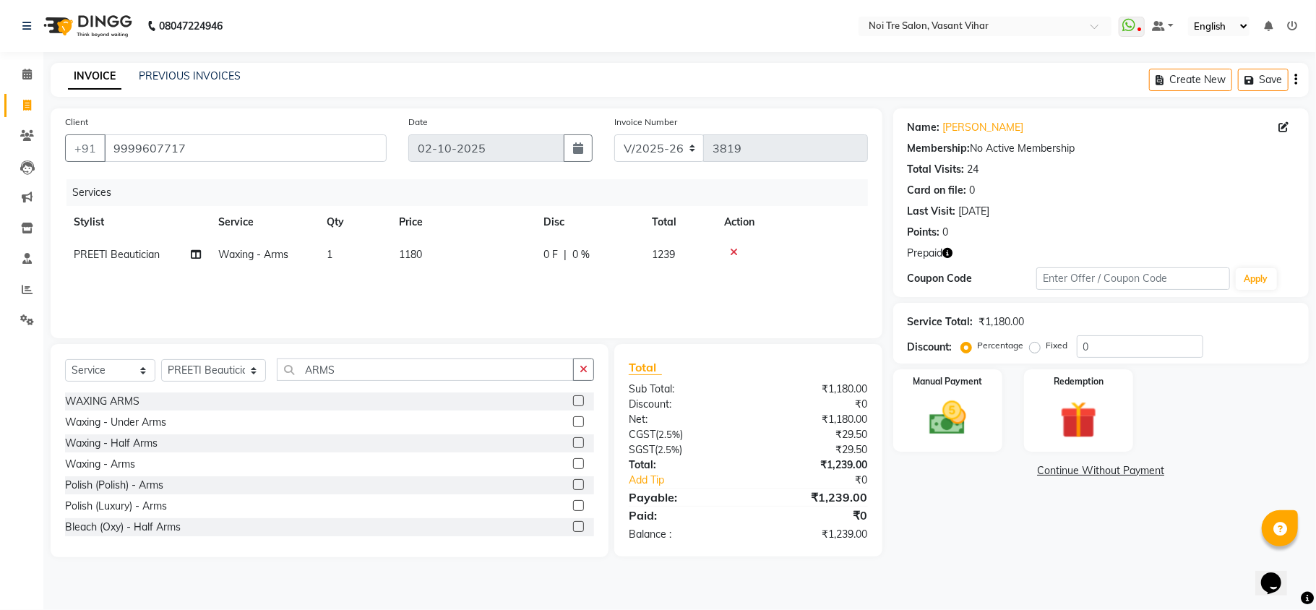
click at [951, 250] on icon "button" at bounding box center [948, 253] width 10 height 10
click at [1046, 347] on label "Fixed" at bounding box center [1057, 345] width 22 height 13
click at [1032, 347] on input "Fixed" at bounding box center [1037, 345] width 10 height 10
radio input "true"
drag, startPoint x: 1179, startPoint y: 347, endPoint x: 907, endPoint y: 334, distance: 272.0
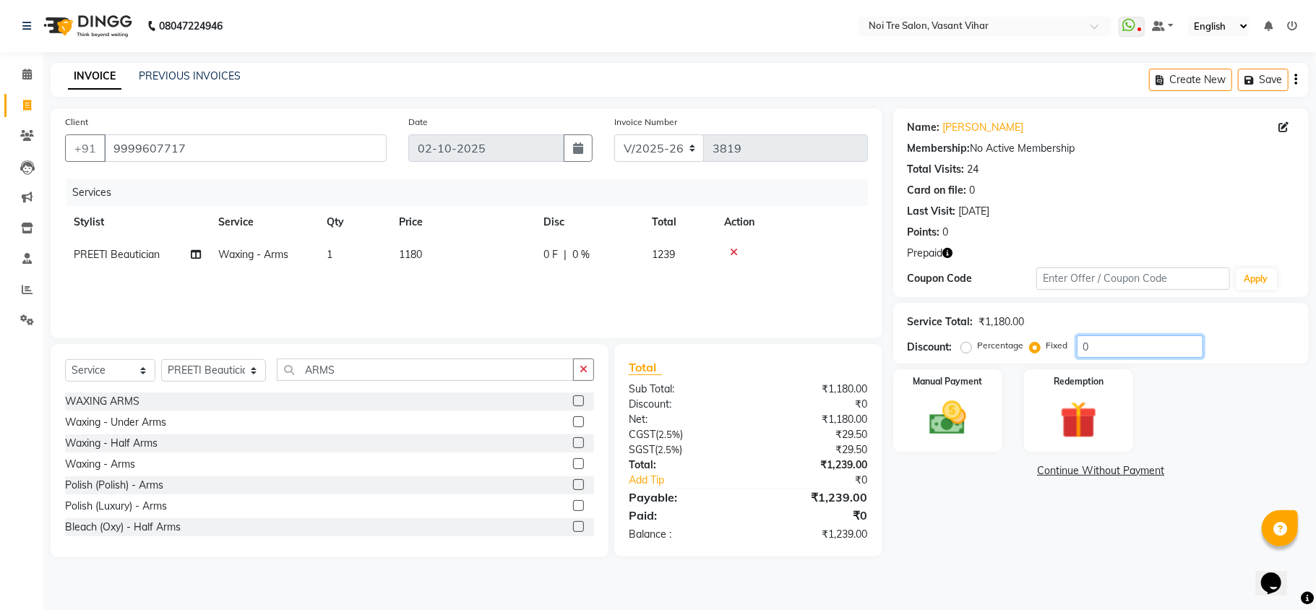
click at [929, 342] on div "Discount: Percentage Fixed 0" at bounding box center [1100, 346] width 387 height 22
type input "59"
click at [1093, 423] on img at bounding box center [1078, 420] width 63 height 48
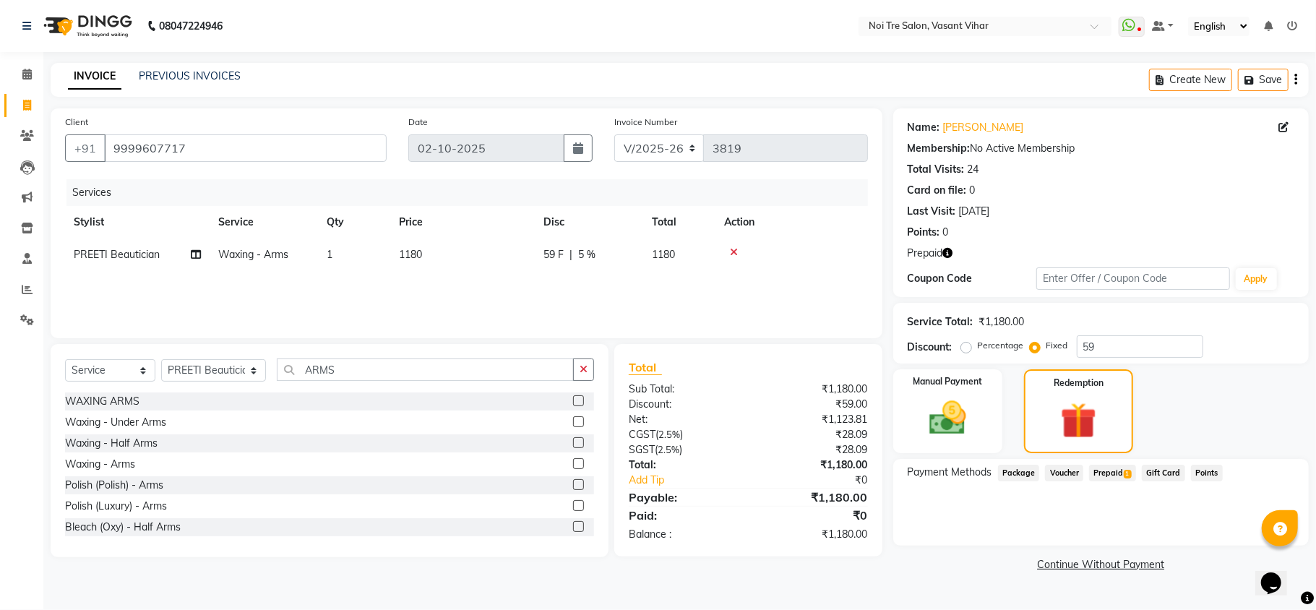
click at [1119, 480] on span "Prepaid 1" at bounding box center [1112, 473] width 47 height 17
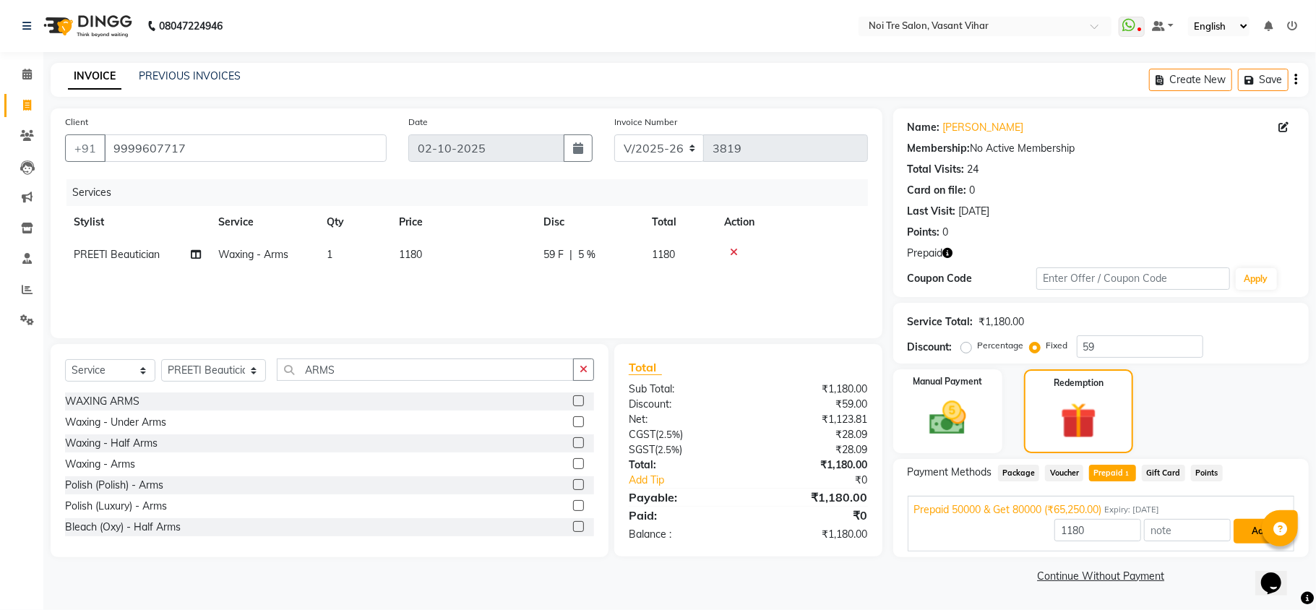
click at [1249, 532] on button "Add" at bounding box center [1259, 531] width 53 height 25
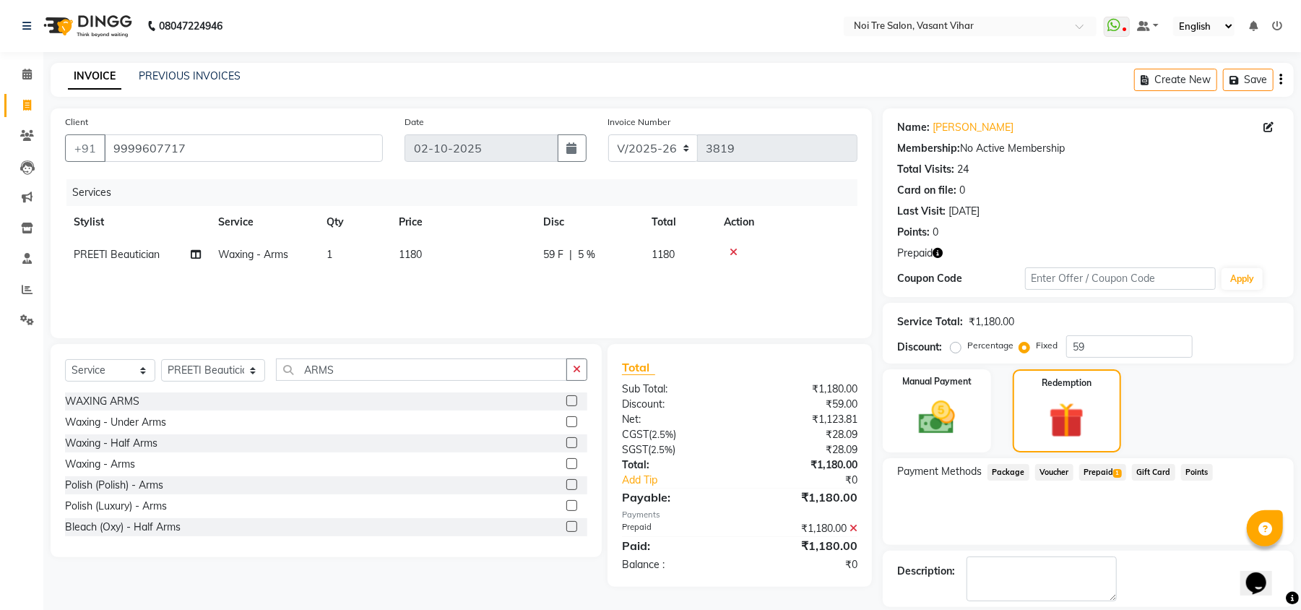
scroll to position [68, 0]
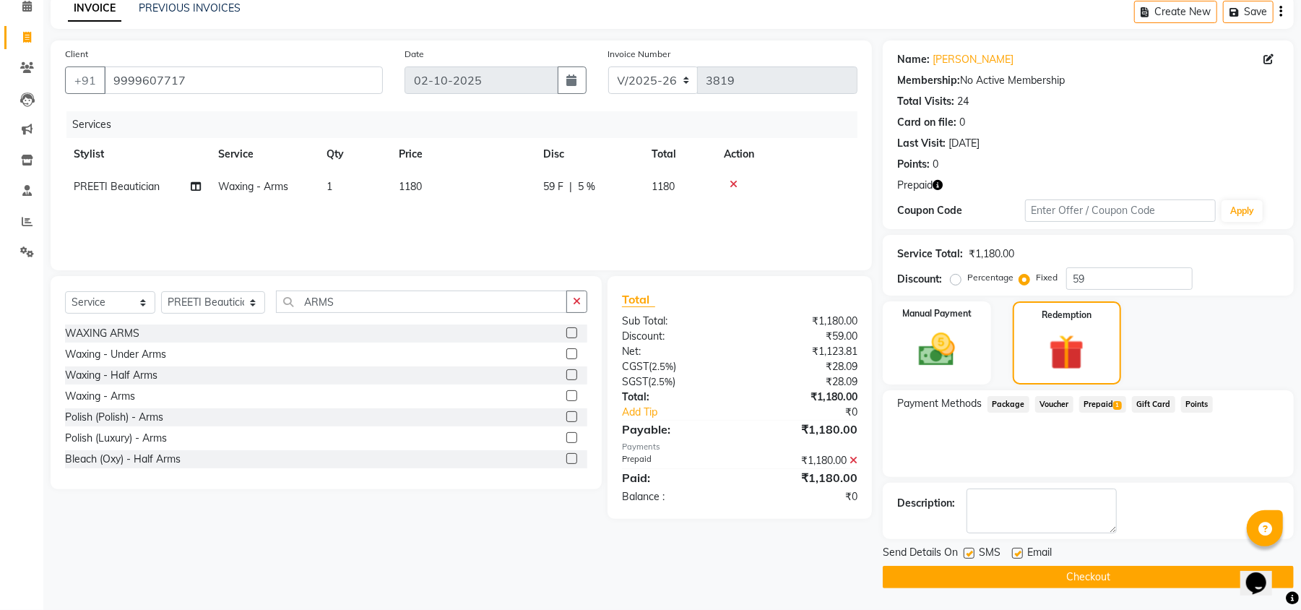
click at [1180, 577] on button "Checkout" at bounding box center [1088, 577] width 411 height 22
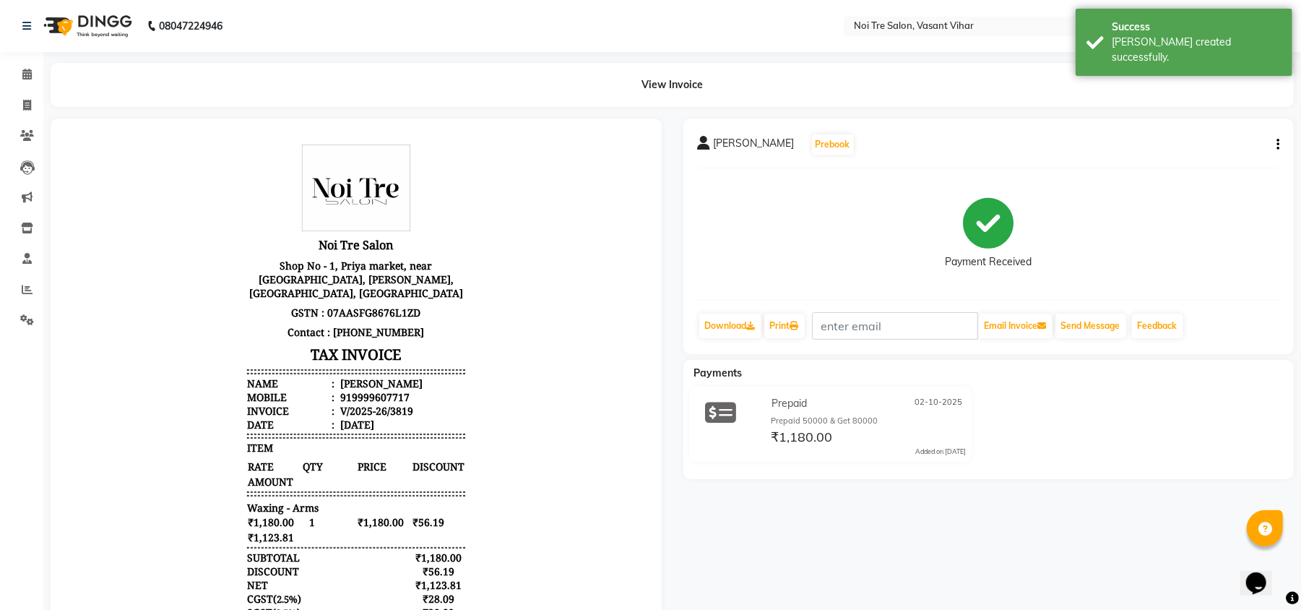
click at [32, 117] on li "Invoice" at bounding box center [21, 105] width 43 height 31
click at [30, 102] on icon at bounding box center [27, 105] width 8 height 11
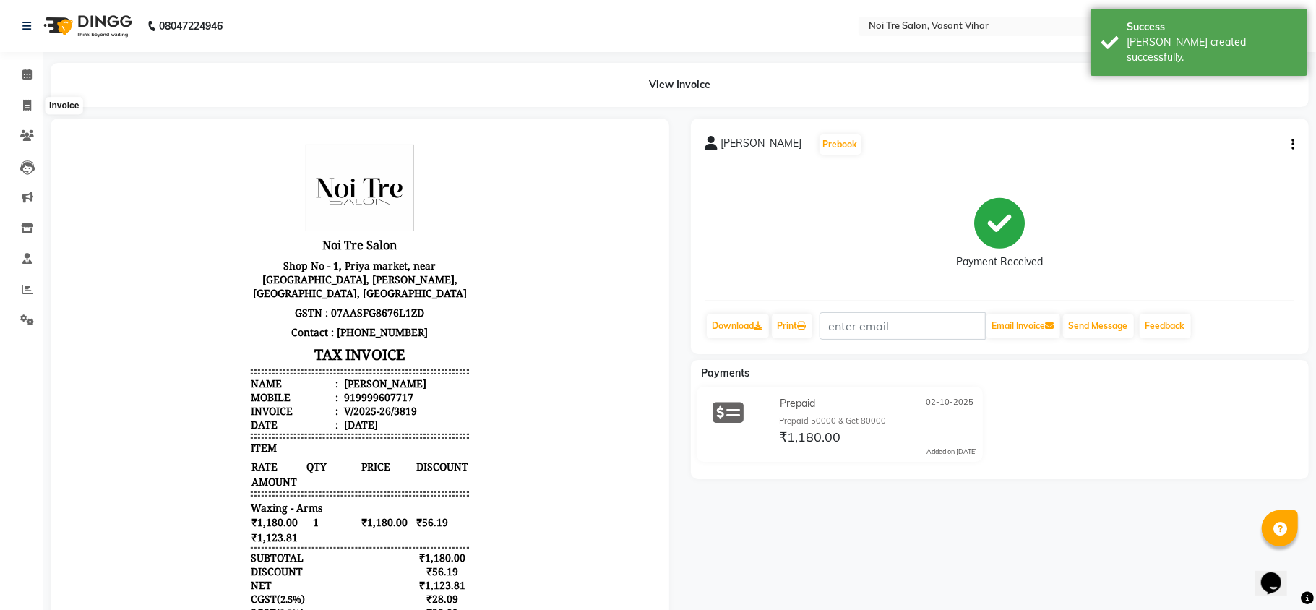
select select "service"
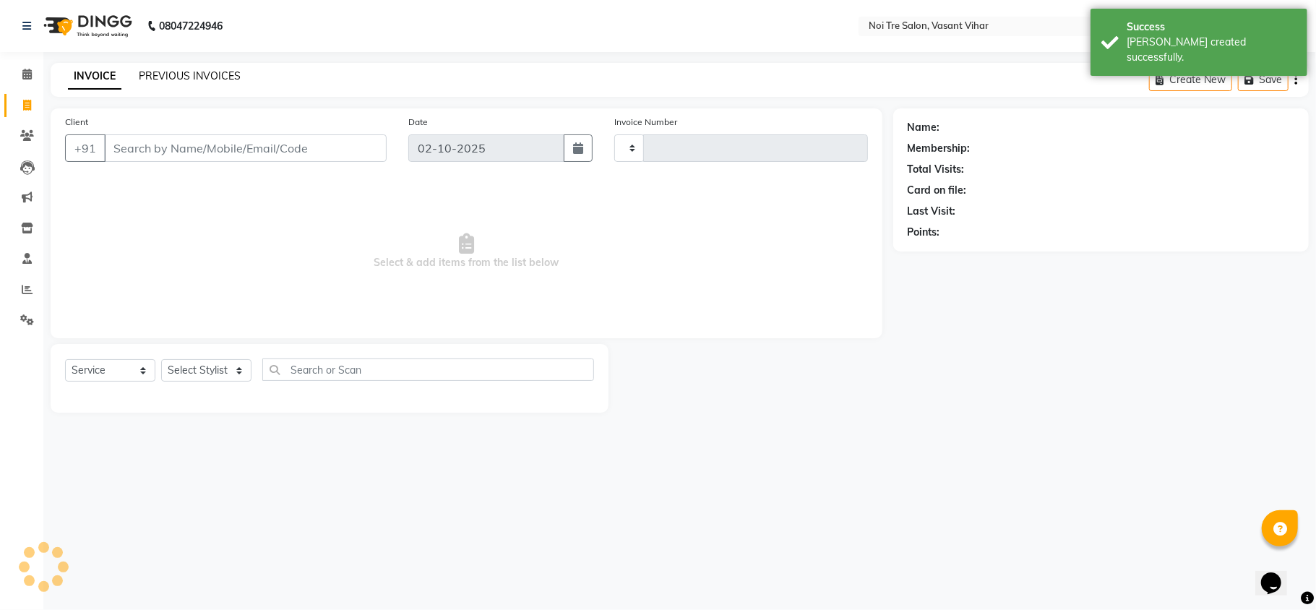
type input "3820"
select select "3944"
click at [217, 69] on link "PREVIOUS INVOICES" at bounding box center [190, 75] width 102 height 13
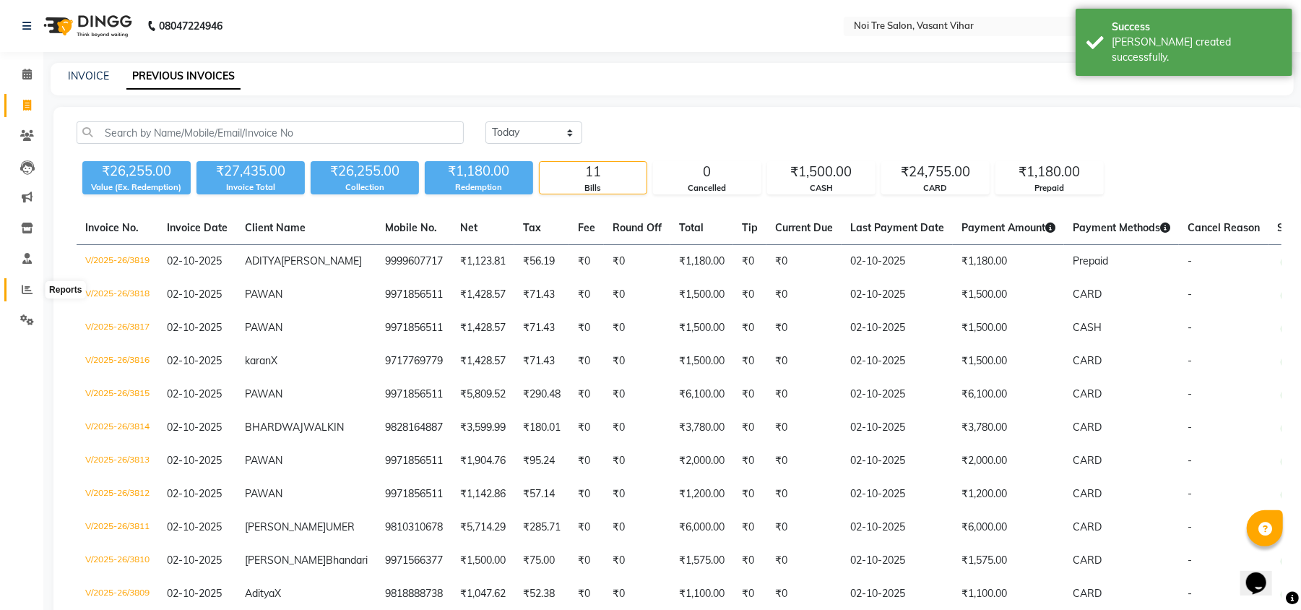
click at [23, 284] on icon at bounding box center [27, 289] width 11 height 11
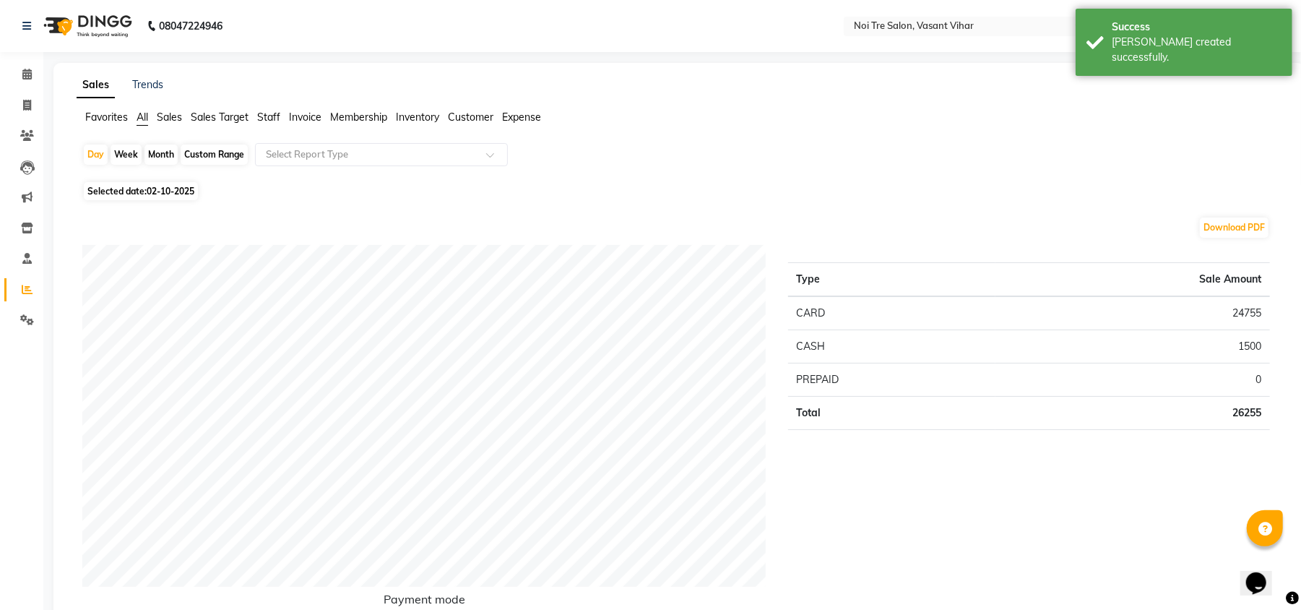
click at [264, 114] on span "Staff" at bounding box center [268, 117] width 23 height 13
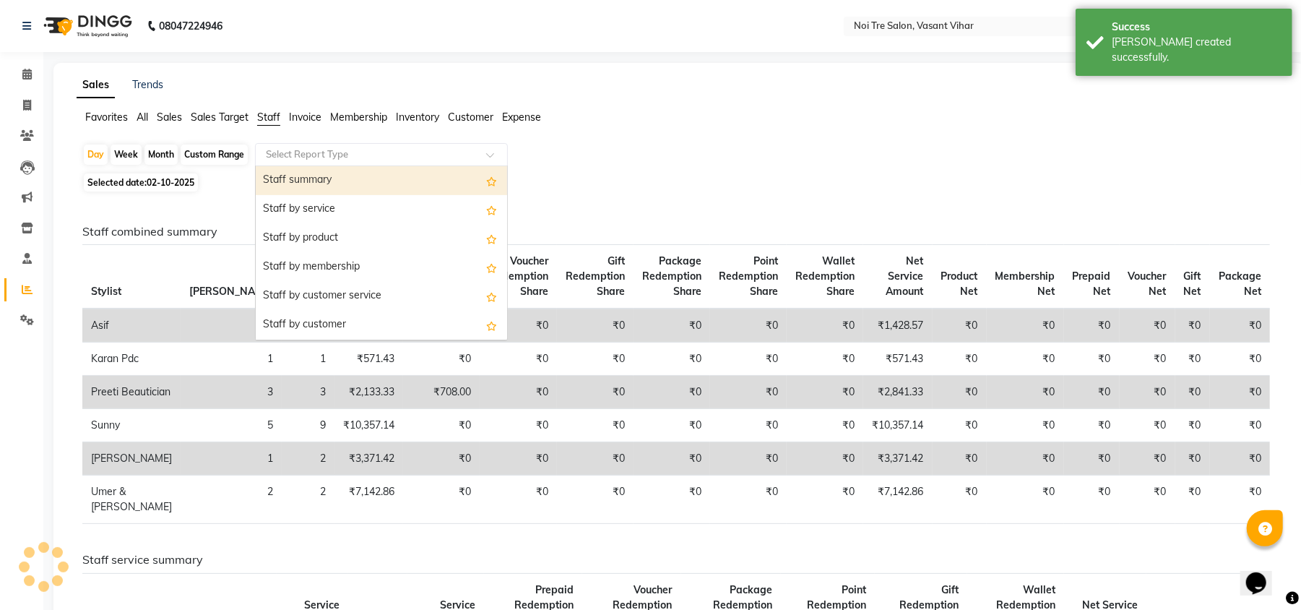
click at [302, 144] on div "Select Report Type" at bounding box center [381, 154] width 253 height 23
click at [306, 181] on div "Staff summary" at bounding box center [381, 180] width 251 height 29
select select "full_report"
select select "csv"
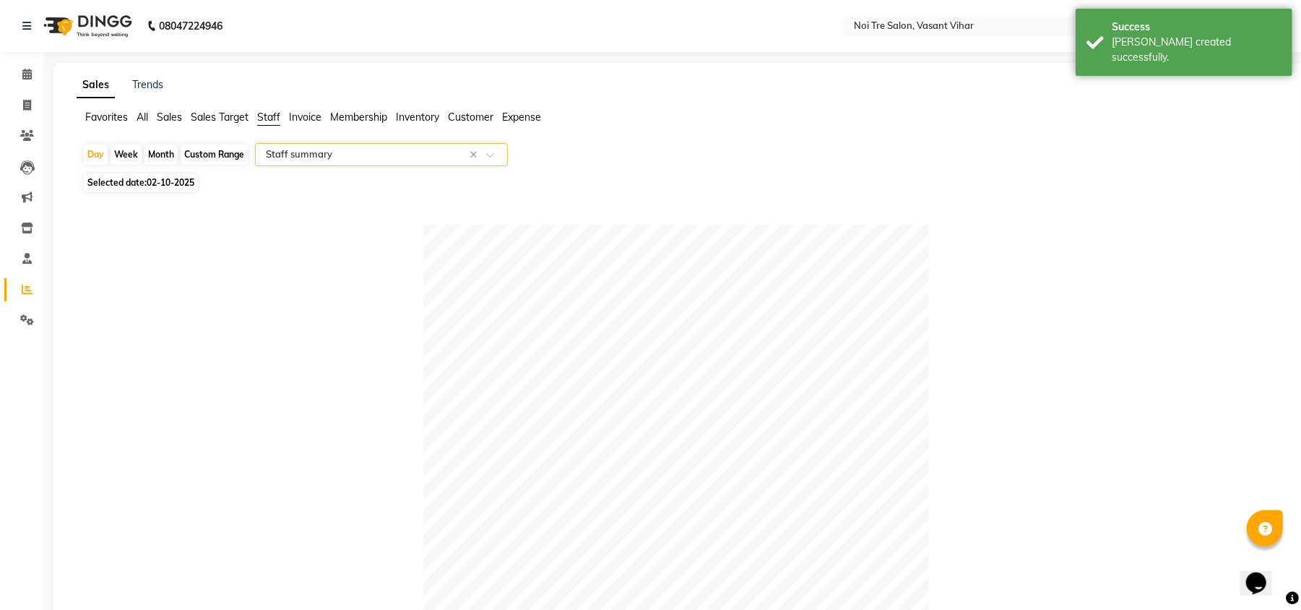
click at [147, 157] on div "Month" at bounding box center [160, 154] width 33 height 20
select select "10"
select select "2025"
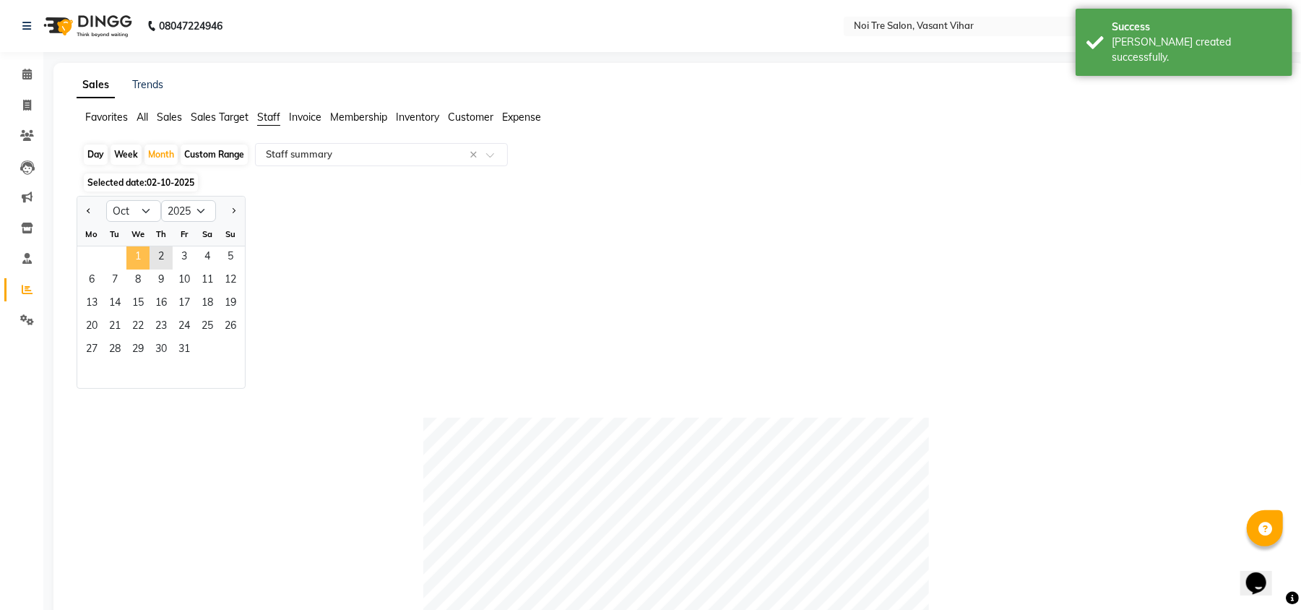
click at [127, 261] on span "1" at bounding box center [137, 257] width 23 height 23
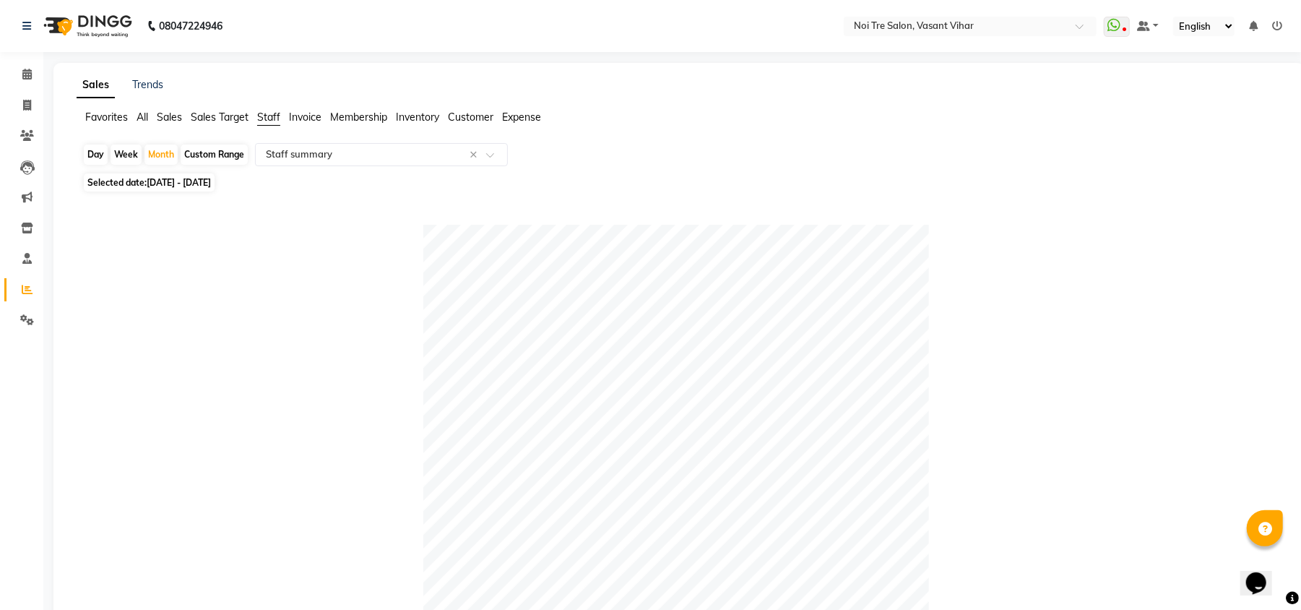
click at [94, 154] on div "Day" at bounding box center [96, 154] width 24 height 20
select select "10"
select select "2025"
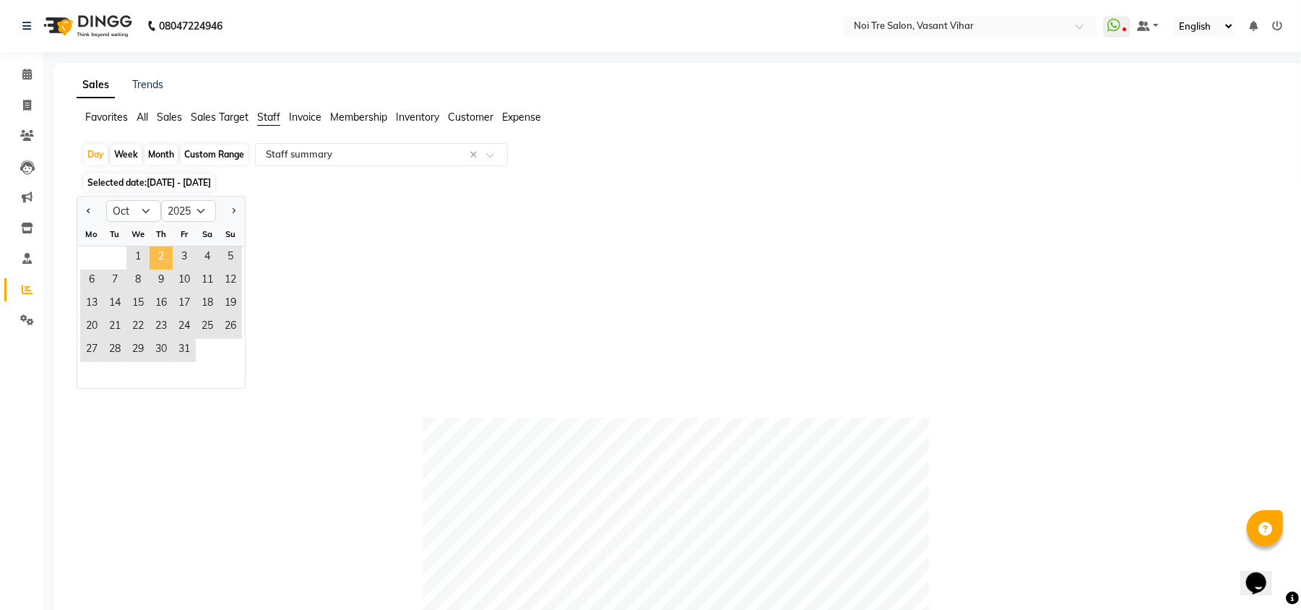
click at [153, 256] on span "2" at bounding box center [161, 257] width 23 height 23
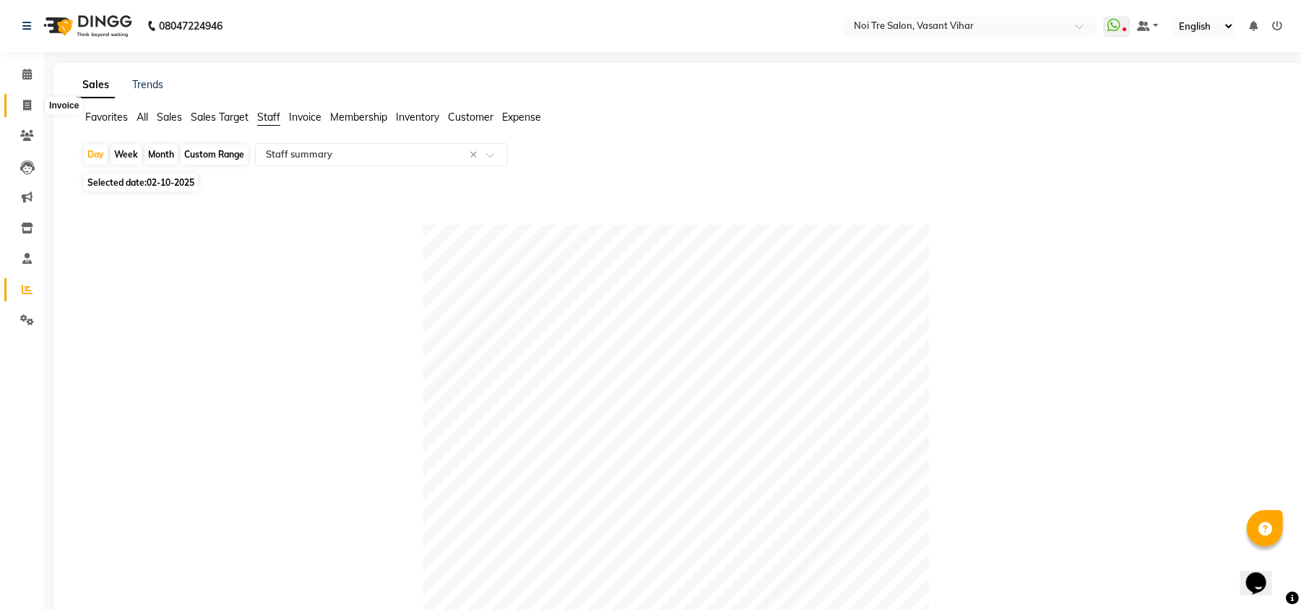
click at [30, 108] on icon at bounding box center [27, 105] width 8 height 11
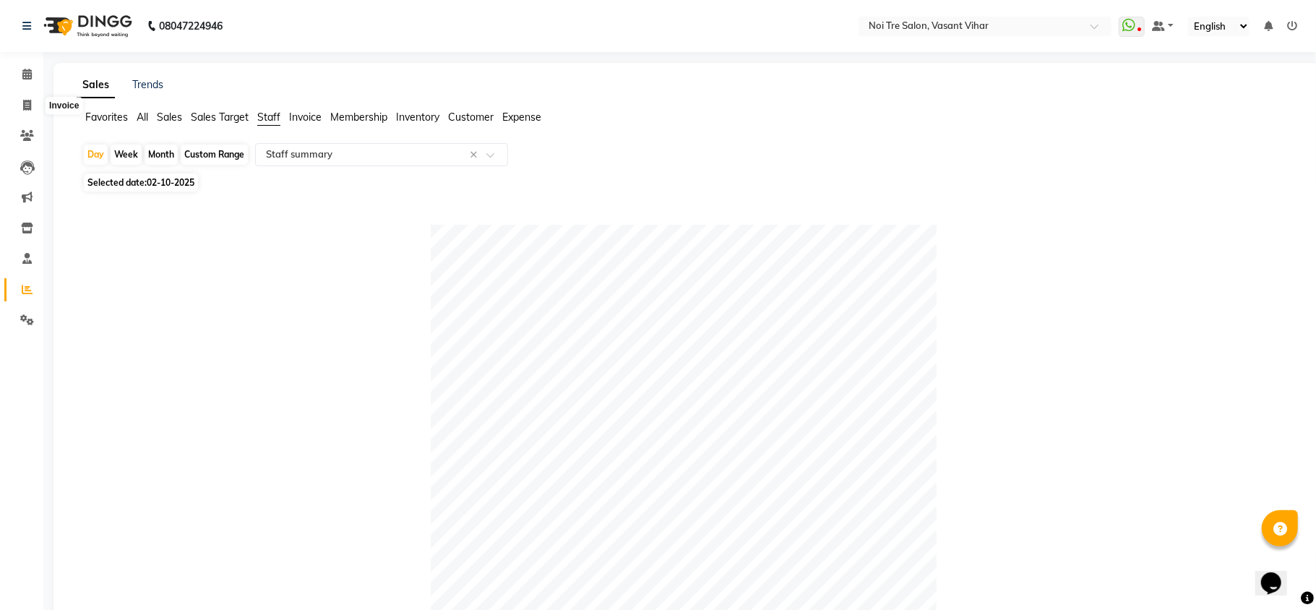
select select "3944"
select select "service"
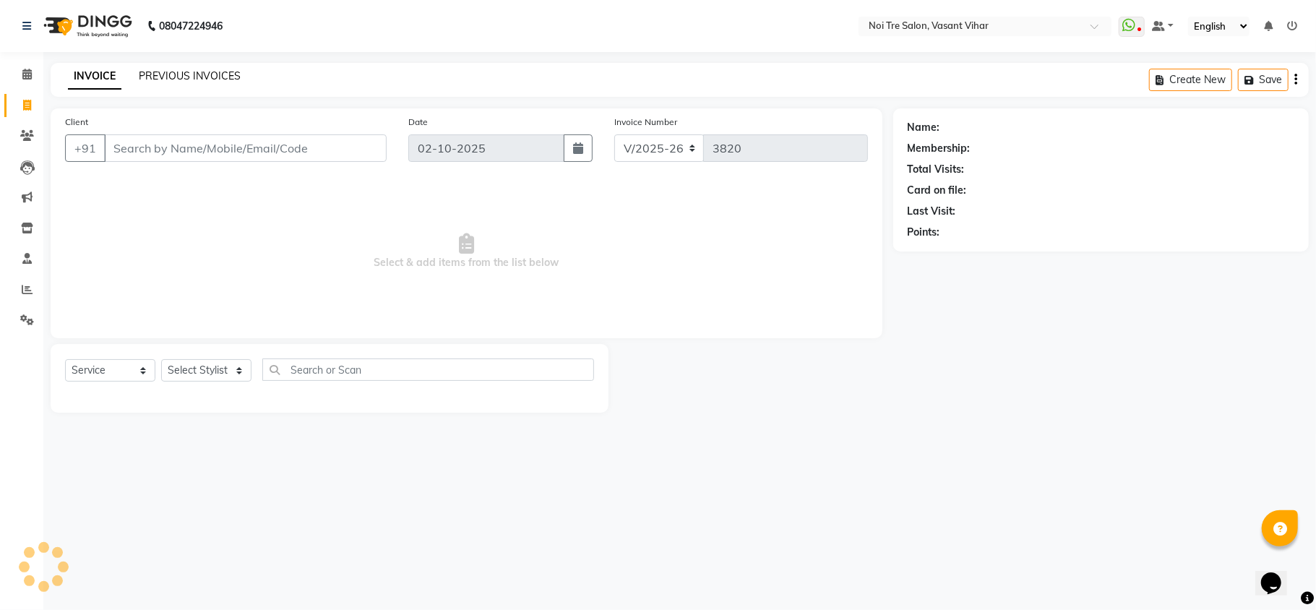
click at [171, 76] on link "PREVIOUS INVOICES" at bounding box center [190, 75] width 102 height 13
